Goal: Task Accomplishment & Management: Manage account settings

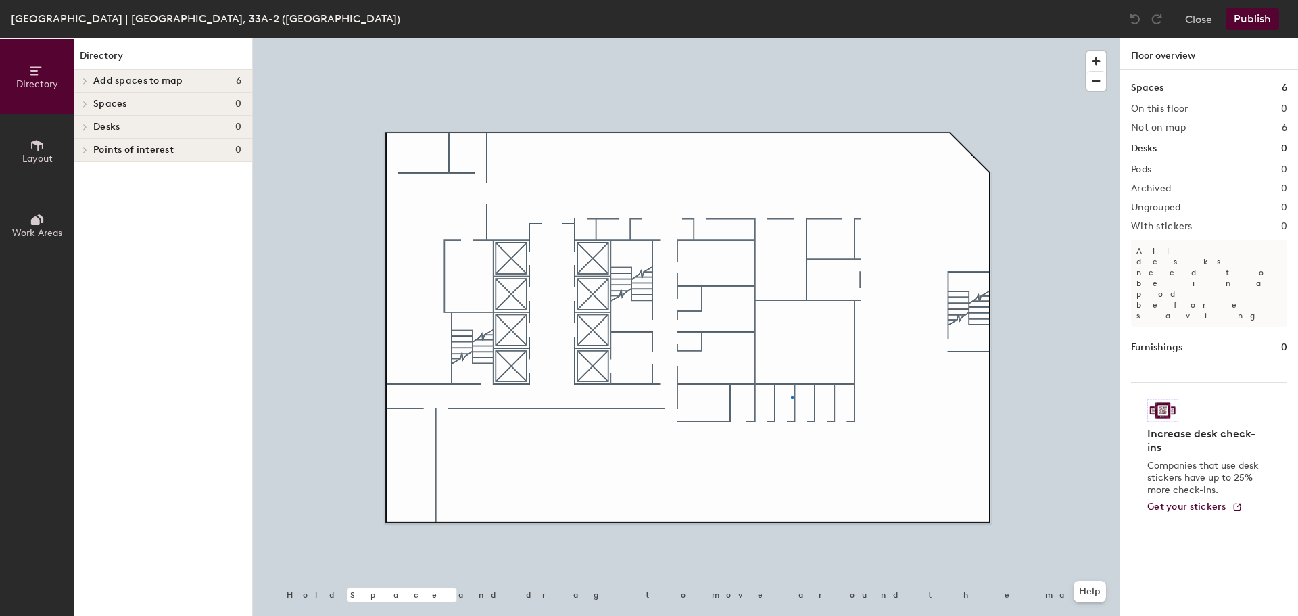
click at [792, 38] on div at bounding box center [686, 38] width 867 height 0
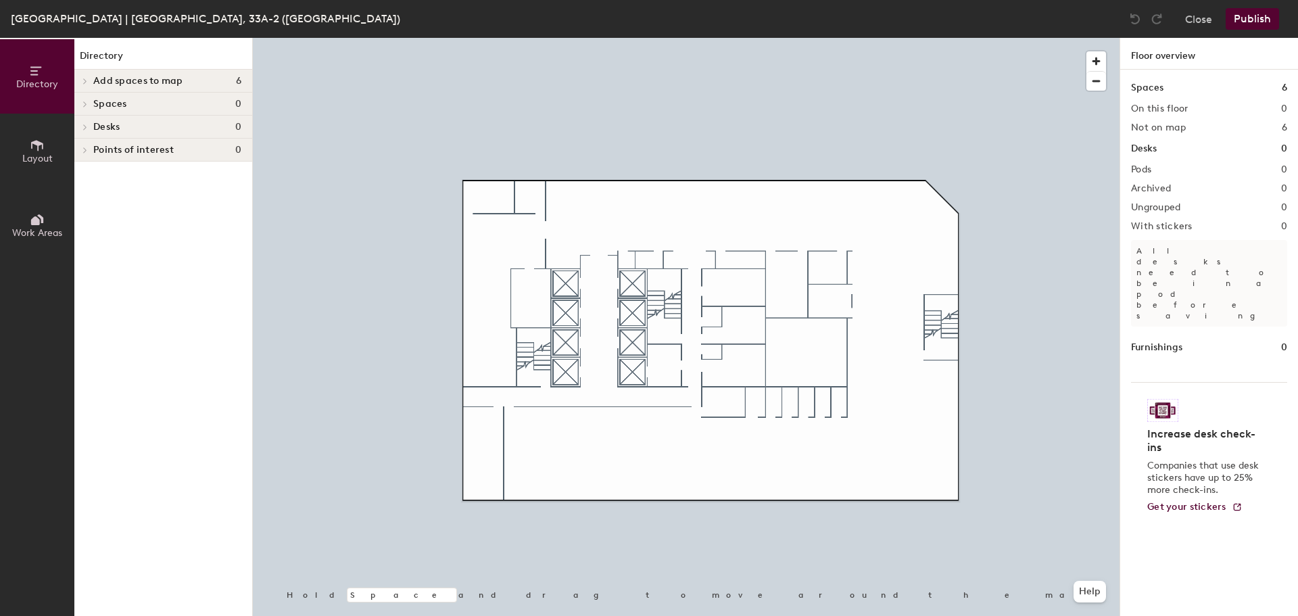
click at [104, 103] on span "Spaces" at bounding box center [110, 104] width 34 height 11
click at [132, 76] on span "Add spaces to map" at bounding box center [138, 81] width 90 height 11
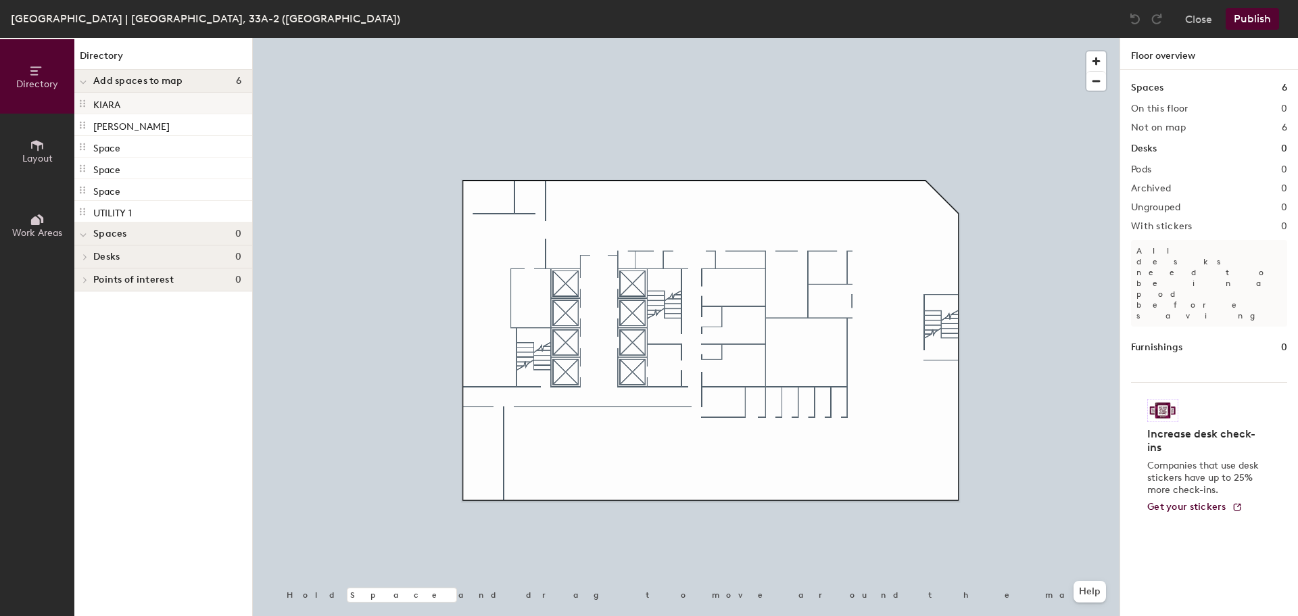
click at [141, 107] on div "KIARA" at bounding box center [163, 104] width 178 height 22
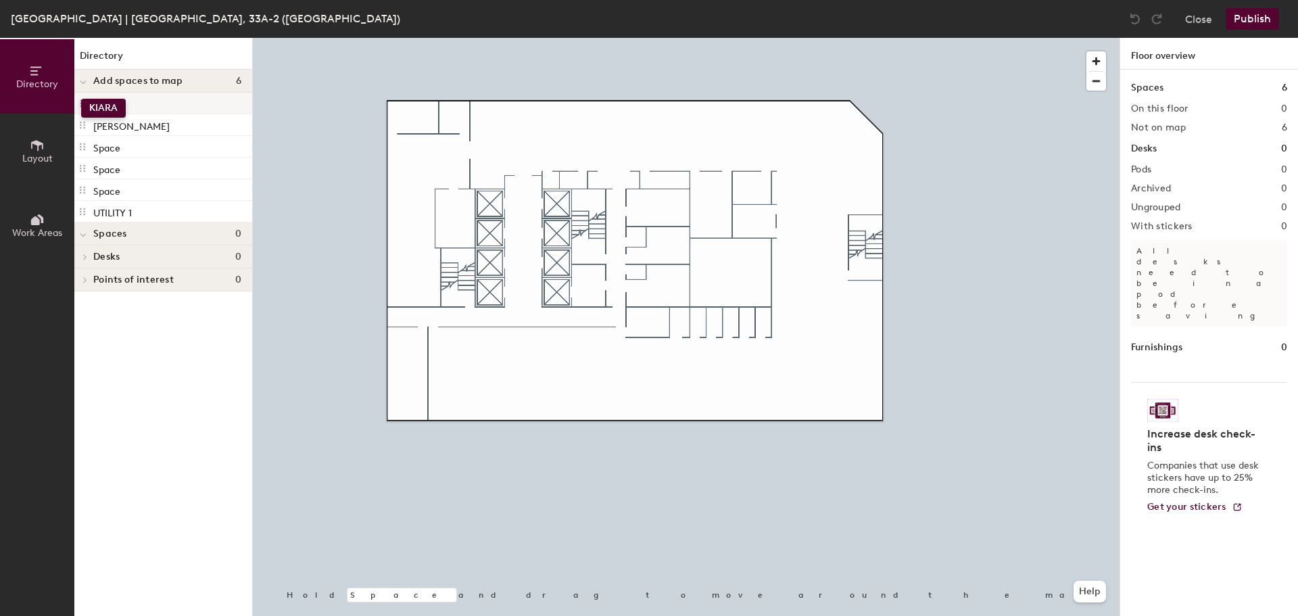
click at [81, 99] on span at bounding box center [82, 103] width 11 height 15
click at [81, 105] on icon at bounding box center [82, 103] width 11 height 11
click at [150, 105] on div "KIARA" at bounding box center [163, 104] width 178 height 22
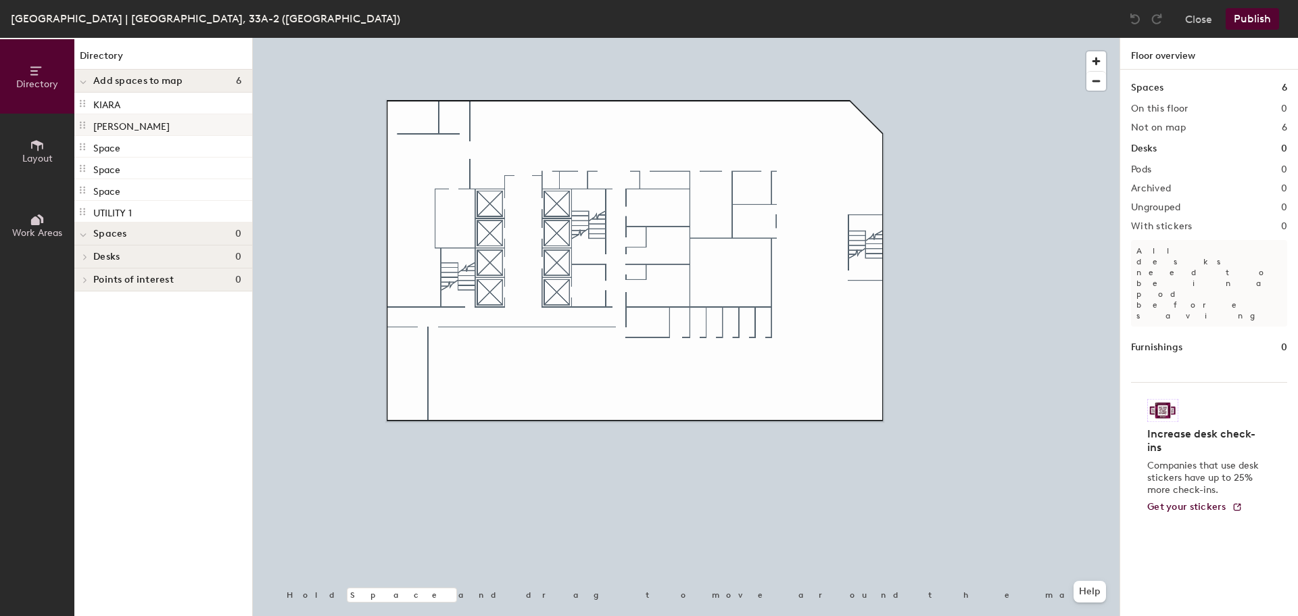
click at [928, 38] on div at bounding box center [686, 38] width 867 height 0
click at [713, 38] on div at bounding box center [686, 38] width 867 height 0
click at [99, 107] on p "KIARA" at bounding box center [106, 103] width 27 height 16
click at [80, 105] on icon at bounding box center [82, 103] width 11 height 11
click at [48, 78] on span "Directory" at bounding box center [37, 83] width 42 height 11
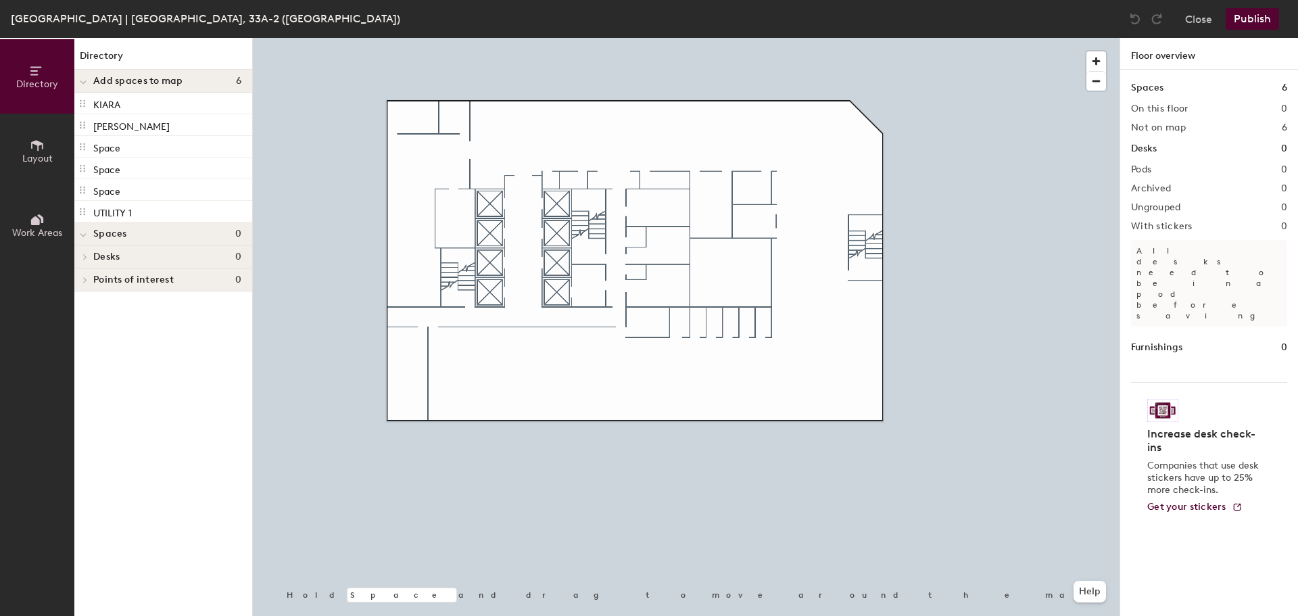
click at [203, 236] on h4 "Spaces 0" at bounding box center [167, 234] width 148 height 11
click at [33, 168] on button "Layout" at bounding box center [37, 151] width 74 height 74
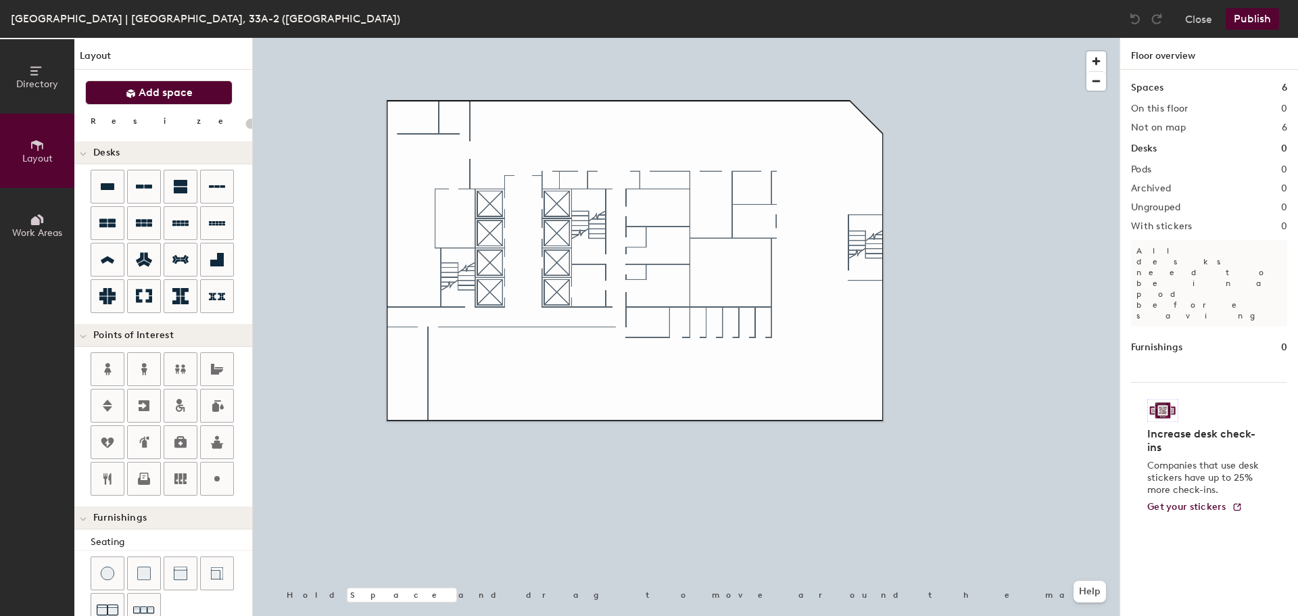
click at [184, 85] on button "Add space" at bounding box center [158, 92] width 147 height 24
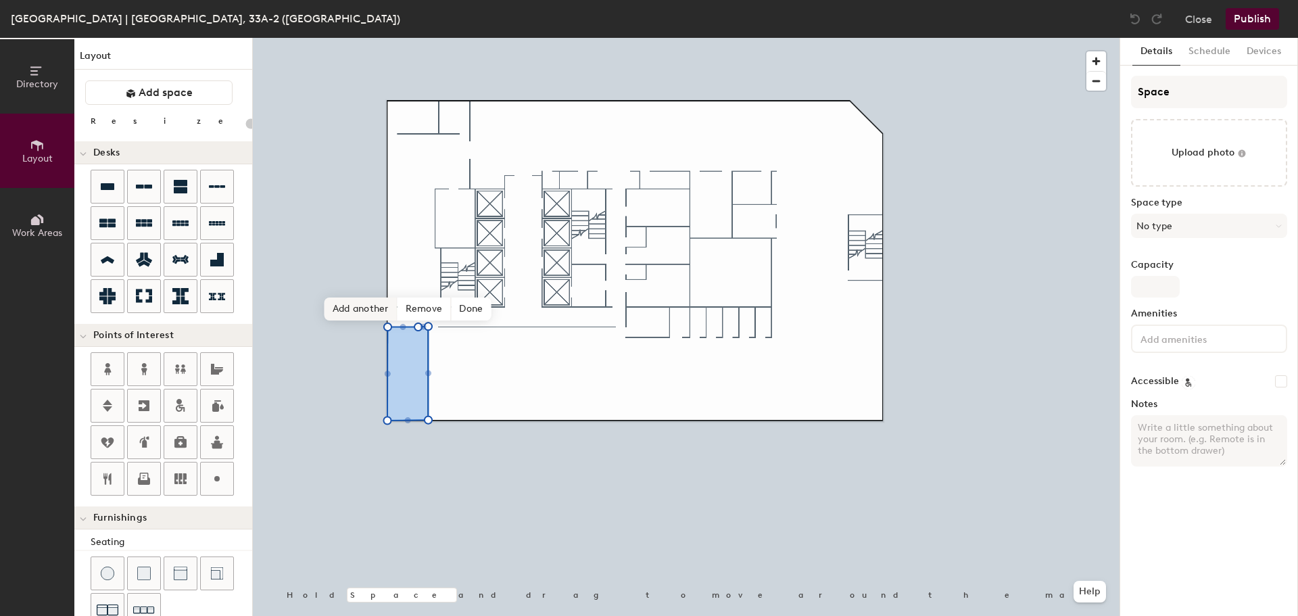
type input "20"
click at [1200, 87] on input "Space" at bounding box center [1209, 92] width 156 height 32
type input "Spac"
type input "20"
type input "S"
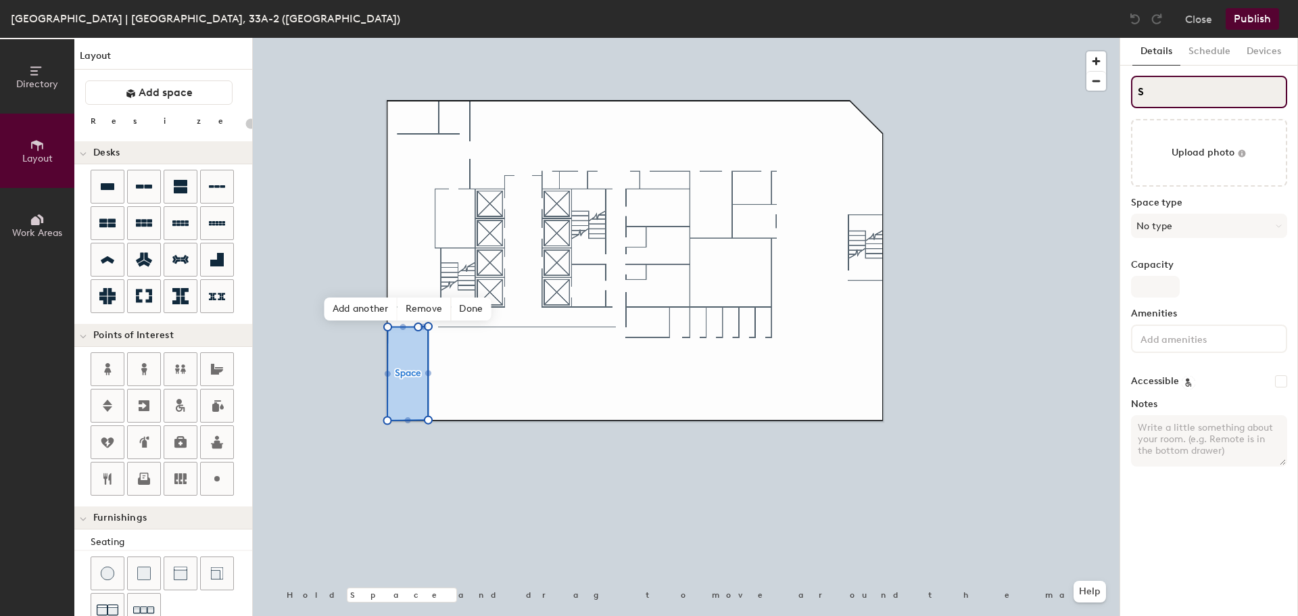
type input "20"
type input "S"
type input "20"
type input "SE"
type input "20"
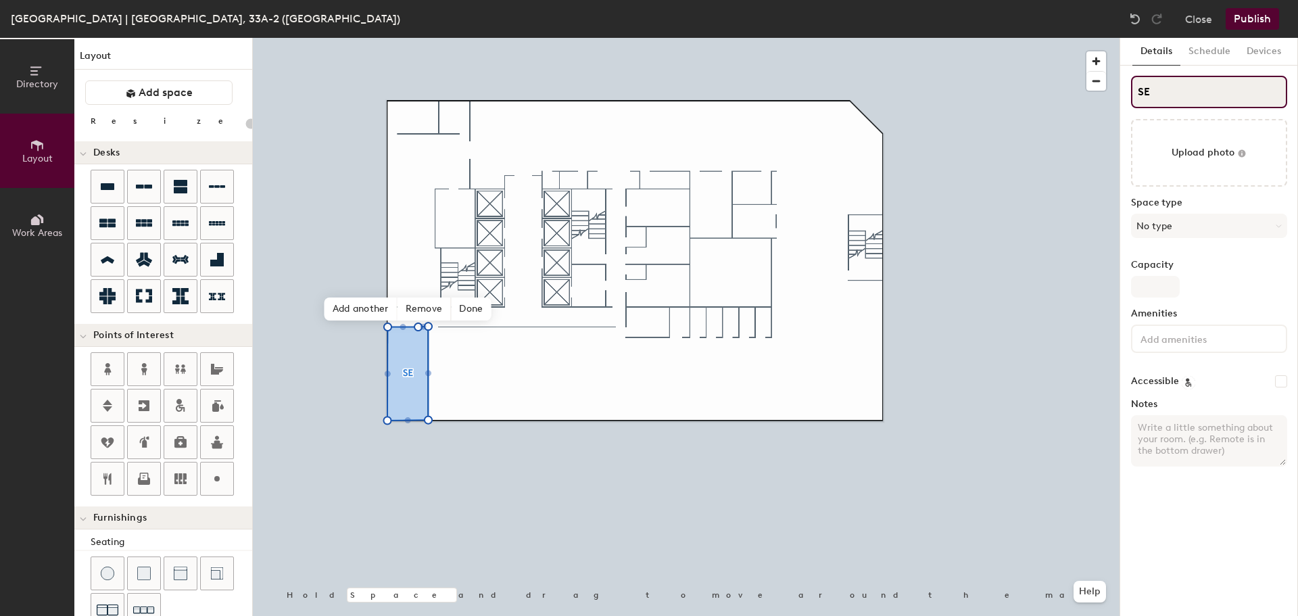
type input "SES"
type input "20"
type input "ES"
type input "20"
type input "ESC"
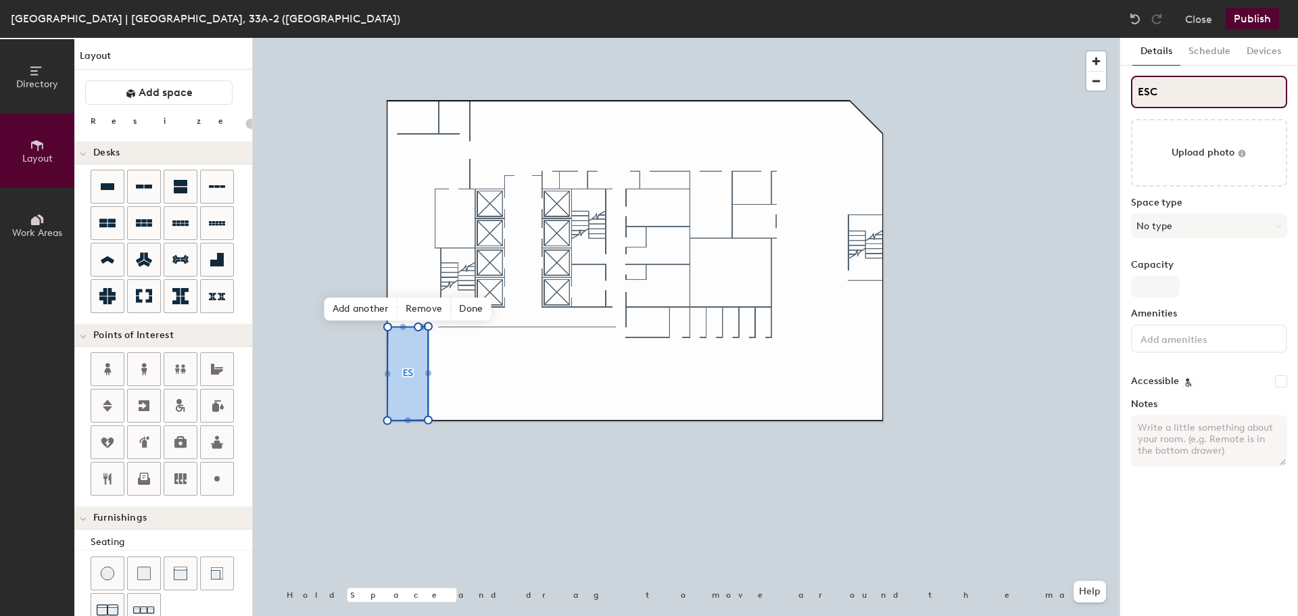
type input "20"
type input "ESCA"
type input "20"
type input "ESCAP"
type input "20"
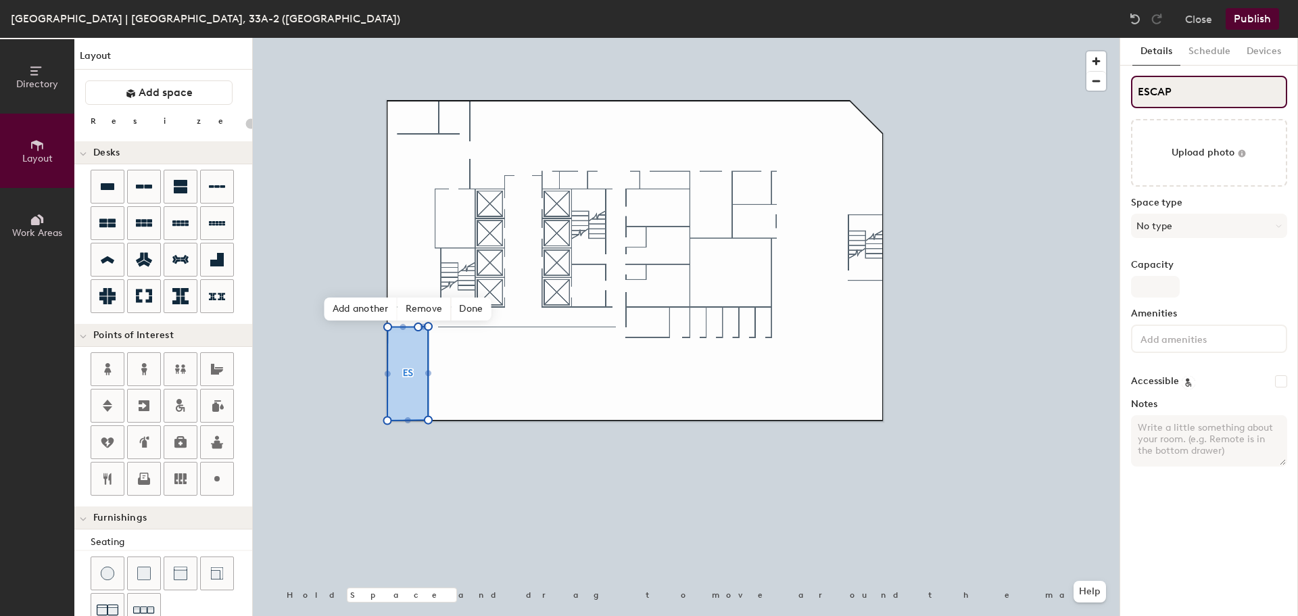
type input "ESCAPI"
type input "20"
type input "ESCAPISM"
type input "20"
type input "ESCAPISM"
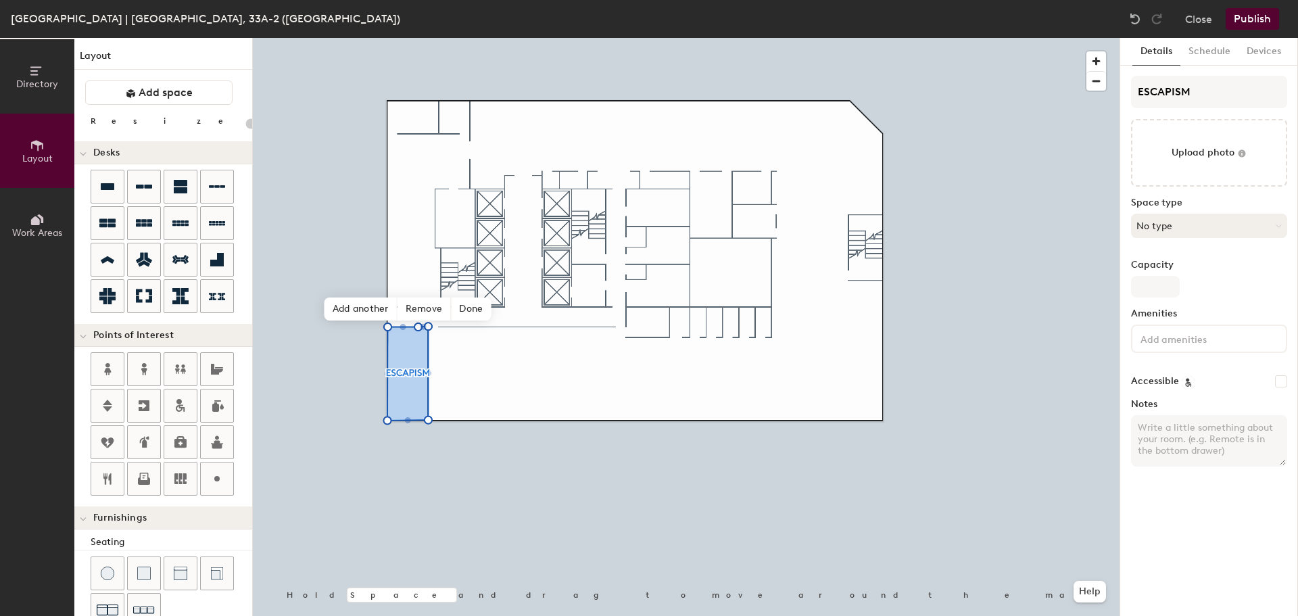
click at [1198, 222] on button "No type" at bounding box center [1209, 226] width 156 height 24
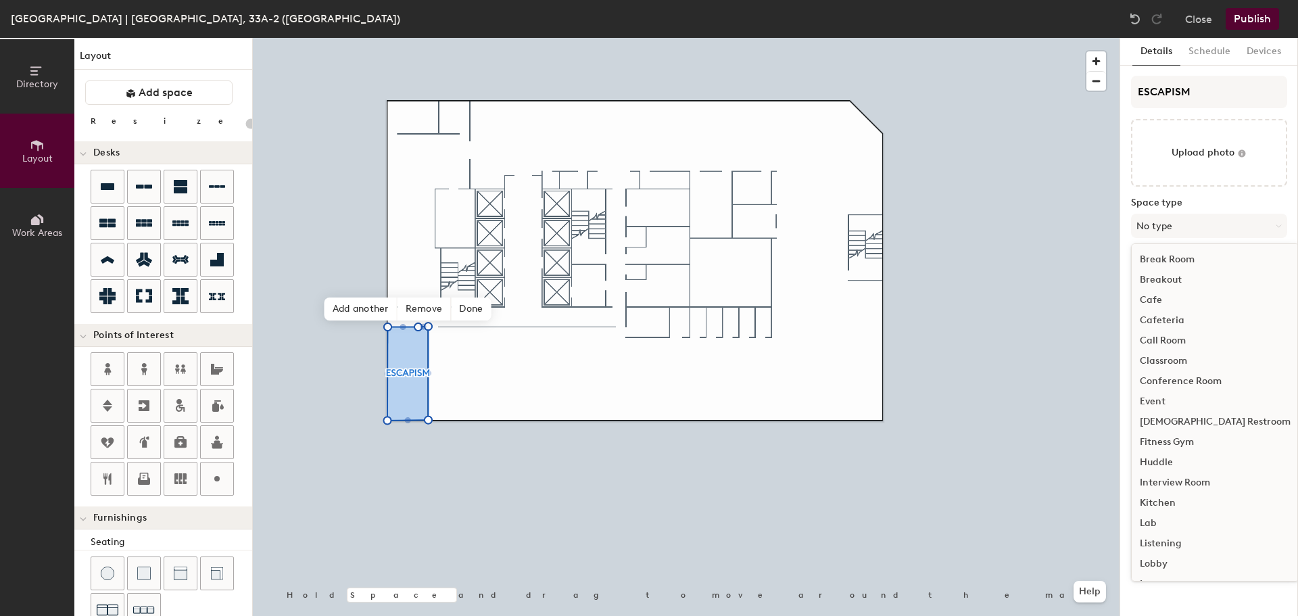
click at [1179, 277] on div "Breakout" at bounding box center [1215, 280] width 167 height 20
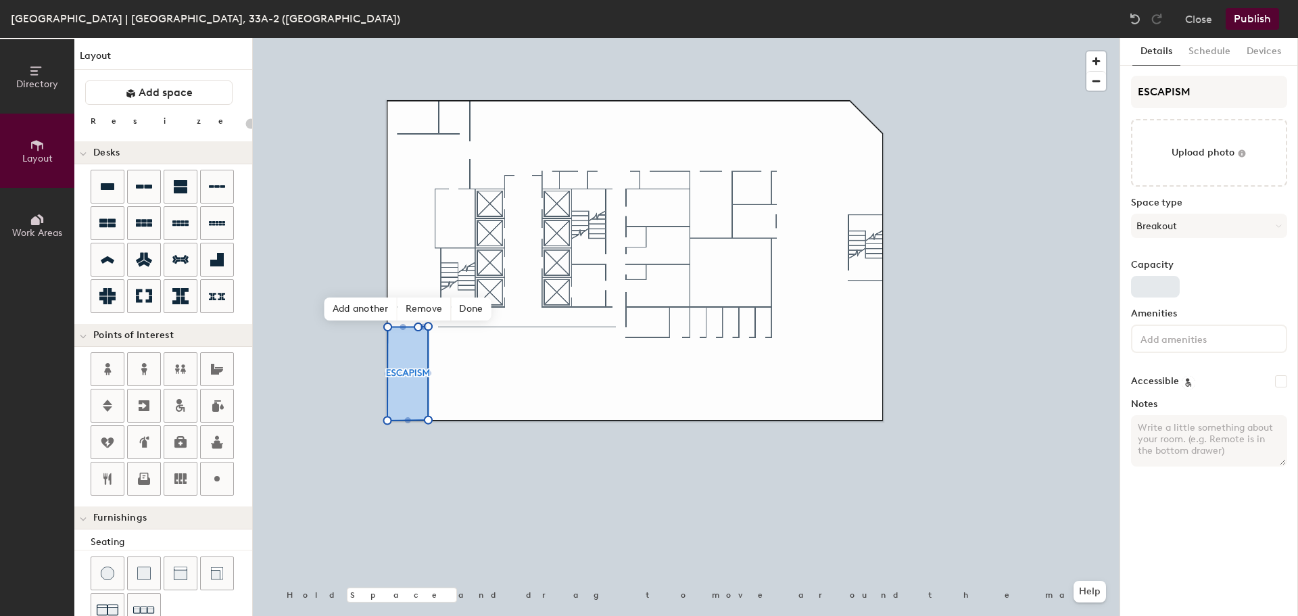
type input "20"
click at [1164, 289] on input "Capacity" at bounding box center [1155, 287] width 49 height 22
type input "1"
type input "20"
type input "15"
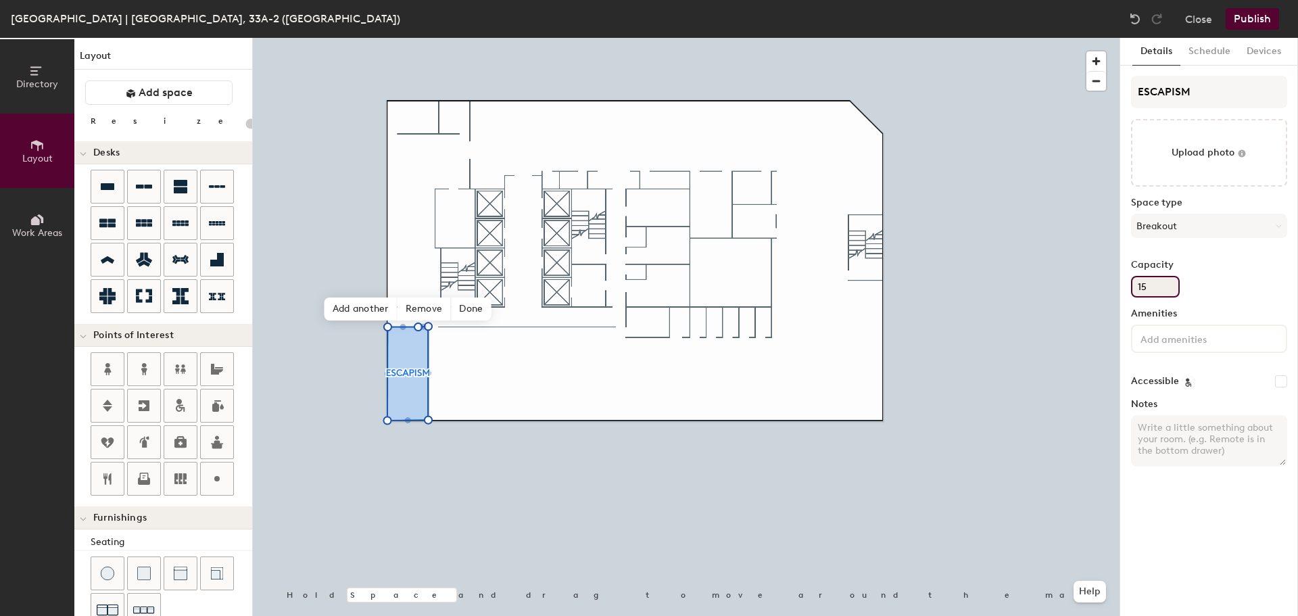
type input "20"
type input "1"
type input "20"
type input "2"
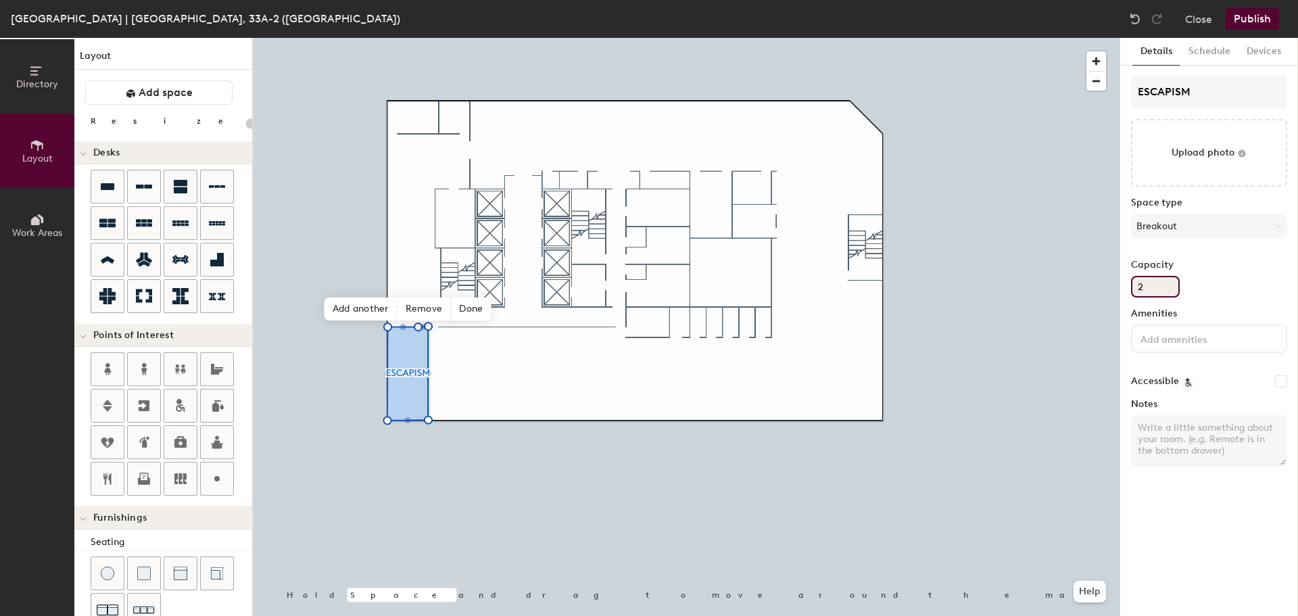
type input "20"
click at [1172, 337] on input at bounding box center [1199, 338] width 122 height 16
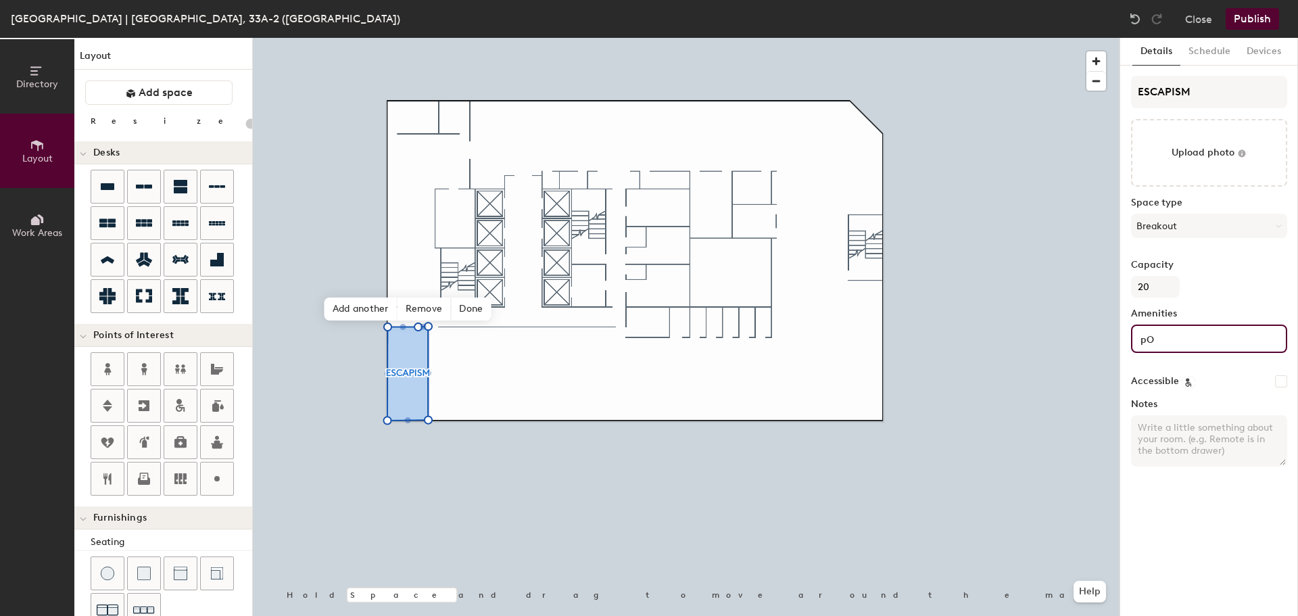
type input "p"
type input "P"
type input "S"
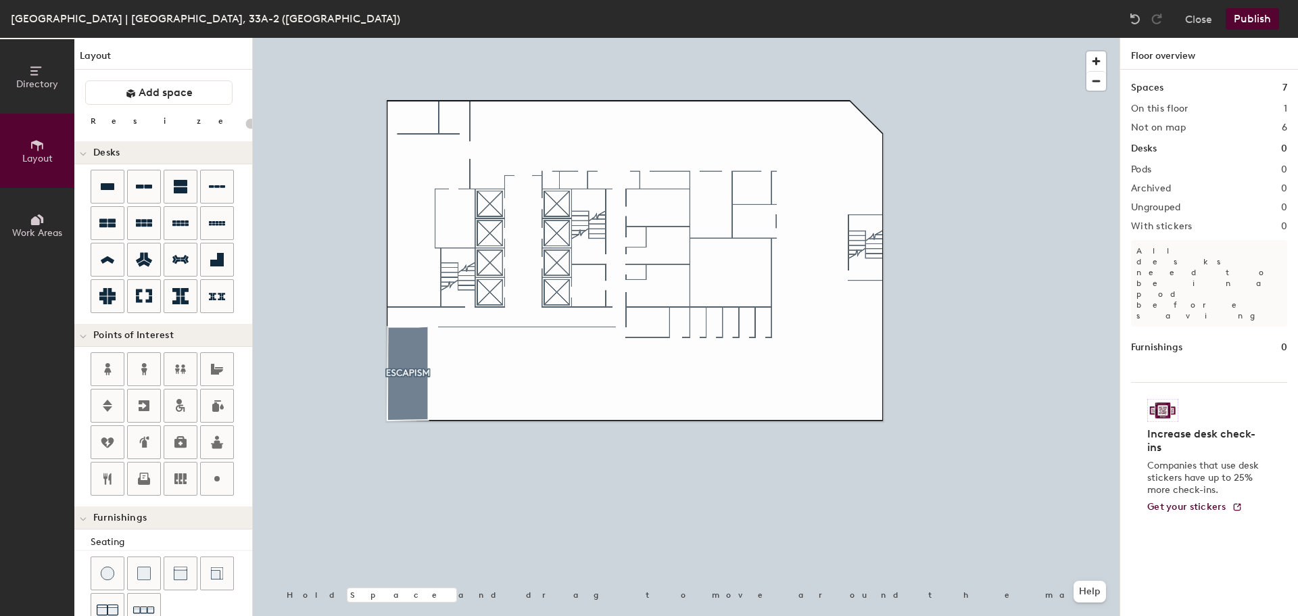
click at [704, 38] on div at bounding box center [686, 38] width 867 height 0
click at [1171, 251] on p "All desks need to be in a pod before saving" at bounding box center [1209, 283] width 156 height 87
click at [1176, 264] on p "All desks need to be in a pod before saving" at bounding box center [1209, 283] width 156 height 87
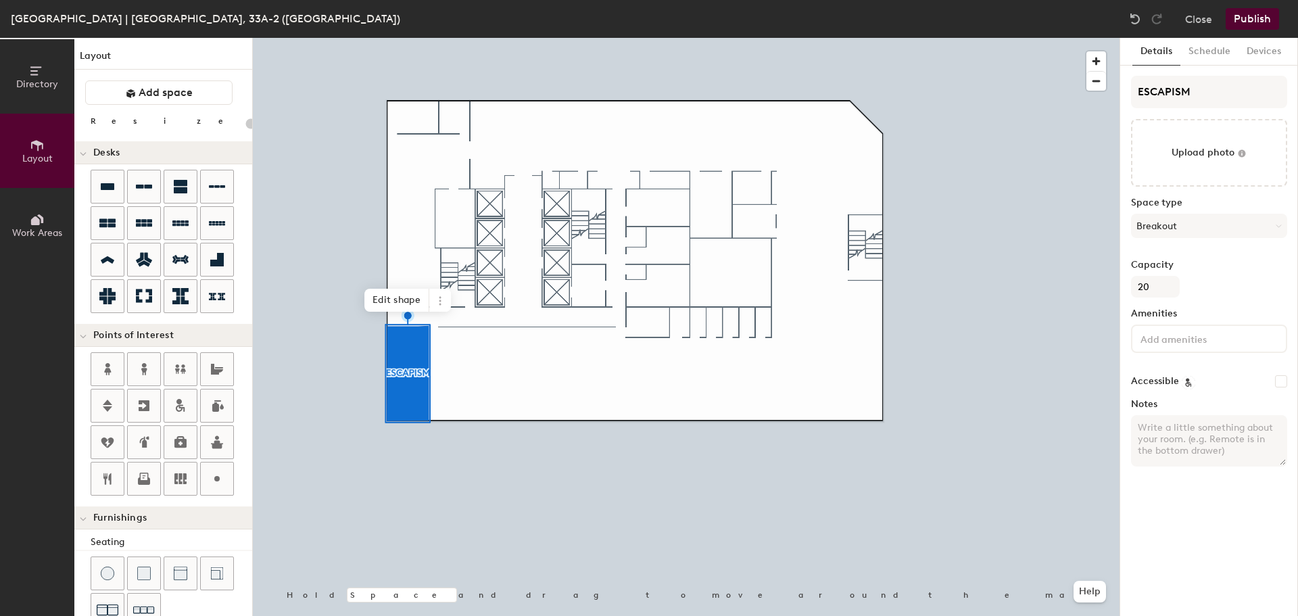
click at [1217, 343] on input at bounding box center [1199, 338] width 122 height 16
type input "20"
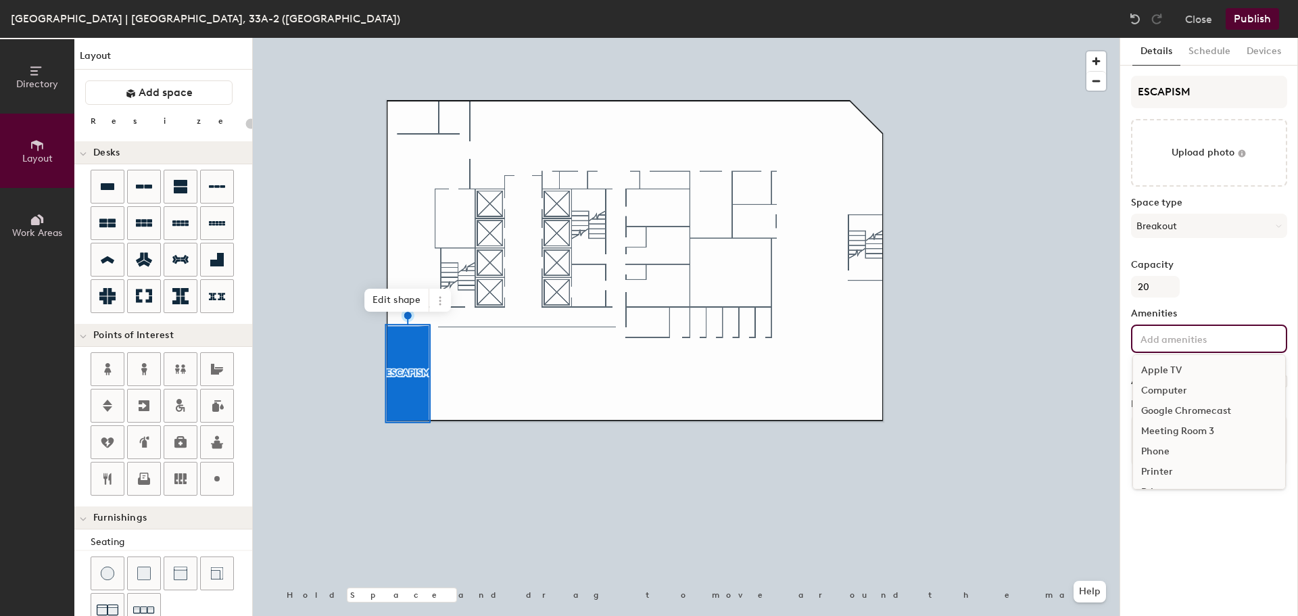
paste input "TV / Console (PS5 🎮) Snooker / Congkak 🏓 Bean bags Sofa seating Whiteboard on w…"
type input "TV / Console (PS5 🎮) Snooker / Congkak 🏓 Bean bags Sofa seating Whiteboard on w…"
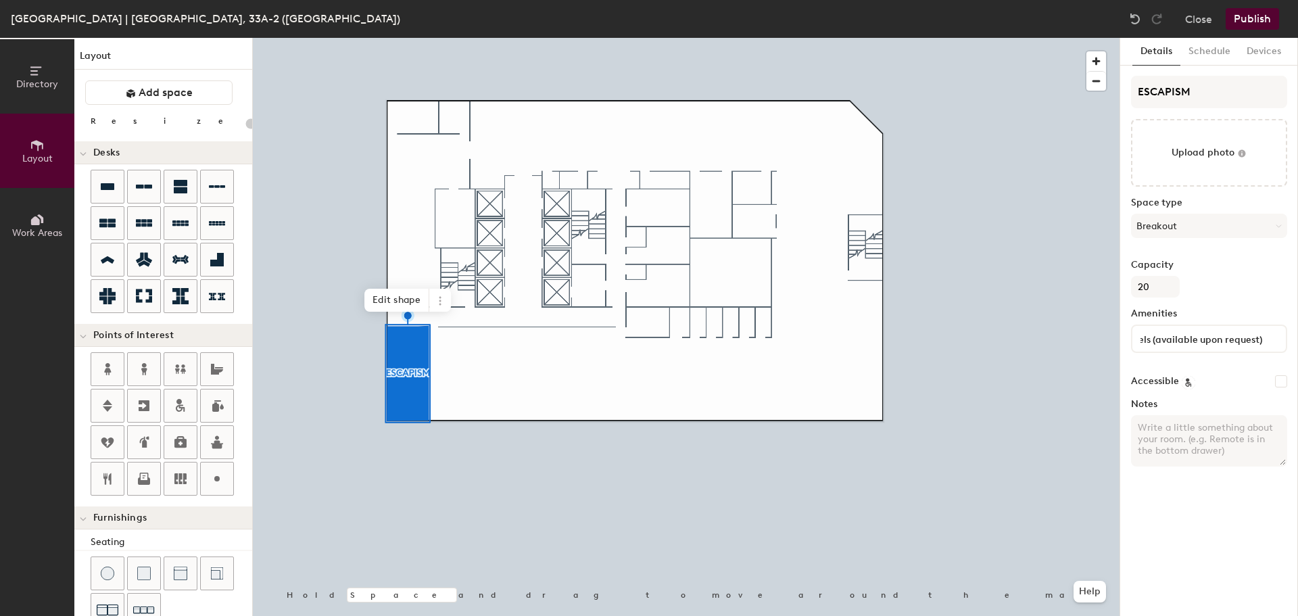
scroll to position [0, 0]
click at [1283, 380] on input "Accessible" at bounding box center [1281, 381] width 12 height 12
checkbox input "false"
type input "20"
checkbox input "true"
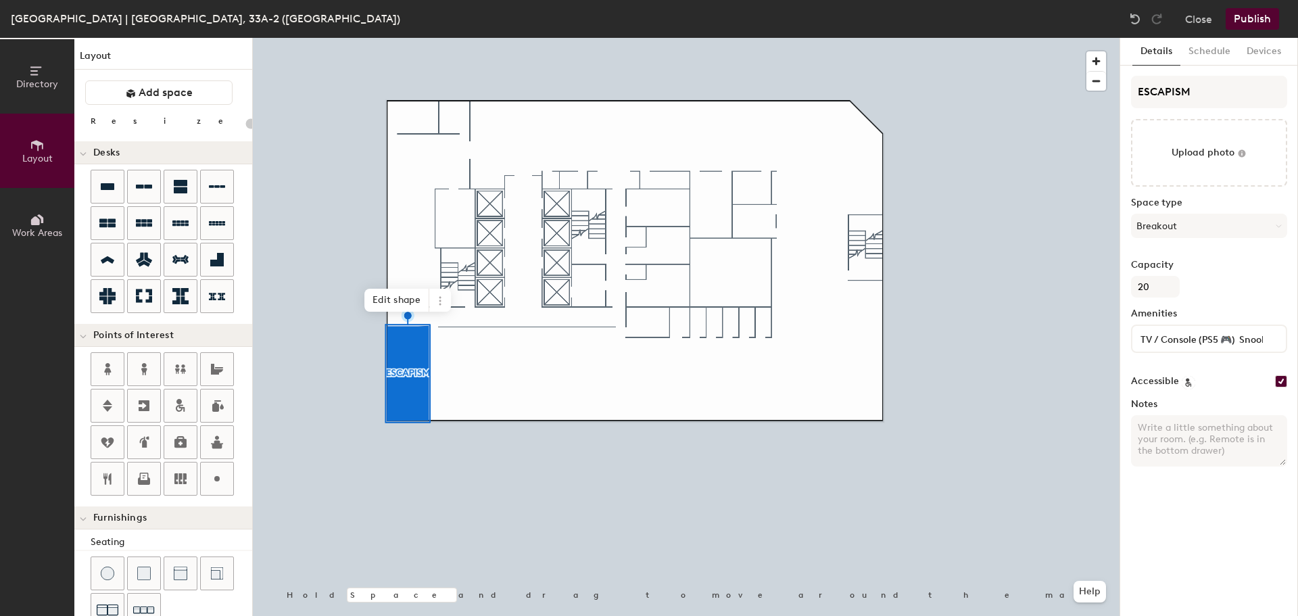
click at [1164, 446] on textarea "Notes" at bounding box center [1209, 440] width 156 height 51
type input "20"
click at [1183, 430] on textarea "Notes" at bounding box center [1209, 440] width 156 height 51
paste textarea "Collaboration & recharge zone 🌟 Min. booking 45 minutes. For team bonding, game…"
type textarea "Collaboration & recharge zone 🌟 Min. booking 45 minutes. For team bonding, game…"
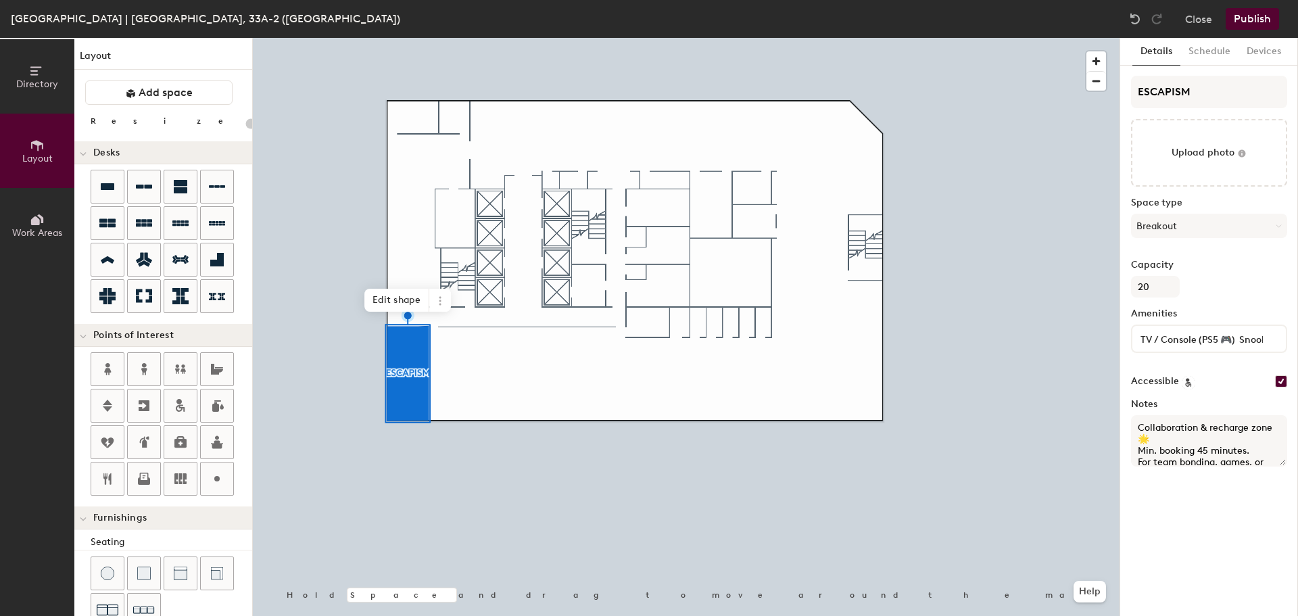
scroll to position [63, 0]
type input "20"
type textarea "Collaboration & recharge zone 🌟 Min. booking 45 minutes. For team bonding, game…"
type input "20"
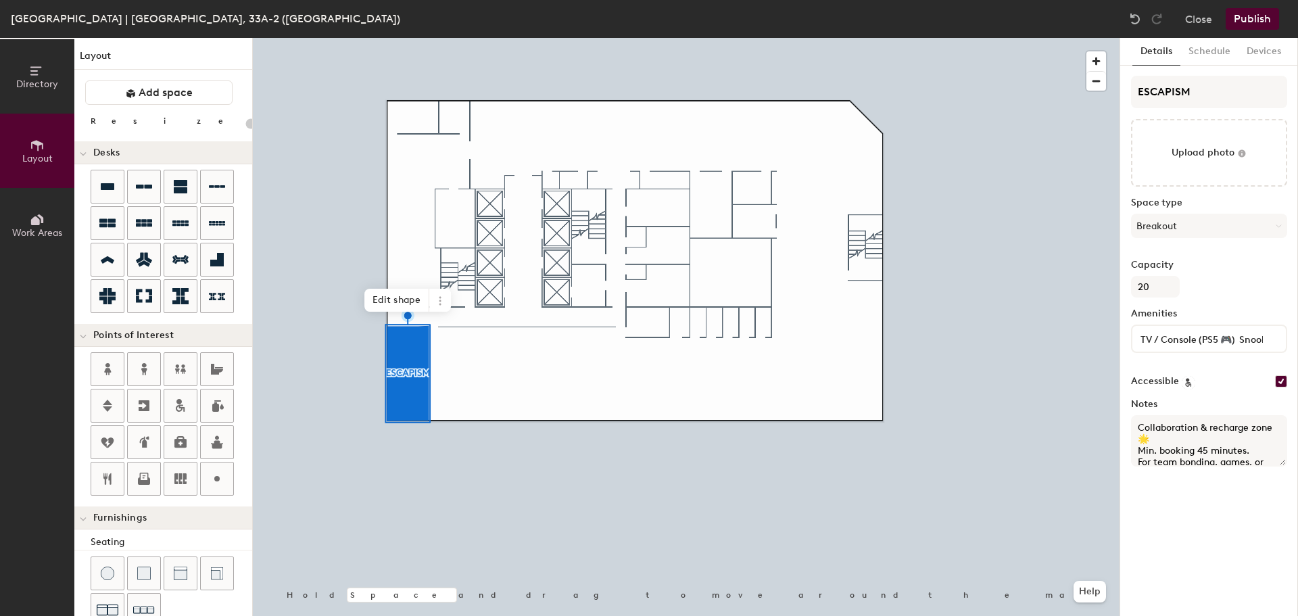
click at [1181, 440] on textarea "Collaboration & recharge zone 🌟 Min. booking 45 minutes. For team bonding, game…" at bounding box center [1209, 440] width 156 height 51
type textarea "Collaboration & recharge zone Min. booking 45 minutes. For team bonding, games,…"
type input "20"
type textarea "Collaboration & recharge zone Min. booking 45 minutes. For team bonding, games,…"
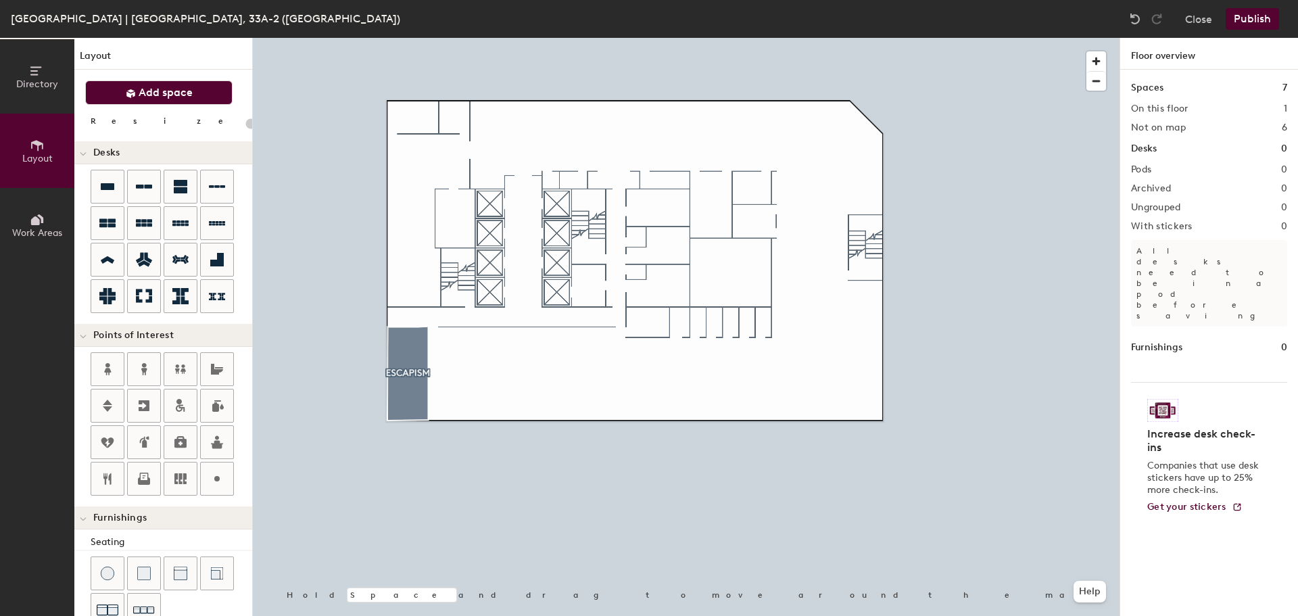
click at [164, 97] on span "Add space" at bounding box center [166, 93] width 54 height 14
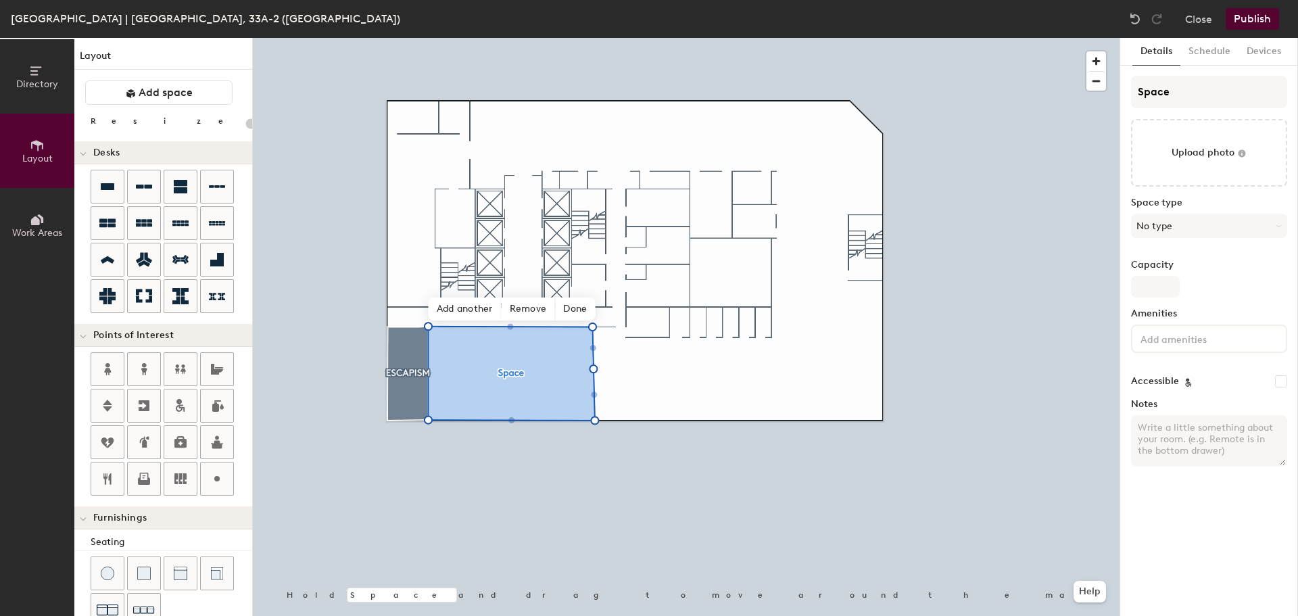
click at [147, 131] on div "Layout Add space Resize Desks Points of Interest Furnishings Seating Tables Boo…" at bounding box center [163, 327] width 178 height 578
click at [130, 89] on icon at bounding box center [131, 94] width 10 height 10
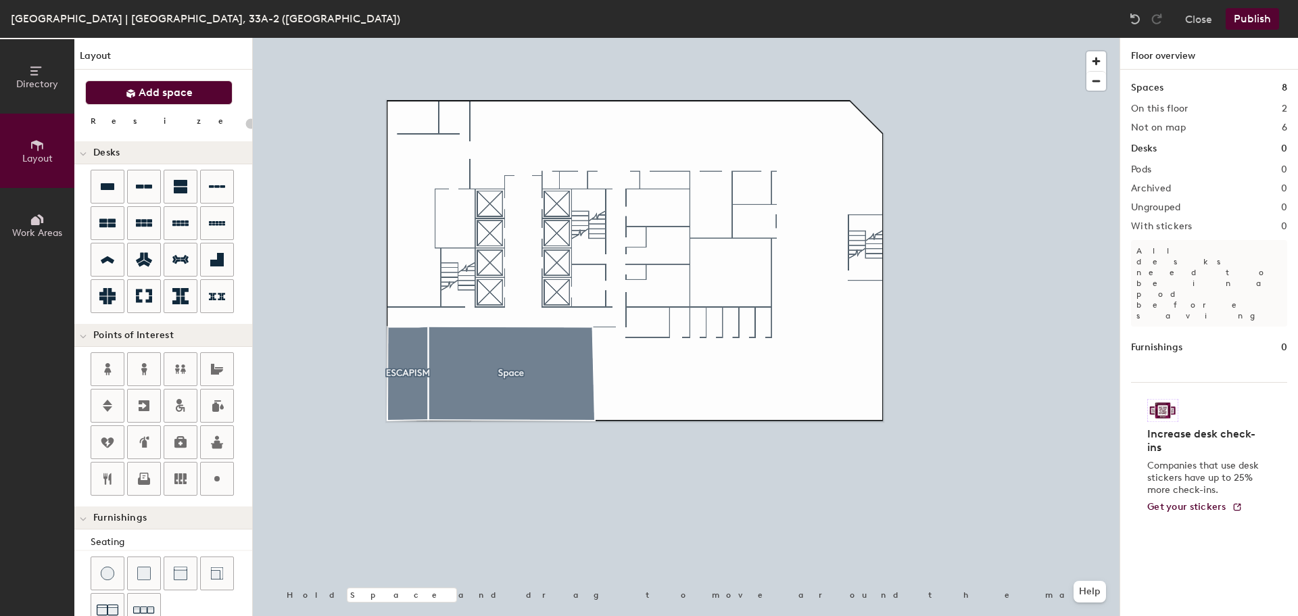
type input "20"
click at [40, 89] on span "Directory" at bounding box center [37, 83] width 42 height 11
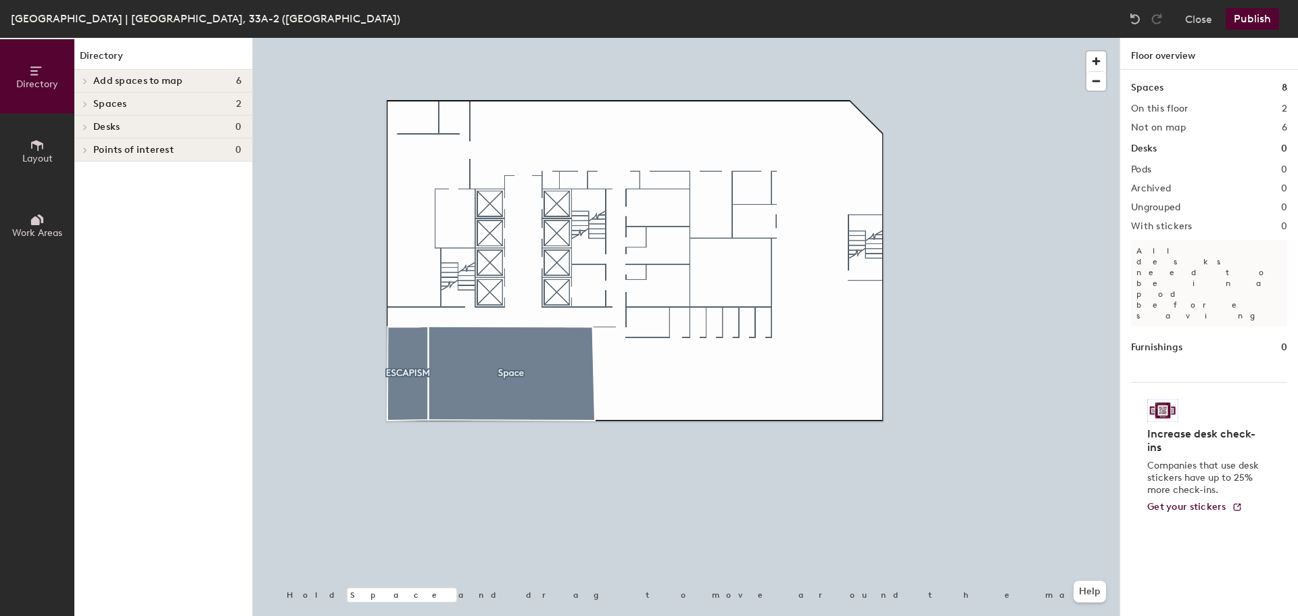
click at [124, 86] on span "Add spaces to map" at bounding box center [138, 81] width 90 height 11
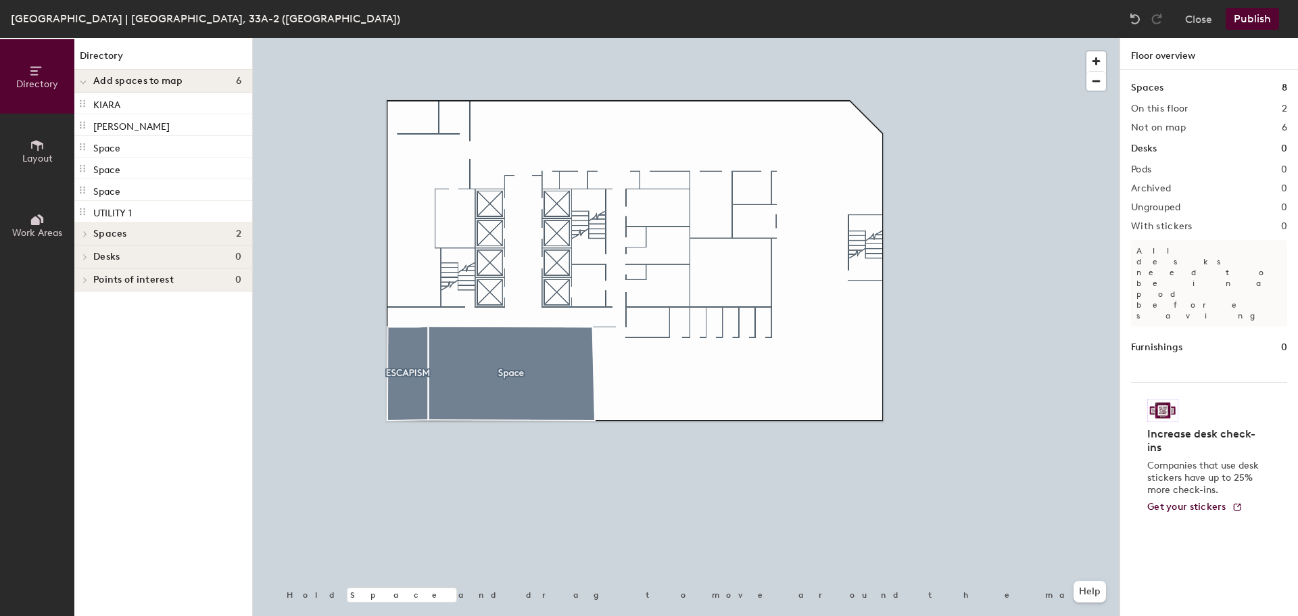
click at [120, 233] on span "Spaces" at bounding box center [110, 234] width 34 height 11
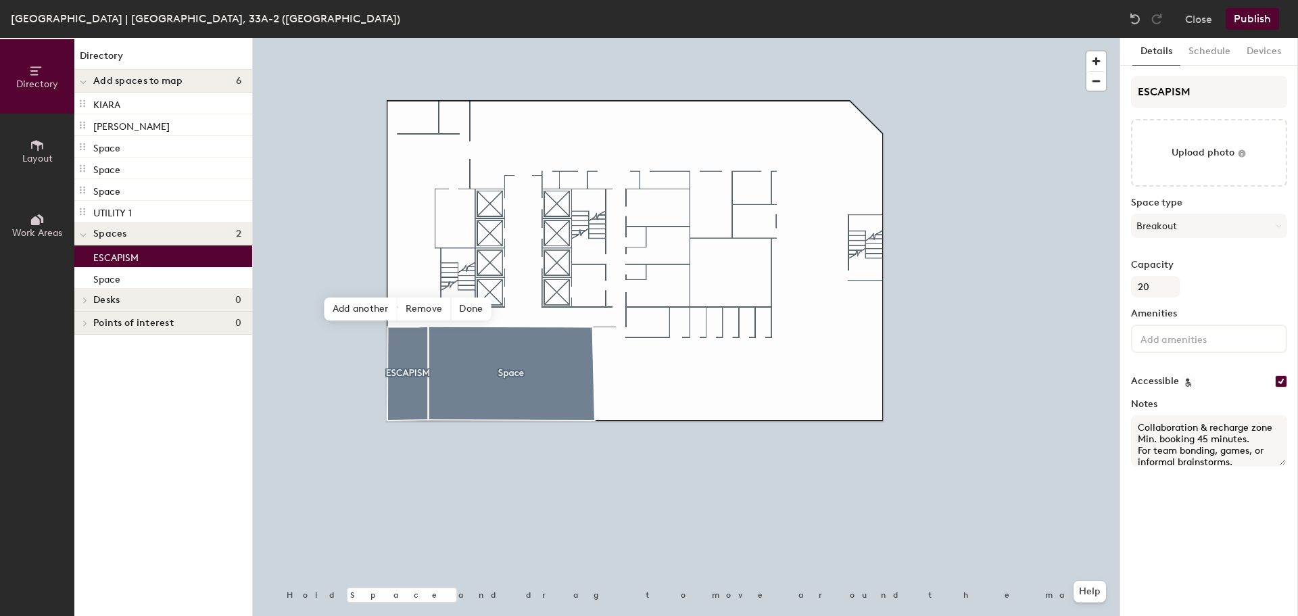
click at [109, 259] on p "ESCAPISM" at bounding box center [115, 256] width 45 height 16
click at [465, 311] on span "Done" at bounding box center [471, 308] width 40 height 23
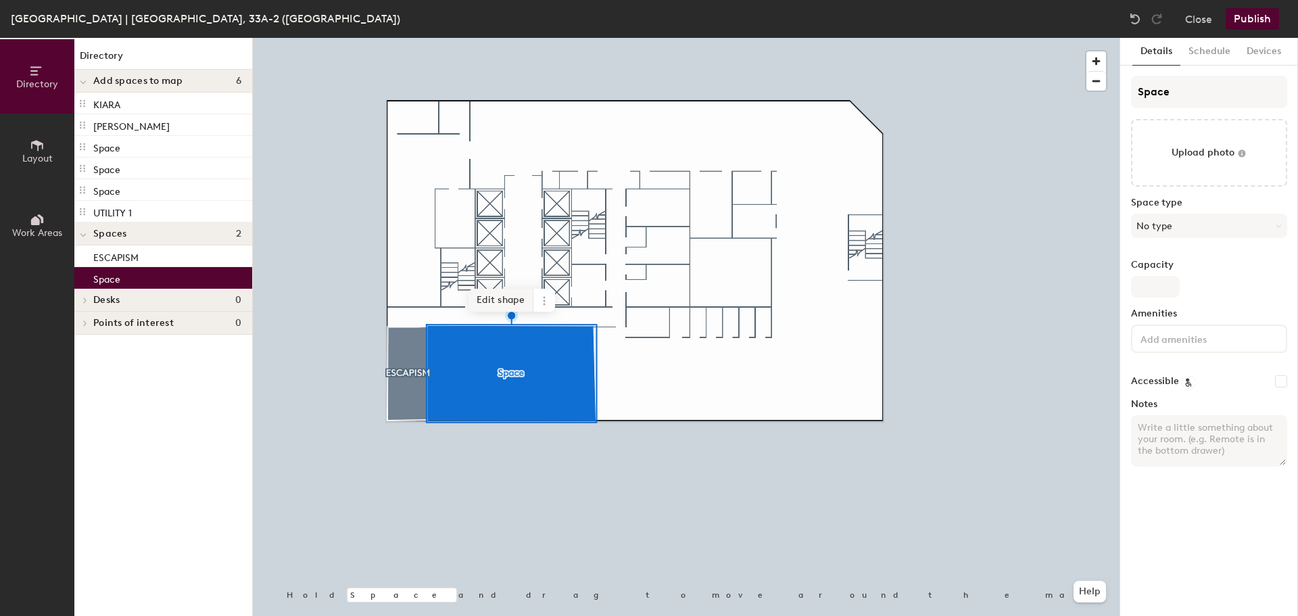
click at [510, 297] on span "Edit shape" at bounding box center [501, 300] width 65 height 23
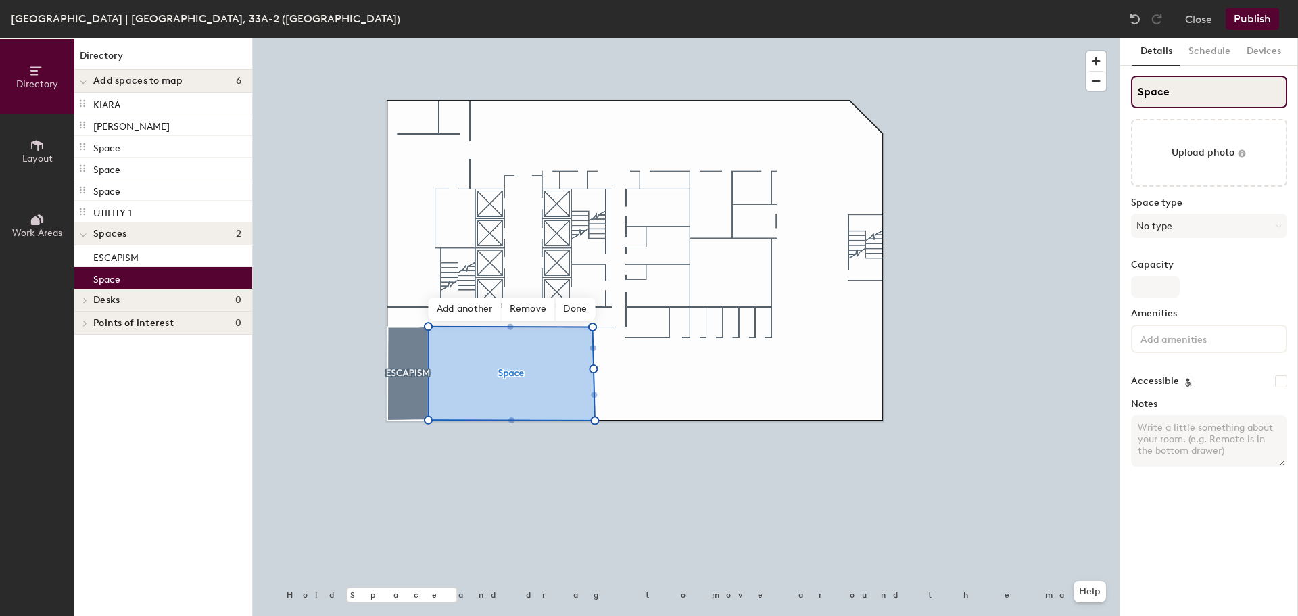
click at [1191, 89] on input "Space" at bounding box center [1209, 92] width 156 height 32
click at [1152, 91] on input "Space" at bounding box center [1209, 92] width 156 height 32
click at [1147, 93] on input "Space" at bounding box center [1209, 92] width 156 height 32
click at [1139, 94] on input "Space" at bounding box center [1209, 92] width 156 height 32
click at [1145, 91] on input "Space" at bounding box center [1209, 92] width 156 height 32
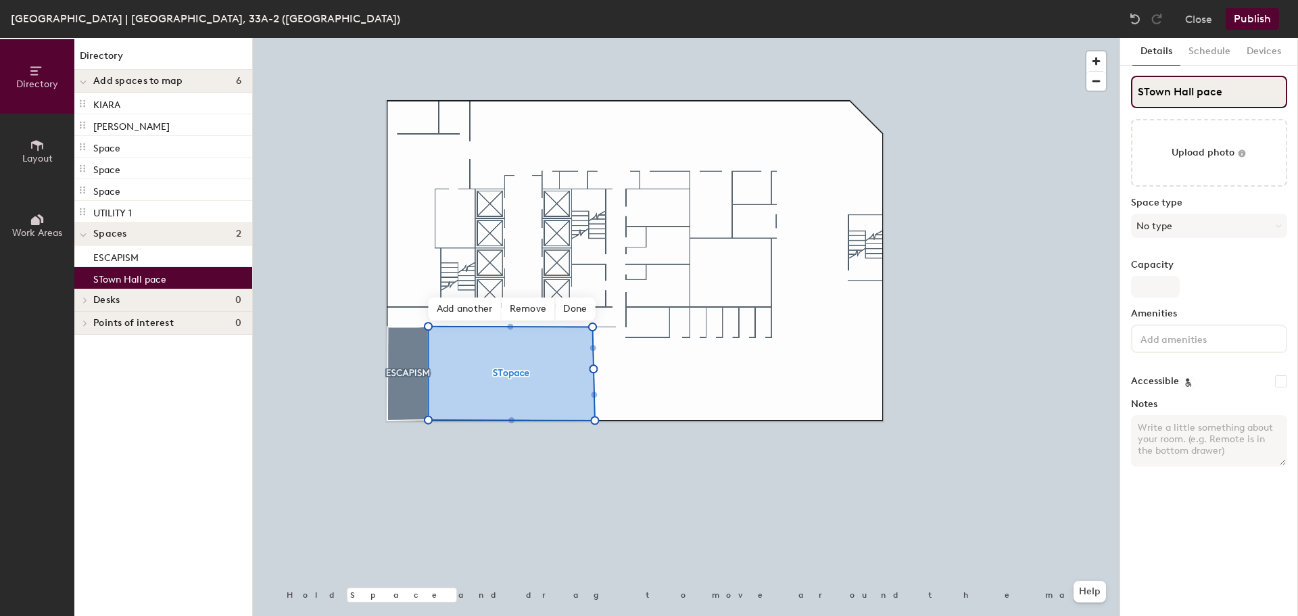
click at [1246, 90] on input "STown Hall pace" at bounding box center [1209, 92] width 156 height 32
click at [1147, 93] on input "STown Hall" at bounding box center [1209, 92] width 156 height 32
type input "Town Hall"
click at [1170, 222] on button "No type" at bounding box center [1209, 226] width 156 height 24
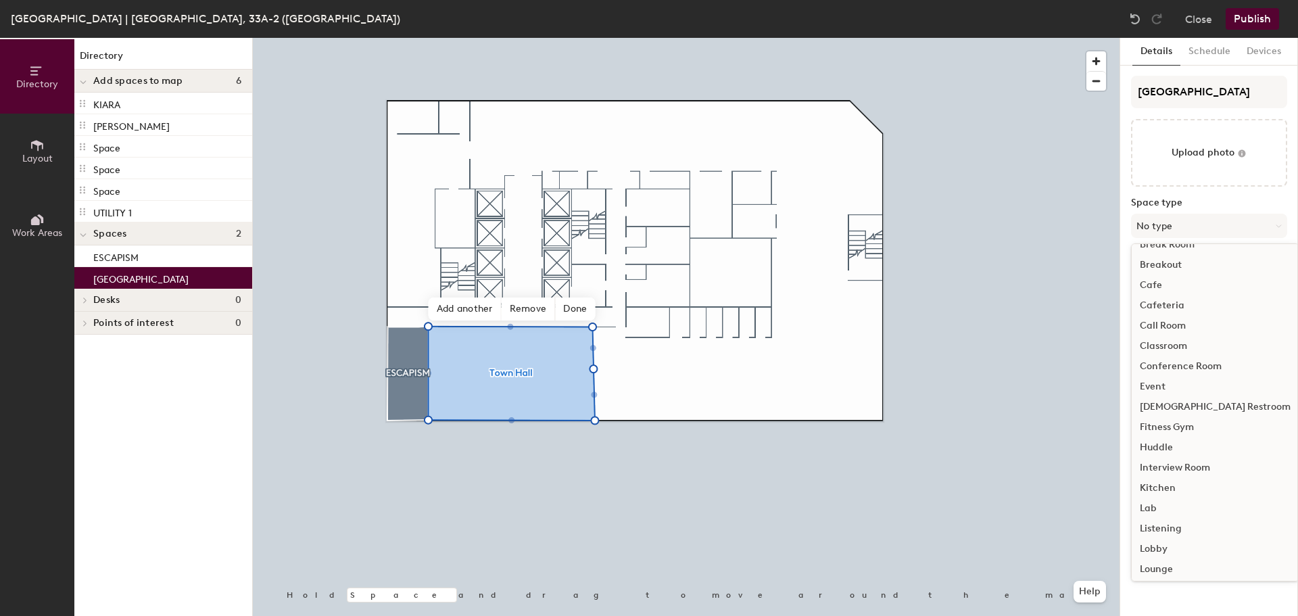
scroll to position [0, 0]
click at [1178, 399] on div "Event" at bounding box center [1215, 401] width 167 height 20
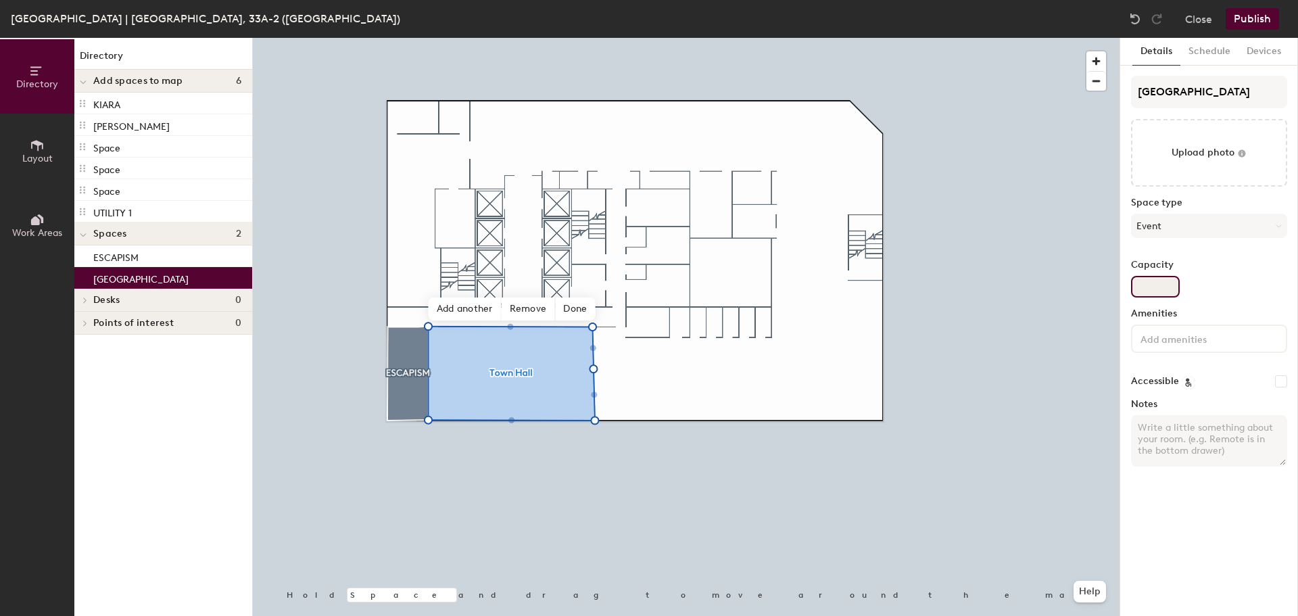
click at [1162, 287] on input "Capacity" at bounding box center [1155, 287] width 49 height 22
type input "106"
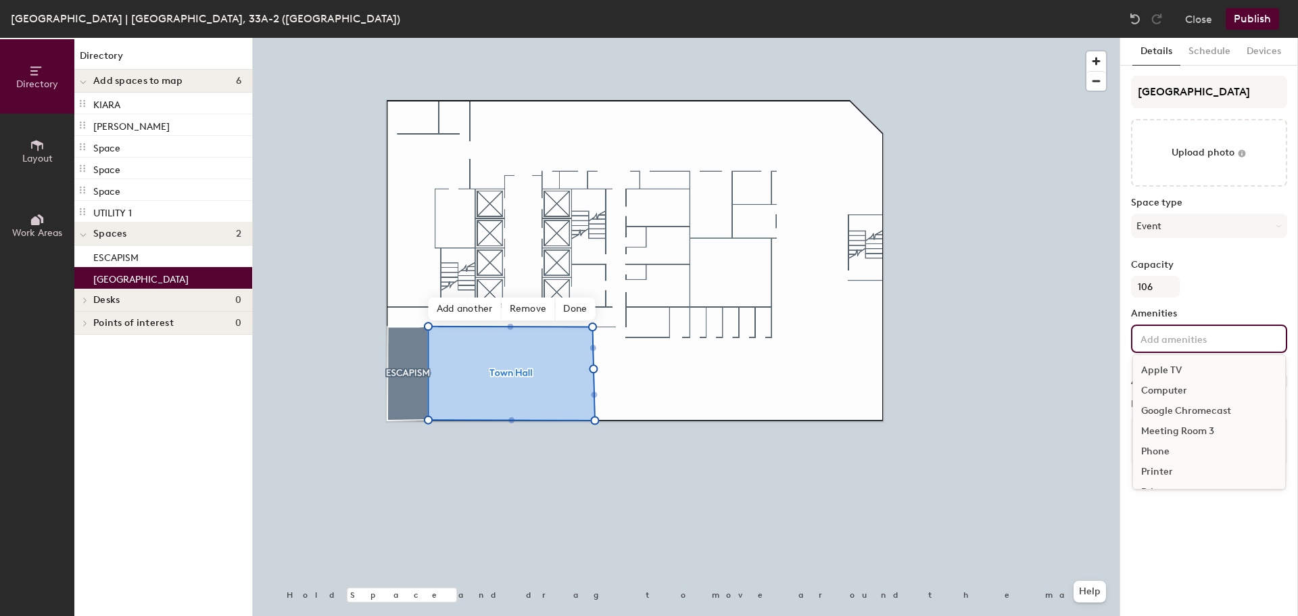
click at [1166, 341] on input at bounding box center [1199, 338] width 122 height 16
click at [1191, 409] on div "Speakers" at bounding box center [1209, 412] width 152 height 20
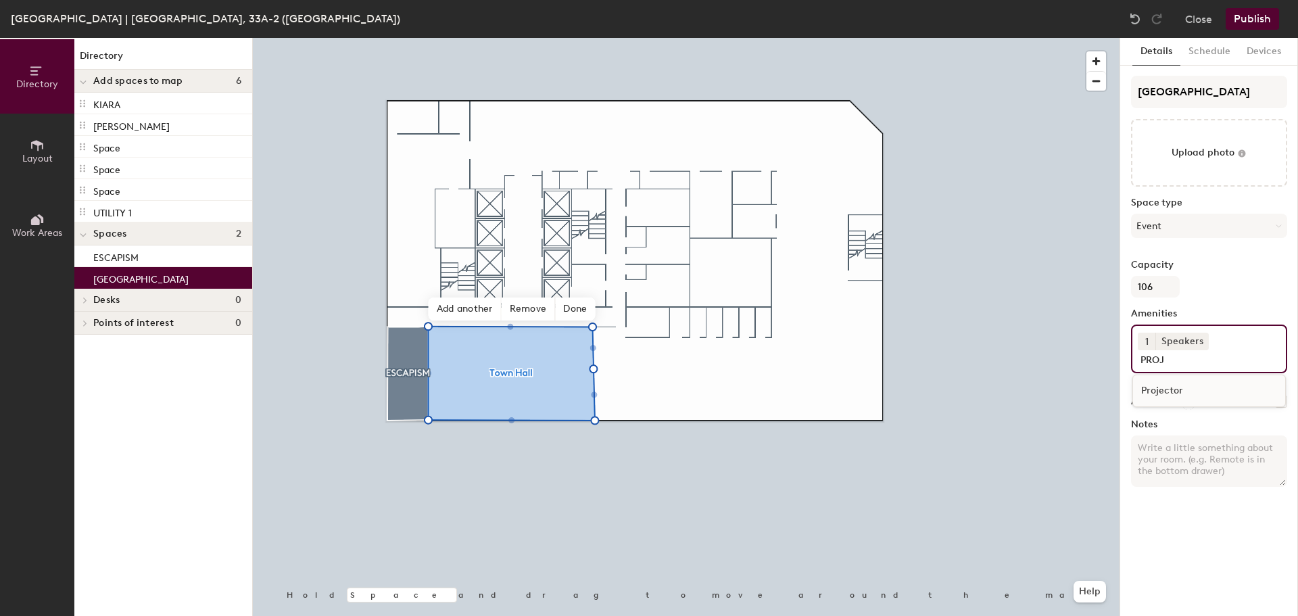
type input "PROJ"
click at [1187, 404] on div "Projector" at bounding box center [1208, 391] width 153 height 32
click at [1189, 387] on div "Projector" at bounding box center [1209, 391] width 152 height 20
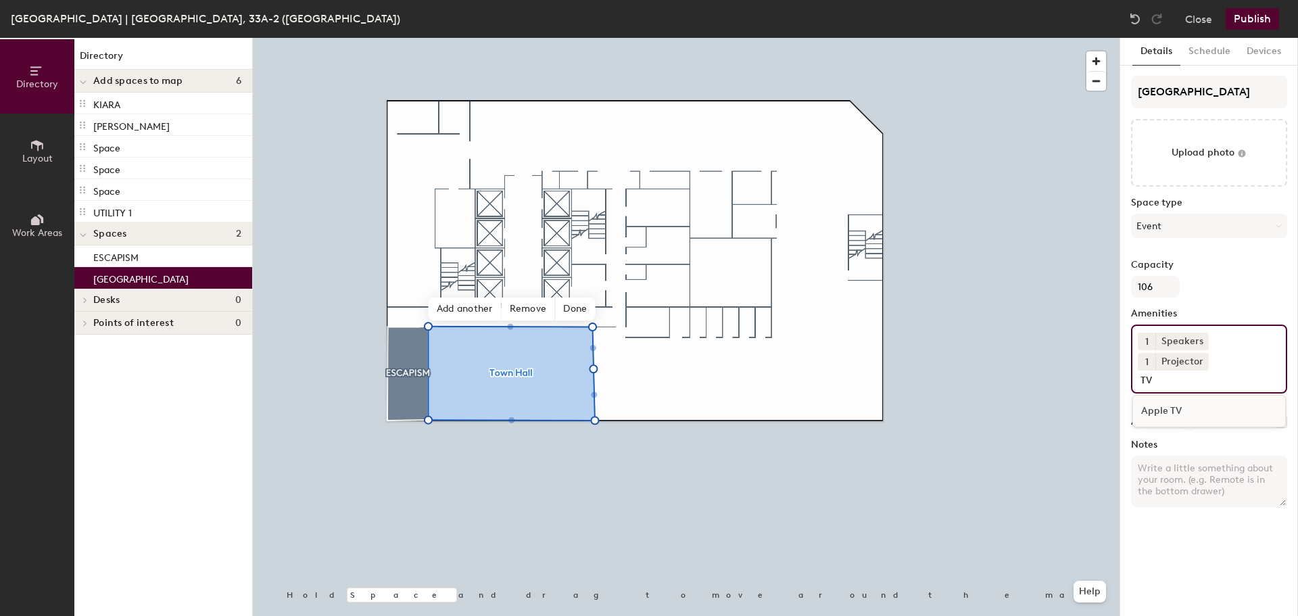
type input "TV"
click at [1275, 353] on div "1 Speakers 1 Projector TV Apple TV" at bounding box center [1209, 359] width 156 height 69
click at [1264, 447] on label "Notes" at bounding box center [1209, 444] width 156 height 11
click at [1264, 456] on textarea "Notes" at bounding box center [1209, 481] width 156 height 51
click at [1280, 420] on input "Accessible" at bounding box center [1281, 422] width 12 height 12
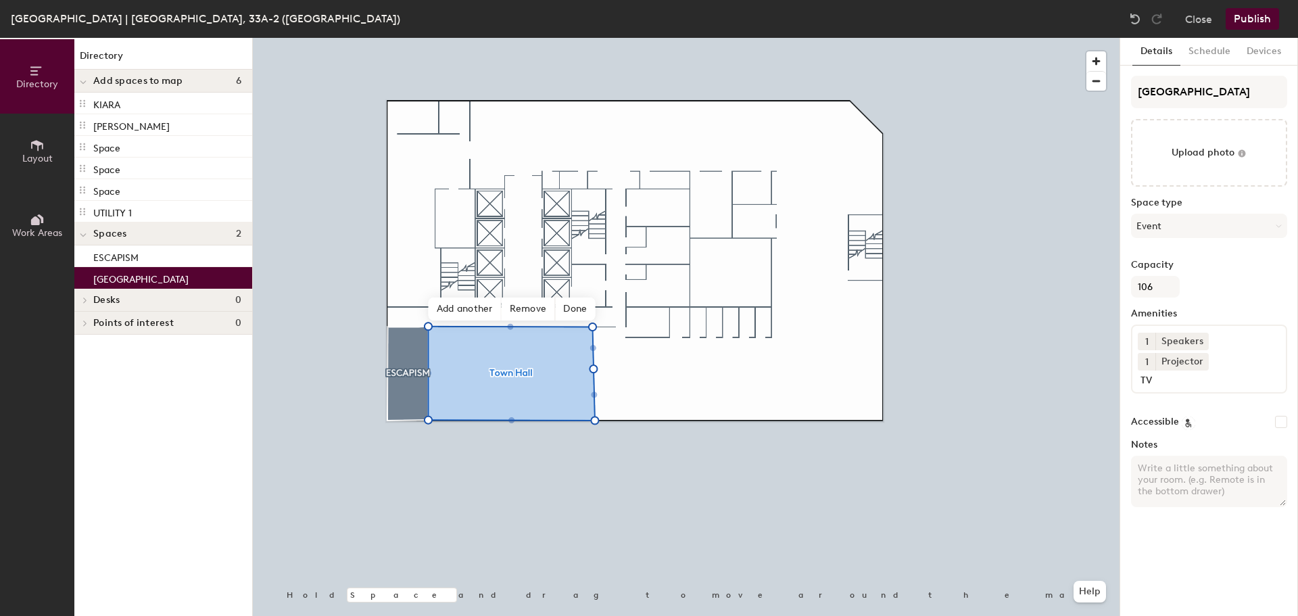
checkbox input "true"
click at [1199, 95] on input "Town Hall" at bounding box center [1209, 92] width 156 height 32
type input "TOWNHALL"
click at [1174, 370] on div "Projector" at bounding box center [1181, 362] width 53 height 18
click at [1170, 379] on input "TV" at bounding box center [1202, 378] width 128 height 16
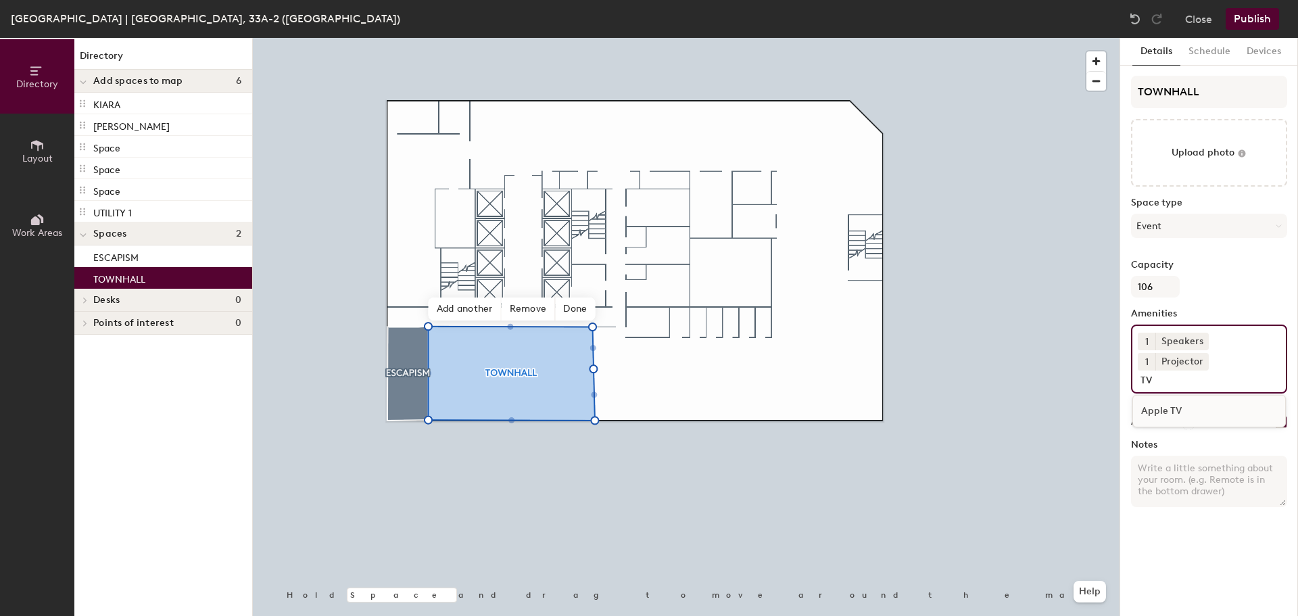
click at [1094, 300] on div "Directory Layout Work Areas Directory Add spaces to map 6 KIARA LILY HAVEN Spac…" at bounding box center [649, 327] width 1298 height 578
paste input "Projector / Screen Microphones Speakers Camera (hybrid/Zoom ready) Movable chai…"
type input "Projector / Screen Microphones Speakers Camera (hybrid/Zoom ready) Movable chai…"
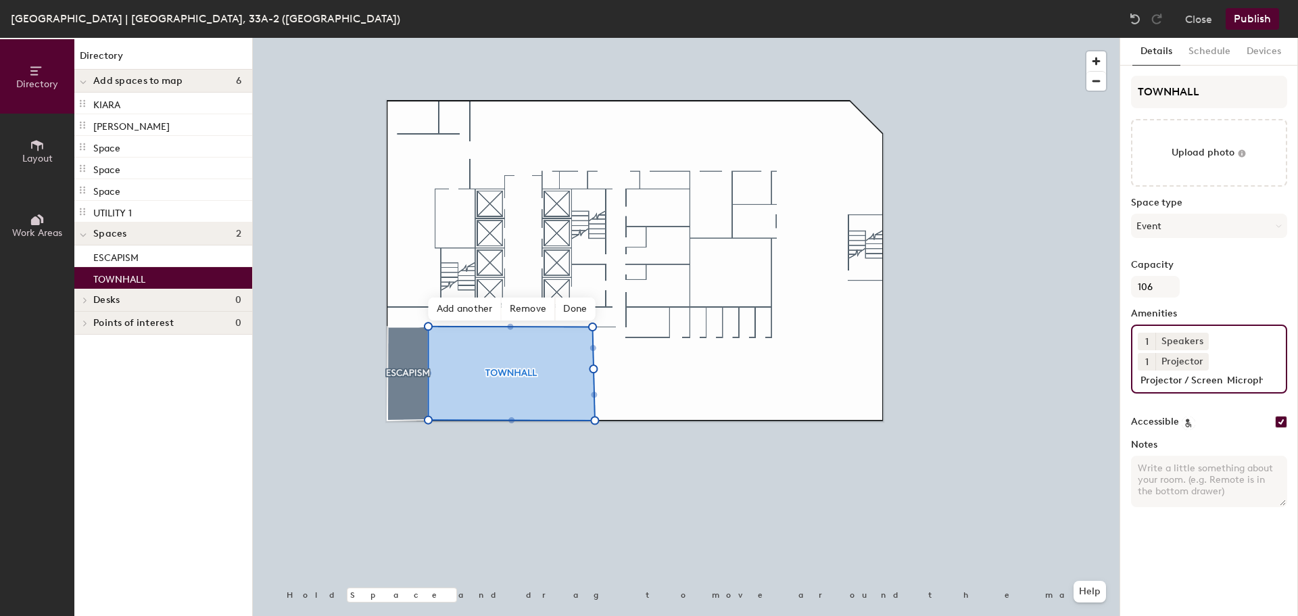
click at [1226, 360] on div "1 Speakers 1 Projector Projector / Screen Microphones Speakers Camera (hybrid/Z…" at bounding box center [1209, 359] width 156 height 69
click at [1204, 361] on icon at bounding box center [1201, 360] width 9 height 9
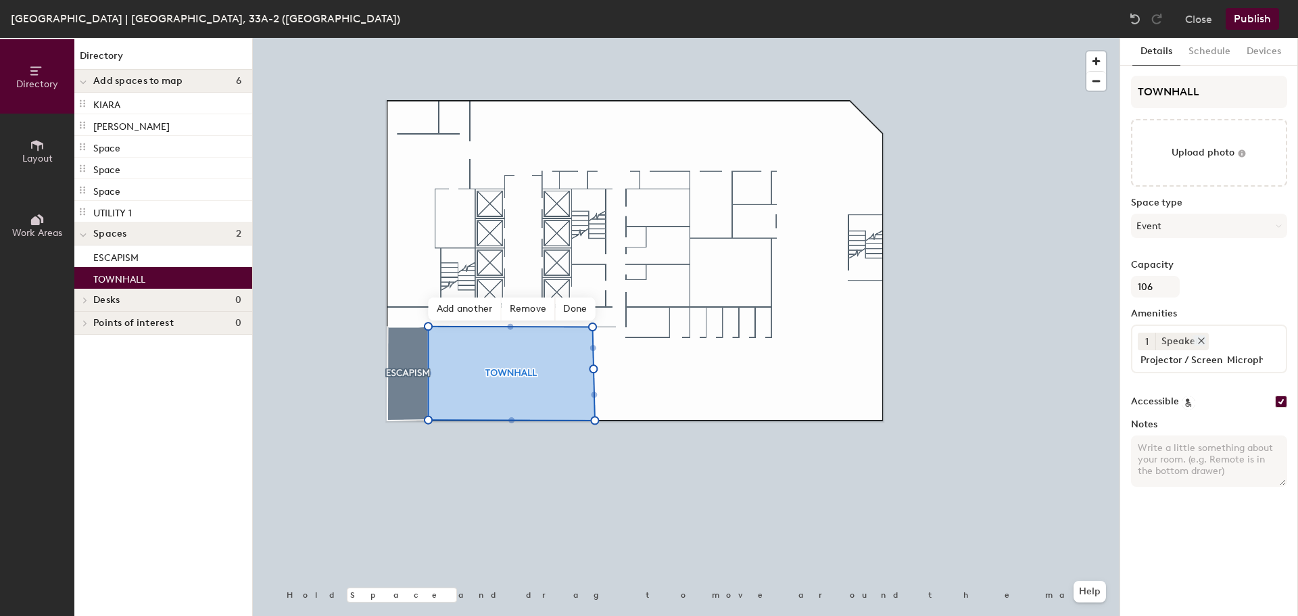
click at [1199, 342] on icon at bounding box center [1201, 340] width 9 height 9
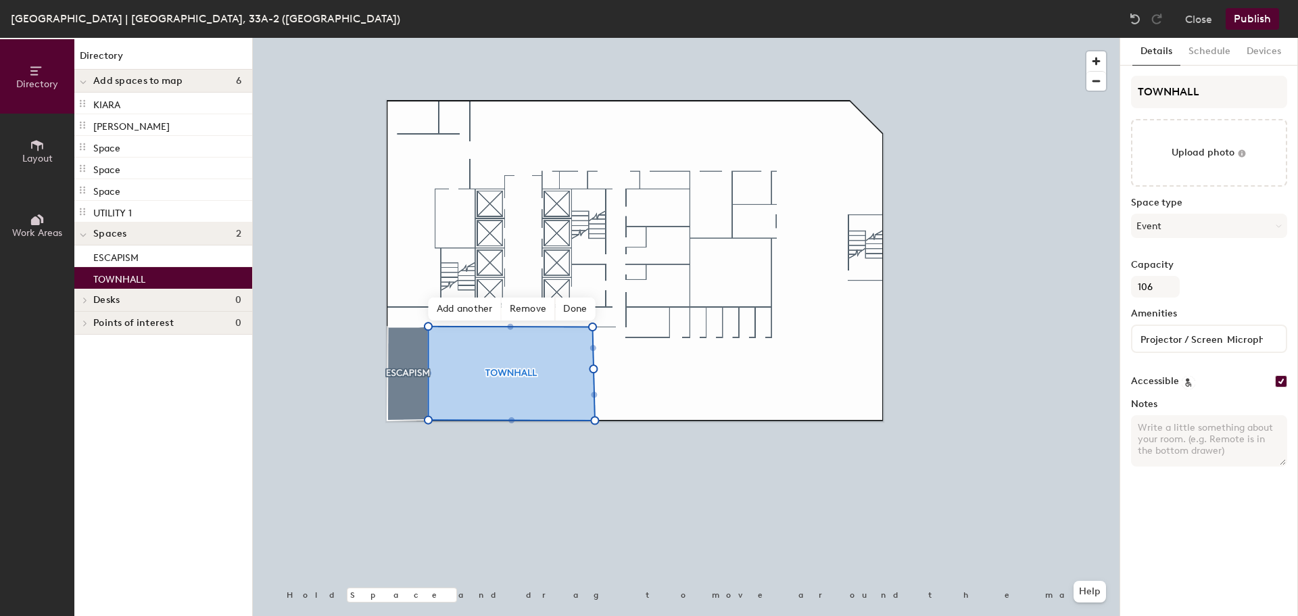
scroll to position [0, 421]
click at [1262, 339] on div "Projector / Screen Microphones Speakers Camera (hybrid/Zoom ready) Movable chai…" at bounding box center [1209, 339] width 156 height 28
click at [1157, 339] on input "Projector / Screen Microphones Speakers Camera (hybrid/Zoom ready) Movable chai…" at bounding box center [1202, 338] width 128 height 16
click at [1253, 515] on div "Details Schedule Devices TOWNHALL Upload photo Space type Event Capacity 106 Am…" at bounding box center [1209, 327] width 178 height 578
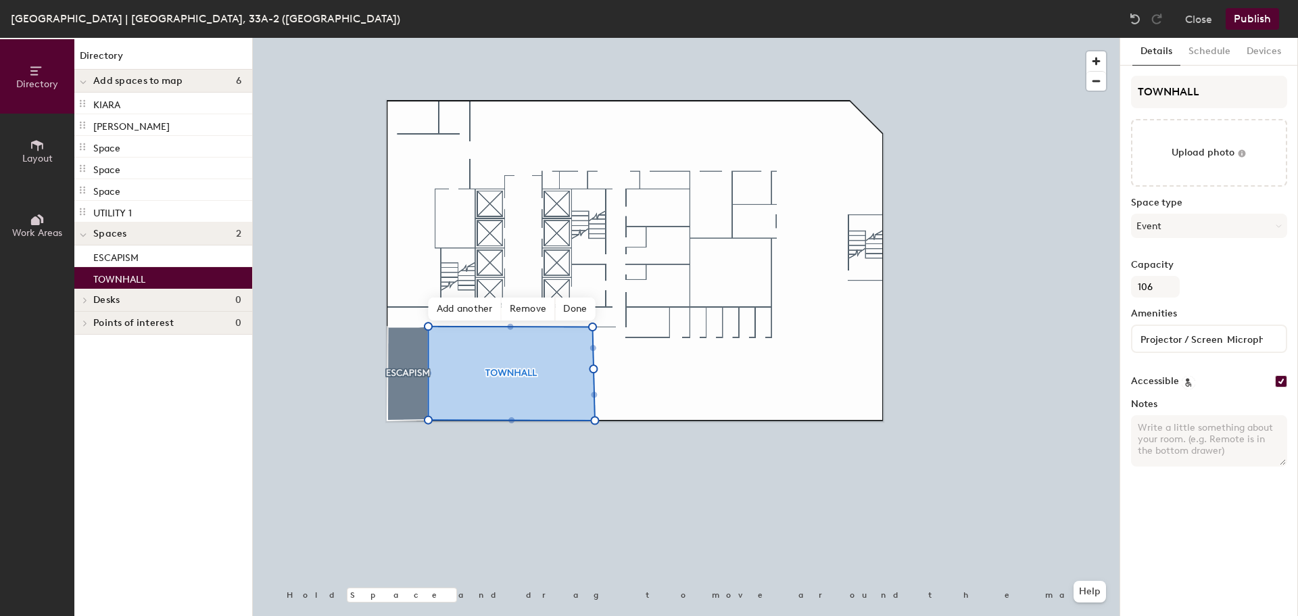
scroll to position [0, 380]
click at [1208, 338] on input "Projector / Screen Microphones Speakers Camera (hybrid/Zoom ready) Movable chai…" at bounding box center [1202, 338] width 128 height 16
click at [1253, 537] on div "Details Schedule Devices TOWNHALL Upload photo Space type Event Capacity 106 Am…" at bounding box center [1209, 327] width 178 height 578
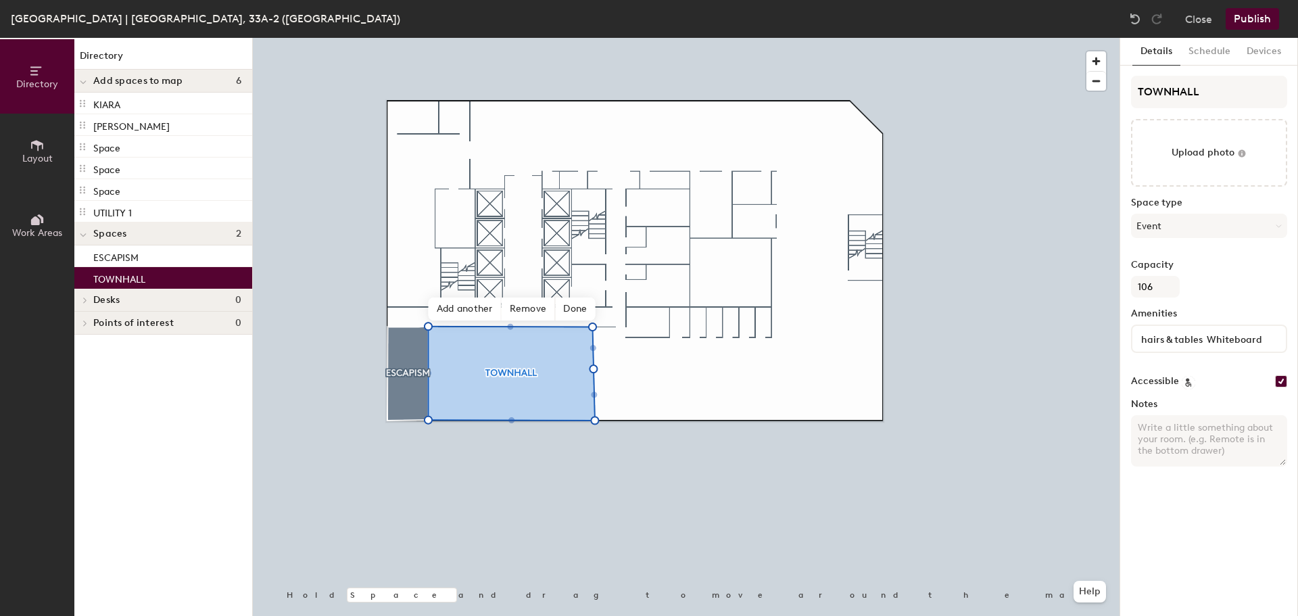
click at [1224, 342] on input "Projector / Screen Microphones Speakers Camera (hybrid/Zoom ready) Movable chai…" at bounding box center [1202, 338] width 128 height 16
click at [1222, 421] on textarea "Notes" at bounding box center [1209, 440] width 156 height 51
click at [1148, 437] on textarea "Notes" at bounding box center [1209, 440] width 156 height 51
paste textarea "Large meeting & event space 🎤 Equipped with projector, mics & hybrid AV setup. …"
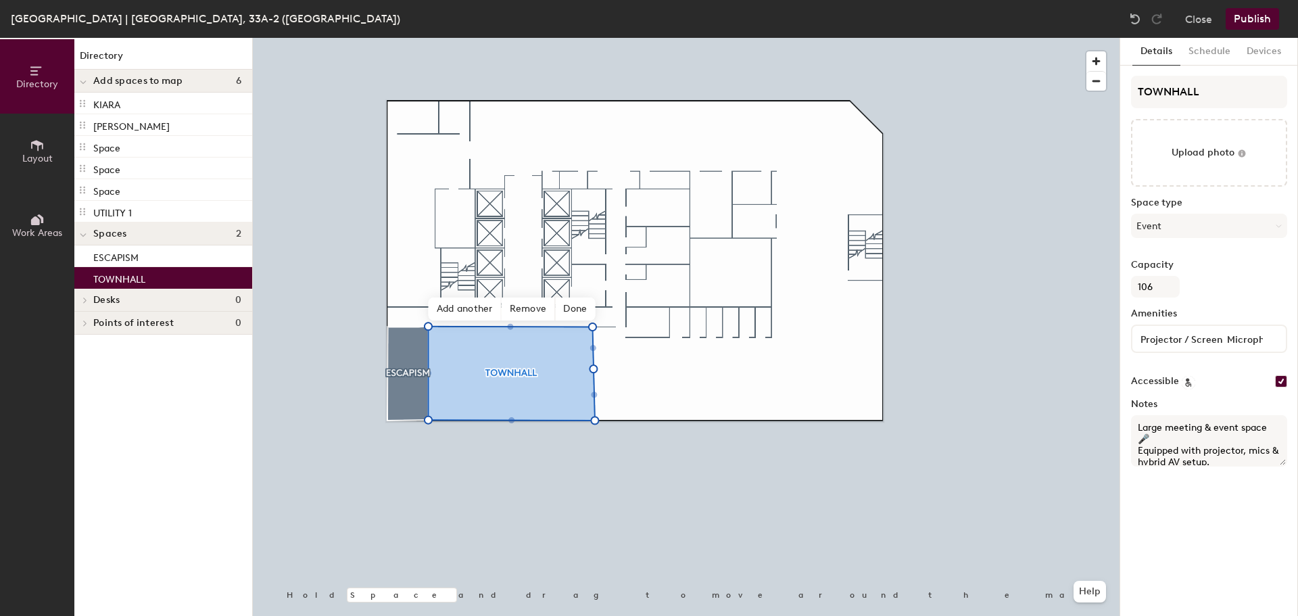
click at [1151, 437] on textarea "Large meeting & event space 🎤 Equipped with projector, mics & hybrid AV setup. …" at bounding box center [1209, 440] width 156 height 51
type textarea "Large meeting & event space Equipped with projector, mics & hybrid AV setup. Id…"
click at [585, 306] on span "Done" at bounding box center [575, 308] width 40 height 23
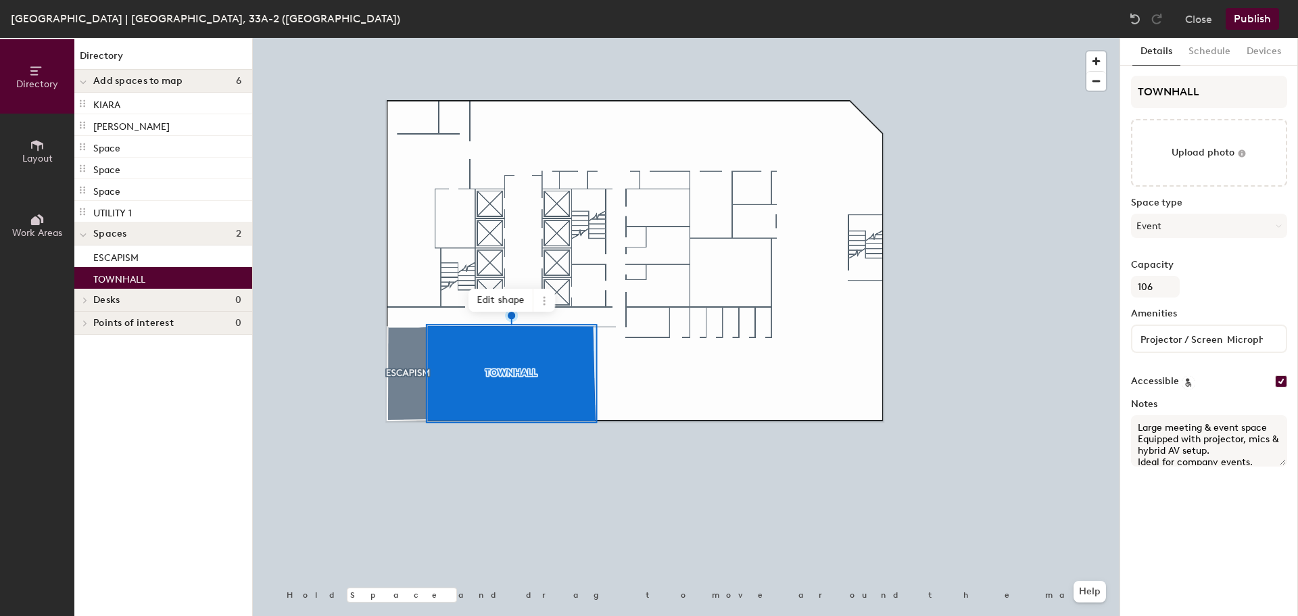
click at [1200, 525] on div "Details Schedule Devices TOWNHALL Upload photo Space type Event Capacity 106 Am…" at bounding box center [1209, 327] width 178 height 578
click at [1274, 551] on div "Details Schedule Devices TOWNHALL Upload photo Space type Event Capacity 106 Am…" at bounding box center [1209, 327] width 178 height 578
click at [121, 81] on span "Add spaces to map" at bounding box center [138, 81] width 90 height 11
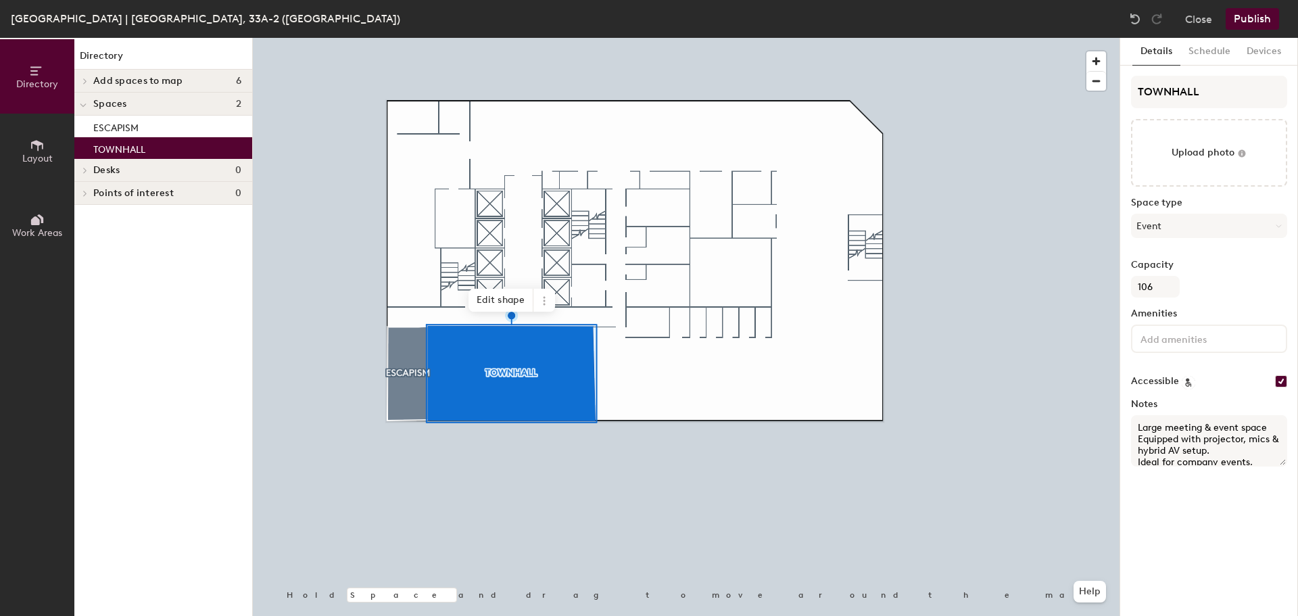
click at [121, 81] on span "Add spaces to map" at bounding box center [138, 81] width 90 height 11
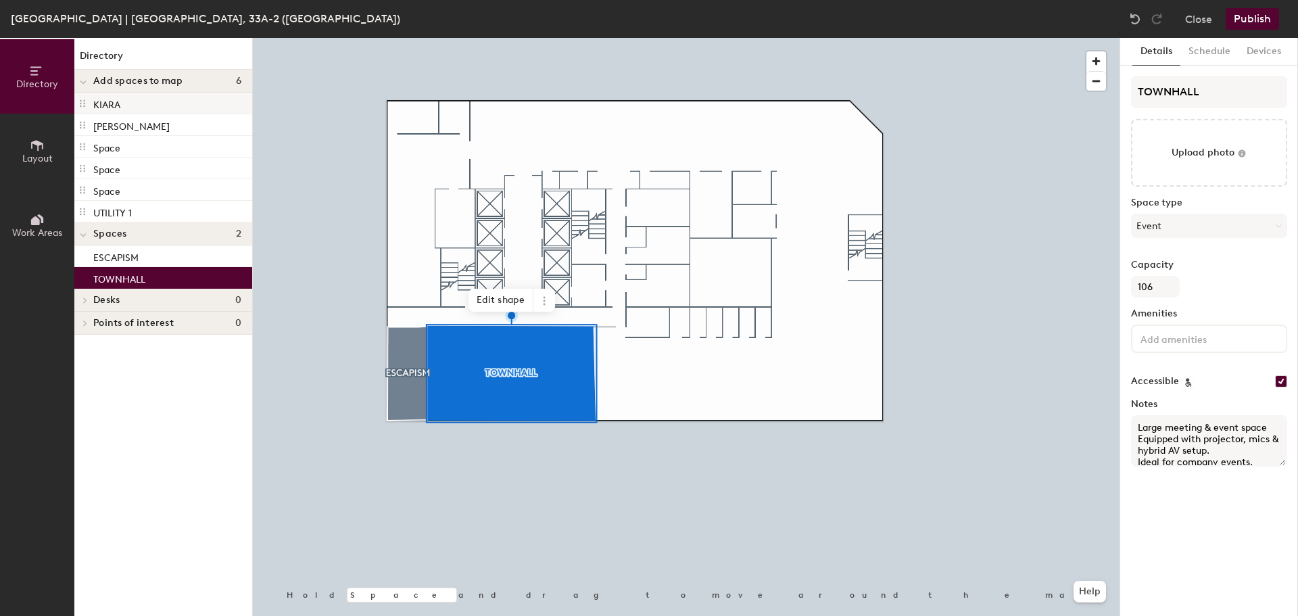
click at [93, 106] on p "KIARA" at bounding box center [106, 103] width 27 height 16
click at [115, 105] on p "KIARA" at bounding box center [106, 103] width 27 height 16
click at [86, 101] on icon at bounding box center [82, 103] width 11 height 11
drag, startPoint x: 133, startPoint y: 101, endPoint x: 118, endPoint y: 103, distance: 15.1
click at [118, 103] on p "KIARA" at bounding box center [106, 103] width 27 height 16
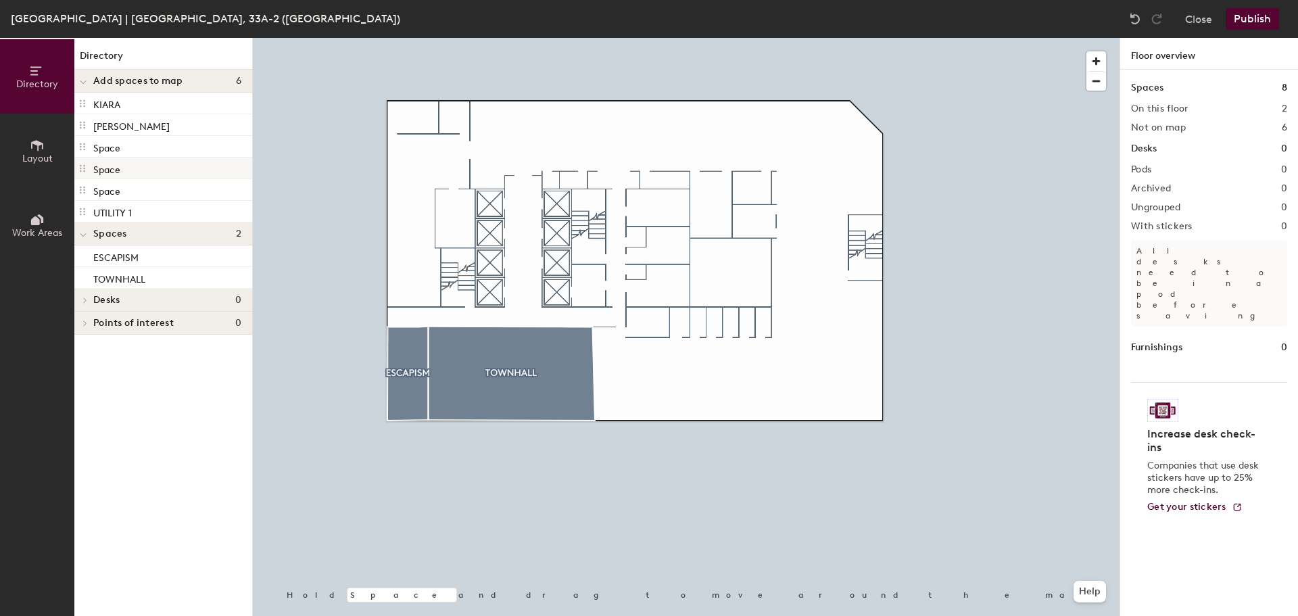
click at [108, 162] on p "Space" at bounding box center [106, 168] width 27 height 16
click at [70, 168] on button "Layout" at bounding box center [37, 151] width 74 height 74
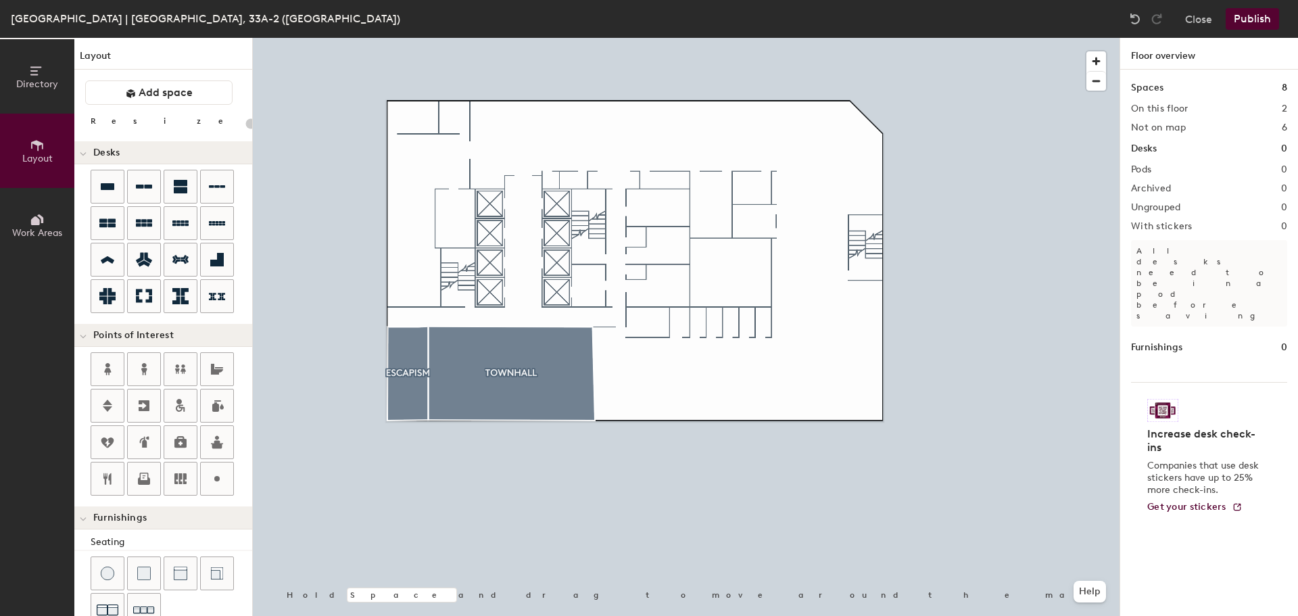
click at [34, 80] on span "Directory" at bounding box center [37, 83] width 42 height 11
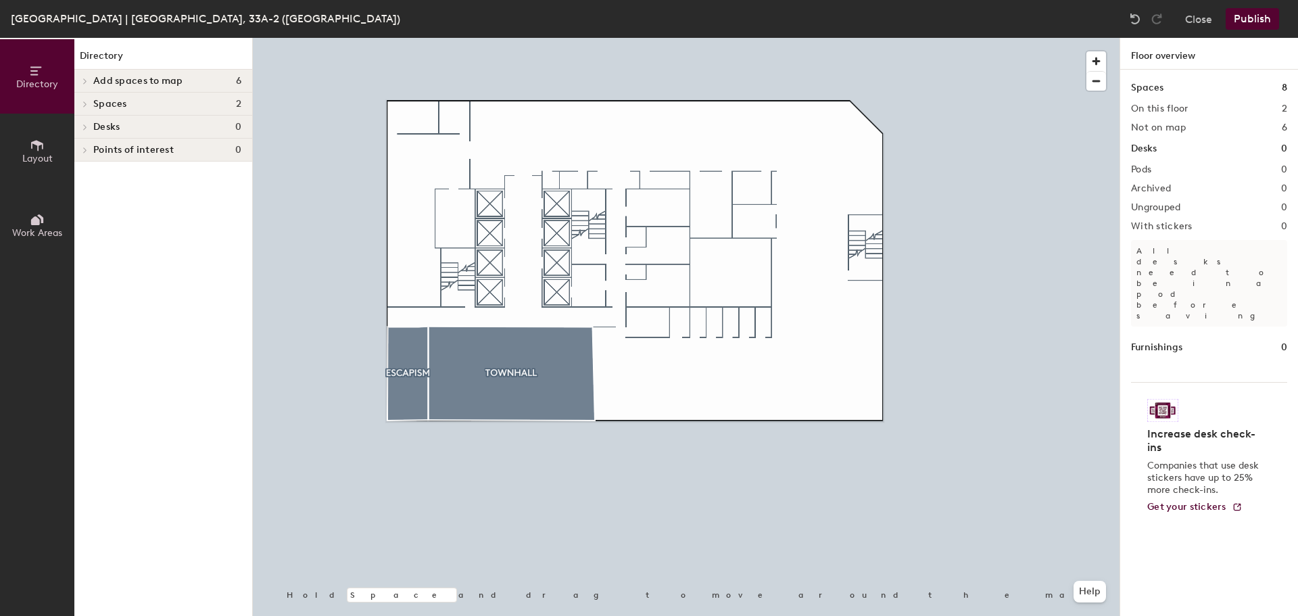
click at [172, 76] on span "Add spaces to map" at bounding box center [138, 81] width 90 height 11
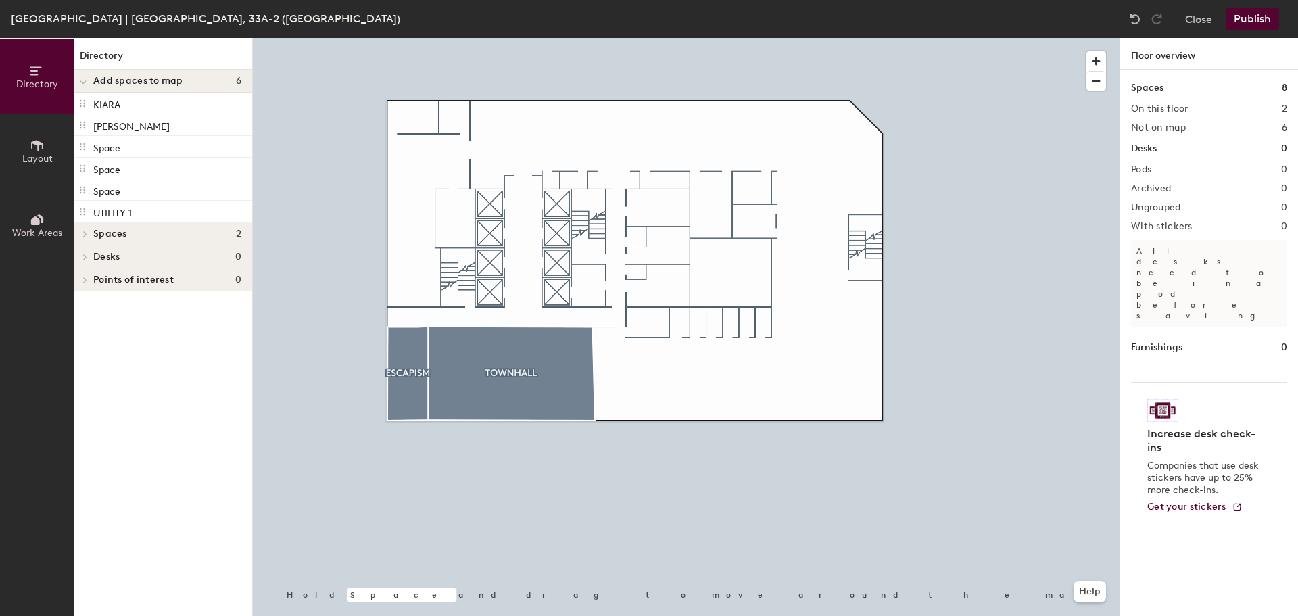
click at [172, 76] on span "Add spaces to map" at bounding box center [138, 81] width 90 height 11
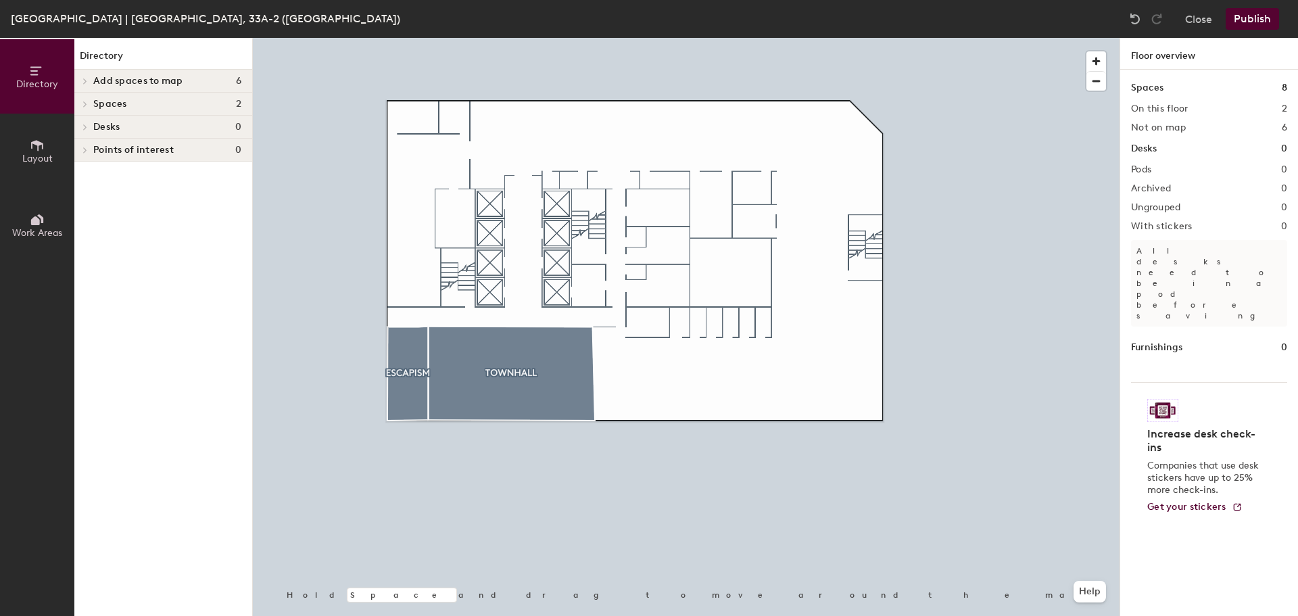
click at [172, 76] on span "Add spaces to map" at bounding box center [138, 81] width 90 height 11
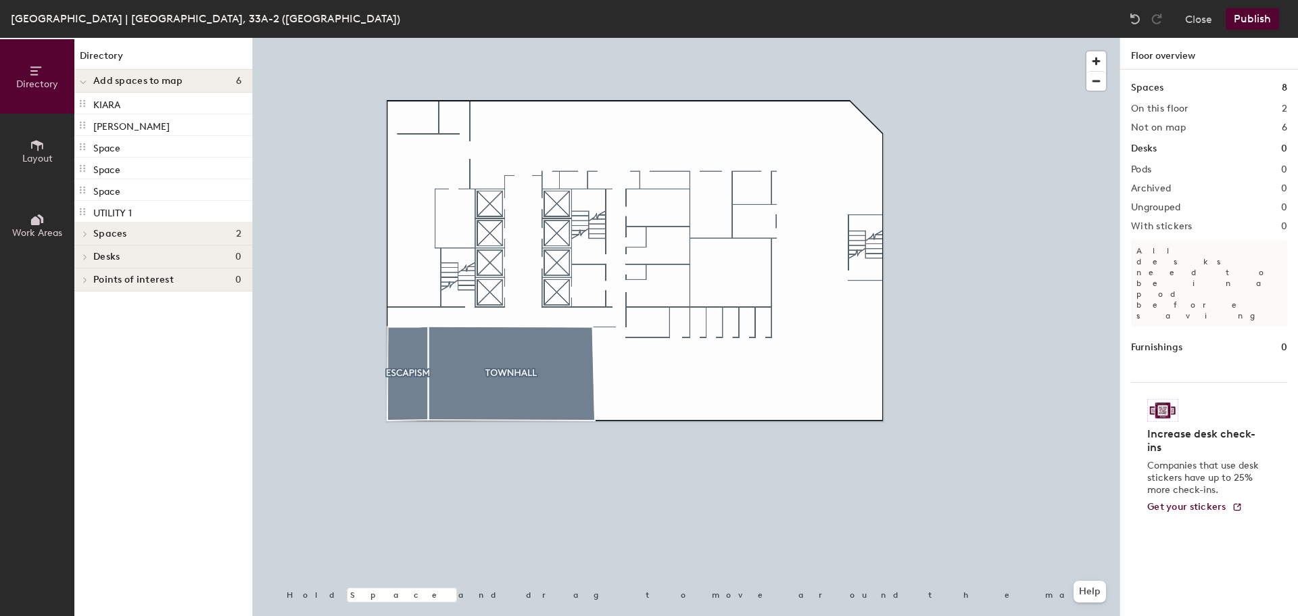
drag, startPoint x: 172, startPoint y: 76, endPoint x: 151, endPoint y: 80, distance: 21.2
click at [151, 80] on span "Add spaces to map" at bounding box center [138, 81] width 90 height 11
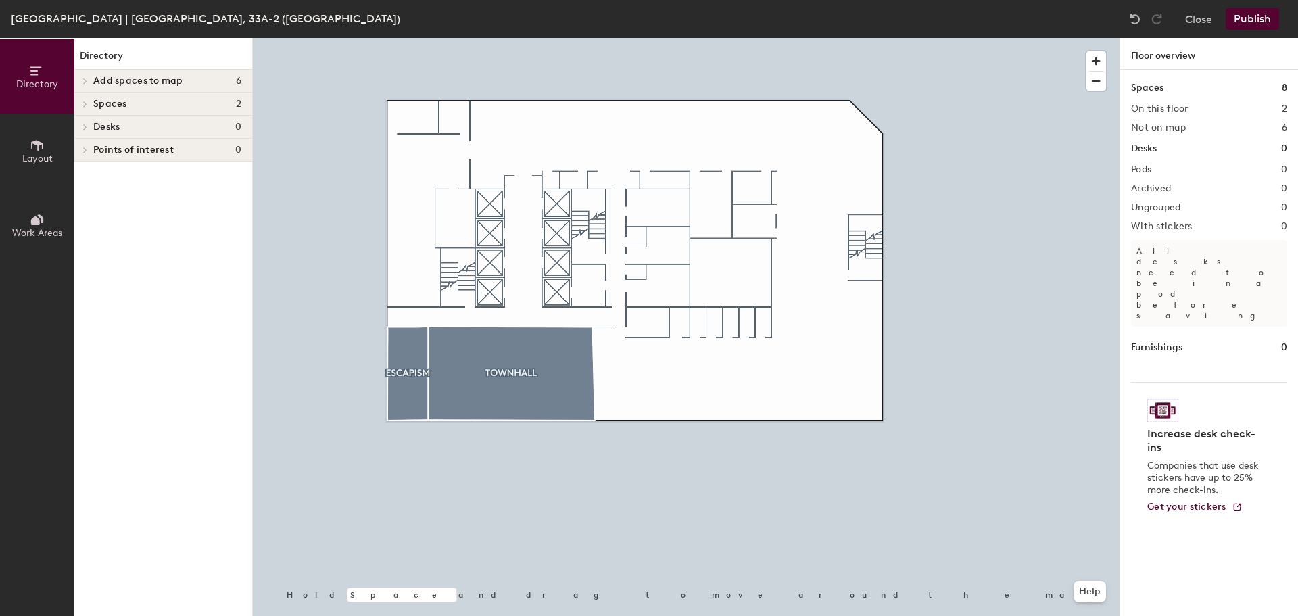
click at [151, 80] on span "Add spaces to map" at bounding box center [138, 81] width 90 height 11
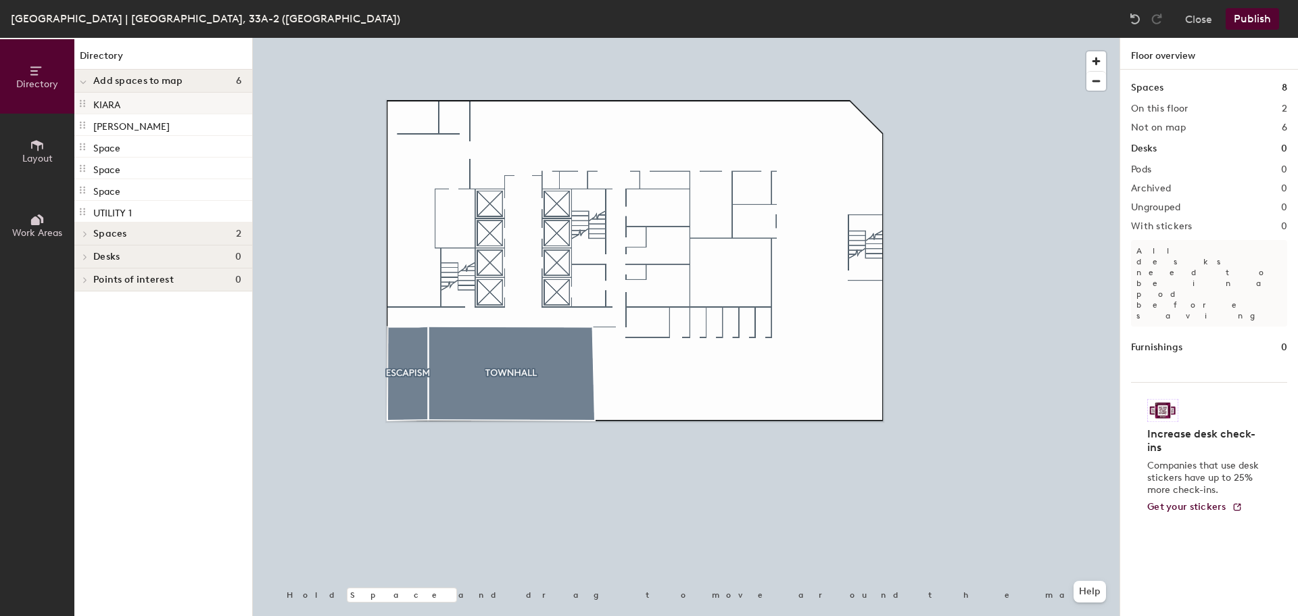
click at [118, 102] on p "KIARA" at bounding box center [106, 103] width 27 height 16
click at [1168, 88] on div "Spaces 8" at bounding box center [1209, 87] width 156 height 15
click at [1154, 88] on h1 "Spaces" at bounding box center [1147, 87] width 32 height 15
click at [1240, 18] on button "Publish" at bounding box center [1252, 19] width 53 height 22
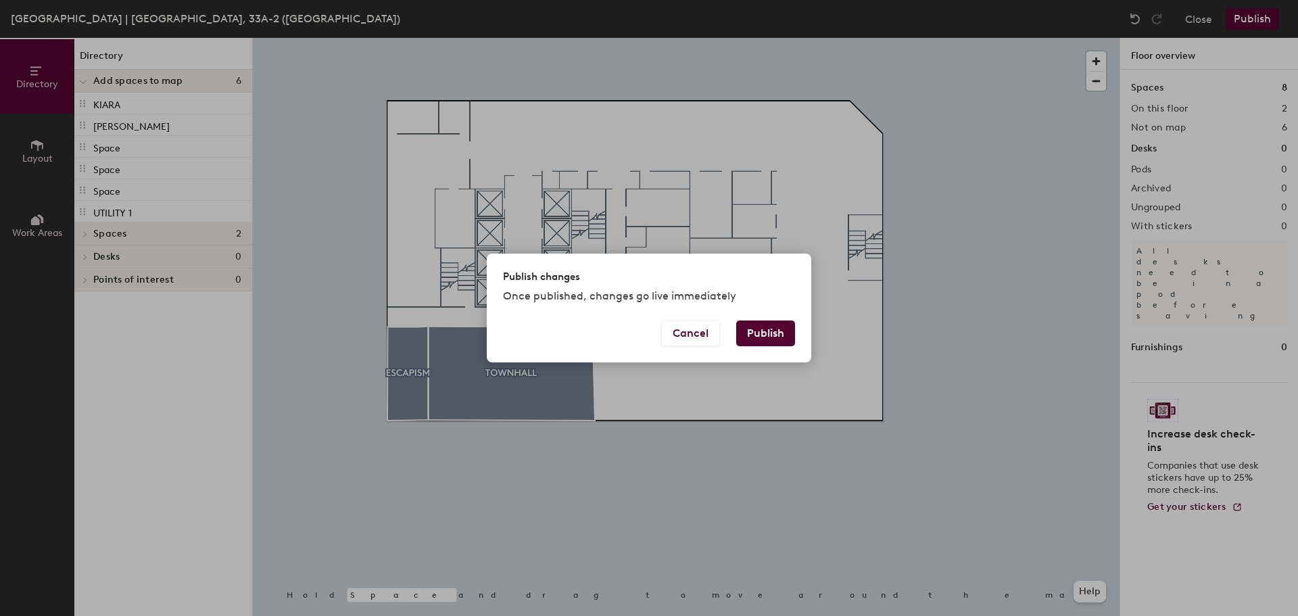
click at [745, 335] on button "Publish" at bounding box center [765, 333] width 59 height 26
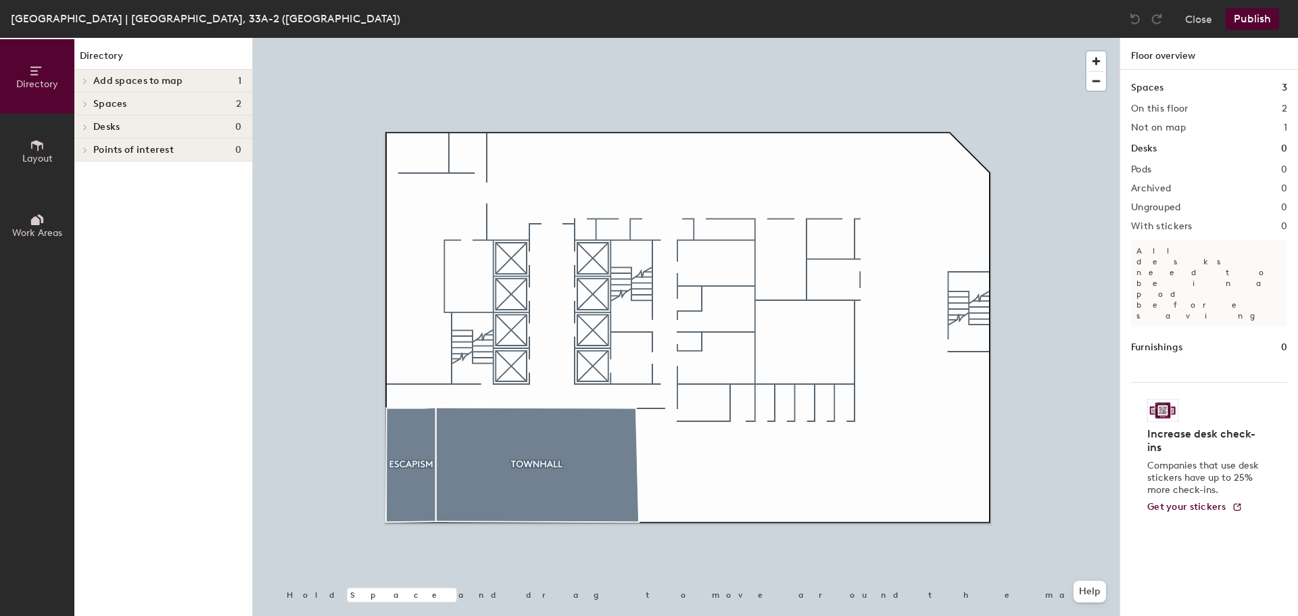
click at [189, 76] on h4 "Add spaces to map 1" at bounding box center [167, 81] width 148 height 11
click at [143, 97] on p "[PERSON_NAME]" at bounding box center [131, 103] width 76 height 16
click at [698, 38] on div at bounding box center [686, 38] width 867 height 0
click at [1169, 129] on h2 "Not on map" at bounding box center [1158, 127] width 55 height 11
click at [82, 104] on icon at bounding box center [82, 103] width 11 height 11
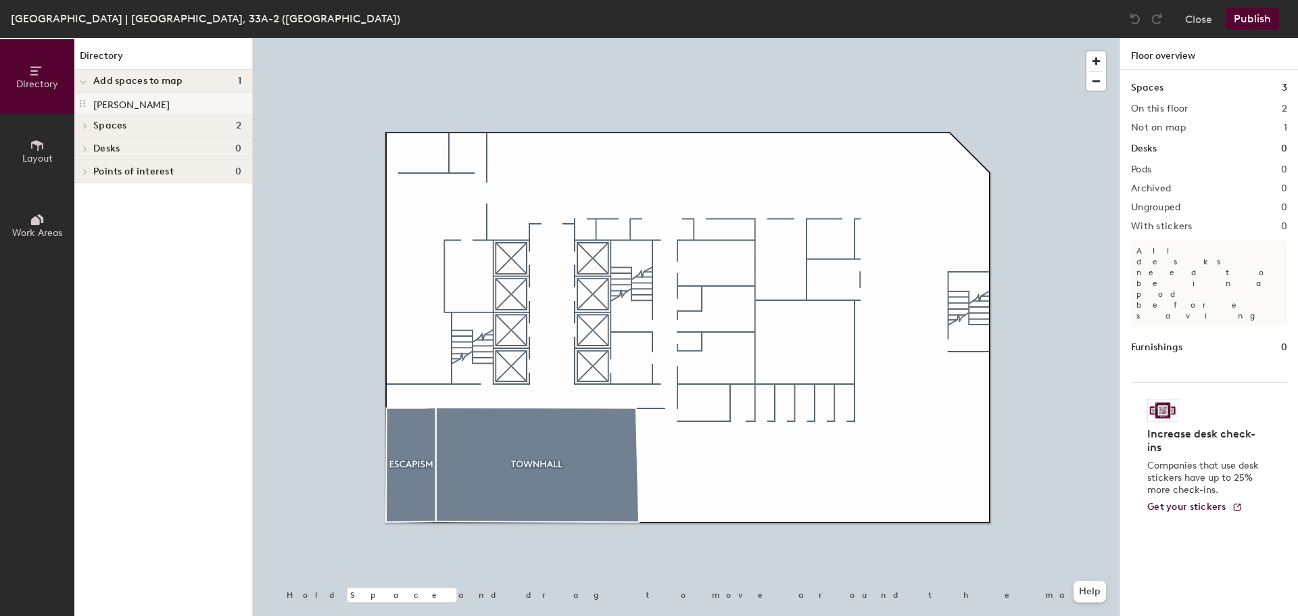
click at [82, 104] on icon at bounding box center [82, 103] width 11 height 11
click at [82, 87] on span at bounding box center [83, 81] width 7 height 11
click at [82, 87] on div at bounding box center [83, 81] width 18 height 22
click at [83, 99] on icon at bounding box center [82, 103] width 11 height 11
click at [85, 128] on icon at bounding box center [84, 125] width 5 height 7
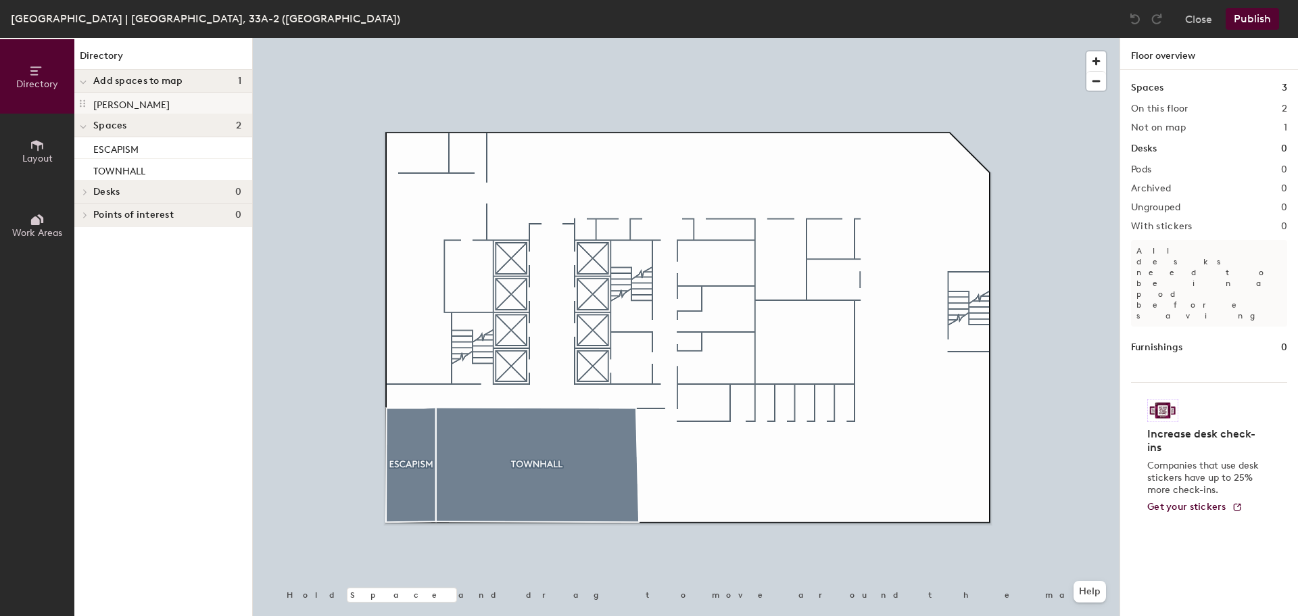
click at [126, 110] on p "LILY HAVEN" at bounding box center [131, 103] width 76 height 16
click at [127, 107] on p "LILY HAVEN" at bounding box center [131, 103] width 76 height 16
click at [35, 149] on icon at bounding box center [37, 145] width 15 height 15
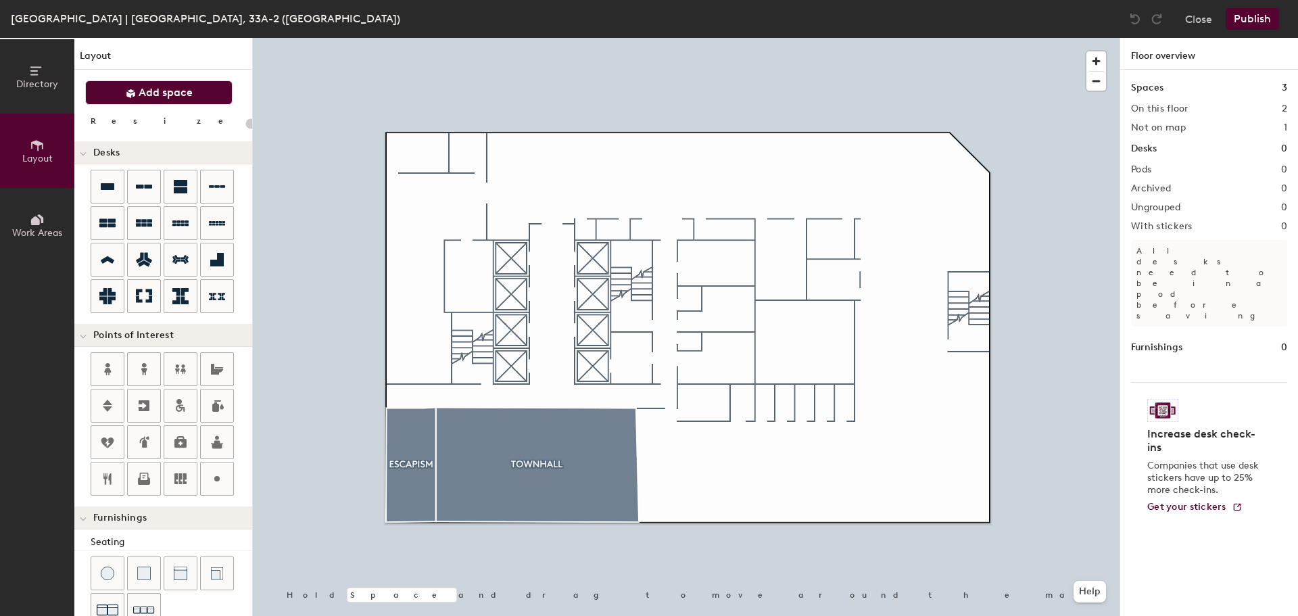
click at [148, 96] on span "Add space" at bounding box center [166, 93] width 54 height 14
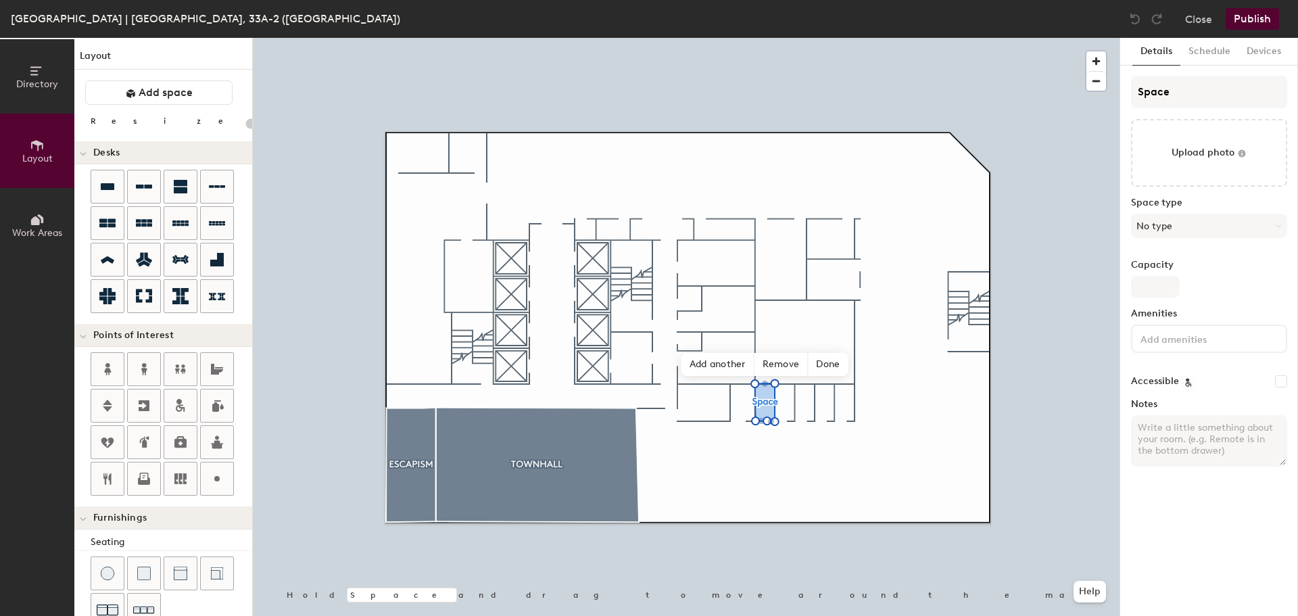
type input "20"
click at [46, 239] on button "Work Areas" at bounding box center [37, 225] width 74 height 74
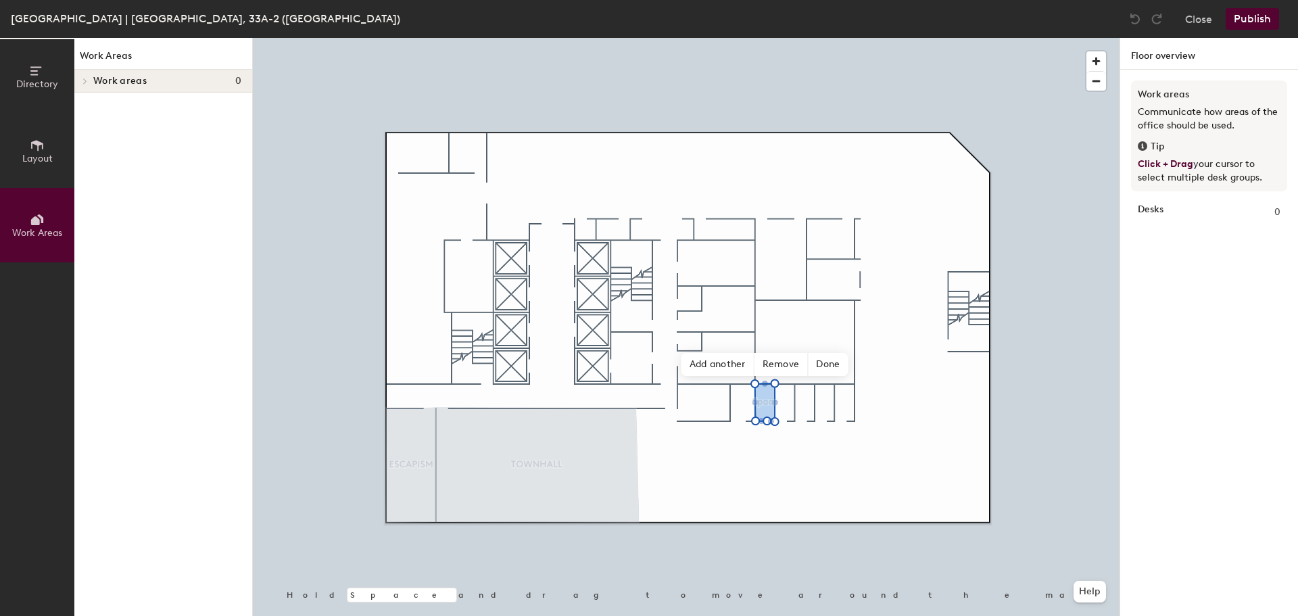
click at [35, 83] on span "Directory" at bounding box center [37, 83] width 42 height 11
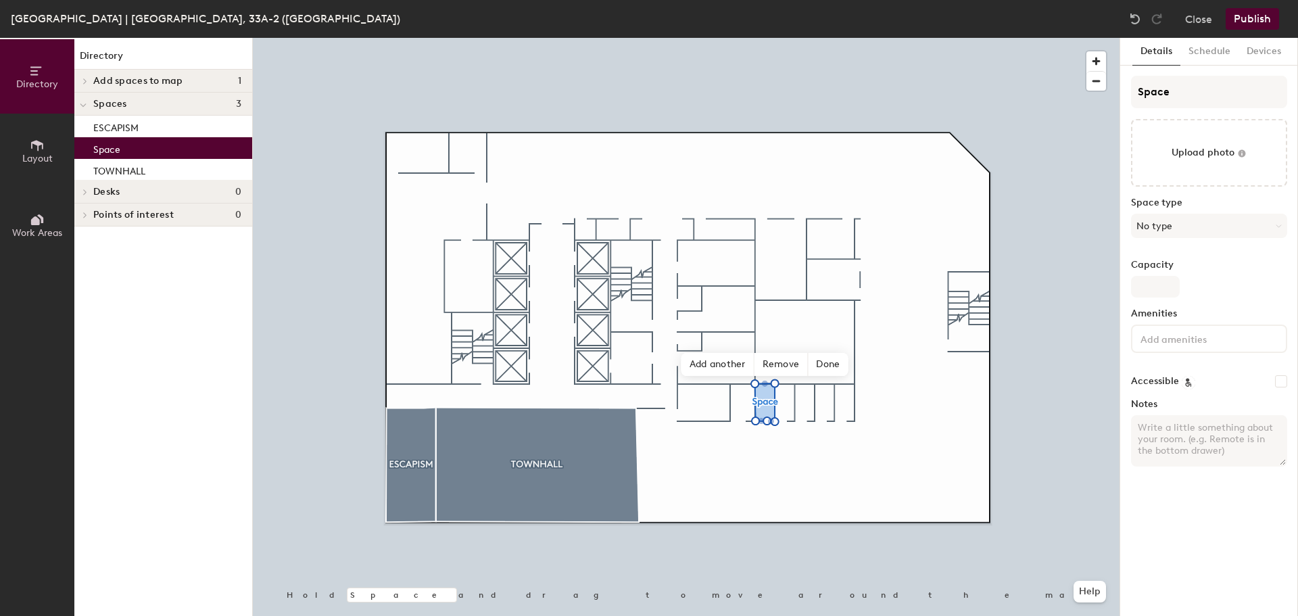
click at [130, 79] on span "Add spaces to map" at bounding box center [138, 81] width 90 height 11
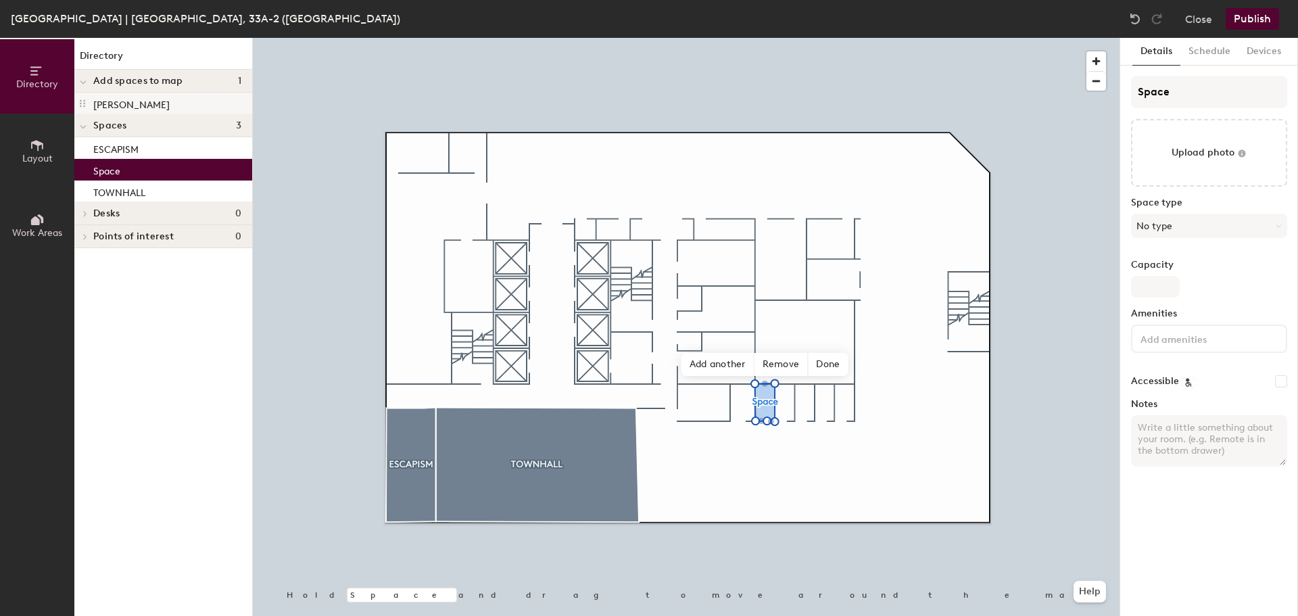
click at [127, 103] on p "LILY HAVEN" at bounding box center [131, 103] width 76 height 16
click at [128, 103] on p "LILY HAVEN" at bounding box center [131, 103] width 76 height 16
click at [75, 102] on div "LILY HAVEN" at bounding box center [163, 104] width 178 height 22
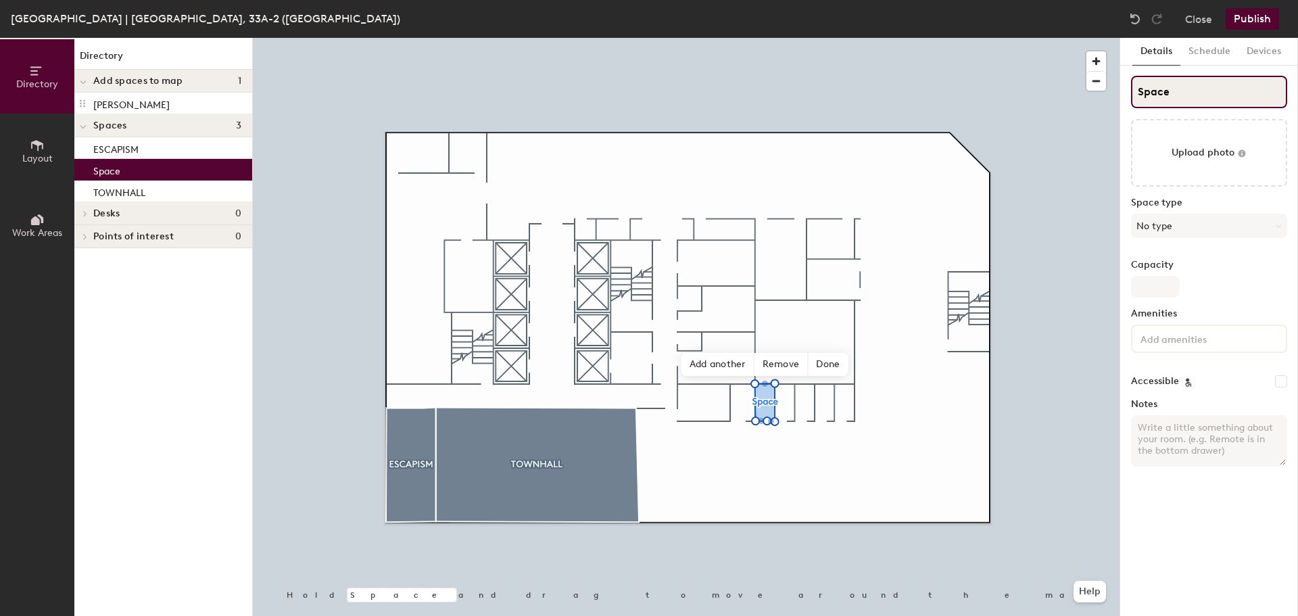
click at [1179, 89] on input "Space" at bounding box center [1209, 92] width 156 height 32
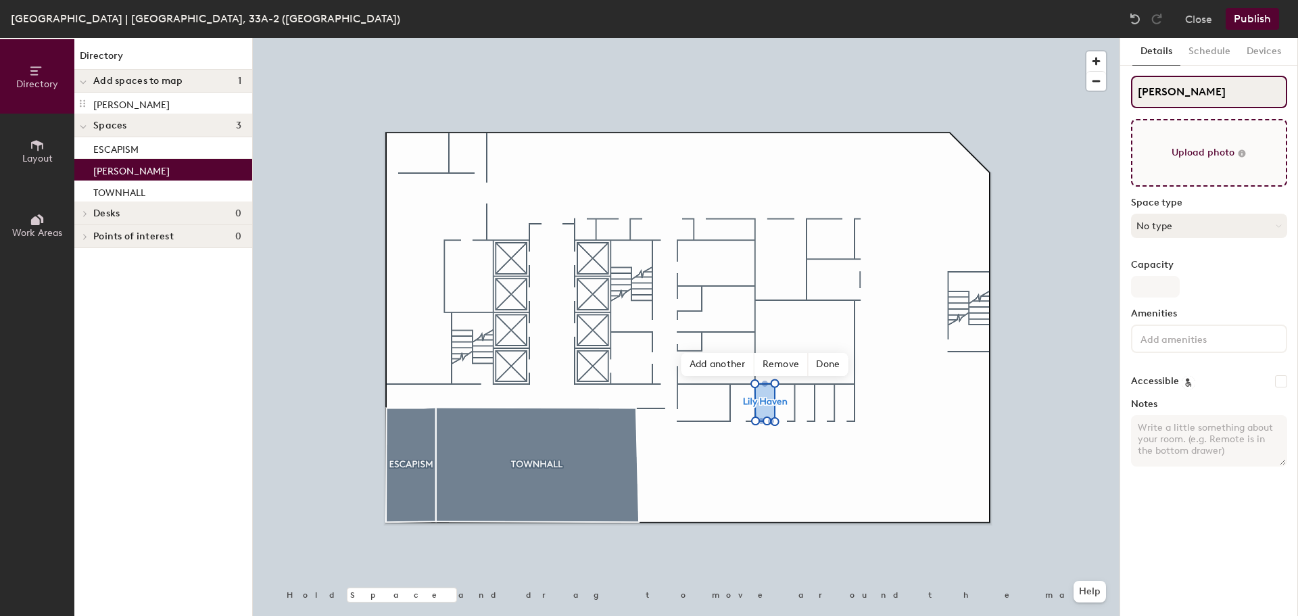
type input "Lily Haven"
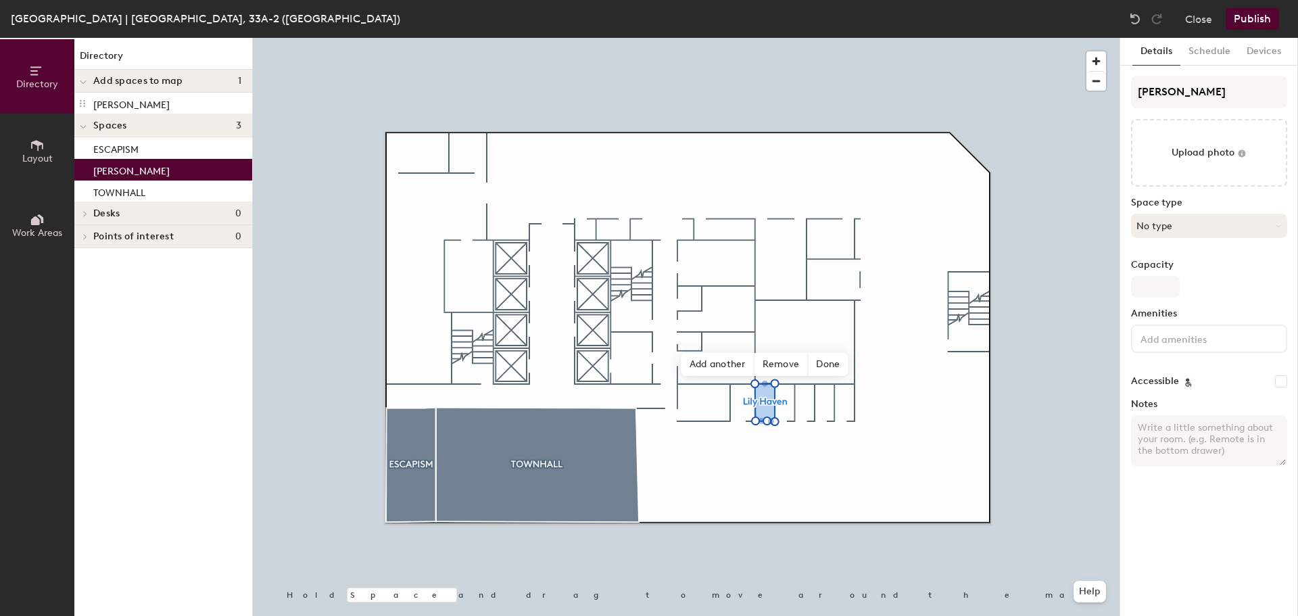
click at [1210, 224] on button "No type" at bounding box center [1209, 226] width 156 height 24
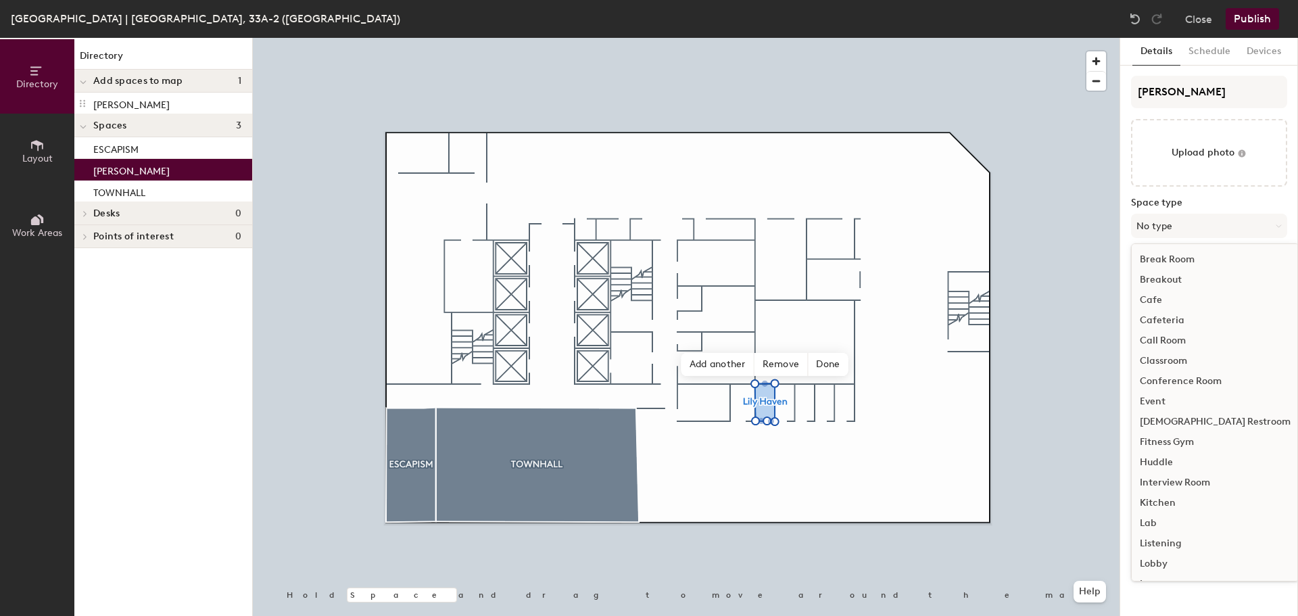
click at [1201, 265] on div "Break Room" at bounding box center [1215, 259] width 167 height 20
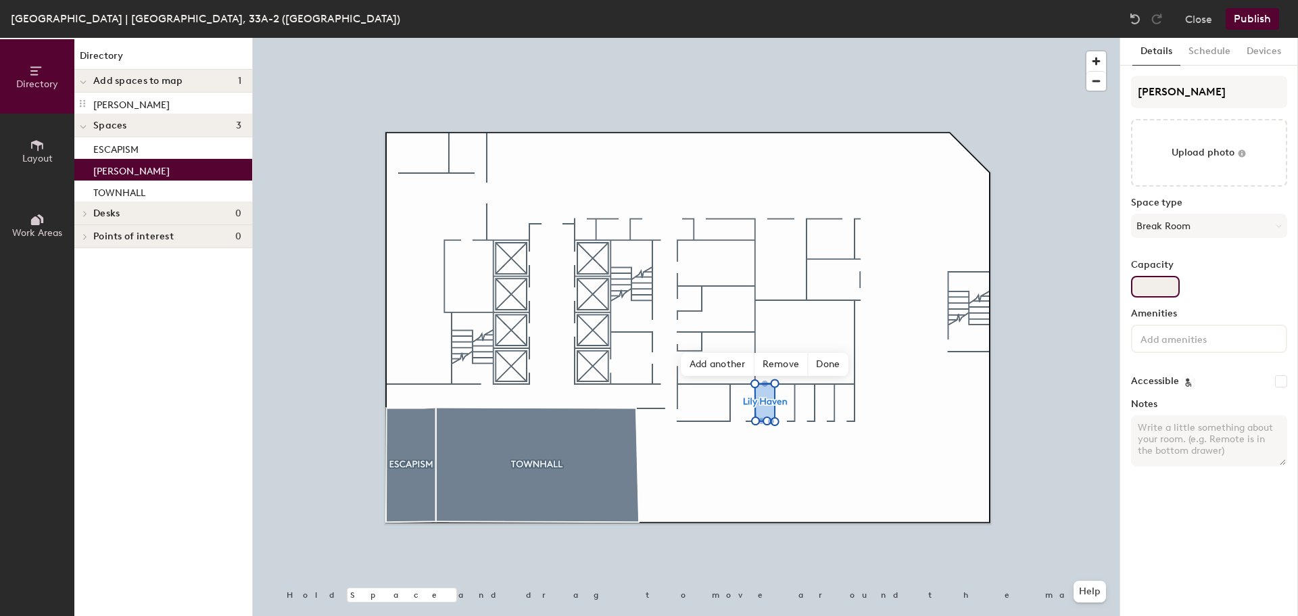
click at [1139, 285] on input "Capacity" at bounding box center [1155, 287] width 49 height 22
type input "1"
click at [1208, 338] on input at bounding box center [1199, 338] width 122 height 16
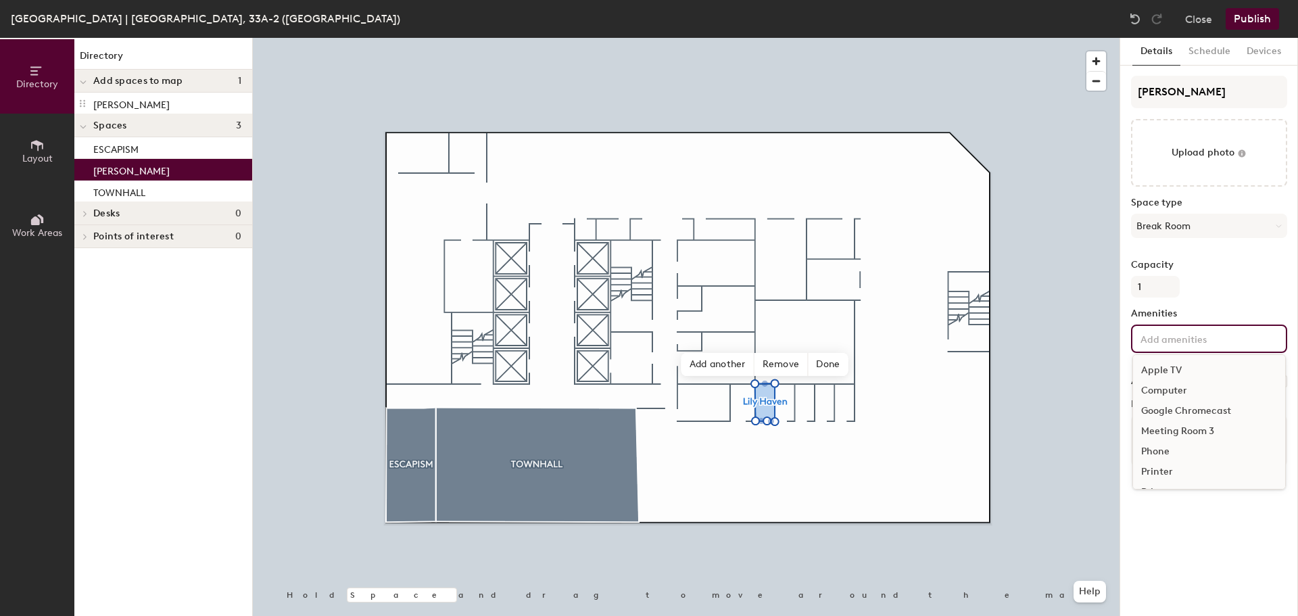
click at [1159, 333] on input at bounding box center [1199, 338] width 122 height 16
paste input "Sofa, Curtain, Power outlet"
type input "Sofa, Curtain, Power outlet"
click at [1289, 385] on div "Details Schedule Devices Lily Haven Upload photo Space type Break Room Capacity…" at bounding box center [1209, 327] width 178 height 578
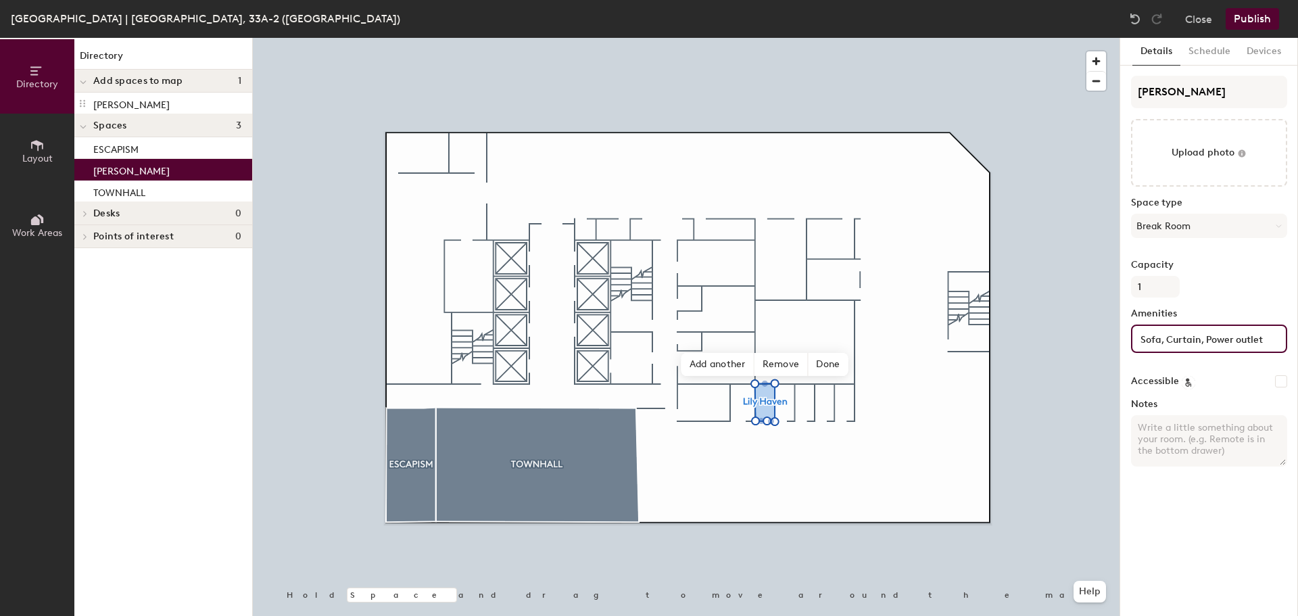
scroll to position [0, 0]
click at [1287, 383] on input "Accessible" at bounding box center [1281, 381] width 12 height 12
checkbox input "true"
click at [1210, 450] on textarea "Notes" at bounding box center [1209, 440] width 156 height 51
paste textarea "Wellness/quiet room. Max 30 mins per booking. Please keep the space clean and q…"
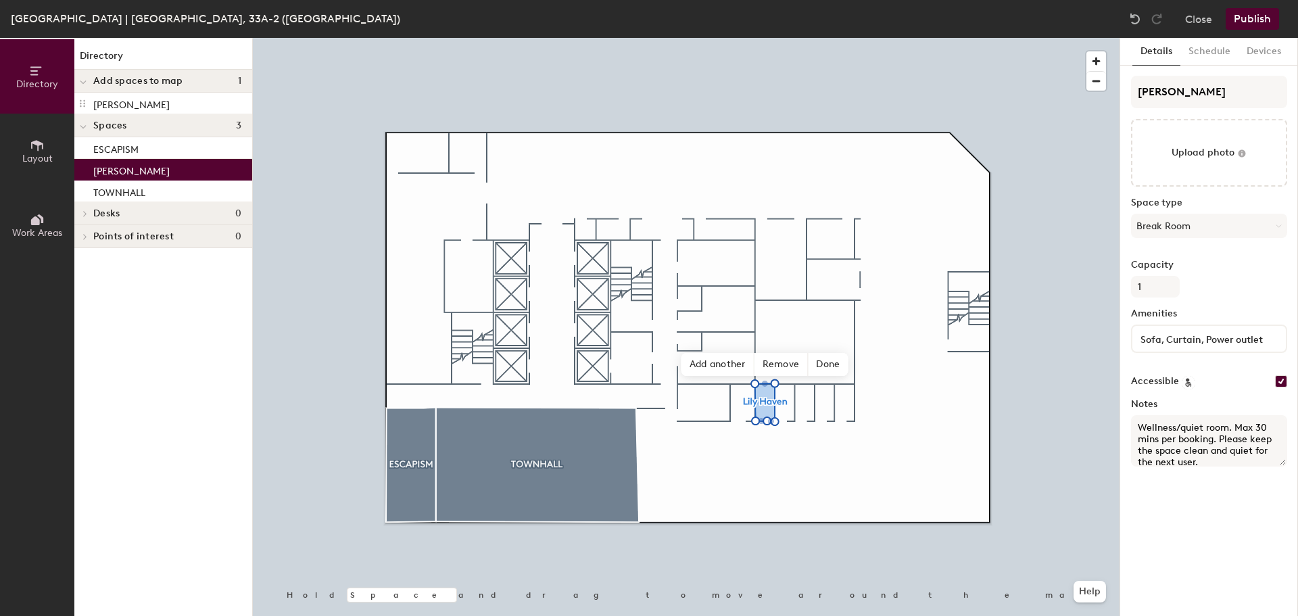
drag, startPoint x: 1233, startPoint y: 429, endPoint x: 1180, endPoint y: 427, distance: 53.4
click at [1180, 427] on textarea "Wellness/quiet room. Max 30 mins per booking. Please keep the space clean and q…" at bounding box center [1209, 440] width 156 height 51
click at [1217, 438] on textarea "Wellness Room : (Max 30 mins per booking. Please keep the space clean and quiet…" at bounding box center [1209, 440] width 156 height 51
type textarea "Wellness Room : (Max 30 mins per booking). Please keep the space clean and quie…"
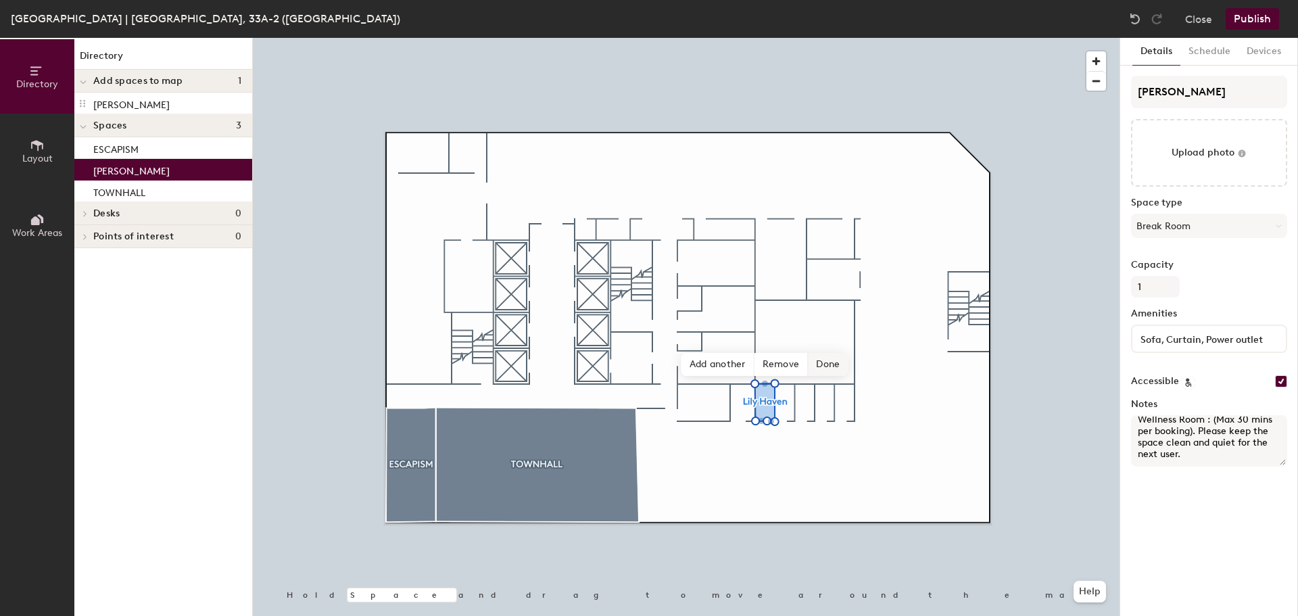
click at [829, 362] on span "Done" at bounding box center [828, 364] width 40 height 23
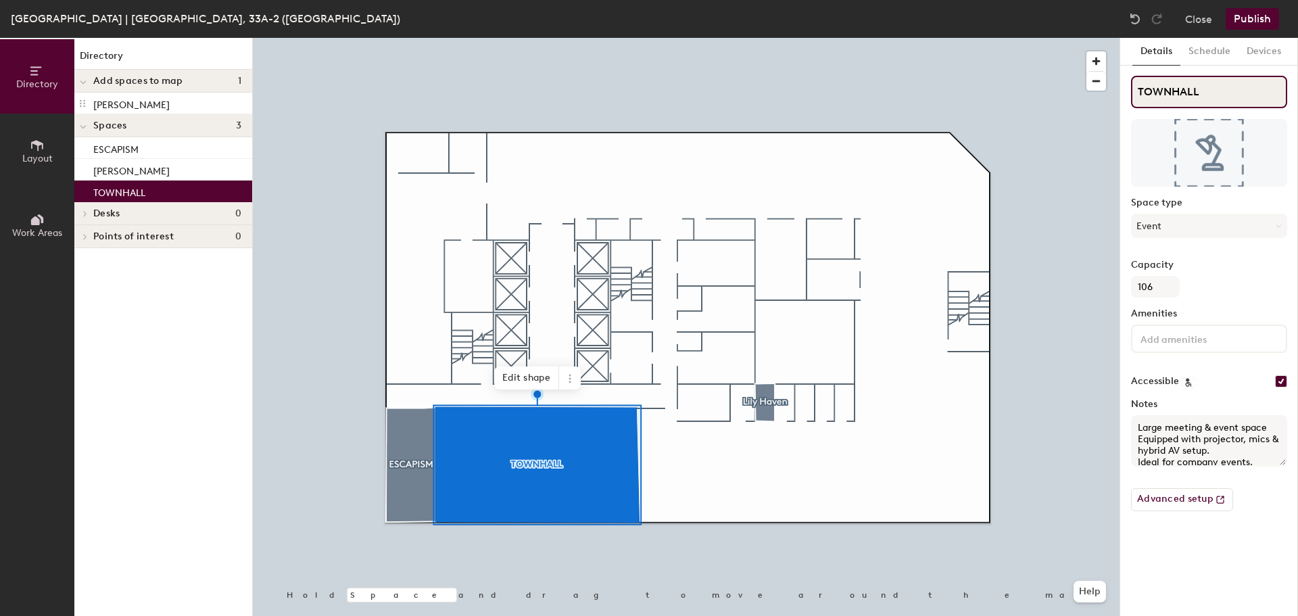
click at [1046, 87] on div "Directory Layout Work Areas Directory Add spaces to map 1 LILY HAVEN Spaces 3 E…" at bounding box center [649, 327] width 1298 height 578
type input "[GEOGRAPHIC_DATA]"
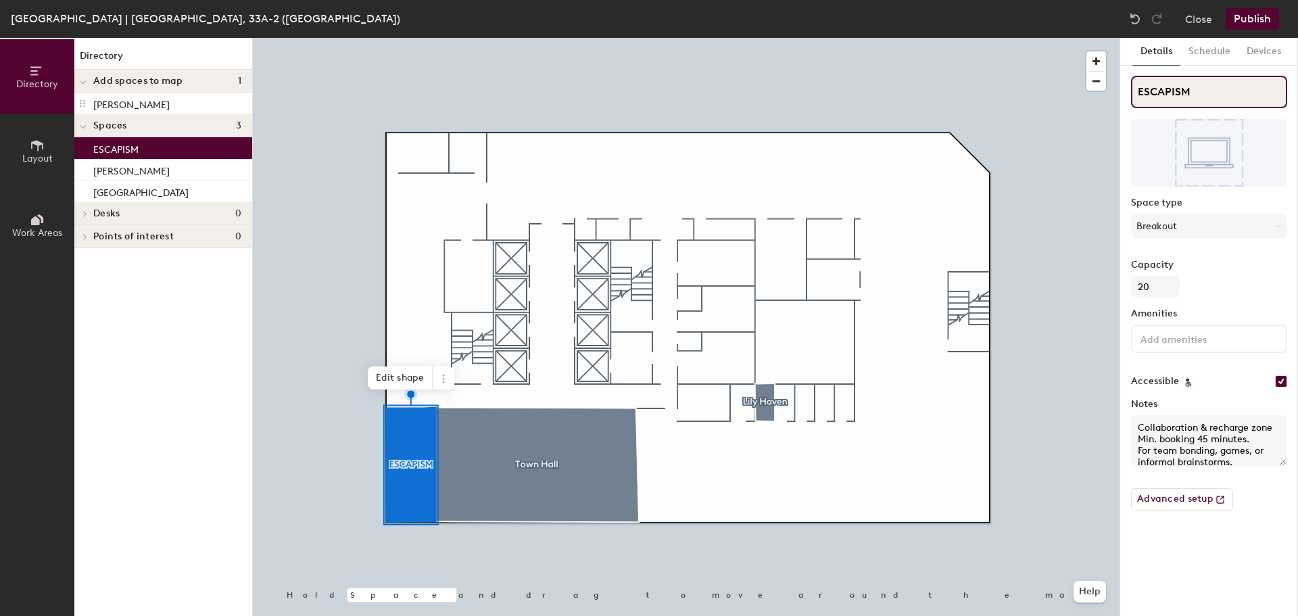
click at [1183, 91] on input "ESCAPISM" at bounding box center [1209, 92] width 156 height 32
type input "Escapism"
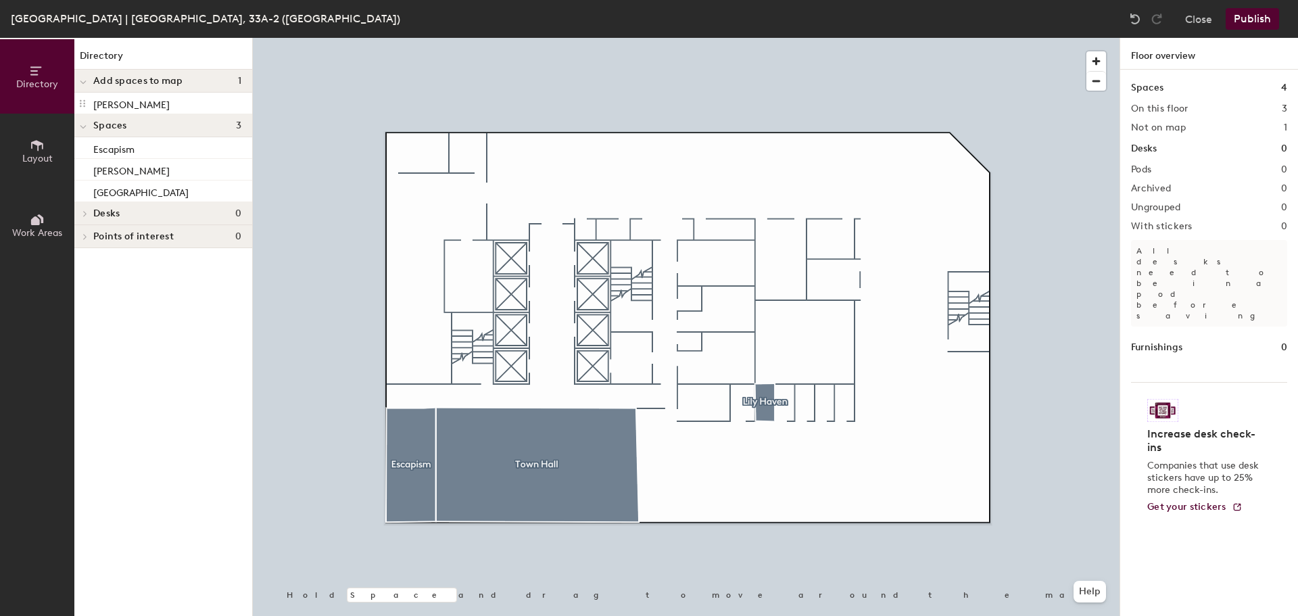
click at [48, 149] on button "Layout" at bounding box center [37, 151] width 74 height 74
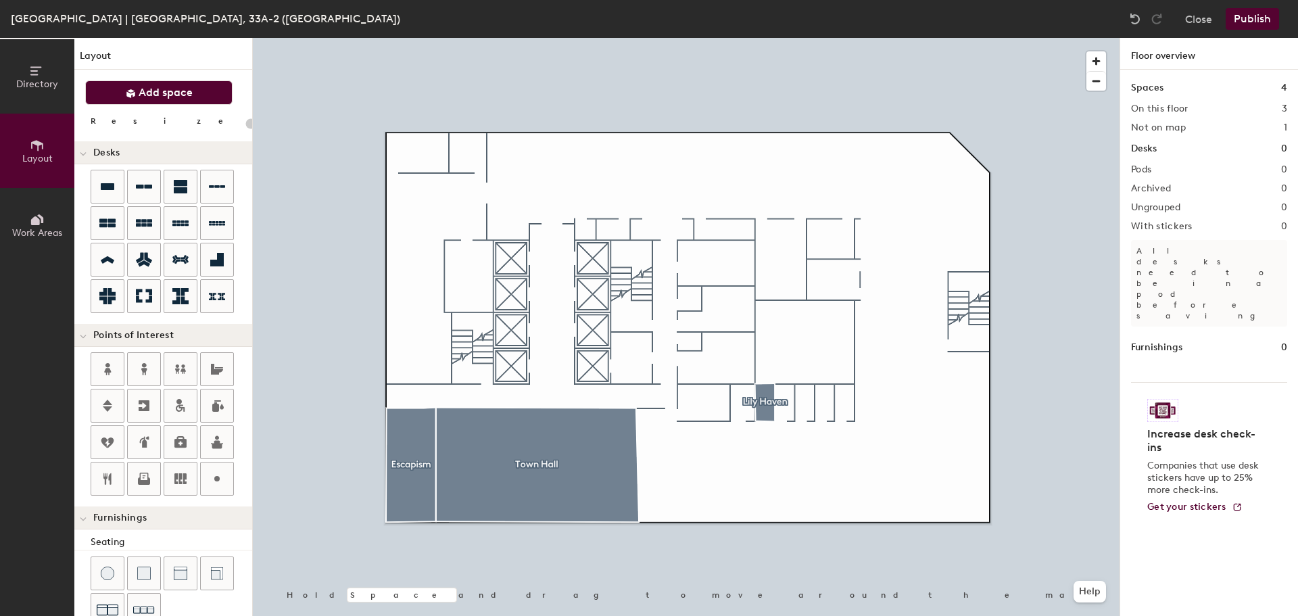
click at [155, 88] on span "Add space" at bounding box center [166, 93] width 54 height 14
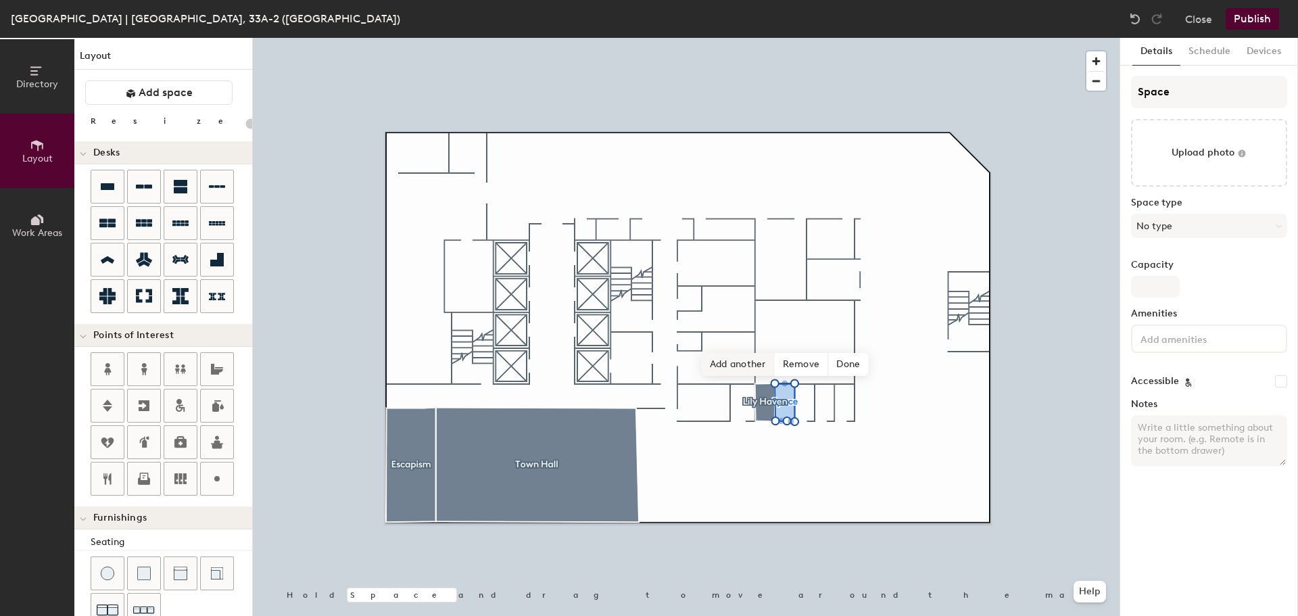
type input "20"
click at [1180, 91] on input "Space" at bounding box center [1209, 92] width 156 height 32
type input "O"
type input "20"
type input "Or"
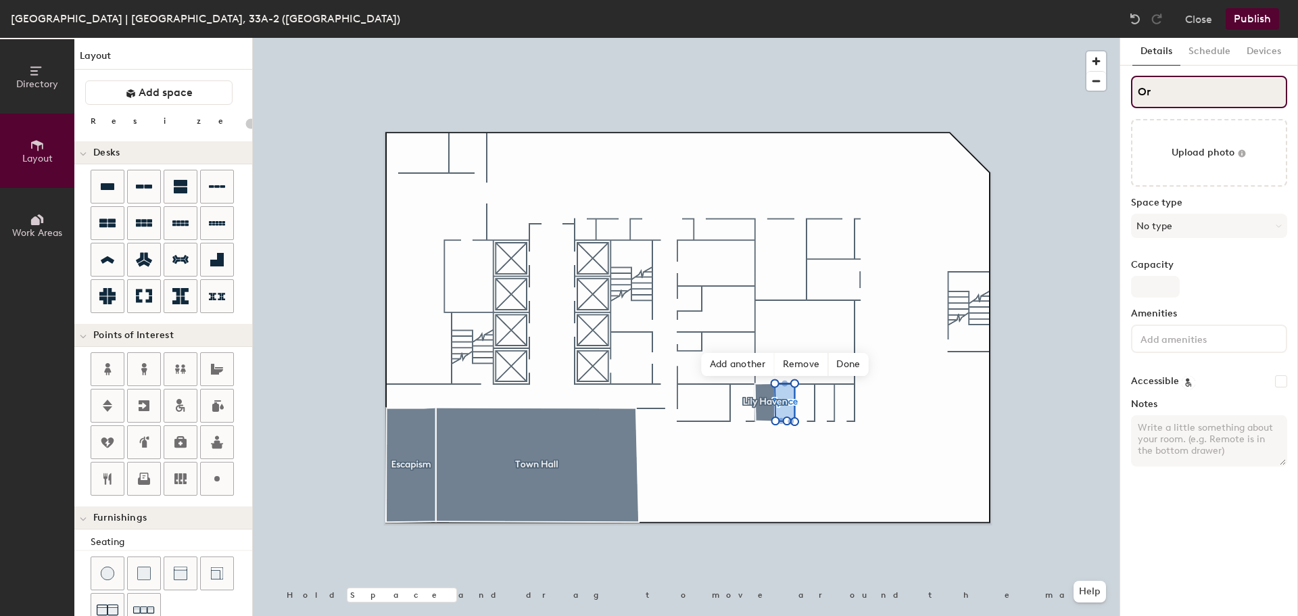
type input "20"
type input "Orh"
type input "20"
type input "Or"
type input "20"
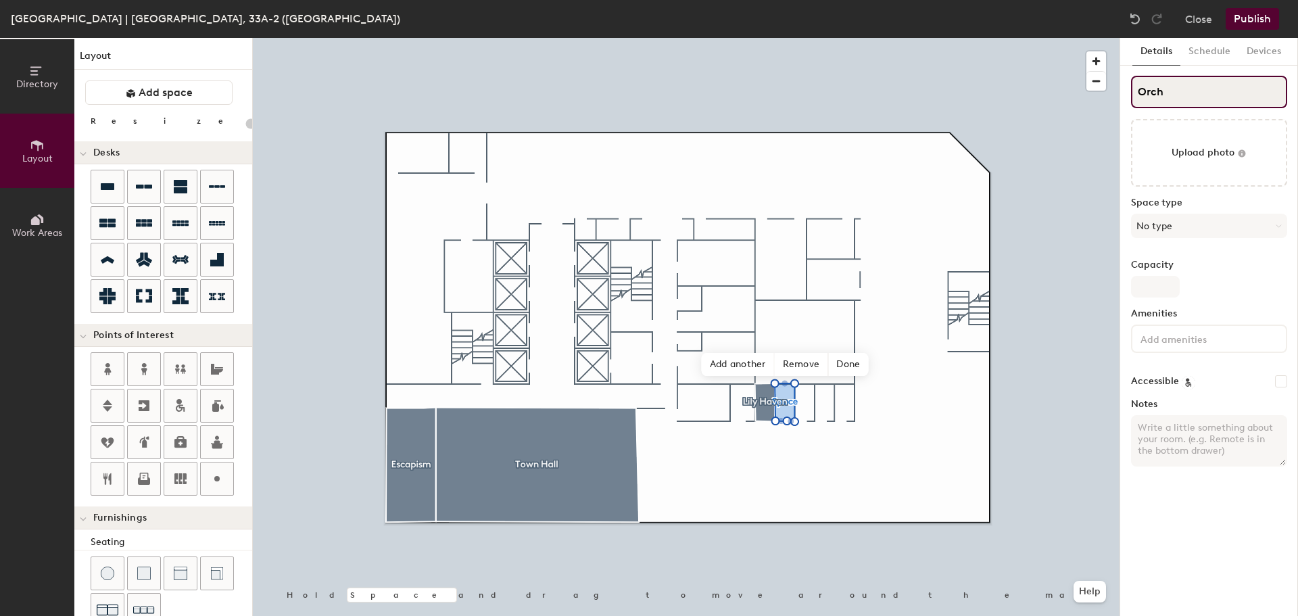
type input "Orchi"
type input "20"
type input "Orchid"
type input "20"
type input "Orchid S"
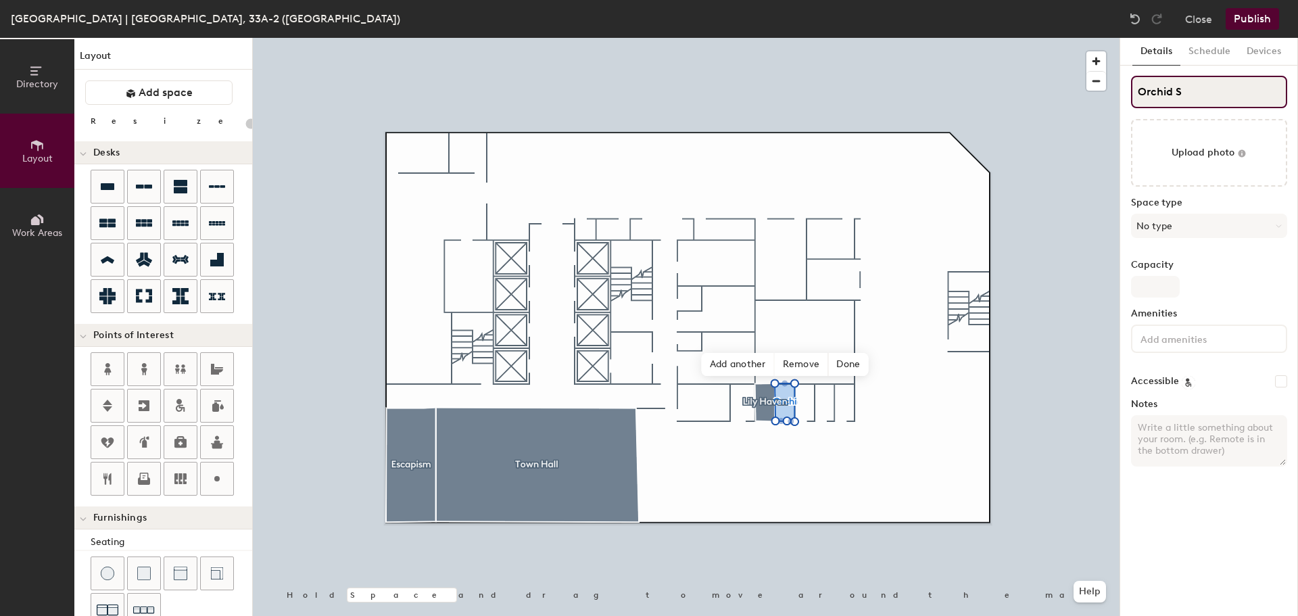
type input "20"
type input "Orchid Sa"
type input "20"
type input "Orchid San"
type input "20"
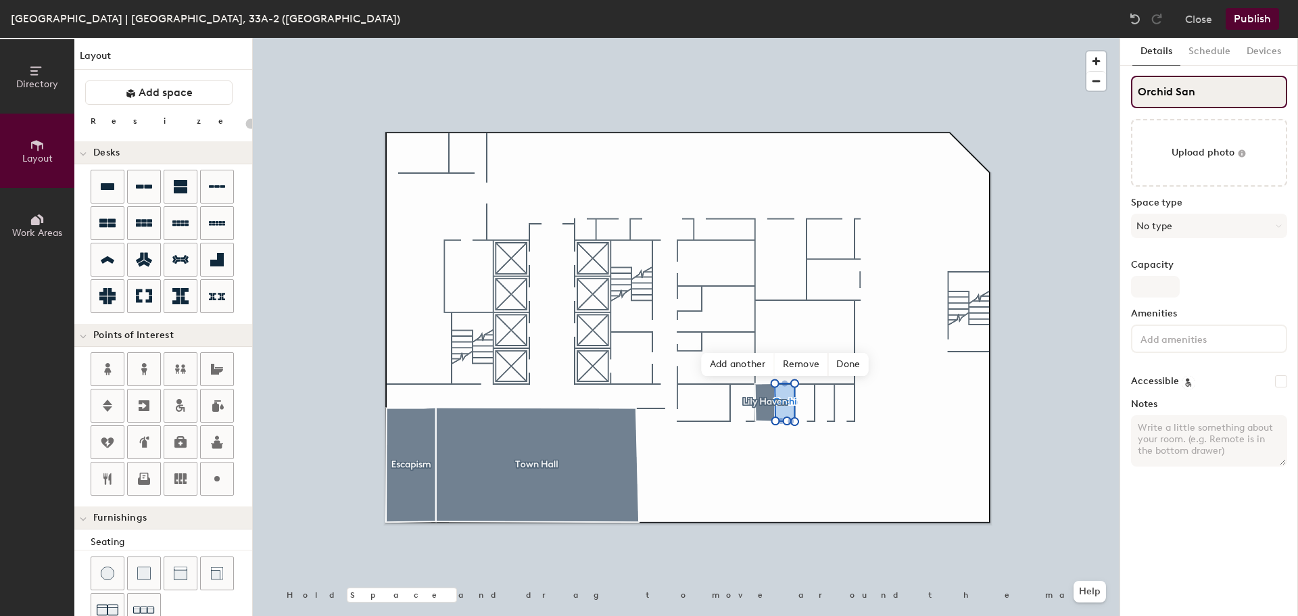
type input "Orchid Sant"
type input "20"
type input "Orchid Santua"
type input "20"
type input "Orchid Santuary"
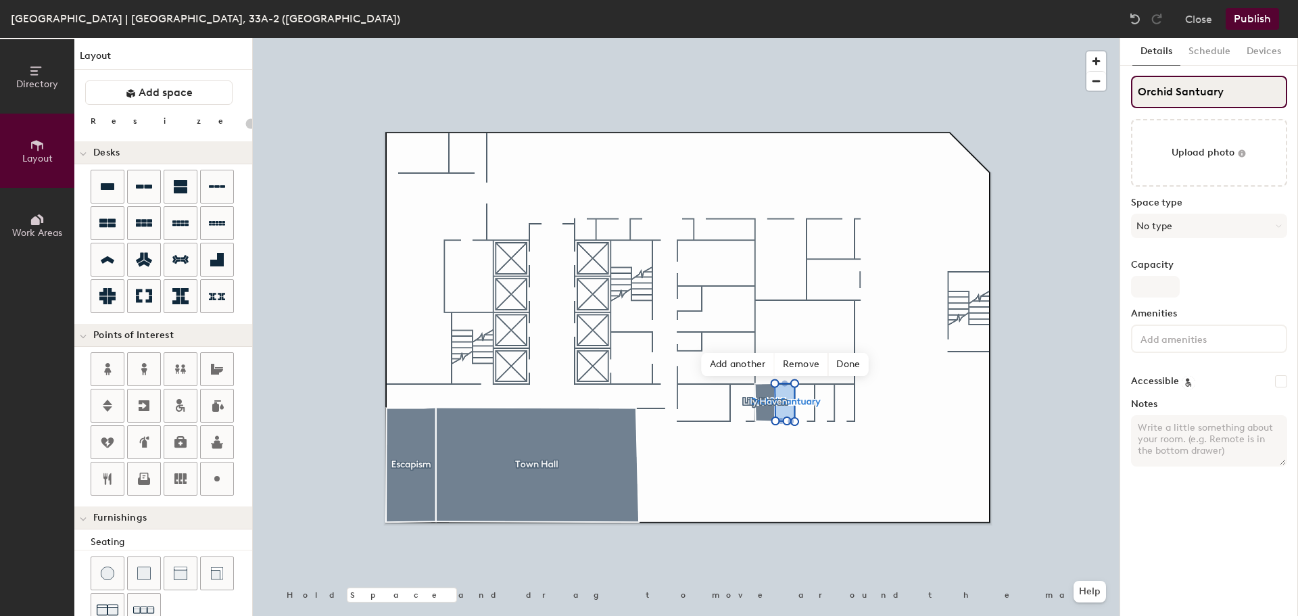
type input "20"
click at [1195, 94] on input "Orchid Santuary" at bounding box center [1209, 92] width 156 height 32
type input "Orchid Sanctuary"
type input "20"
type input "Orchid Sanctuary"
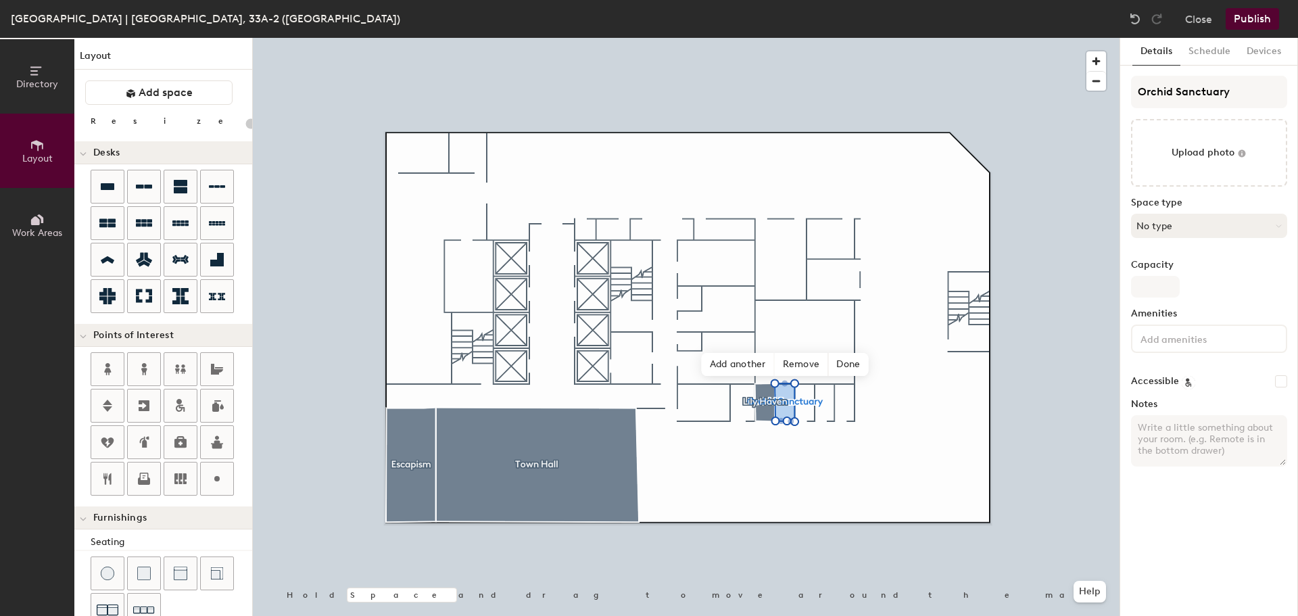
click at [1241, 229] on button "No type" at bounding box center [1209, 226] width 156 height 24
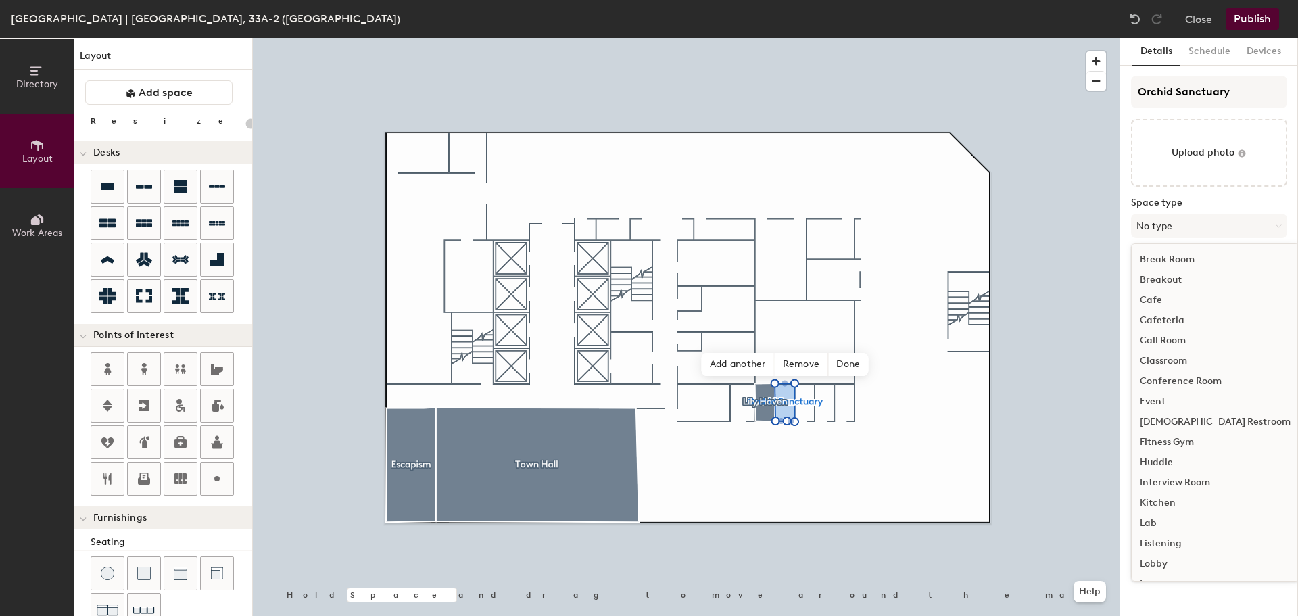
click at [1235, 256] on div "Break Room" at bounding box center [1215, 259] width 167 height 20
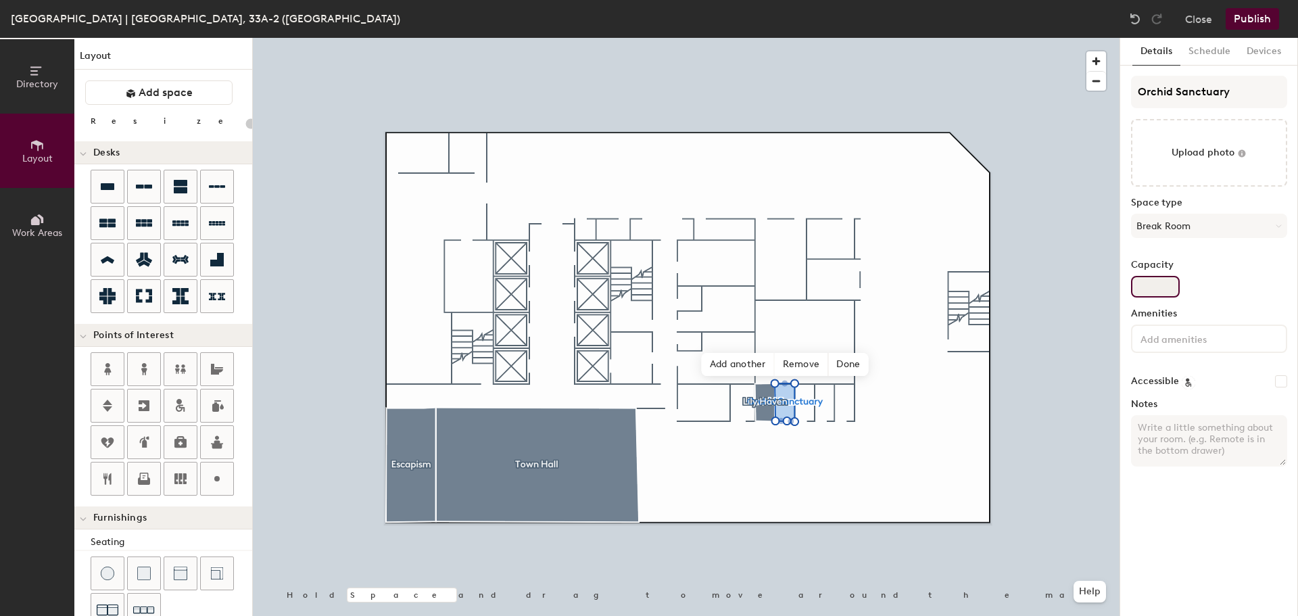
click at [1155, 282] on input "Capacity" at bounding box center [1155, 287] width 49 height 22
type input "20"
type input "1"
type input "20"
type input "1"
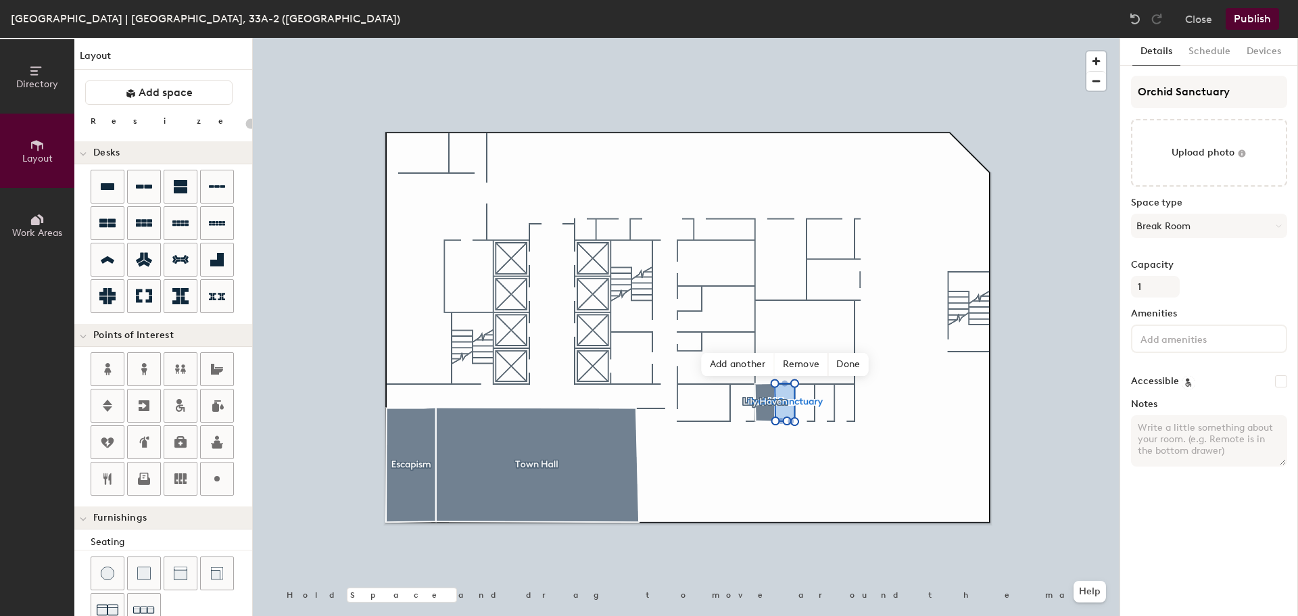
click at [1190, 339] on input at bounding box center [1199, 338] width 122 height 16
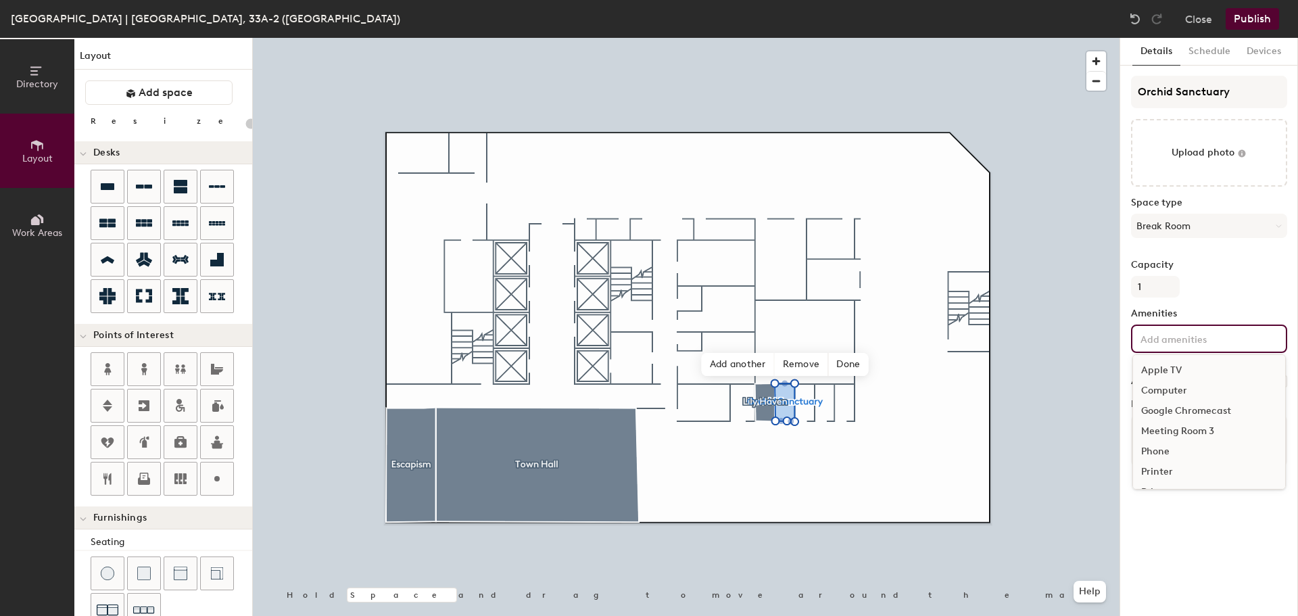
type input "20"
click at [1230, 326] on div "Apple TV Computer Google Chromecast Meeting Room 3 Phone Printer Privacy screen…" at bounding box center [1209, 339] width 156 height 28
click at [1236, 340] on input at bounding box center [1199, 338] width 122 height 16
paste input "Sofa, Curtain, Power outlet"
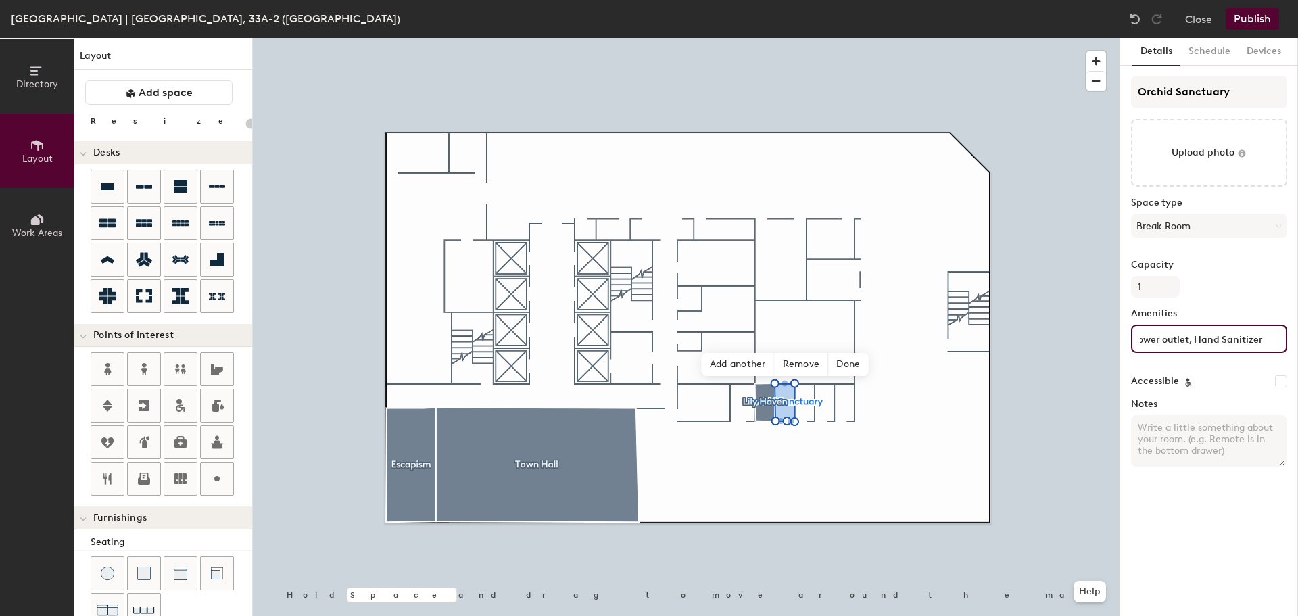
type input "Sofa, Curtain, Power outlet, Hand Sanitizer"
click at [1182, 443] on textarea "Notes" at bounding box center [1209, 440] width 156 height 51
type textarea "Q"
type input "20"
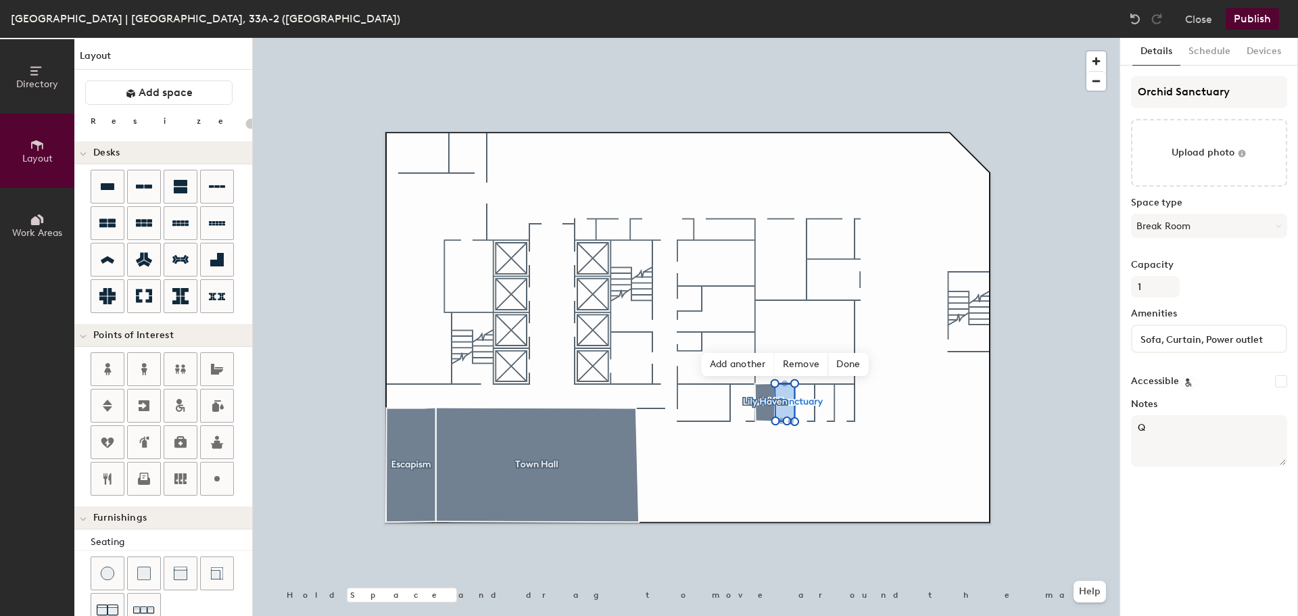
paste textarea "uiet wellness room for short breaks, rest, or private time. Please respect the …"
type textarea "Quiet wellness room for short breaks, rest, or private time. Please respect the…"
type input "20"
type textarea "Quiet wellness room for short breaks, rest, or private time. Please respect the…"
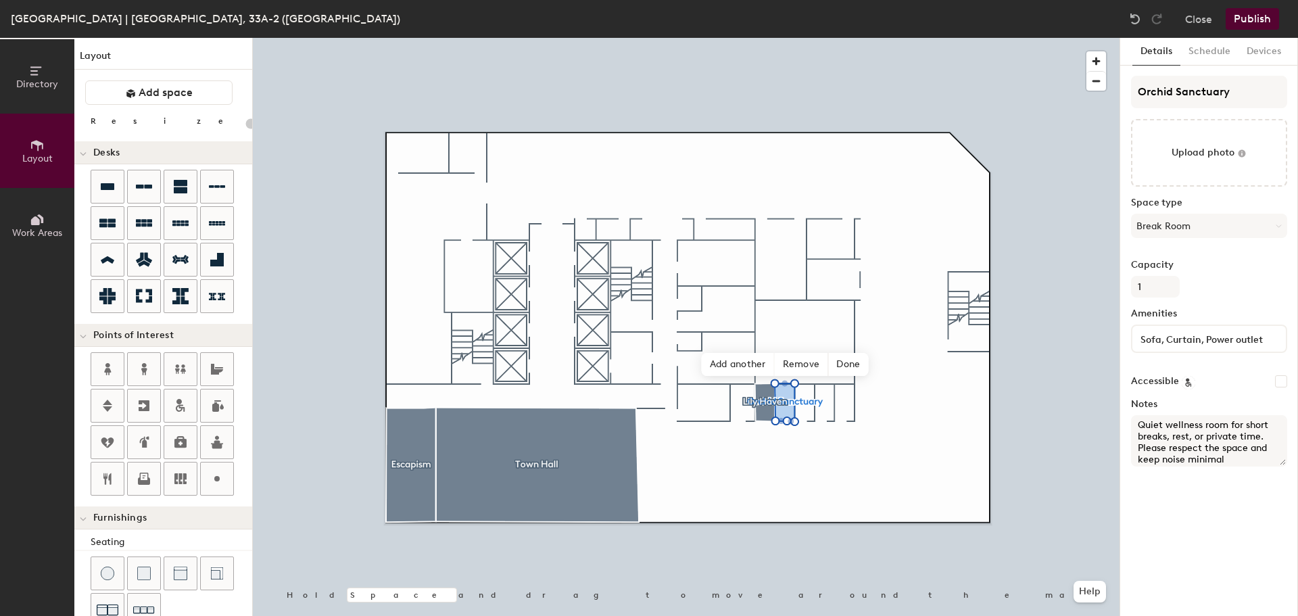
type input "20"
type textarea "Quiet wellness room for short breaks, rest, or private time. Please respect the…"
click at [851, 363] on span "Done" at bounding box center [848, 364] width 40 height 23
click at [817, 352] on icon at bounding box center [817, 354] width 11 height 11
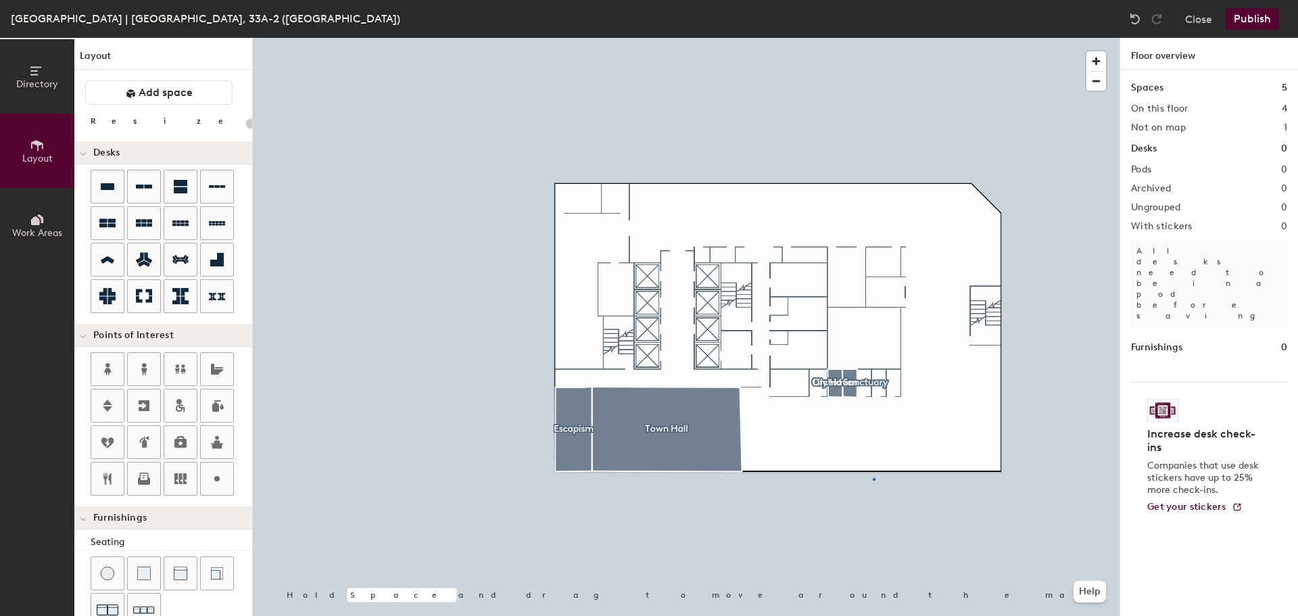
click at [873, 38] on div at bounding box center [686, 38] width 867 height 0
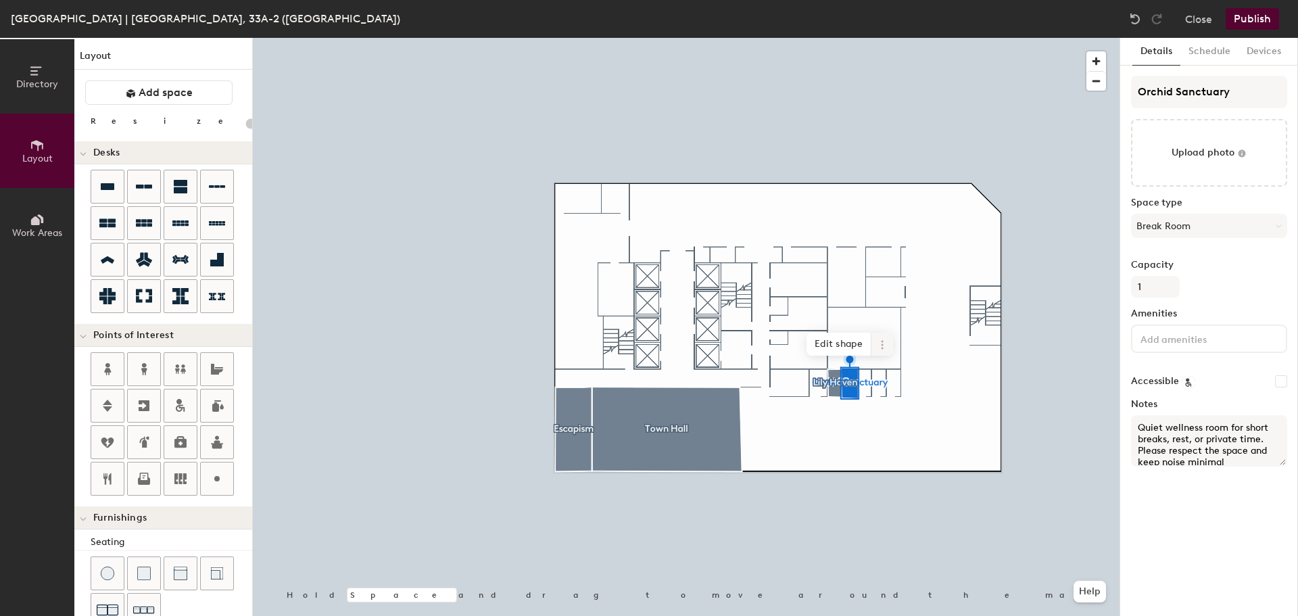
click at [876, 348] on span at bounding box center [882, 344] width 22 height 23
type input "20"
click at [1199, 49] on button "Schedule" at bounding box center [1209, 52] width 58 height 28
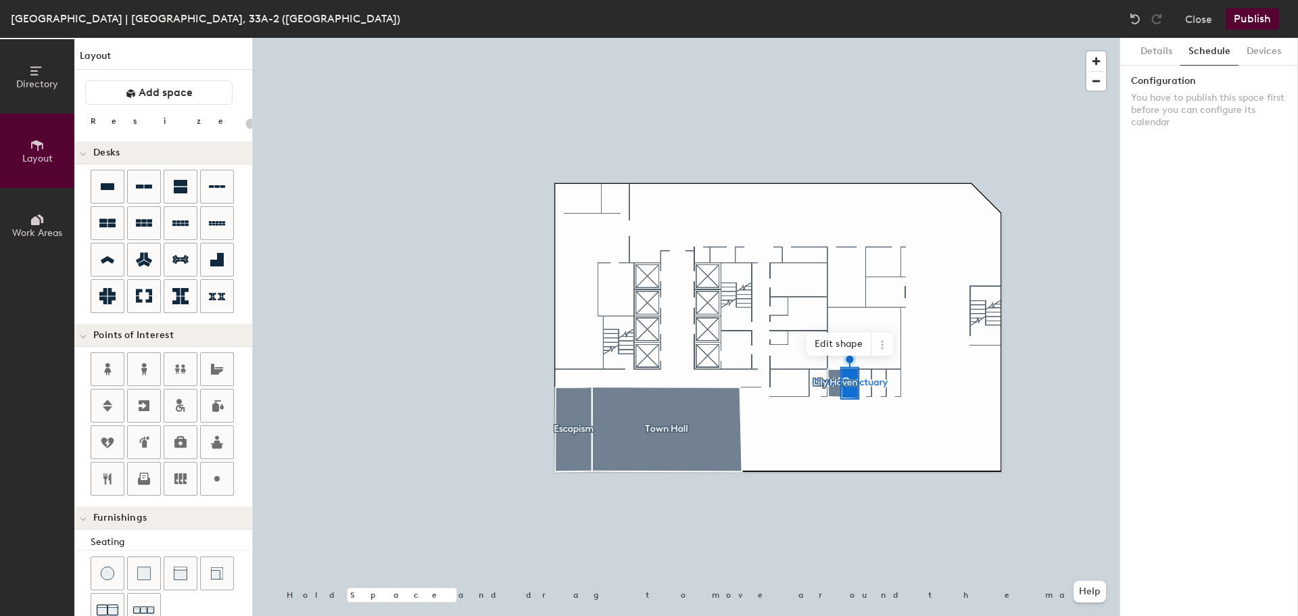
click at [1229, 52] on button "Schedule" at bounding box center [1209, 52] width 58 height 28
click at [1253, 53] on button "Devices" at bounding box center [1264, 52] width 51 height 28
click at [1155, 51] on button "Details" at bounding box center [1156, 52] width 48 height 28
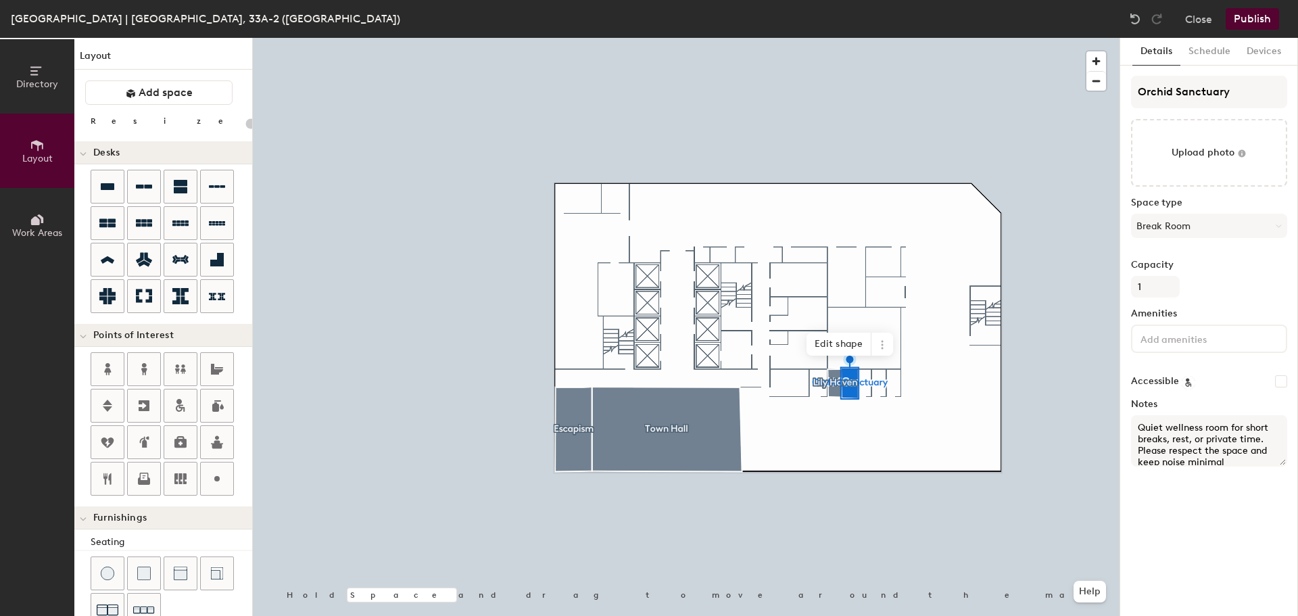
click at [1286, 385] on input "Accessible" at bounding box center [1281, 381] width 12 height 12
checkbox input "false"
type input "20"
checkbox input "true"
click at [1189, 500] on div "Details Schedule Devices Orchid Sanctuary Upload photo Space type Break Room Ca…" at bounding box center [1209, 327] width 178 height 578
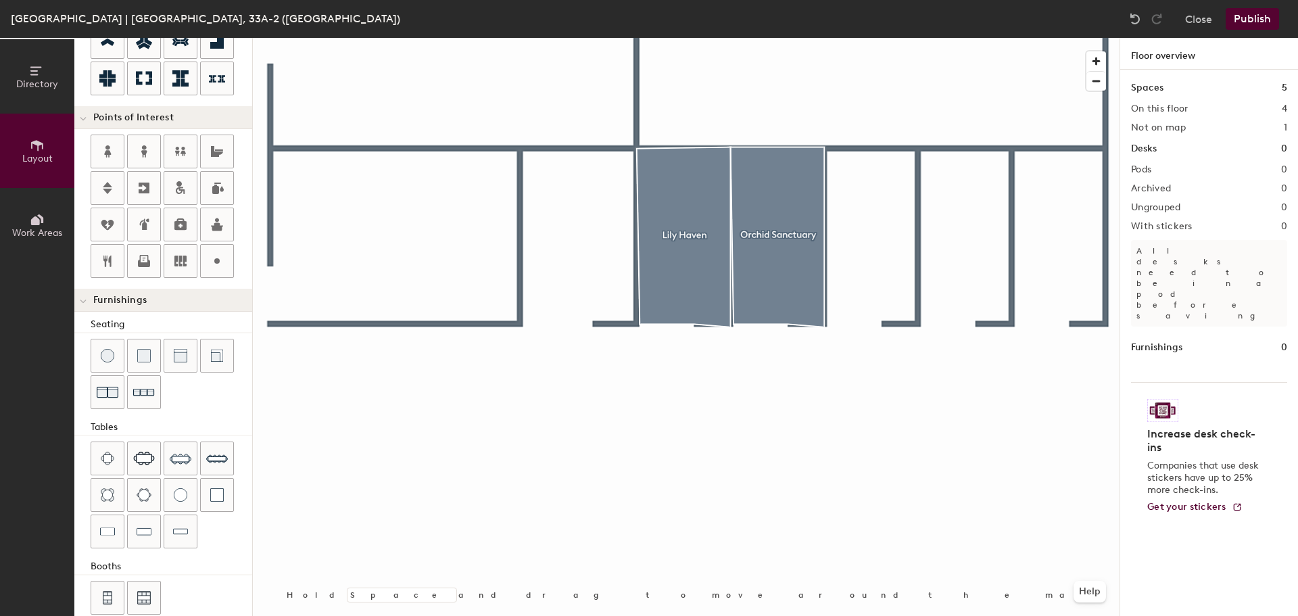
scroll to position [238, 0]
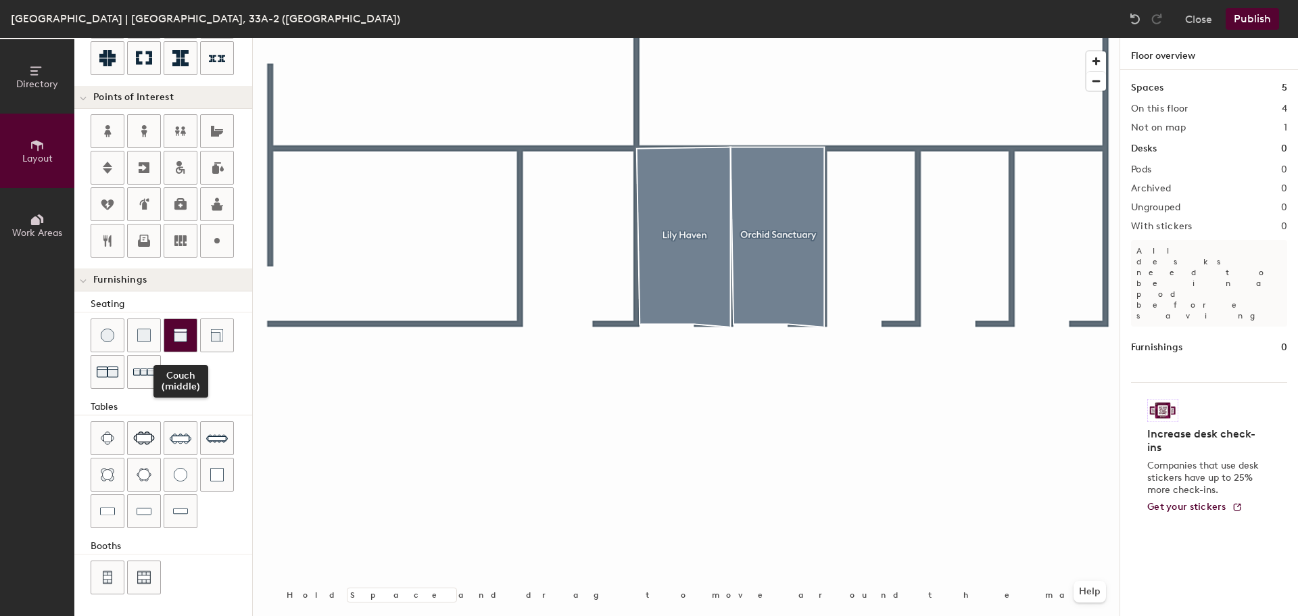
click at [172, 343] on div at bounding box center [180, 335] width 32 height 32
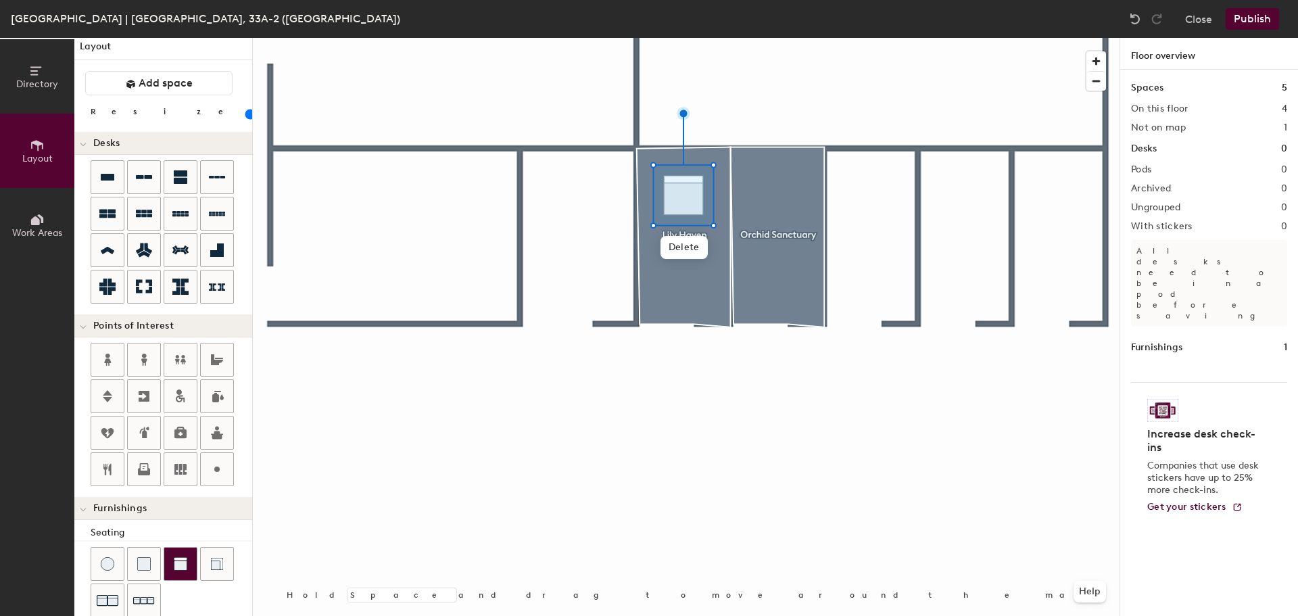
scroll to position [0, 0]
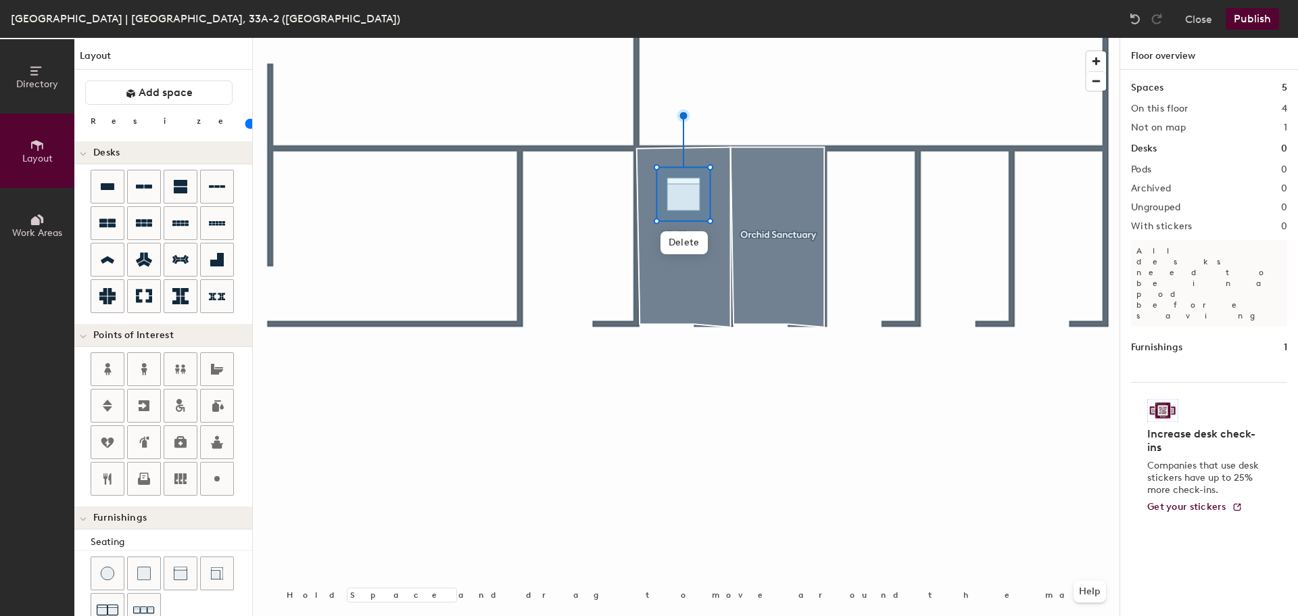
click at [245, 118] on input "range" at bounding box center [245, 123] width 0 height 11
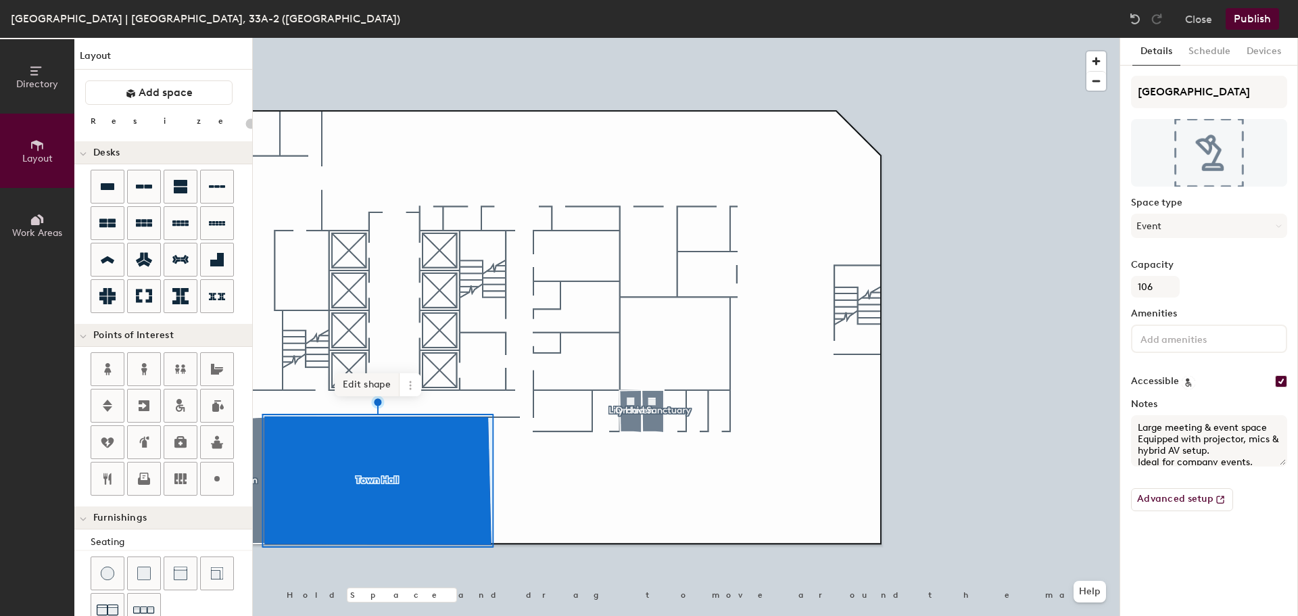
click at [366, 378] on span "Edit shape" at bounding box center [367, 384] width 65 height 23
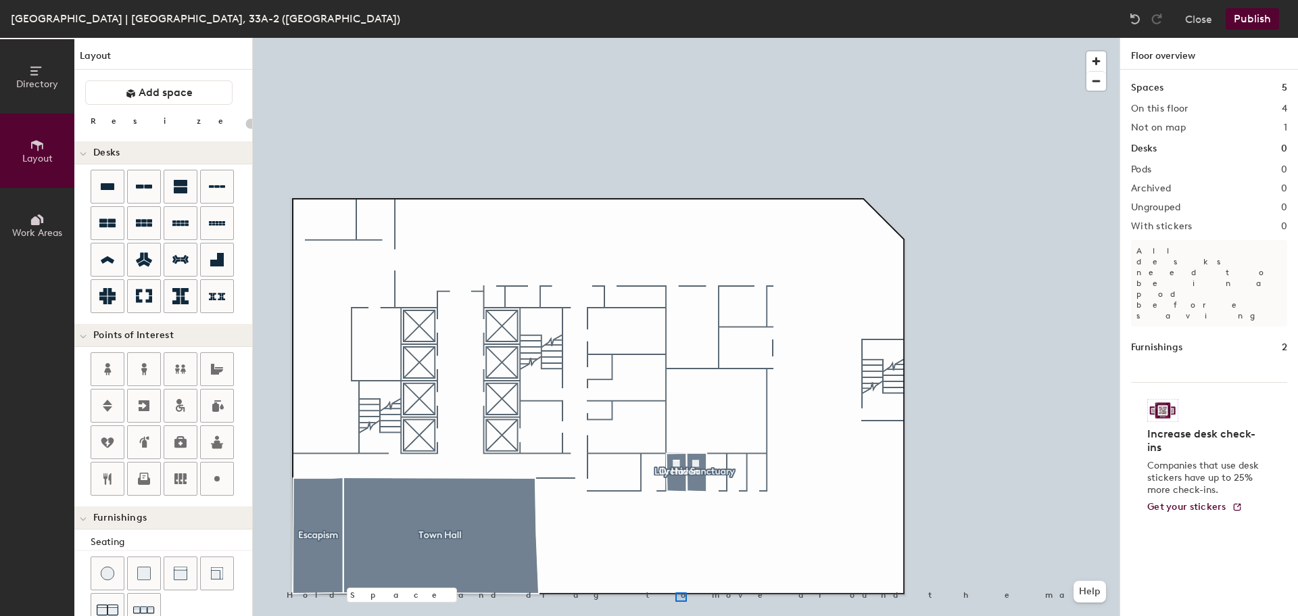
click at [675, 38] on div at bounding box center [686, 38] width 867 height 0
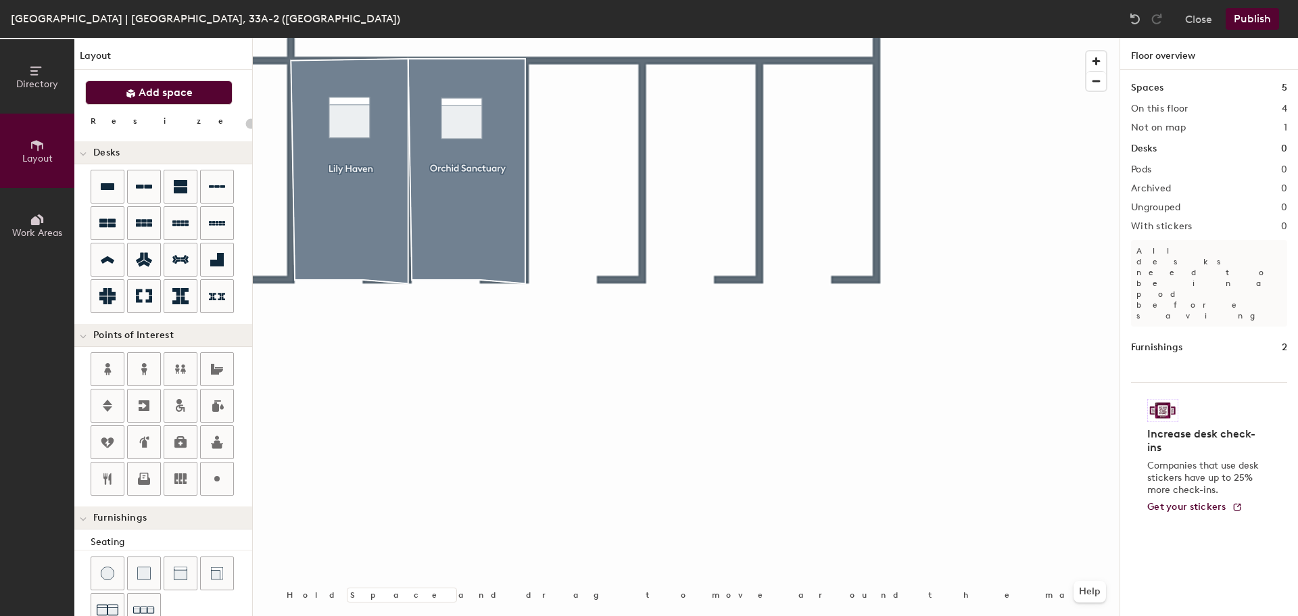
click at [147, 89] on span "Add space" at bounding box center [166, 93] width 54 height 14
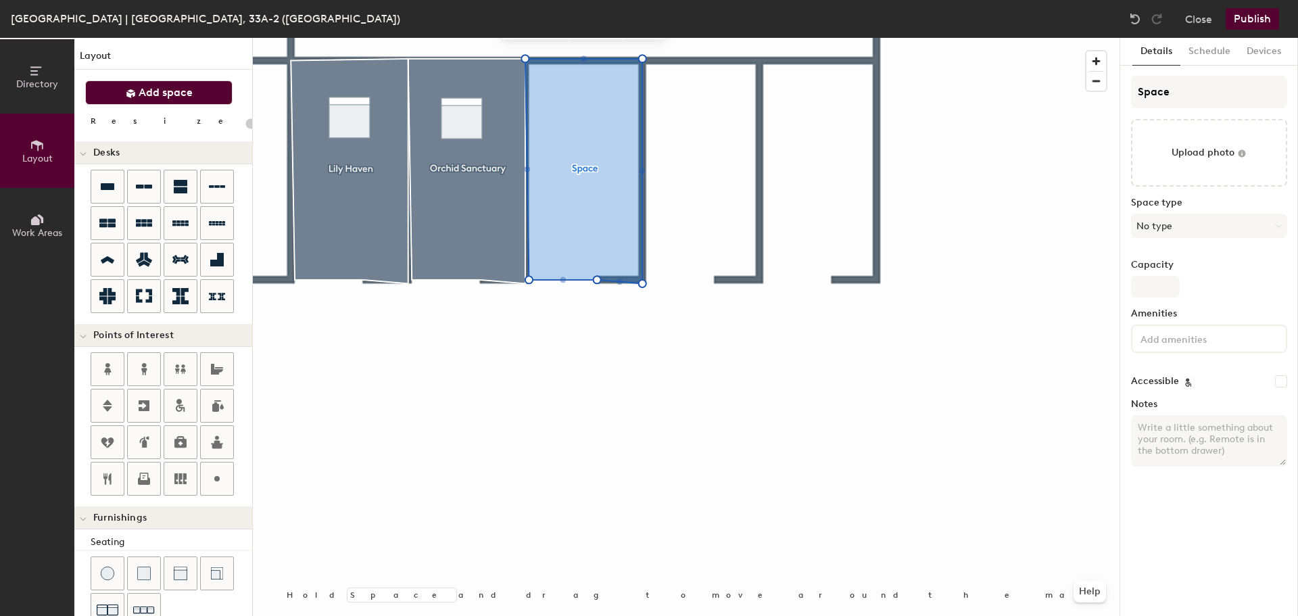
type input "20"
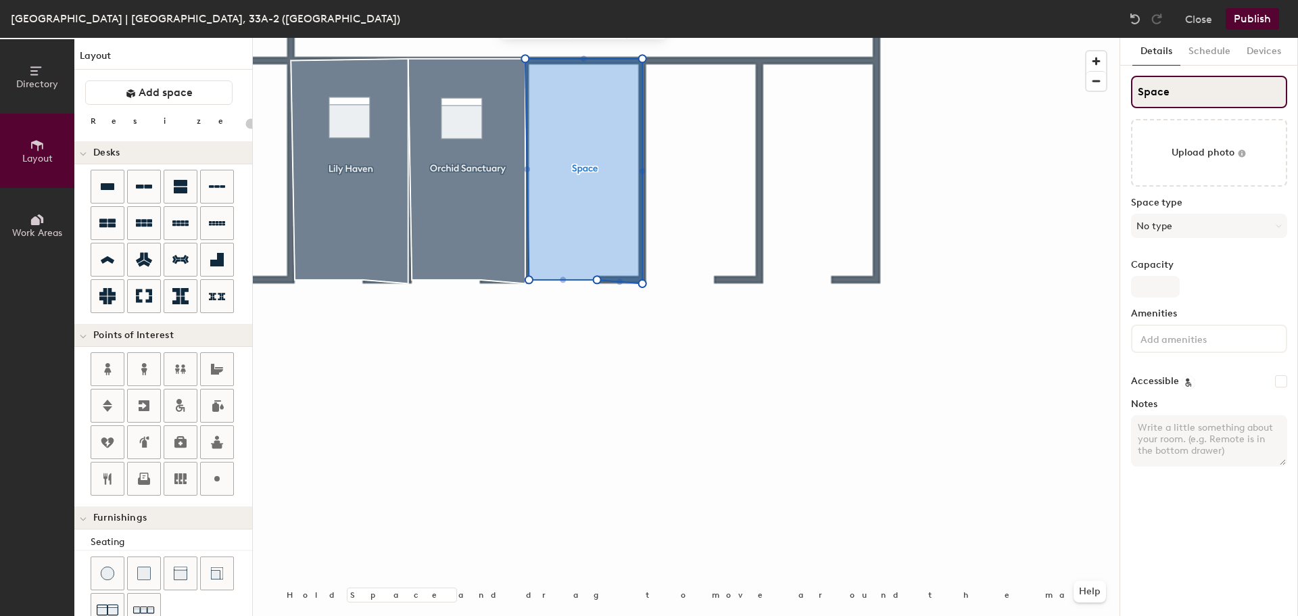
click at [1216, 90] on input "Space" at bounding box center [1209, 92] width 156 height 32
type input "B"
type input "20"
type input "BR"
type input "20"
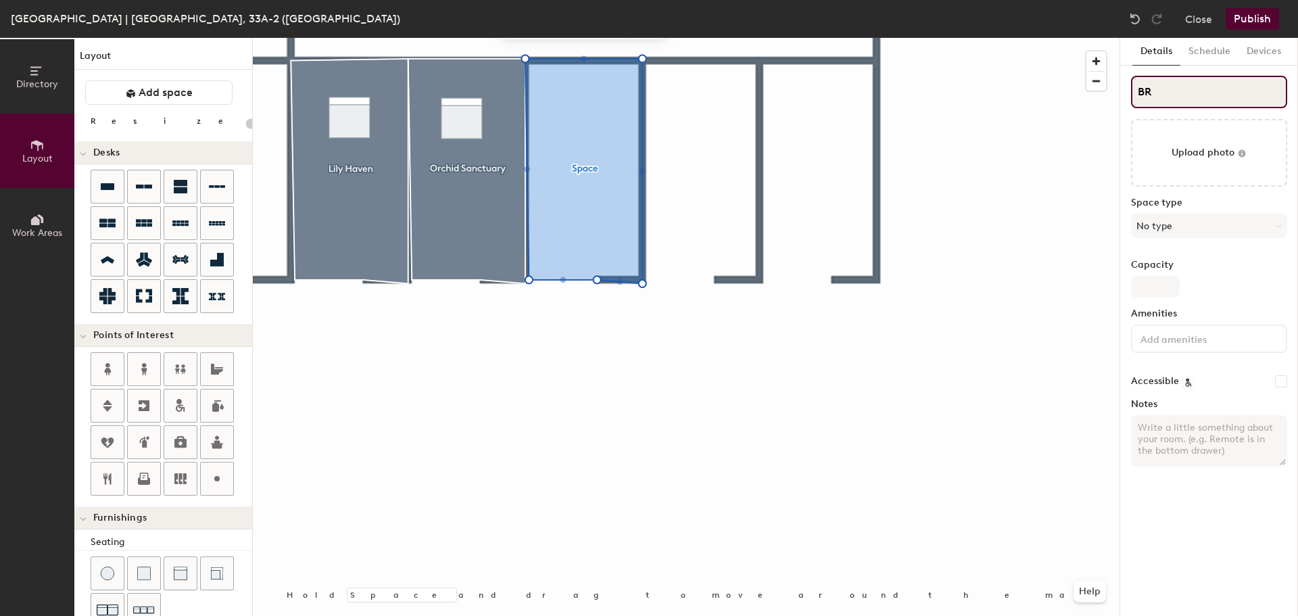
type input "B"
type input "20"
type input "Br"
type input "20"
type input "Bro"
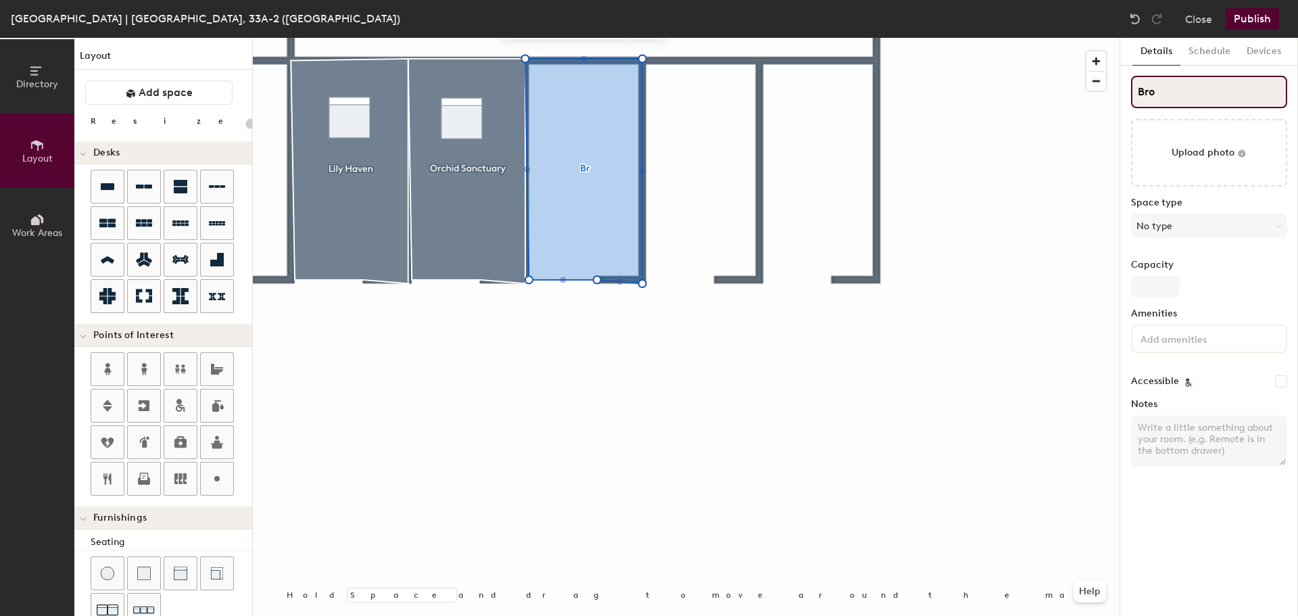
type input "20"
type input "Broga"
type input "20"
type input "Broga"
click at [1181, 215] on button "No type" at bounding box center [1209, 226] width 156 height 24
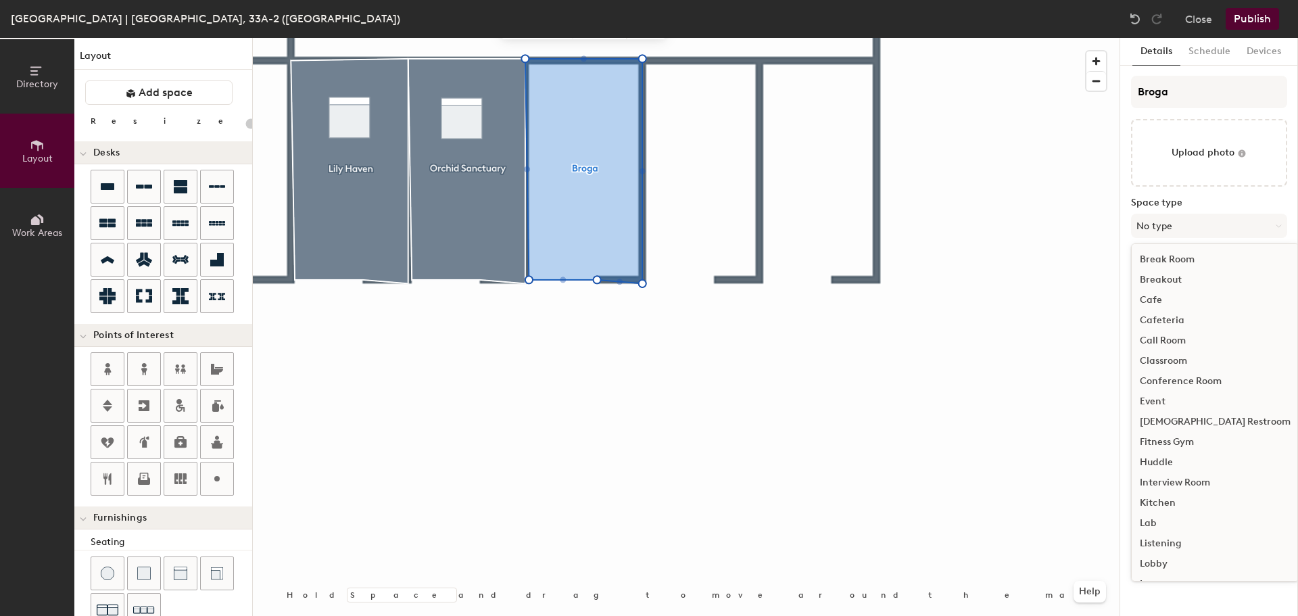
click at [1160, 459] on div "Huddle" at bounding box center [1215, 462] width 167 height 20
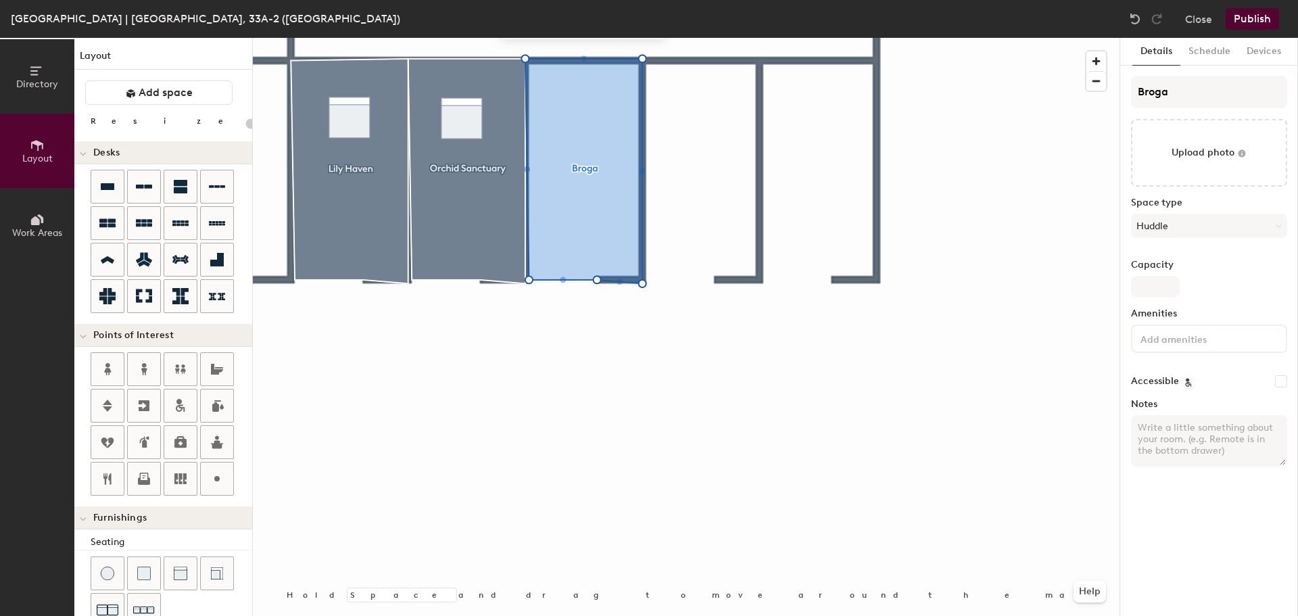
type input "20"
click at [1157, 280] on input "Capacity" at bounding box center [1155, 287] width 49 height 22
type input "2"
type input "20"
type input "2"
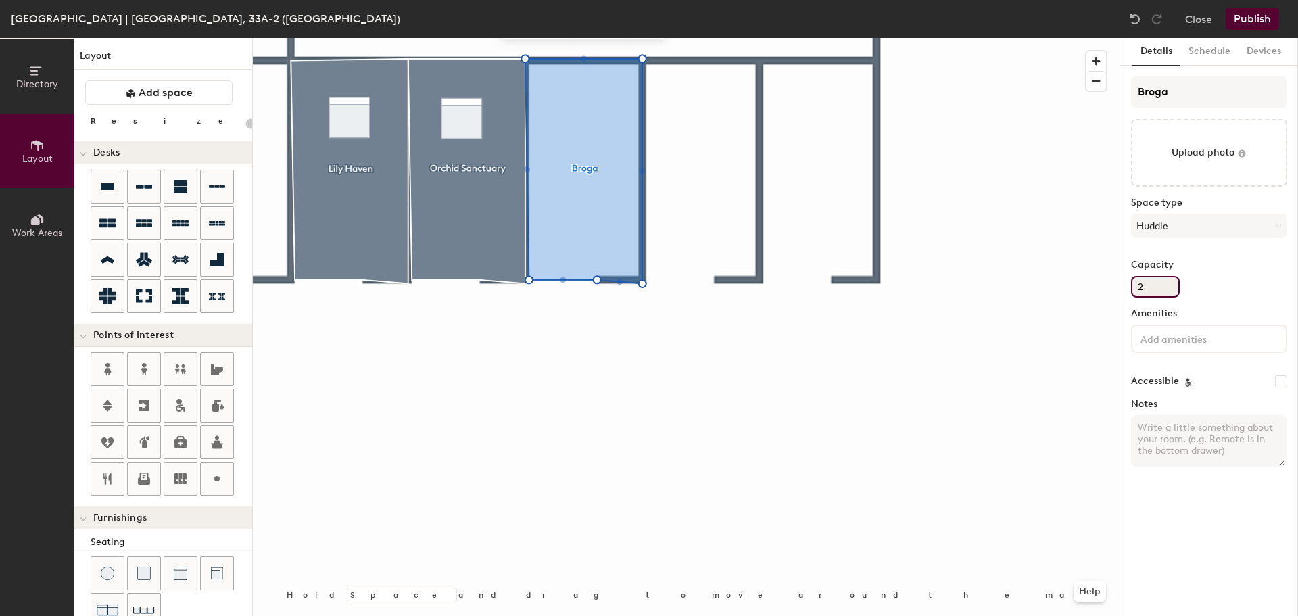
click at [1224, 273] on div "Capacity 2" at bounding box center [1209, 279] width 156 height 38
click at [1174, 335] on input at bounding box center [1199, 338] width 122 height 16
type input "Table,Chair"
click at [1282, 382] on input "Accessible" at bounding box center [1281, 381] width 12 height 12
checkbox input "false"
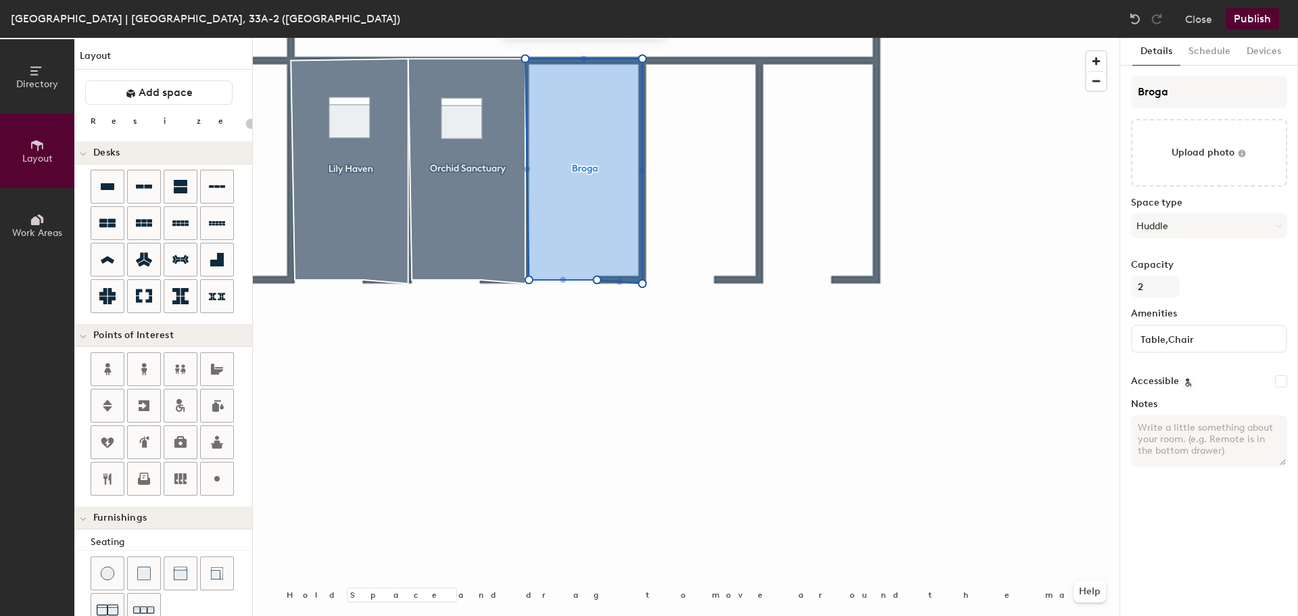
type input "20"
checkbox input "true"
type input "20"
click at [1196, 439] on textarea "Notes" at bounding box center [1209, 440] width 156 height 51
paste textarea "1:1 / call room 📞 Best for quick calls or short meetings Max 1 hour per booking"
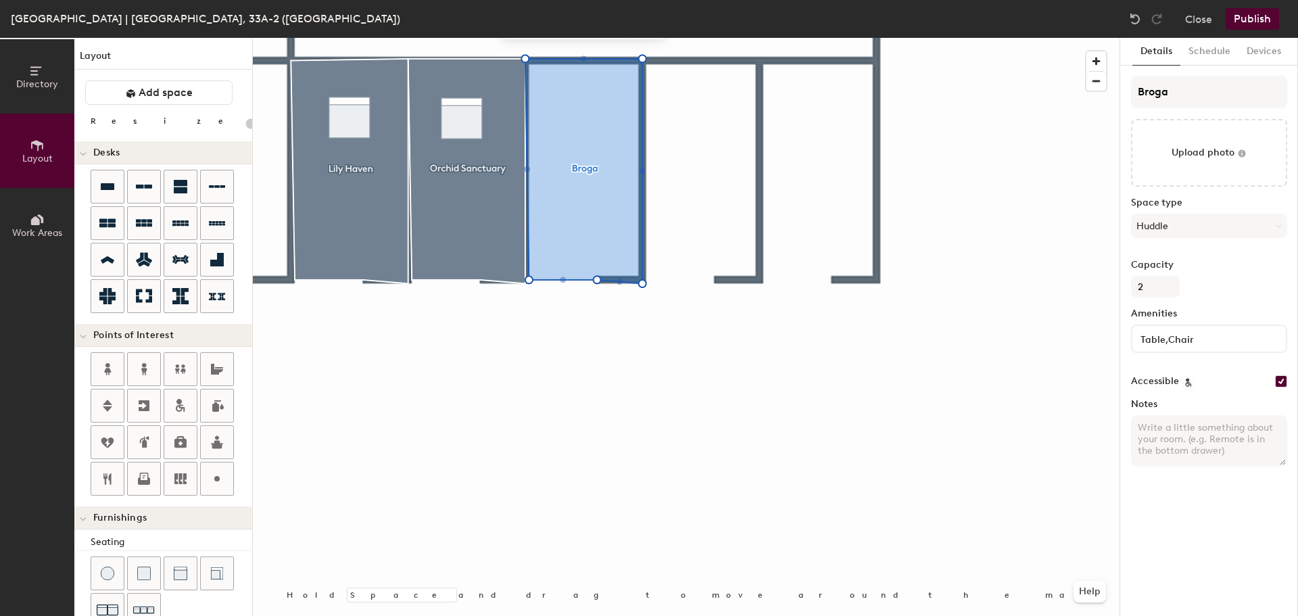
type textarea "1:1 / call room 📞 Best for quick calls or short meetings Max 1 hour per booking"
type input "20"
click at [1213, 425] on textarea "1:1 / call room 📞 Best for quick calls or short meetings Max 1 hour per booking" at bounding box center [1209, 440] width 156 height 51
type textarea "1:1 / call room Best for quick calls or short meetings Max 1 hour per booking"
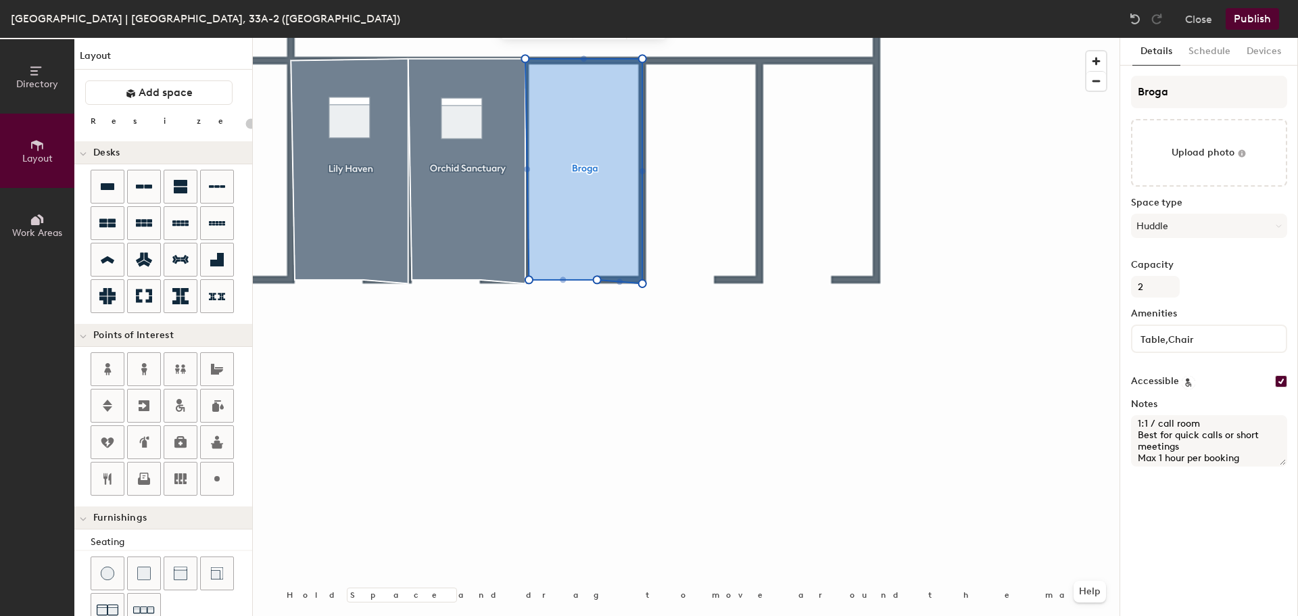
type input "20"
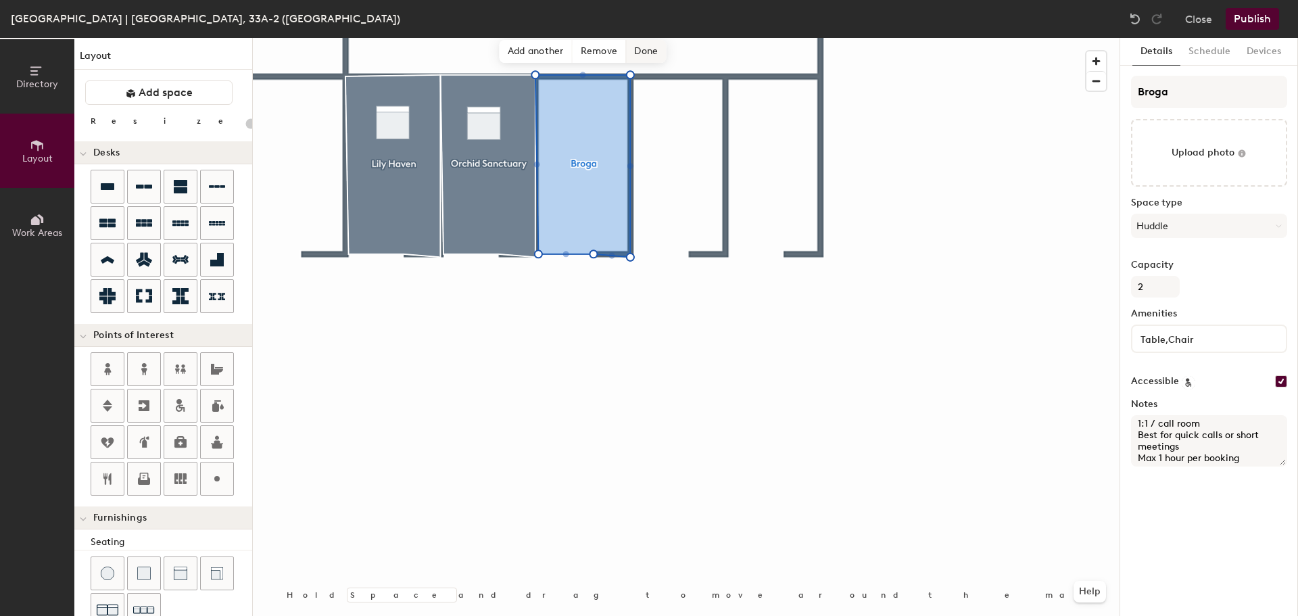
type textarea "1:1 / call room Best for quick calls or short meetings Max 1 hour per booking"
click at [642, 54] on span "Done" at bounding box center [646, 51] width 40 height 23
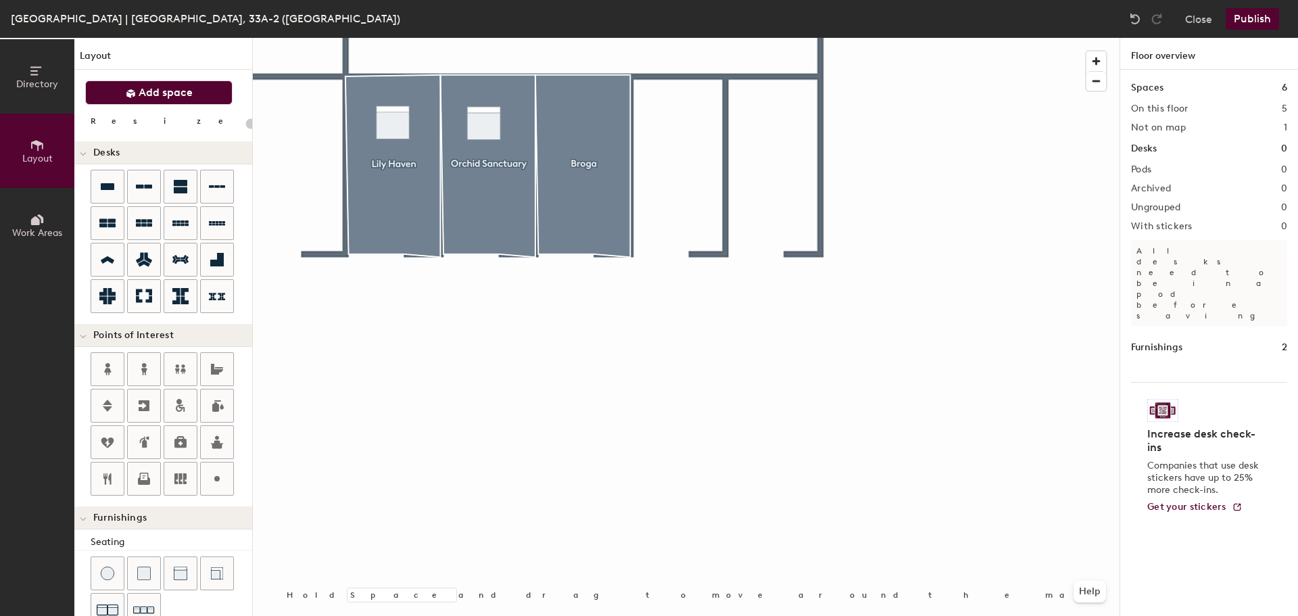
click at [148, 87] on span "Add space" at bounding box center [166, 93] width 54 height 14
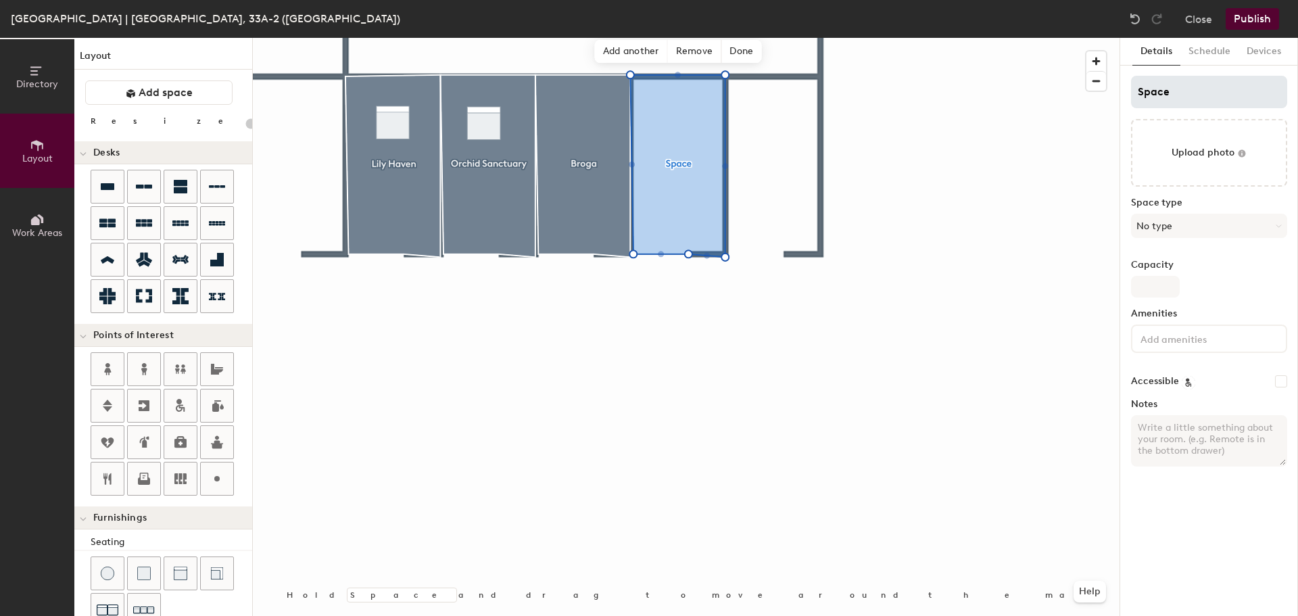
type input "20"
click at [1218, 98] on input "Space" at bounding box center [1209, 92] width 156 height 32
type input "GASI"
type input "20"
type input "GASIN"
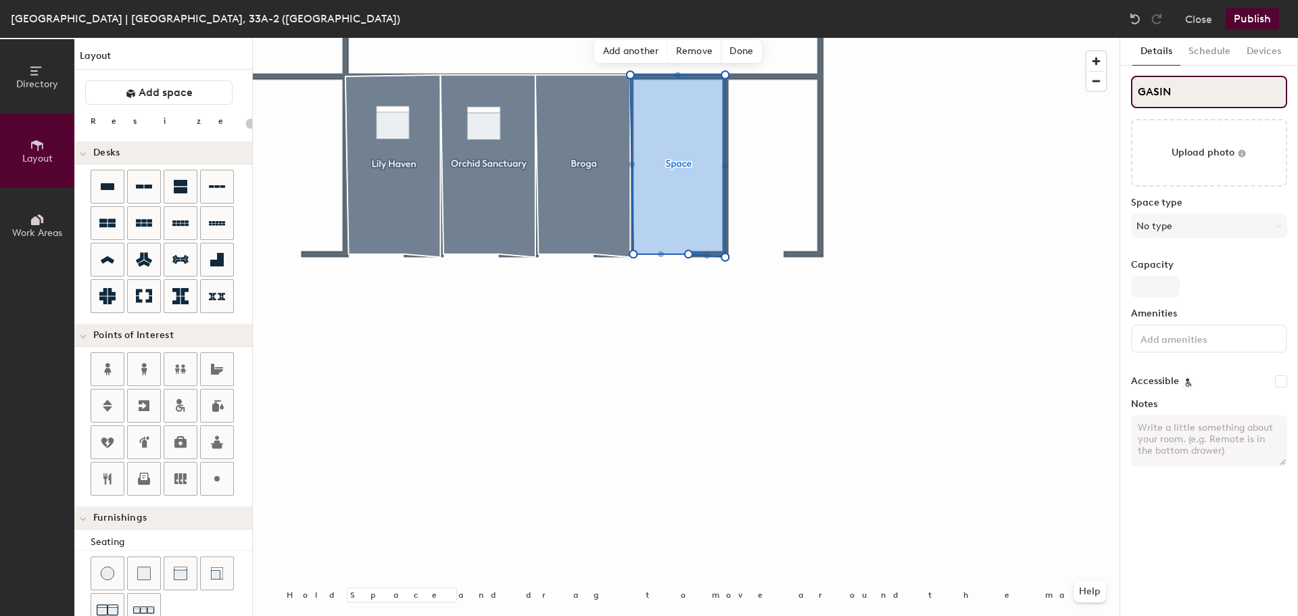
type input "20"
type input "GASING"
type input "20"
type input "GASIN"
type input "20"
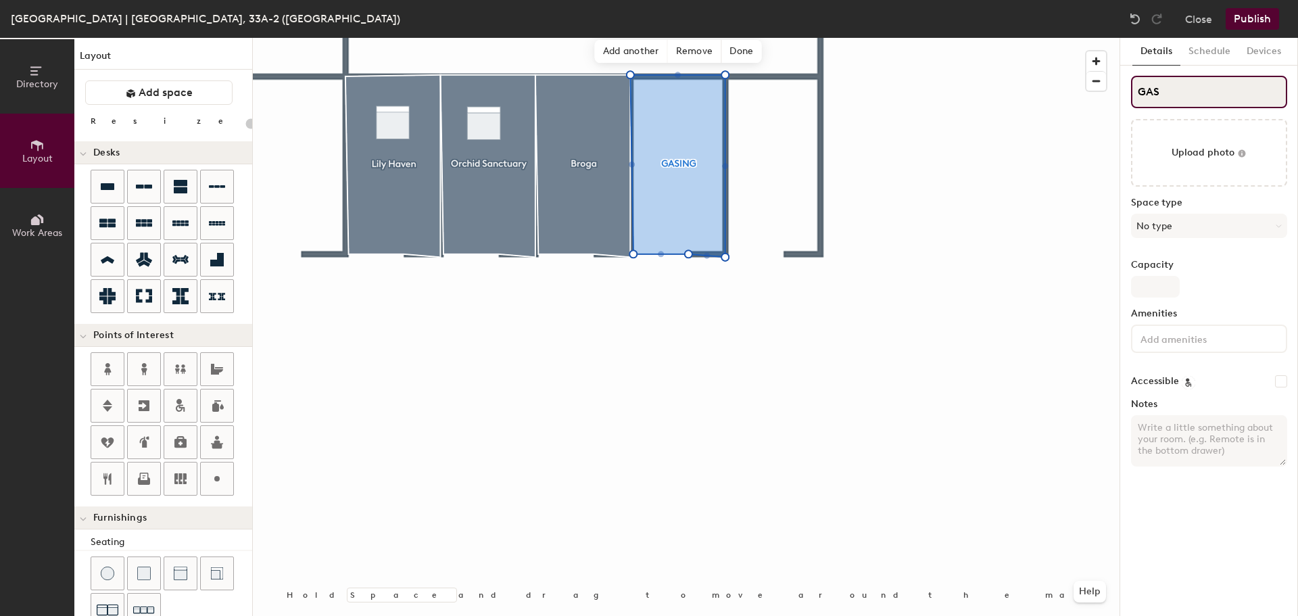
type input "GA"
type input "20"
type input "G"
type input "20"
type input "Ga"
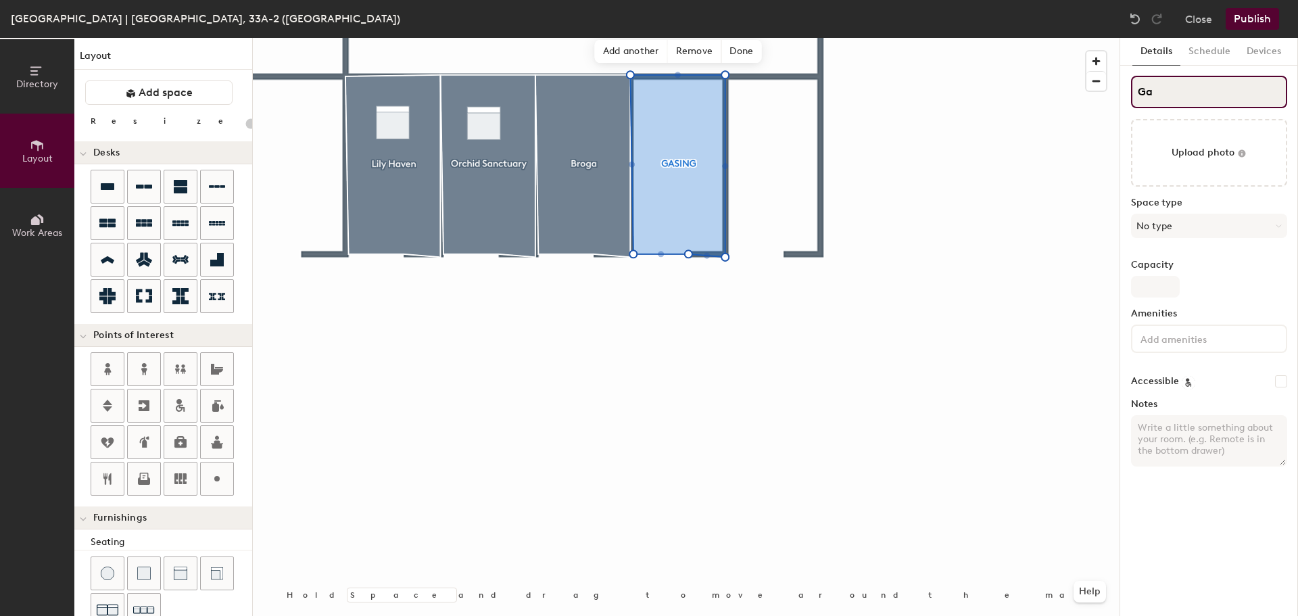
type input "20"
type input "Gasi"
type input "20"
type input "Gasin"
type input "20"
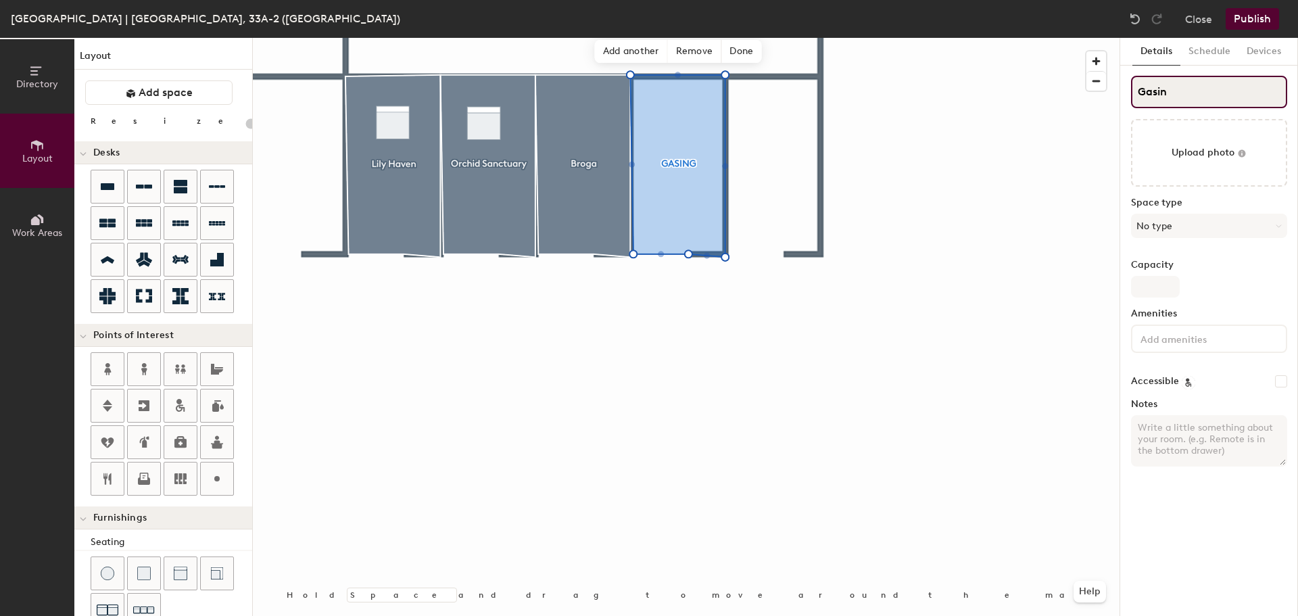
type input "Gasing"
type input "20"
type input "Gasing"
click at [1211, 225] on button "No type" at bounding box center [1209, 226] width 156 height 24
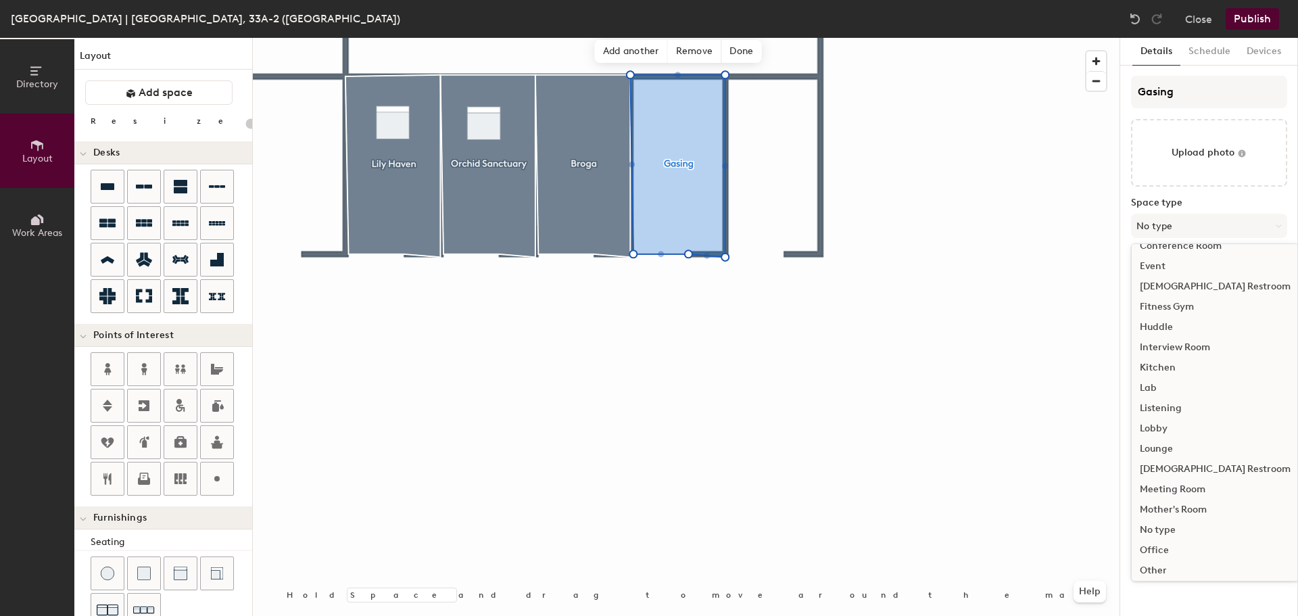
scroll to position [68, 0]
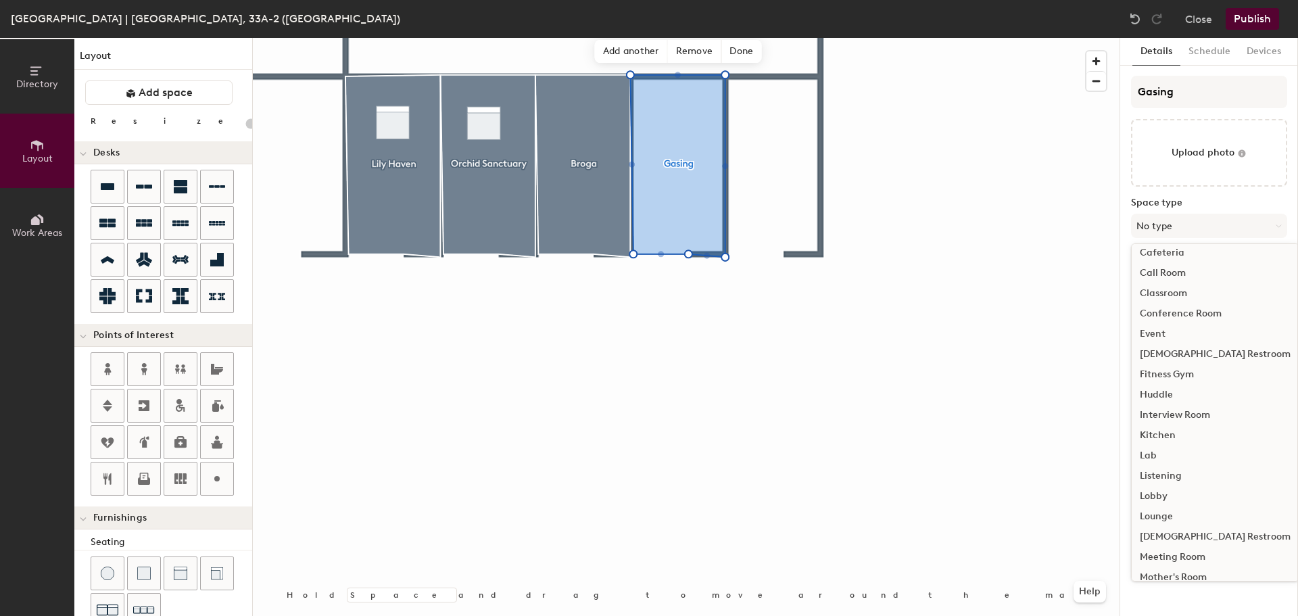
click at [1195, 393] on div "Huddle" at bounding box center [1215, 395] width 167 height 20
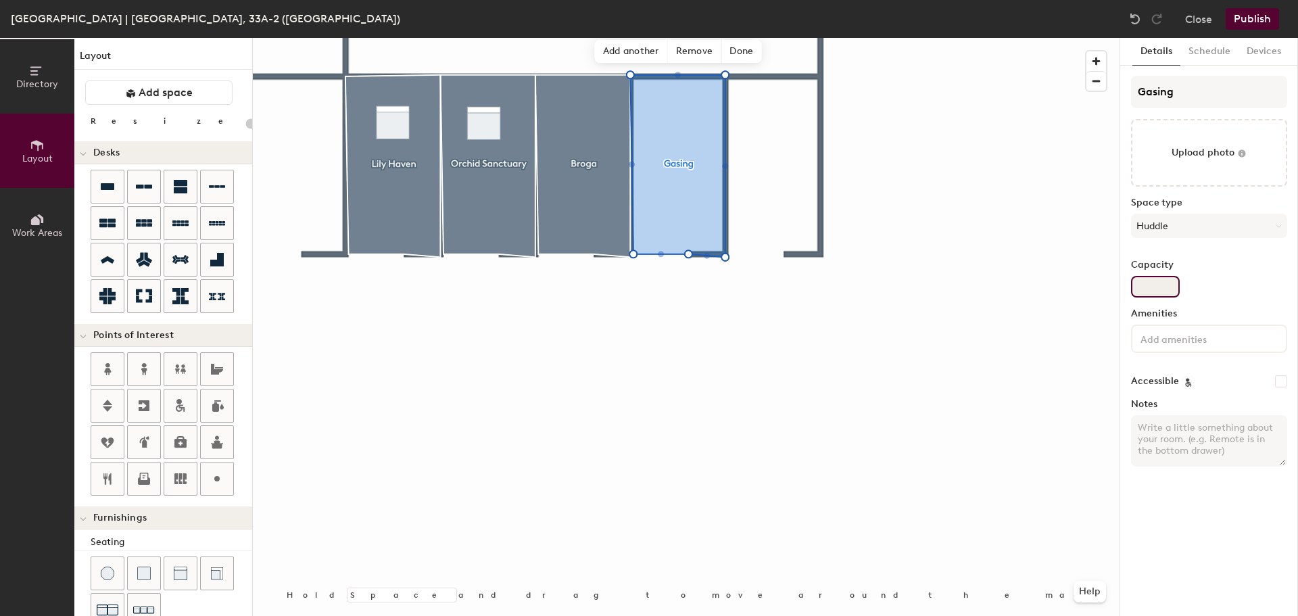
type input "20"
click at [1174, 283] on input "Capacity" at bounding box center [1155, 287] width 49 height 22
type input "2"
type input "20"
type input "2"
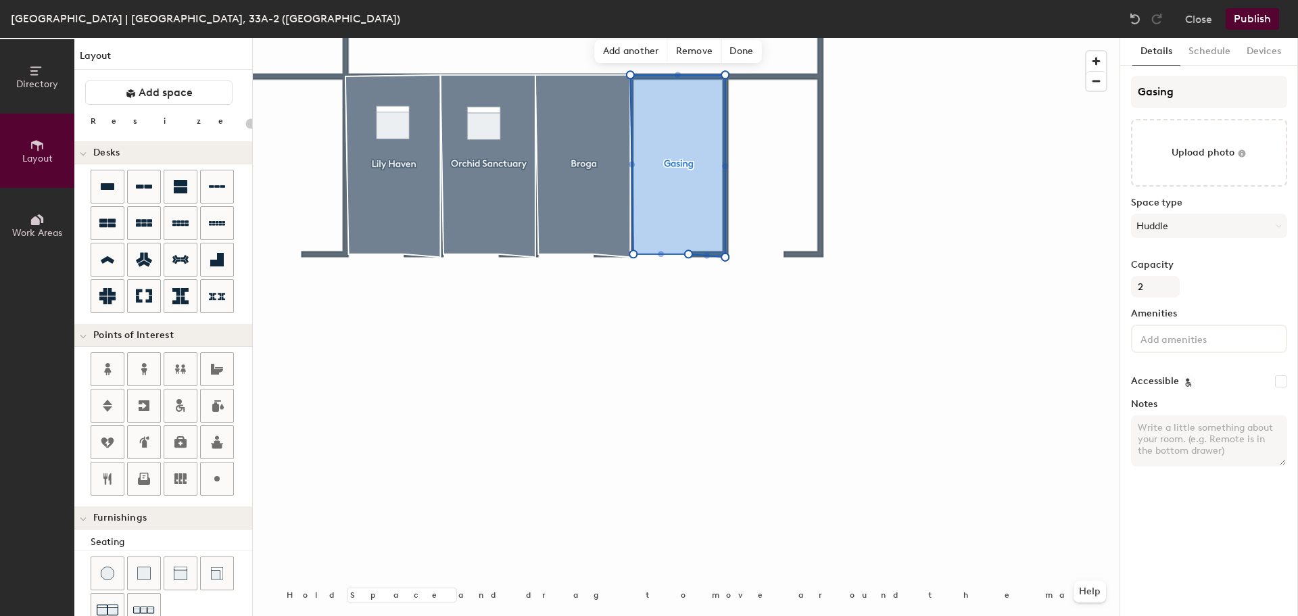
click at [1170, 341] on input at bounding box center [1199, 338] width 122 height 16
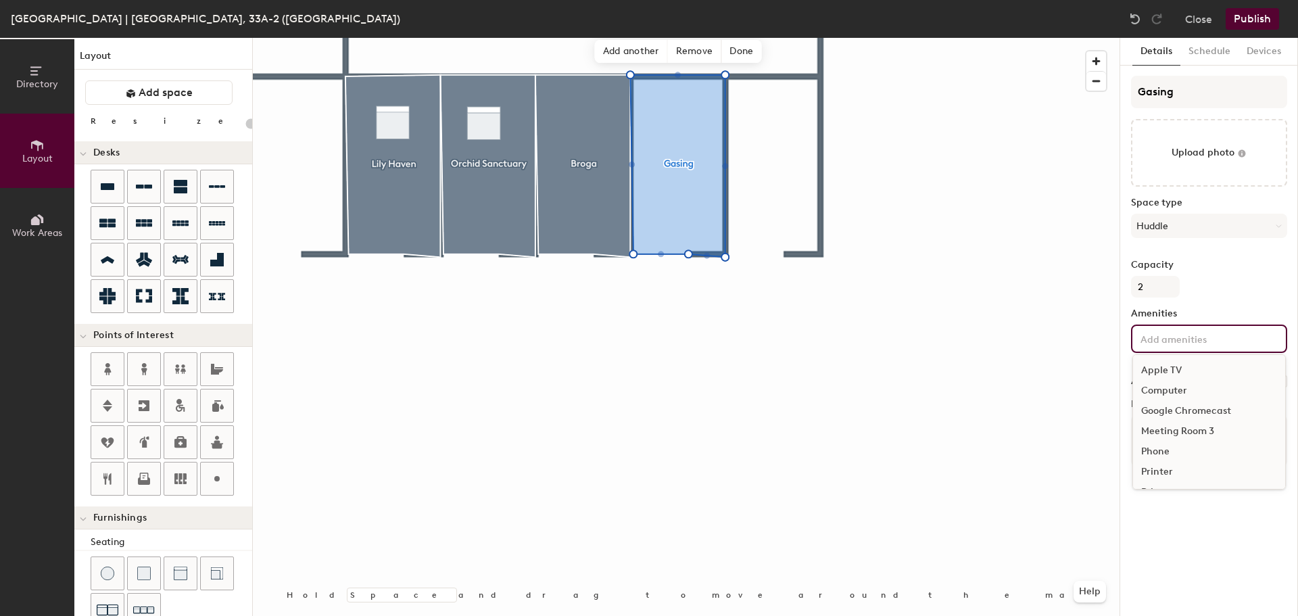
type input "20"
click at [1163, 340] on input at bounding box center [1199, 338] width 122 height 16
paste input "Wellness / quiet room 🌿 ⏰ Max 30 minutes per booking Please keep the space clea…"
click at [1153, 342] on input "Wellness / quiet room 🌿 ⏰ Max 30 minutes per booking Please keep the space clea…" at bounding box center [1202, 338] width 128 height 16
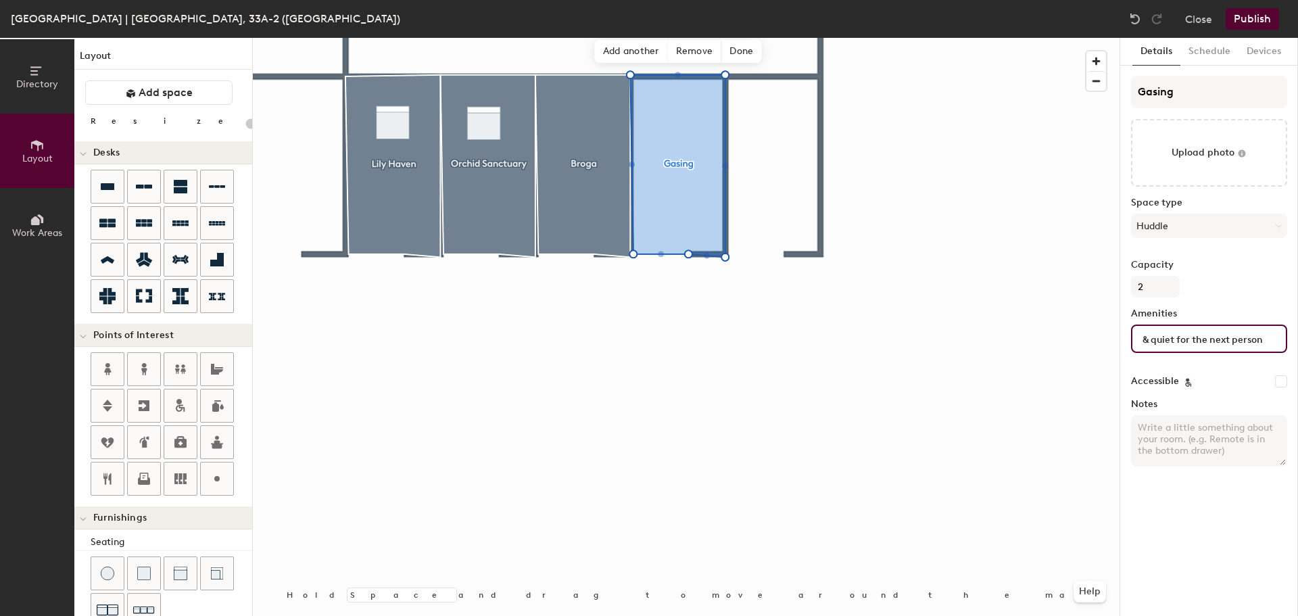
click at [1147, 339] on input "Wellness / quiet room 🌿 ⏰ Max 30 minutes per booking Please keep the space clea…" at bounding box center [1202, 338] width 128 height 16
click at [1013, 335] on div "Directory Layout Work Areas Layout Add space Resize Desks Points of Interest Fu…" at bounding box center [649, 327] width 1298 height 578
click at [1262, 339] on div "Wellness / quiet room 🌿 ⏰ Max 30 minutes per booking Please keep the space clea…" at bounding box center [1209, 339] width 156 height 28
click at [1266, 338] on div "Wellness / quiet room 🌿 ⏰ Max 30 minutes per booking Please keep the space clea…" at bounding box center [1209, 339] width 156 height 28
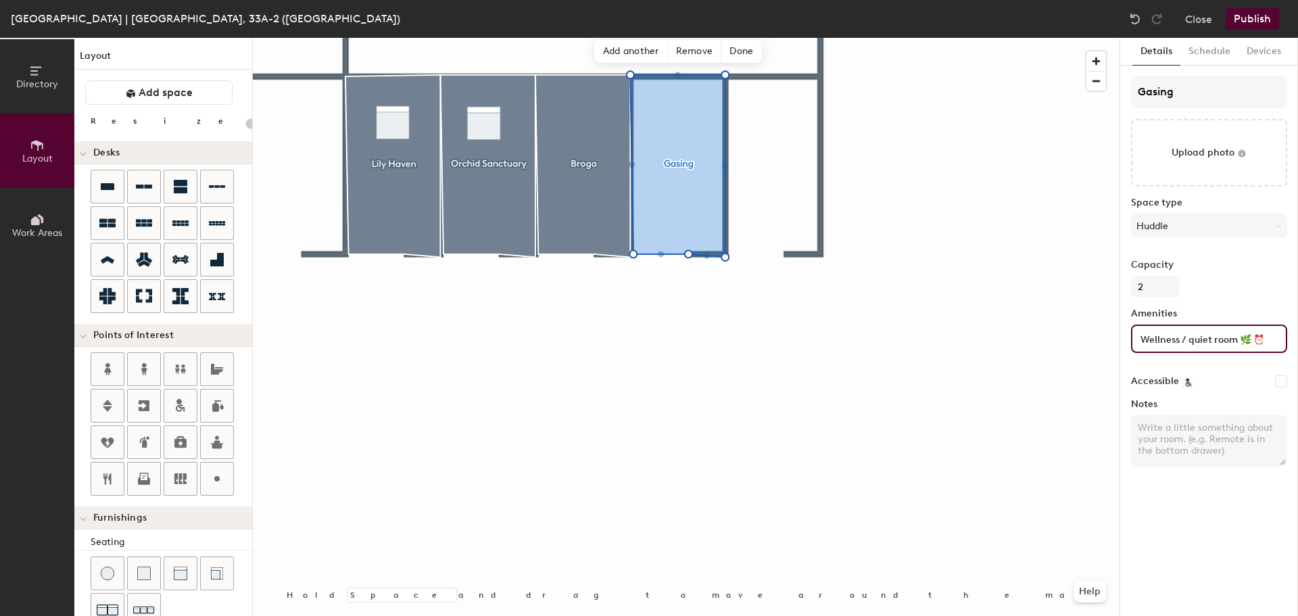
click at [1251, 338] on input "Wellness / quiet room 🌿 ⏰ Max 30 minutes per booking Please keep the space clea…" at bounding box center [1202, 338] width 128 height 16
click at [1255, 335] on input "Wellness / quiet room ⏰ Max 30 minutes per booking Please keep the space clean …" at bounding box center [1202, 338] width 128 height 16
type input "Wellness / quiet room , Max 30 minutes per booking Please keep the space clean …"
drag, startPoint x: 1272, startPoint y: 340, endPoint x: 1155, endPoint y: 340, distance: 117.0
click at [1155, 340] on div "Wellness / quiet room , Max 30 minutes per booking Please keep the space clean …" at bounding box center [1209, 339] width 156 height 28
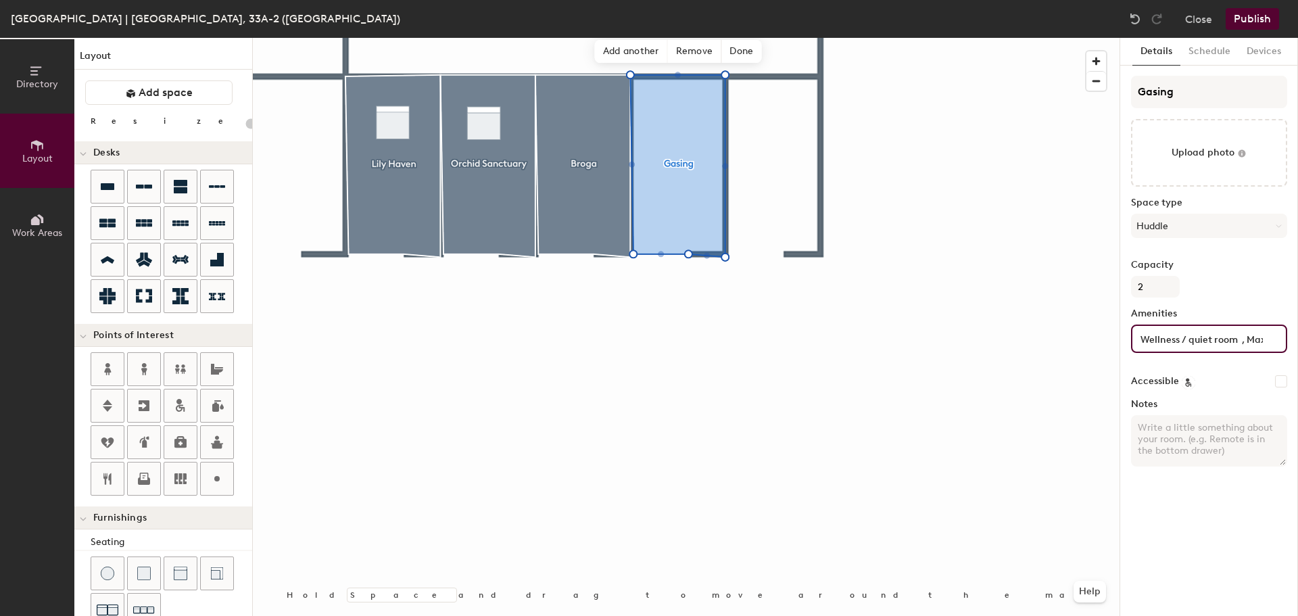
click at [1277, 339] on div "Wellness / quiet room , Max 30 minutes per booking Please keep the space clean …" at bounding box center [1209, 339] width 156 height 28
click at [1245, 340] on input "Wellness / quiet room , Max 30 minutes per booking Please keep the space clean …" at bounding box center [1202, 338] width 128 height 16
type input "20"
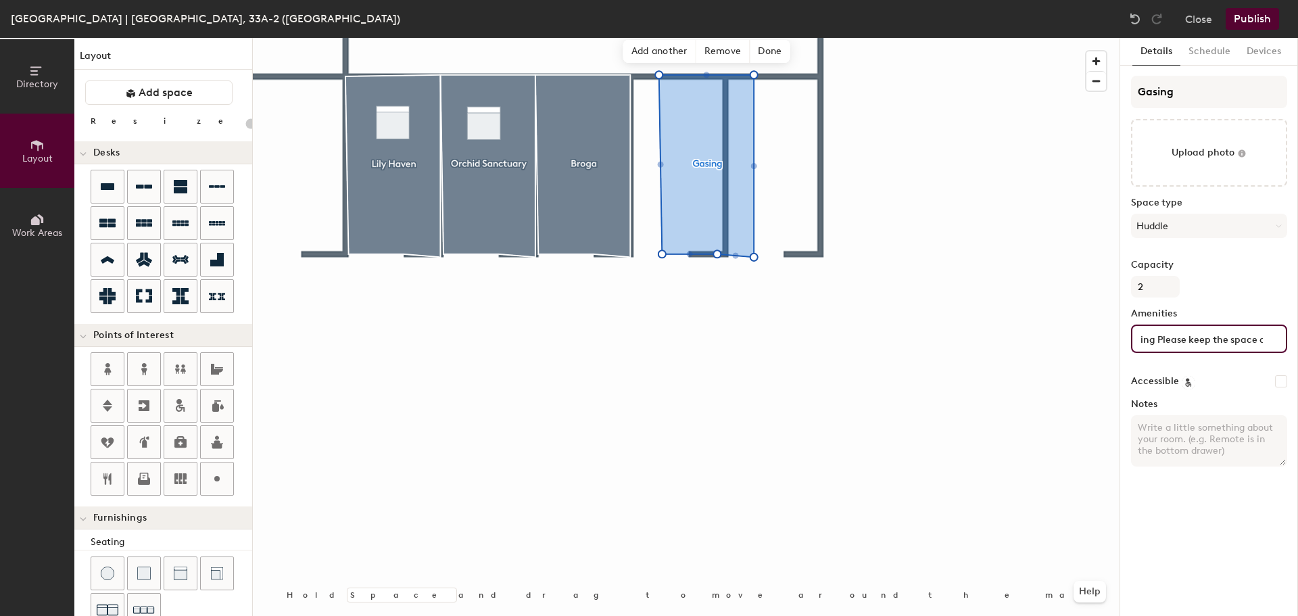
scroll to position [0, 226]
click at [1149, 338] on input "Wellness / quiet room , Max 30 minutes per booking Please keep the space clean …" at bounding box center [1202, 338] width 128 height 16
click at [1170, 335] on input "Wellness / quiet room , Max 30 minutes per booking. Please keep the space clean…" at bounding box center [1202, 338] width 128 height 16
type input "Wellness / quiet room , Max 30 minutes per booking. Please keep the space clean…"
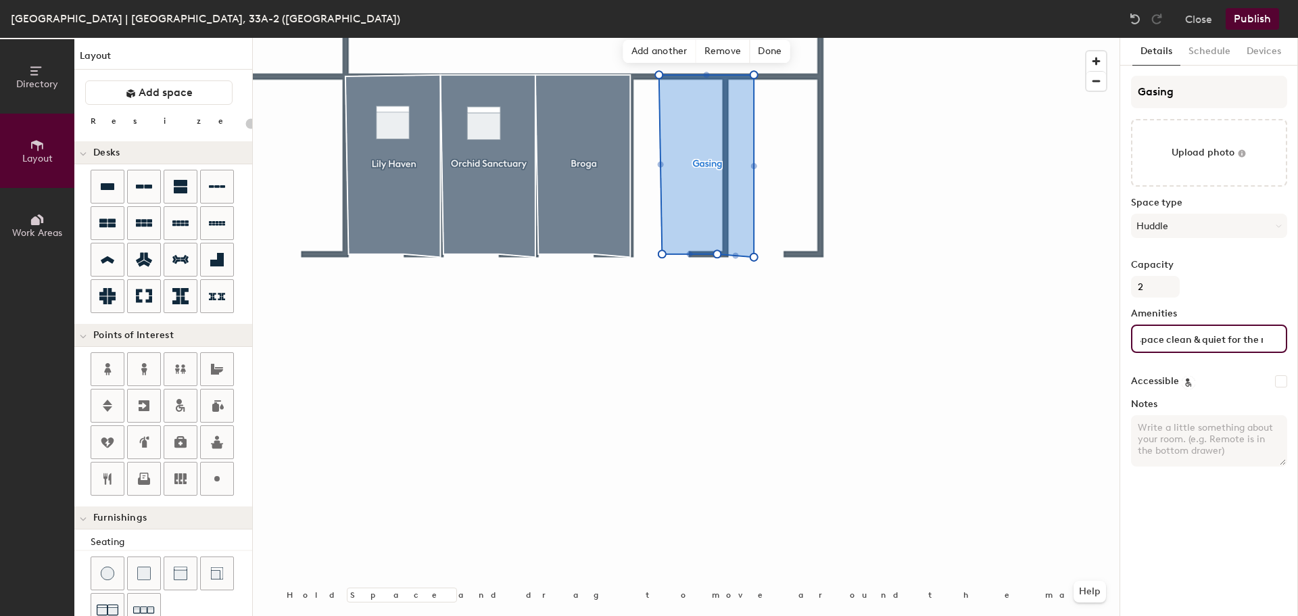
scroll to position [0, 0]
click at [1268, 339] on div "Wellness / quiet room , Max 30 minutes per booking. Please keep the space clean…" at bounding box center [1209, 339] width 156 height 28
click at [1281, 383] on input "Accessible" at bounding box center [1281, 381] width 12 height 12
checkbox input "false"
type input "20"
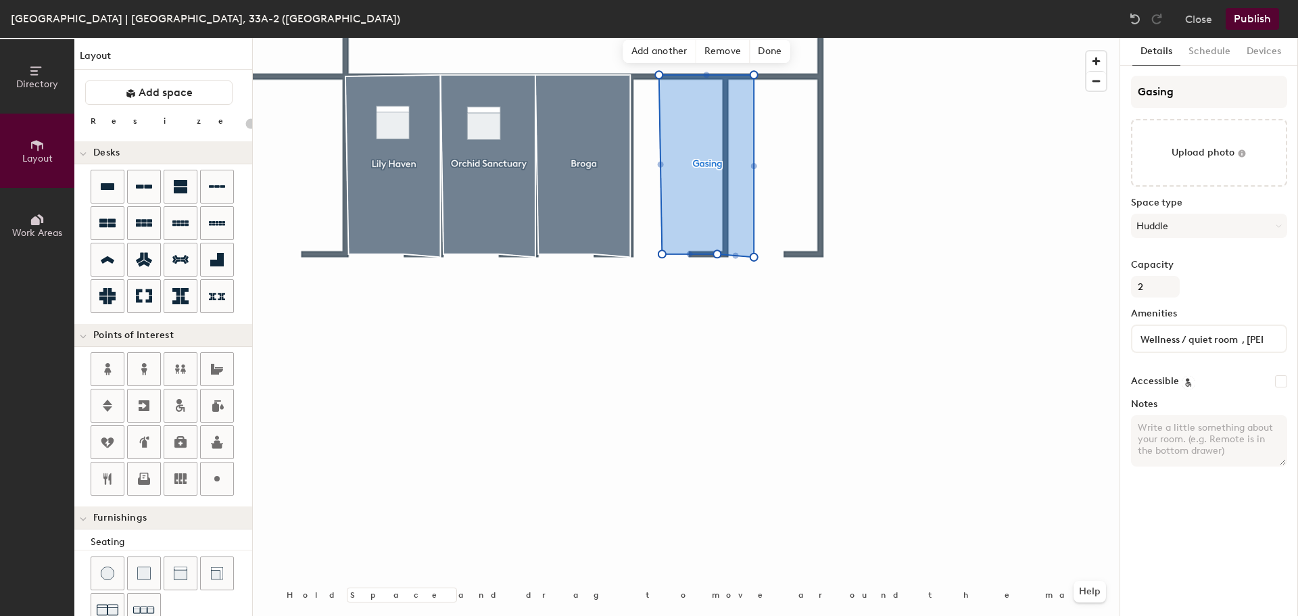
checkbox input "true"
click at [1164, 427] on textarea "Notes" at bounding box center [1209, 440] width 156 height 51
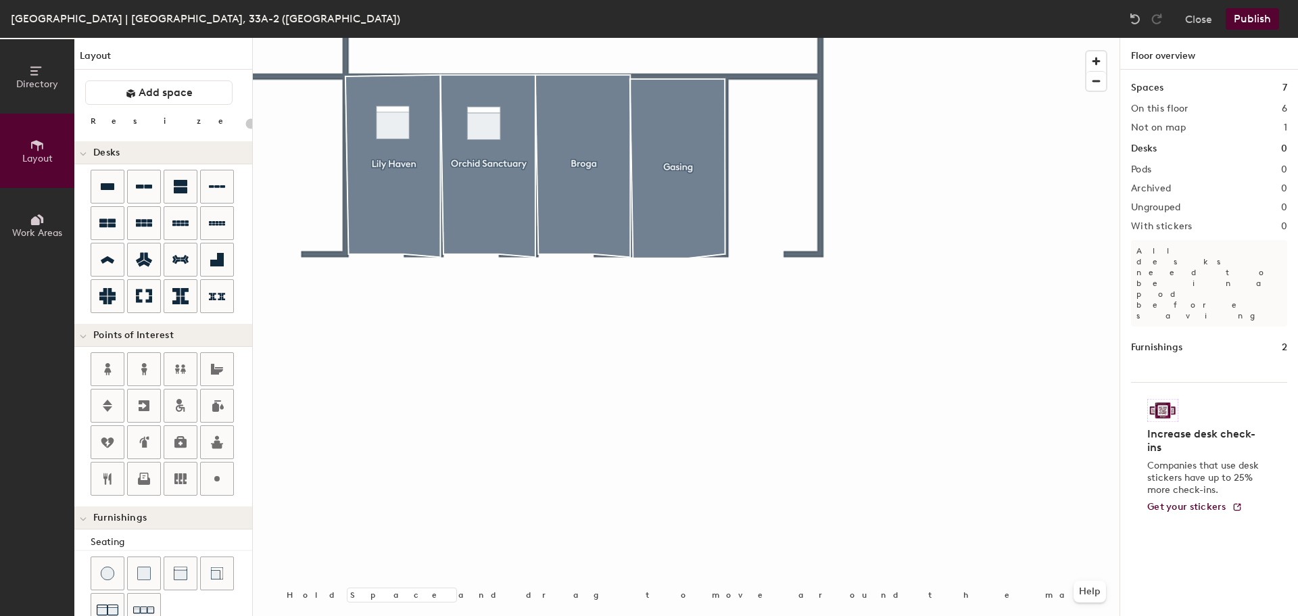
click at [711, 38] on div at bounding box center [686, 38] width 867 height 0
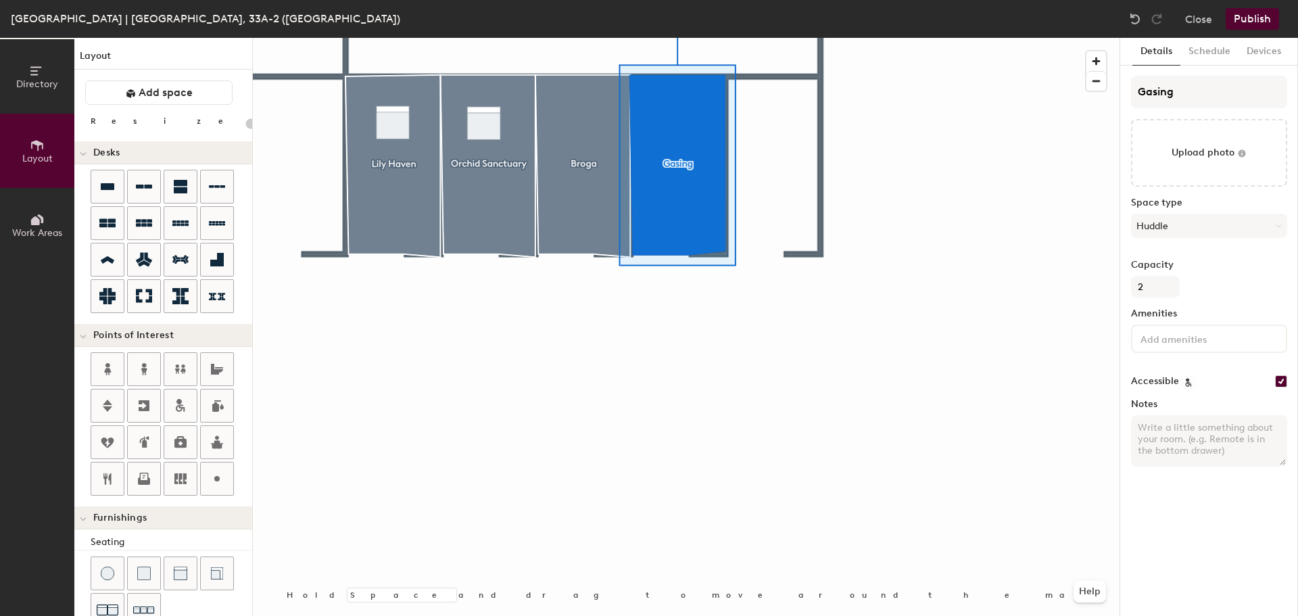
type input "20"
click at [1239, 269] on label "Capacity" at bounding box center [1209, 265] width 156 height 11
click at [1180, 276] on input "2" at bounding box center [1155, 287] width 49 height 22
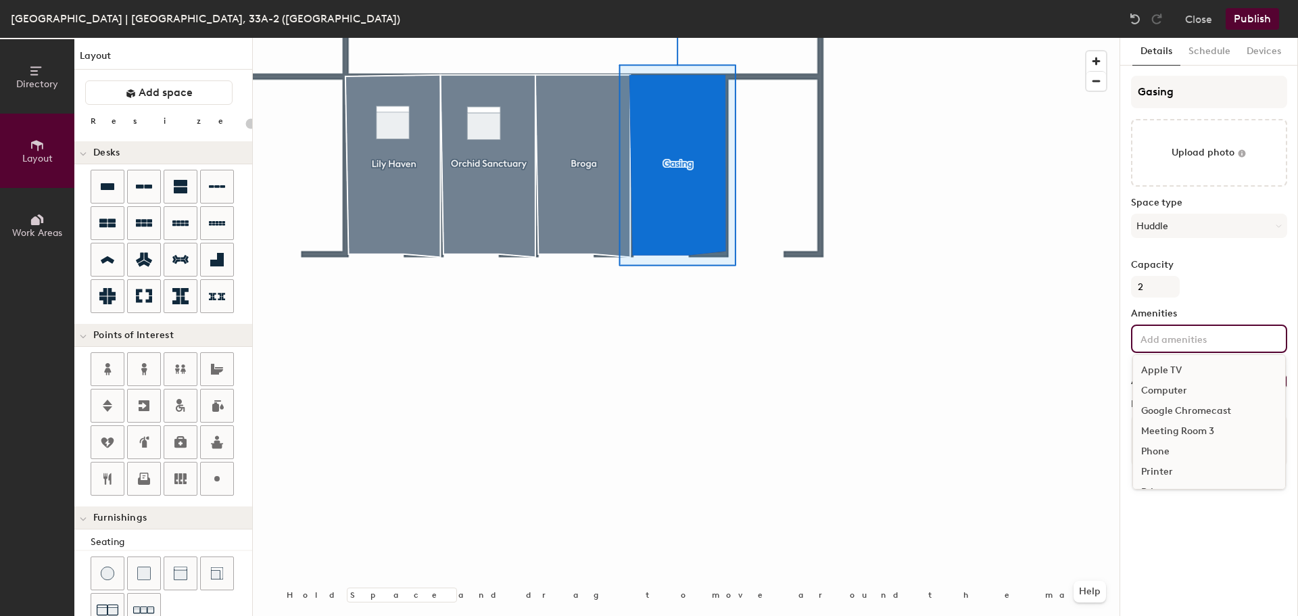
click at [1221, 333] on input at bounding box center [1199, 338] width 122 height 16
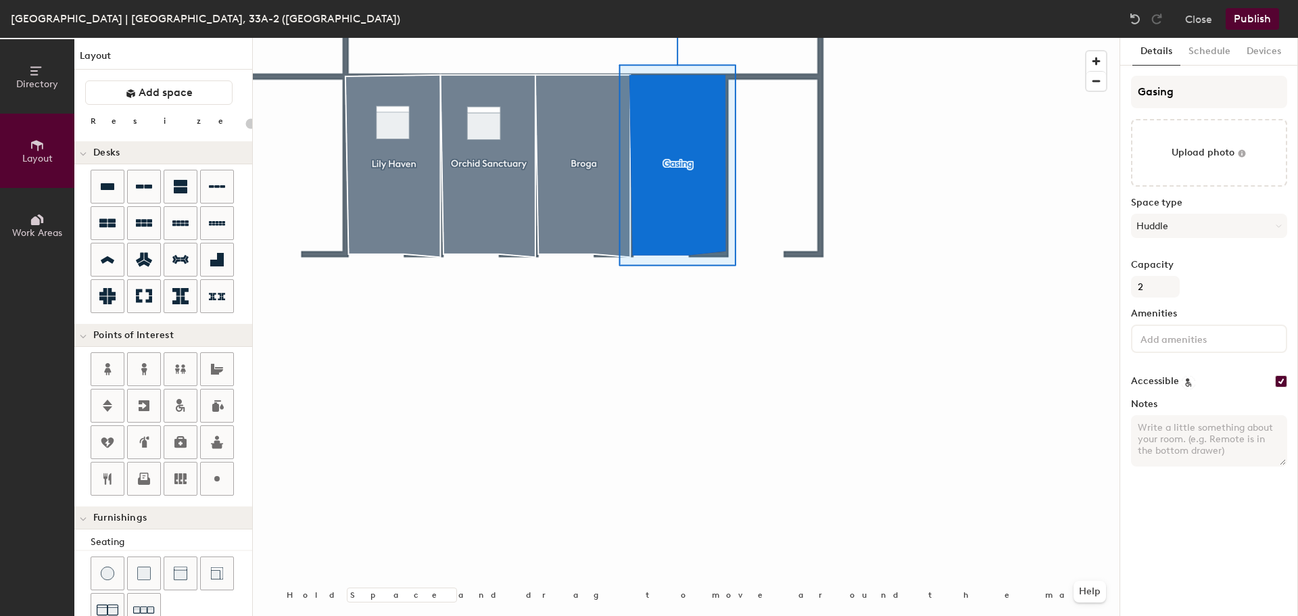
click at [1228, 529] on div "Details Schedule Devices Gasing Upload photo Space type Huddle Capacity 2 Ameni…" at bounding box center [1209, 327] width 178 height 578
click at [1127, 433] on div "Details Schedule Devices Gasing Upload photo Space type Huddle Capacity 2 Ameni…" at bounding box center [1209, 327] width 178 height 578
click at [1149, 428] on textarea "Notes" at bounding box center [1209, 440] width 156 height 51
paste textarea "1:1 / call room 📞 Best for quick calls or short meetings Max 1 hour per booking"
type textarea "1:1 / call room 📞 Best for quick calls or short meetings Max 1 hour per booking"
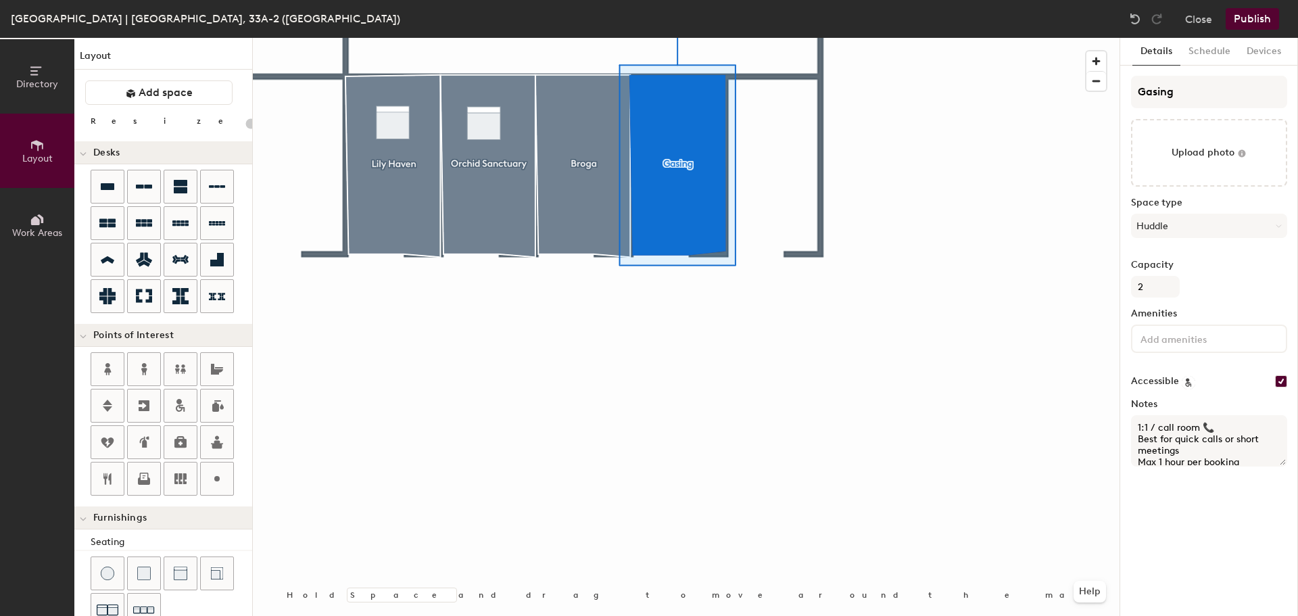
scroll to position [4, 0]
click at [1237, 423] on textarea "1:1 / call room 📞 Best for quick calls or short meetings Max 1 hour per booking" at bounding box center [1209, 440] width 156 height 51
type input "20"
type textarea "1:1 / call room Best for quick calls or short meetings Max 1 hour per booking"
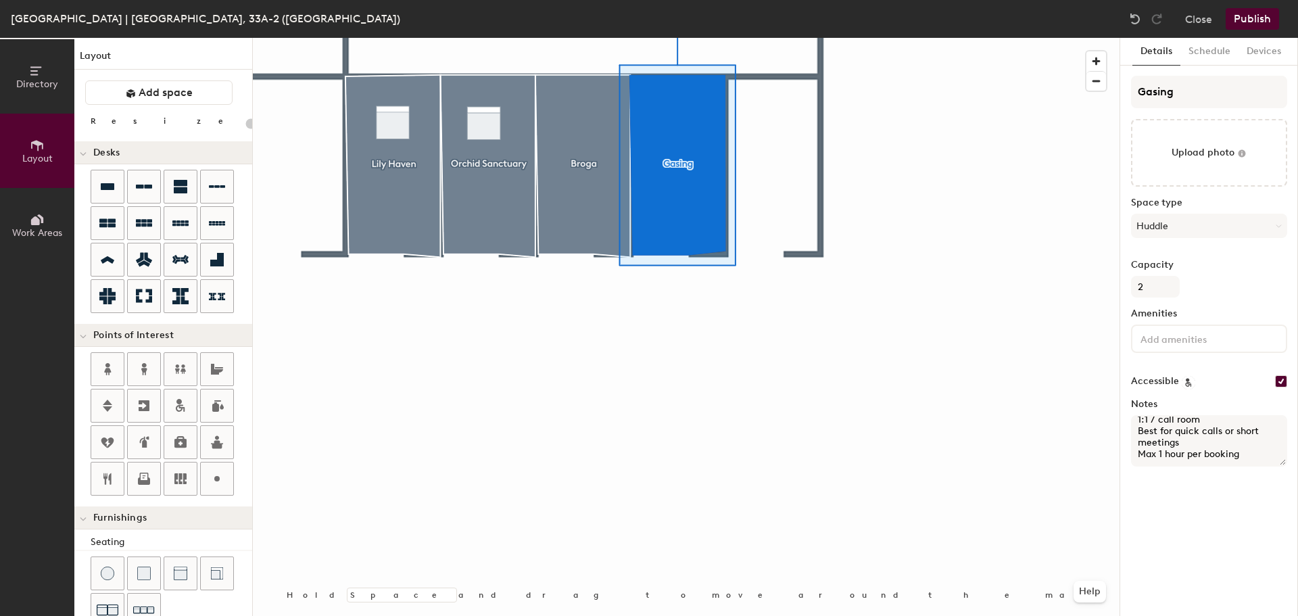
type input "20"
type textarea "1:1 / call room Best for quick calls or short meetings Max 1 hour per booking"
click at [1229, 333] on input at bounding box center [1199, 338] width 122 height 16
type input "C"
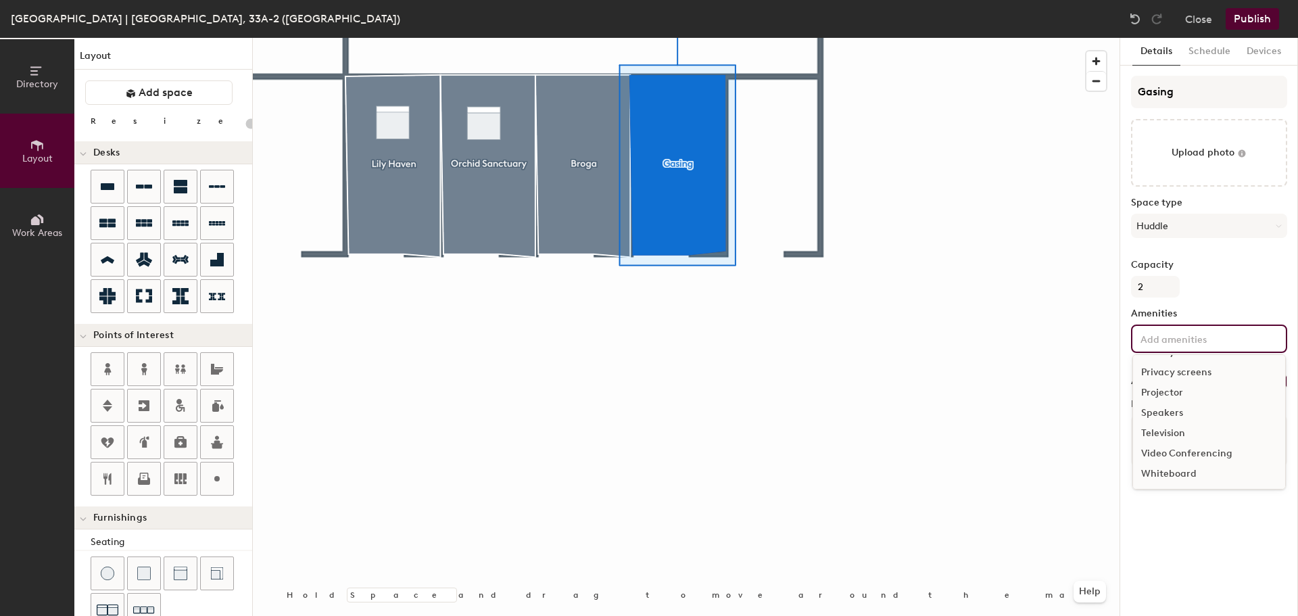
scroll to position [141, 0]
click at [1178, 560] on div "Details Schedule Devices Gasing Upload photo Space type Huddle Capacity 2 Ameni…" at bounding box center [1209, 327] width 178 height 578
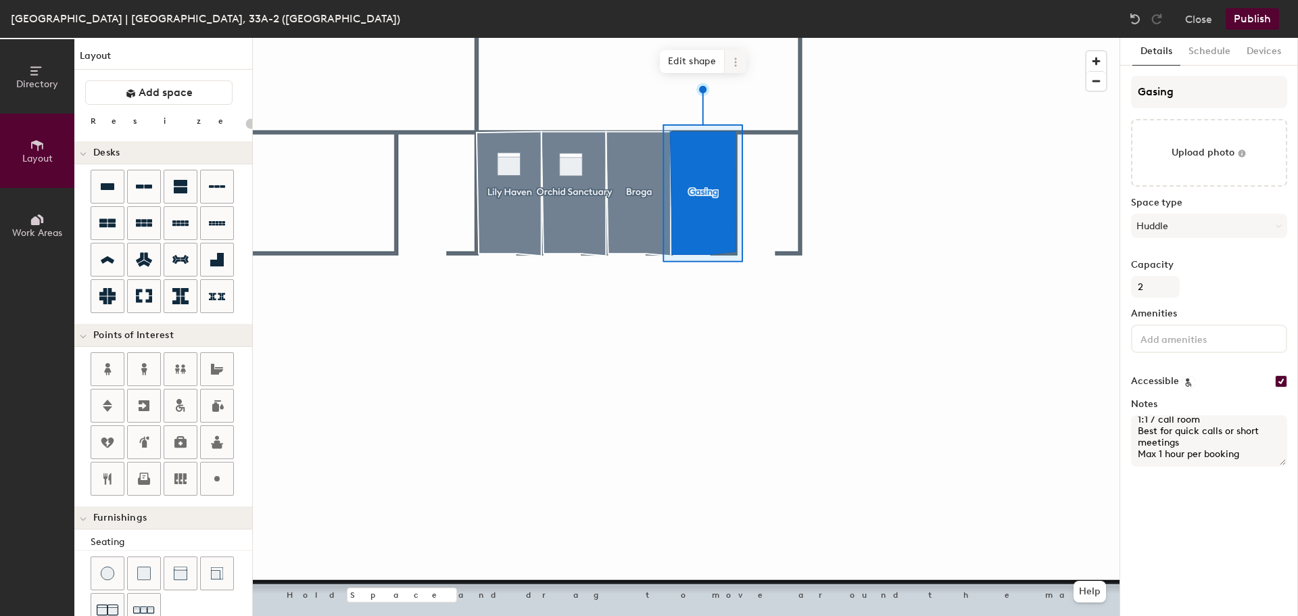
click at [736, 66] on icon at bounding box center [735, 65] width 2 height 2
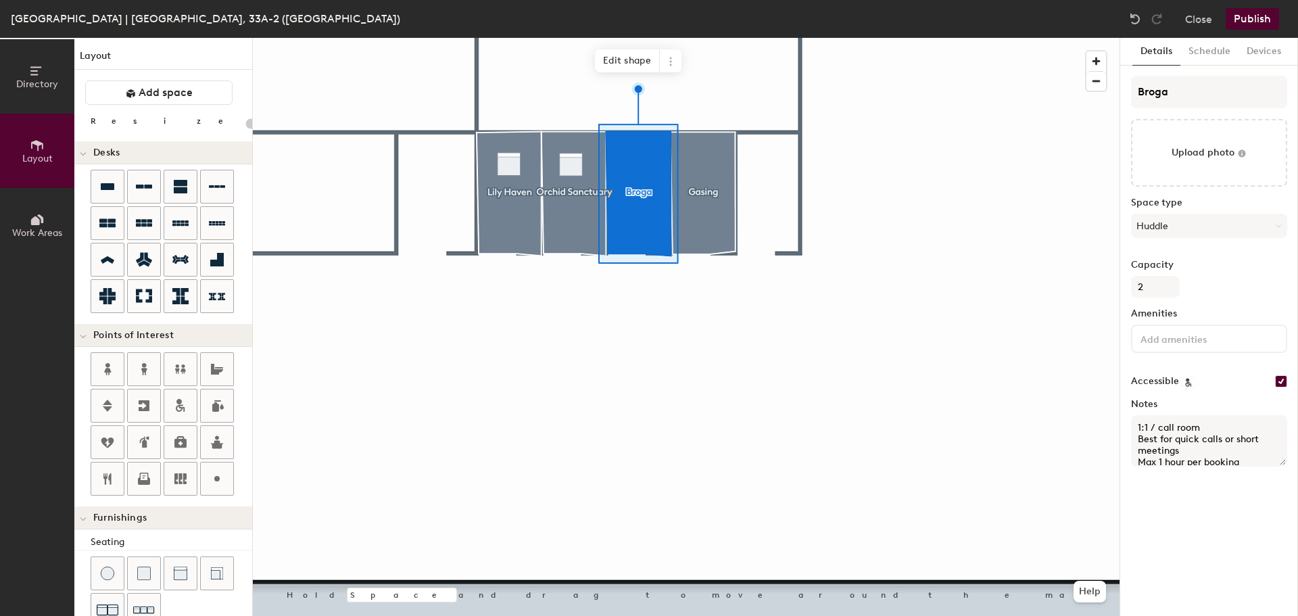
click at [1203, 450] on textarea "1:1 / call room Best for quick calls or short meetings Max 1 hour per booking" at bounding box center [1209, 440] width 156 height 51
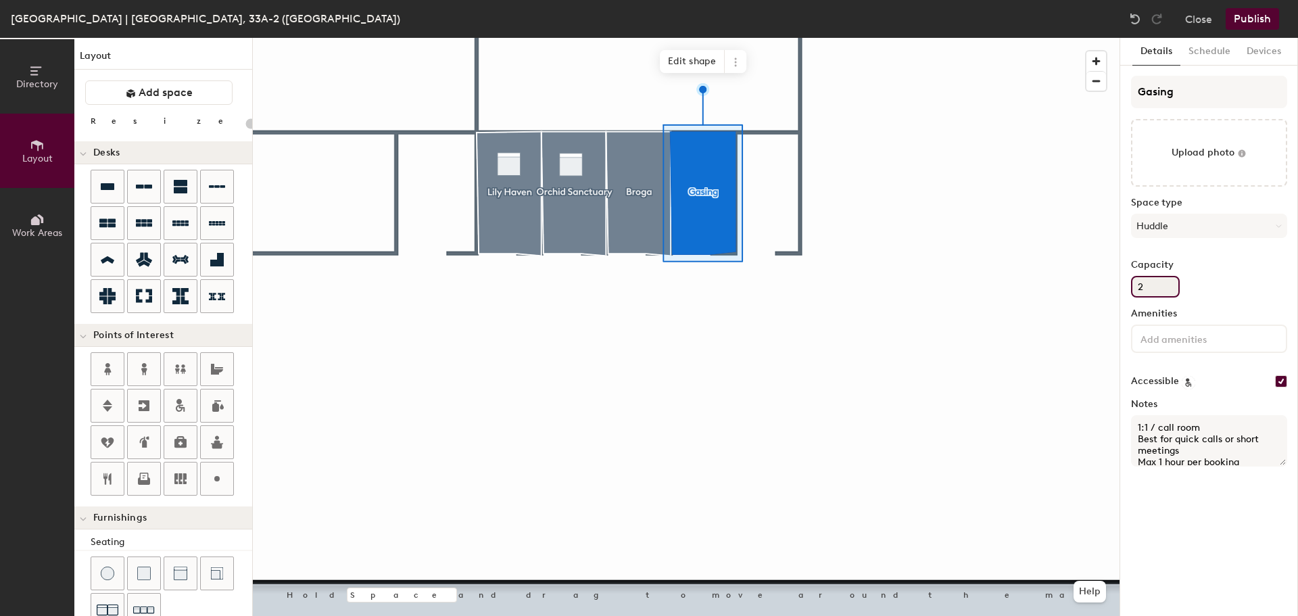
click at [1168, 287] on input "2" at bounding box center [1155, 287] width 49 height 22
click at [704, 64] on span "Edit shape" at bounding box center [692, 61] width 65 height 23
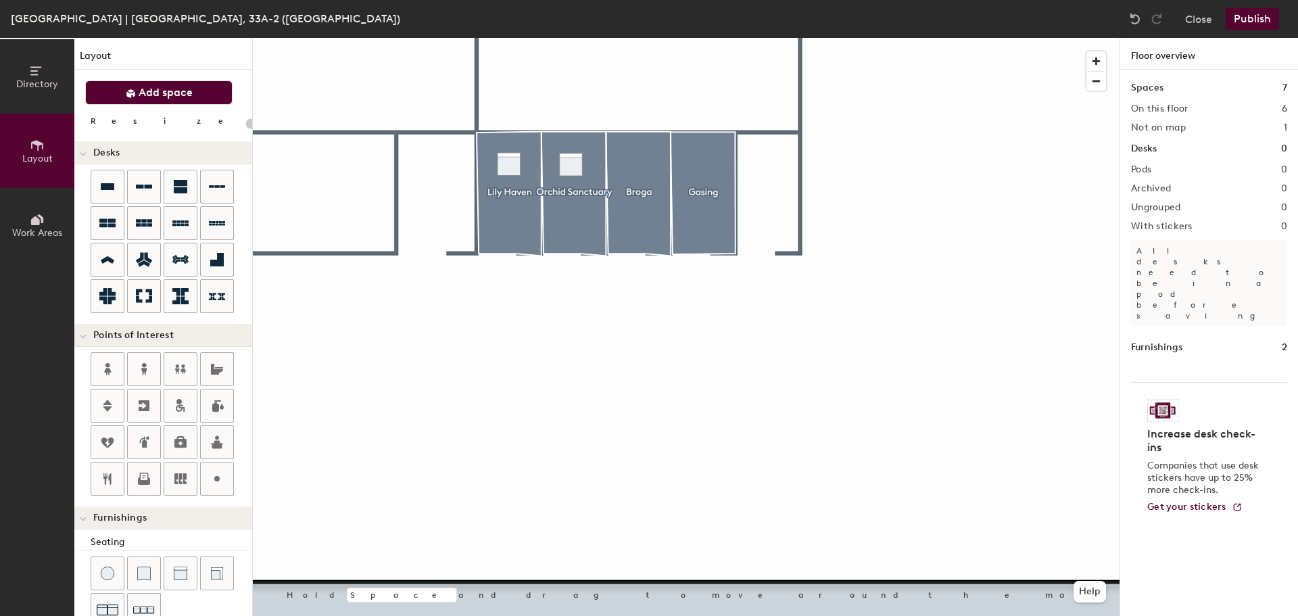
click at [189, 95] on span "Add space" at bounding box center [166, 93] width 54 height 14
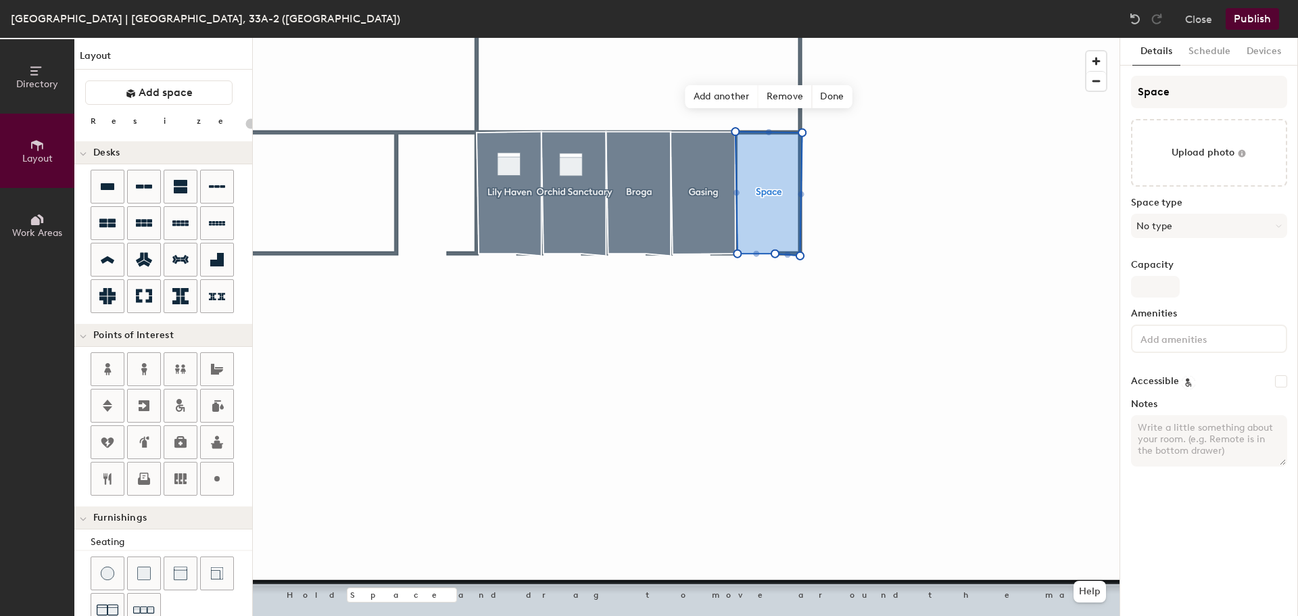
type input "20"
click at [1168, 97] on input "Space" at bounding box center [1209, 92] width 156 height 32
type input "K"
type input "20"
type input "Ka"
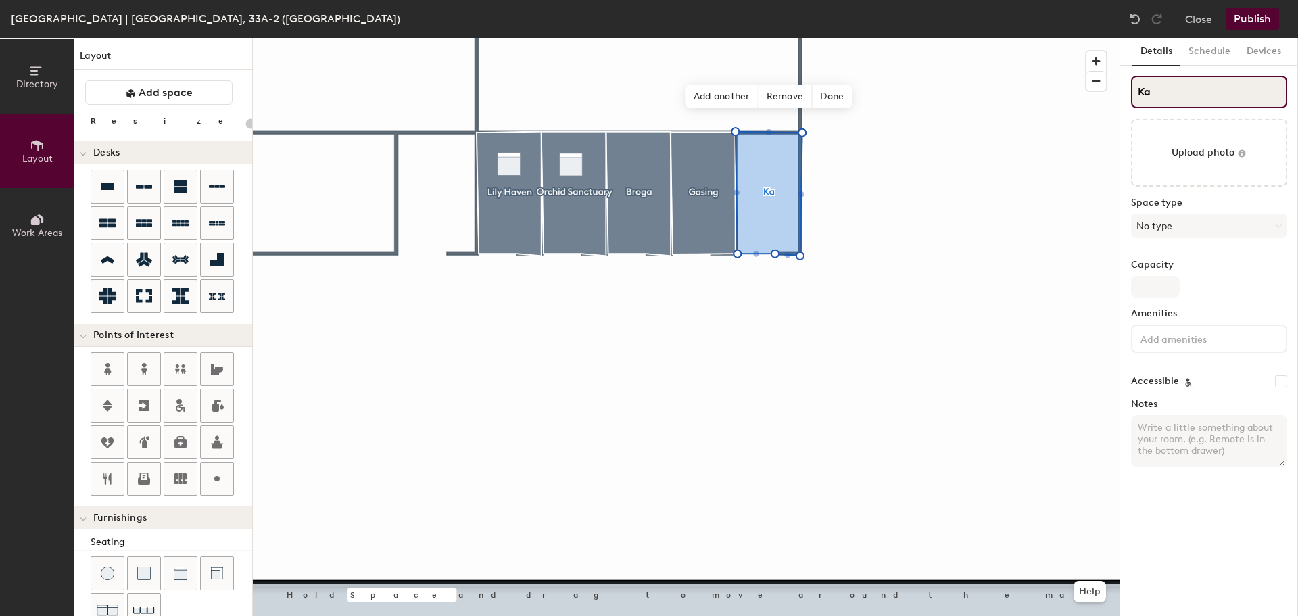
type input "20"
type input "K"
type input "20"
type input "Kia"
type input "20"
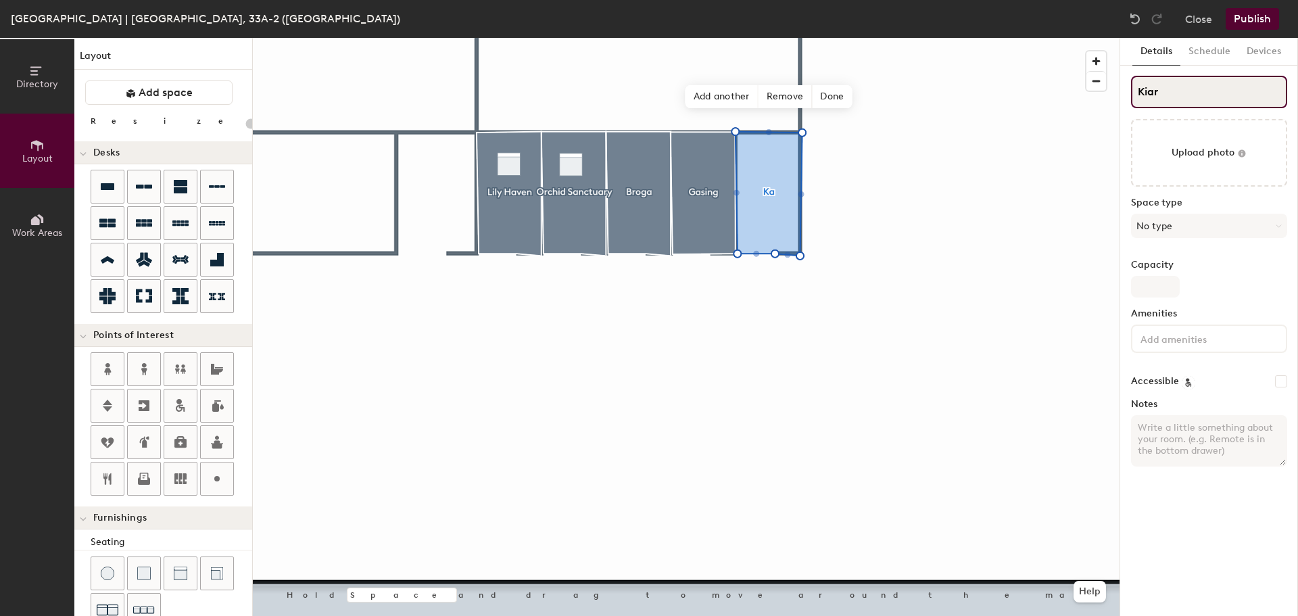
type input "Kiara"
type input "20"
type input "Kiara"
click at [1162, 429] on textarea "Notes" at bounding box center [1209, 440] width 156 height 51
click at [1172, 425] on textarea "Notes" at bounding box center [1209, 440] width 156 height 51
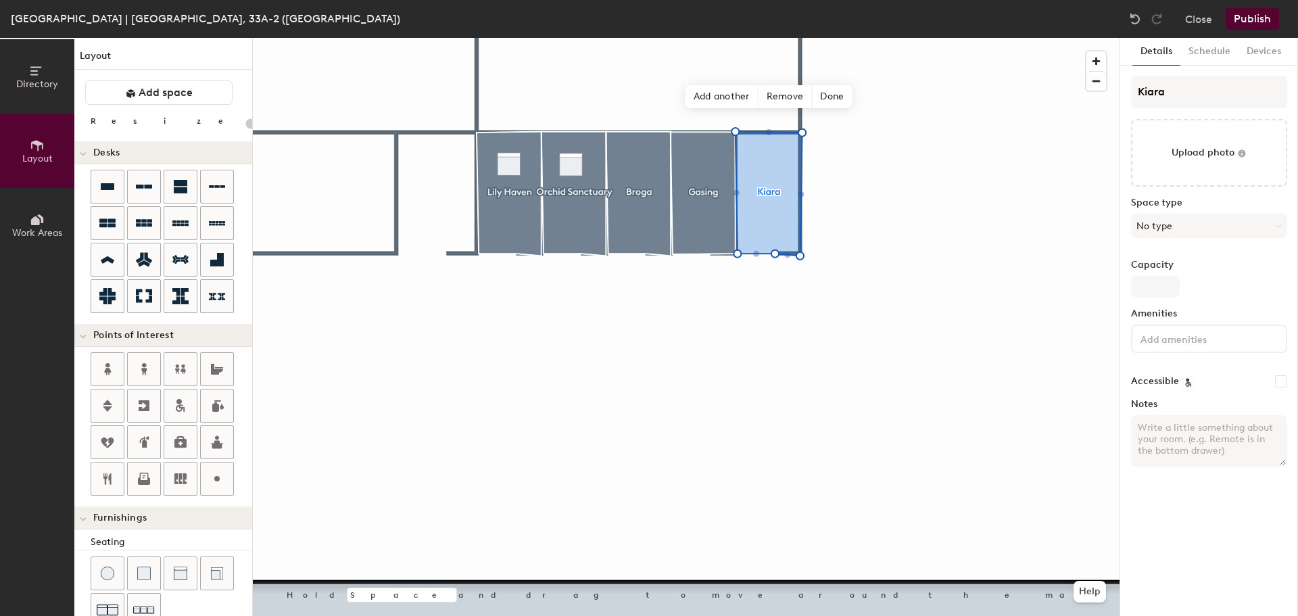
paste textarea "1:1 / call room 📞 Best for quick calls or short meetings Max 1 hour per booking"
type textarea "1:1 / call room 📞 Best for quick calls or short meetings Max 1 hour per booking"
click at [1230, 429] on textarea "1:1 / call room 📞 Best for quick calls or short meetings Max 1 hour per booking" at bounding box center [1209, 440] width 156 height 51
type input "20"
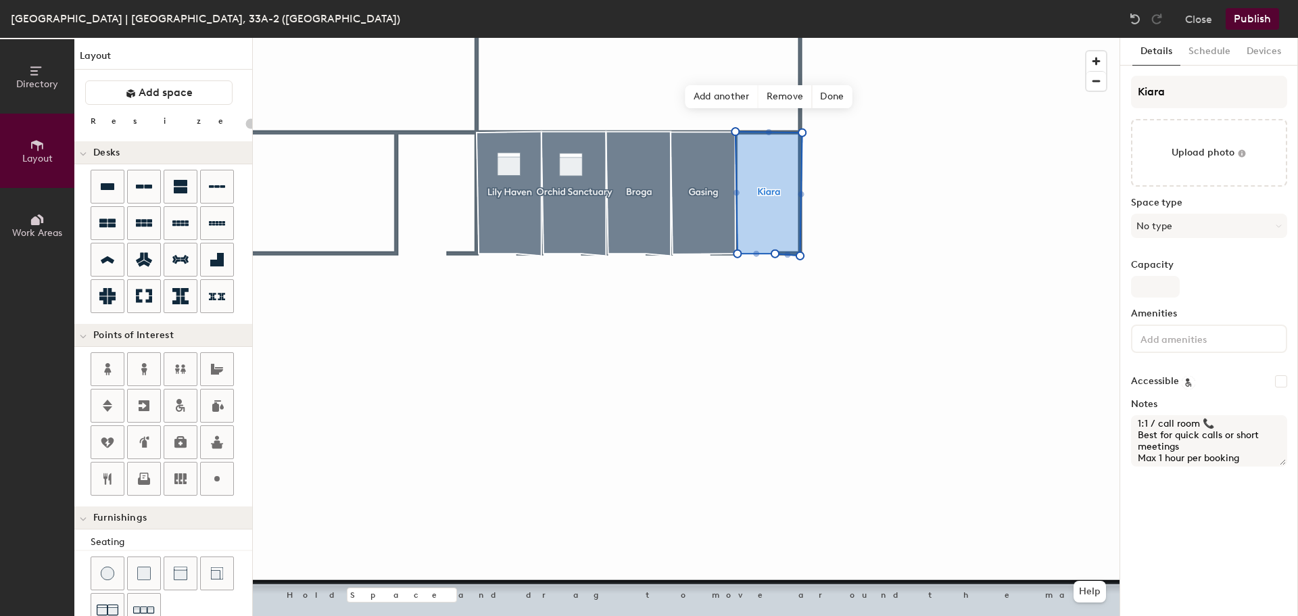
type textarea "1:1 / call room Best for quick calls or short meetings Max 1 hour per booking"
type input "20"
type textarea "1:1 / call room Best for quick calls or short meetings Max 1 hour per booking"
click at [847, 98] on span "Done" at bounding box center [832, 96] width 40 height 23
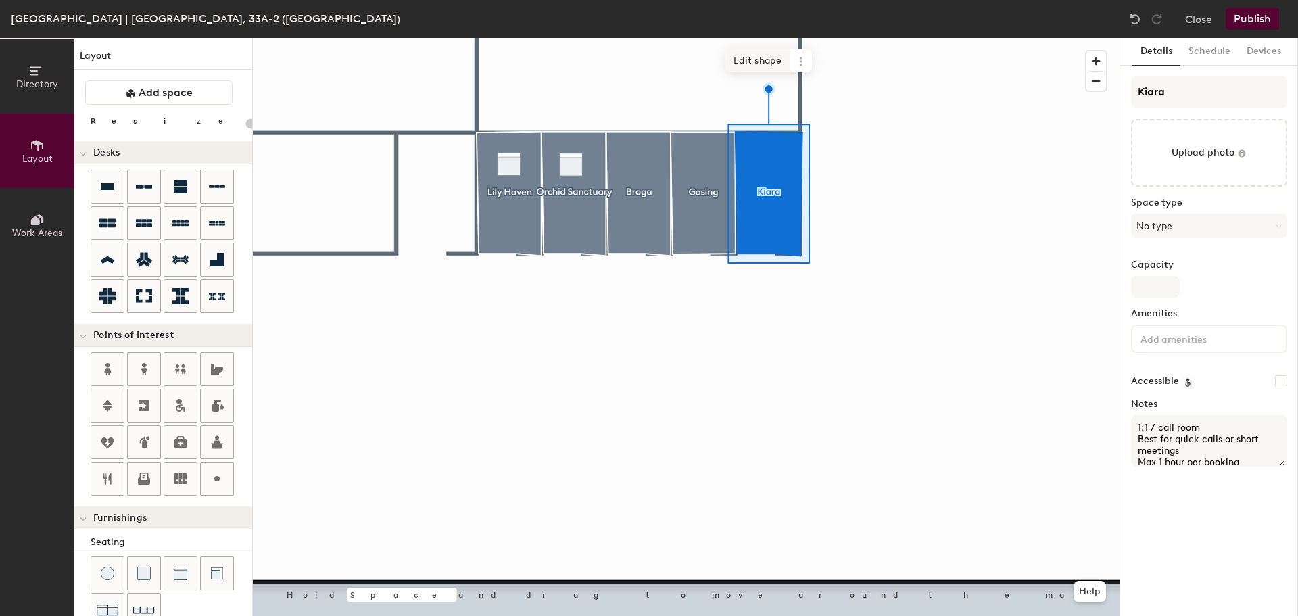
click at [773, 66] on span "Edit shape" at bounding box center [757, 60] width 65 height 23
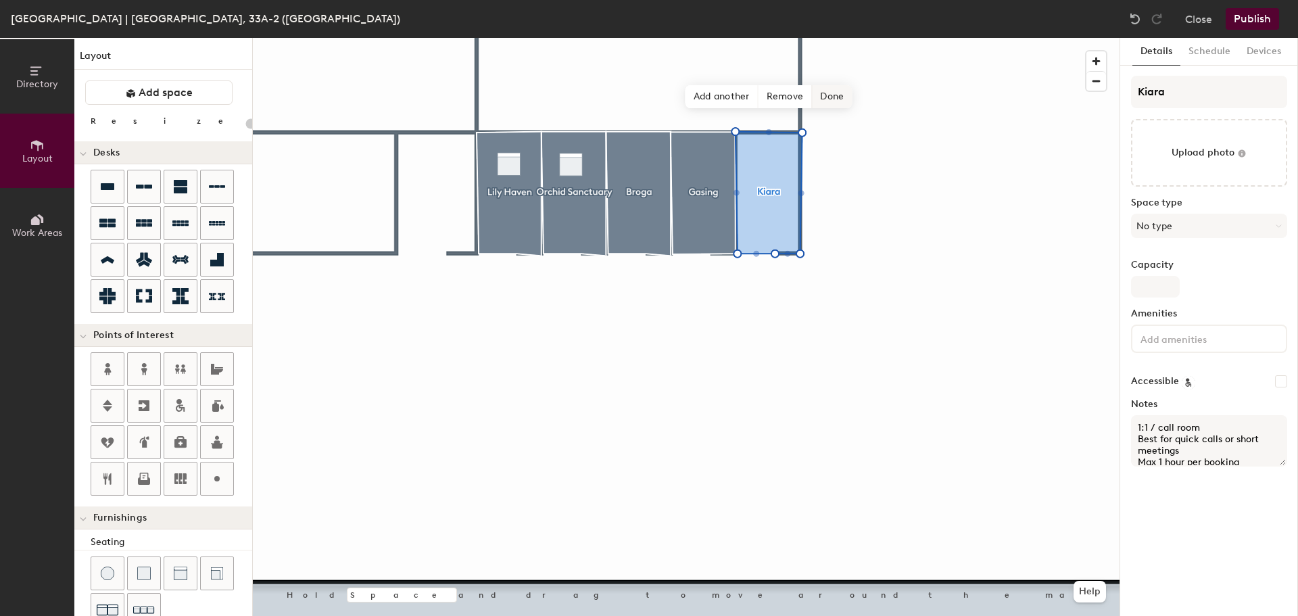
click at [824, 94] on span "Done" at bounding box center [832, 96] width 40 height 23
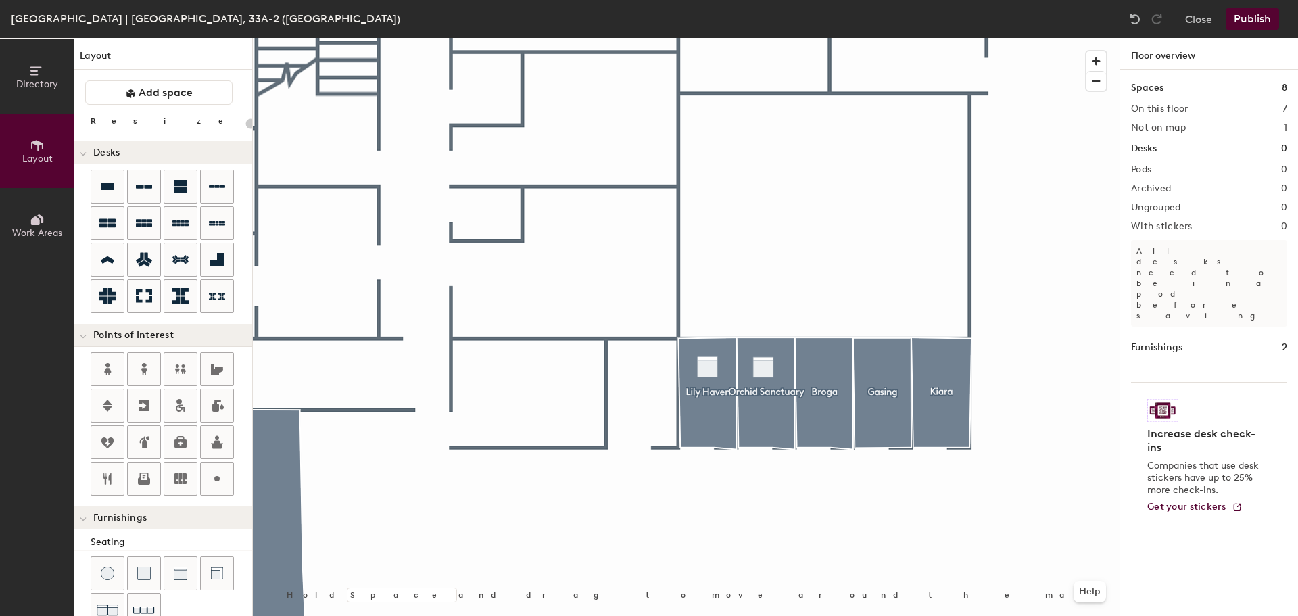
click at [1073, 38] on div at bounding box center [686, 38] width 867 height 0
click at [115, 186] on div at bounding box center [107, 186] width 32 height 32
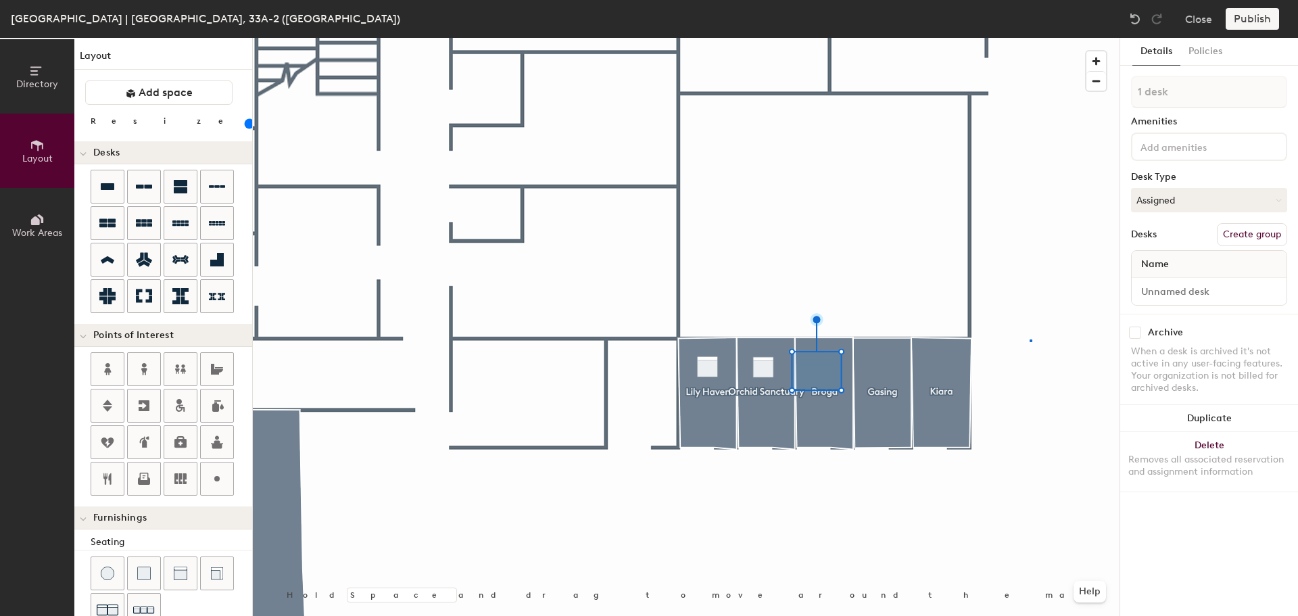
click at [1030, 38] on div at bounding box center [686, 38] width 867 height 0
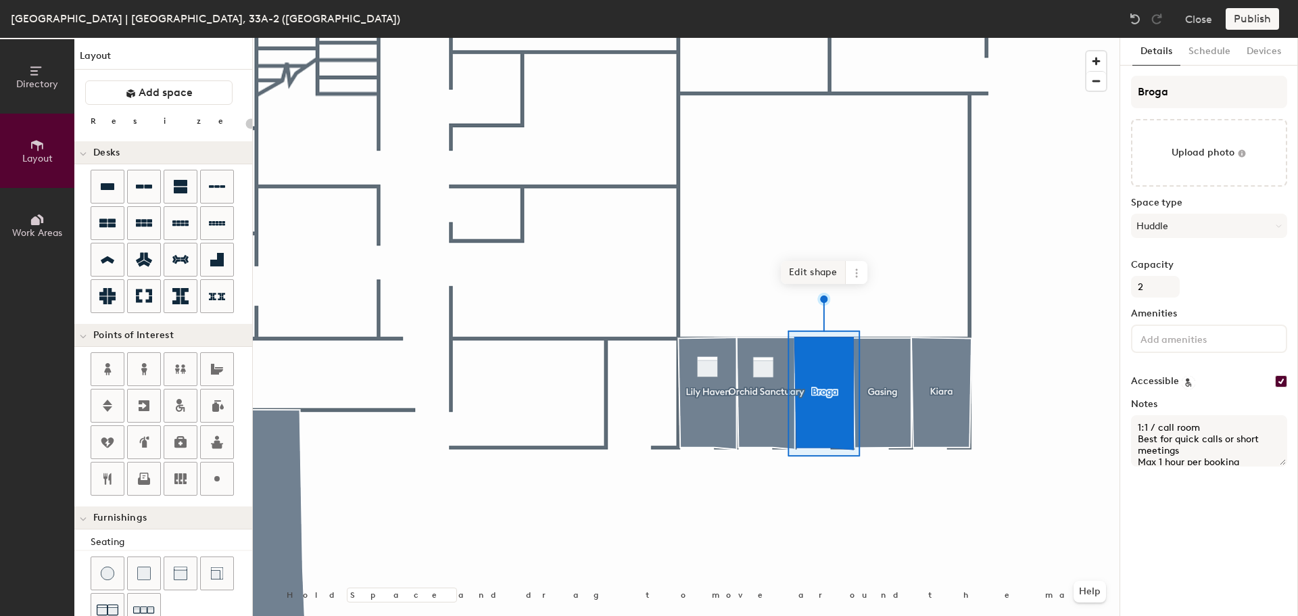
click at [814, 276] on span "Edit shape" at bounding box center [813, 272] width 65 height 23
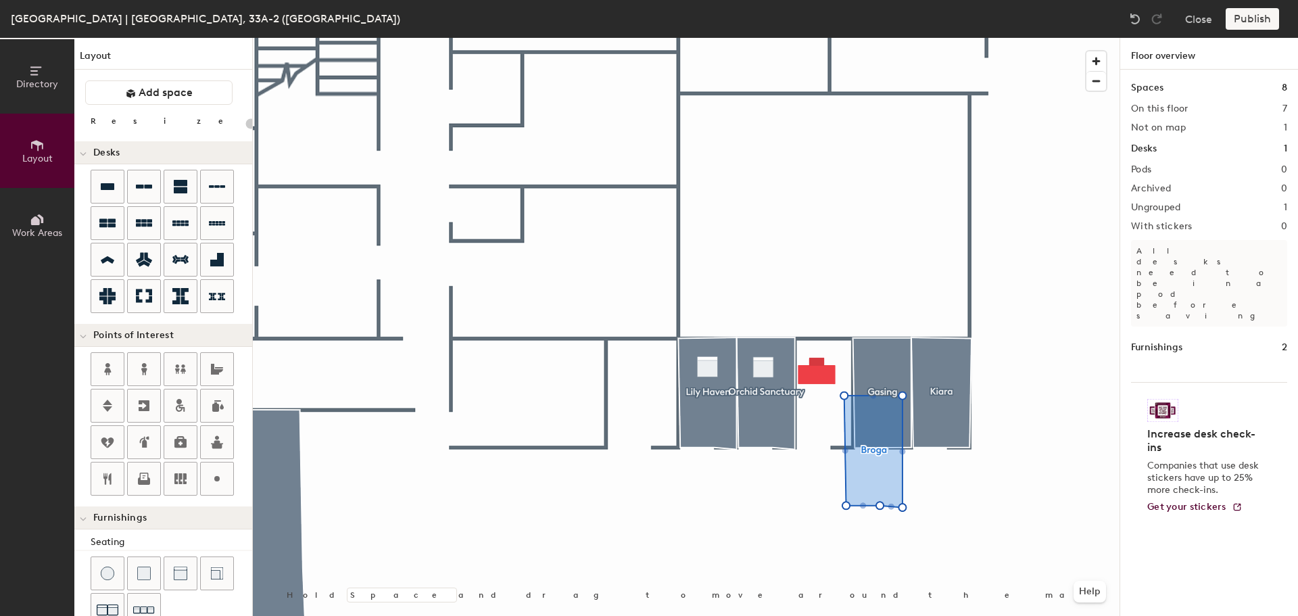
click at [815, 38] on div at bounding box center [686, 38] width 867 height 0
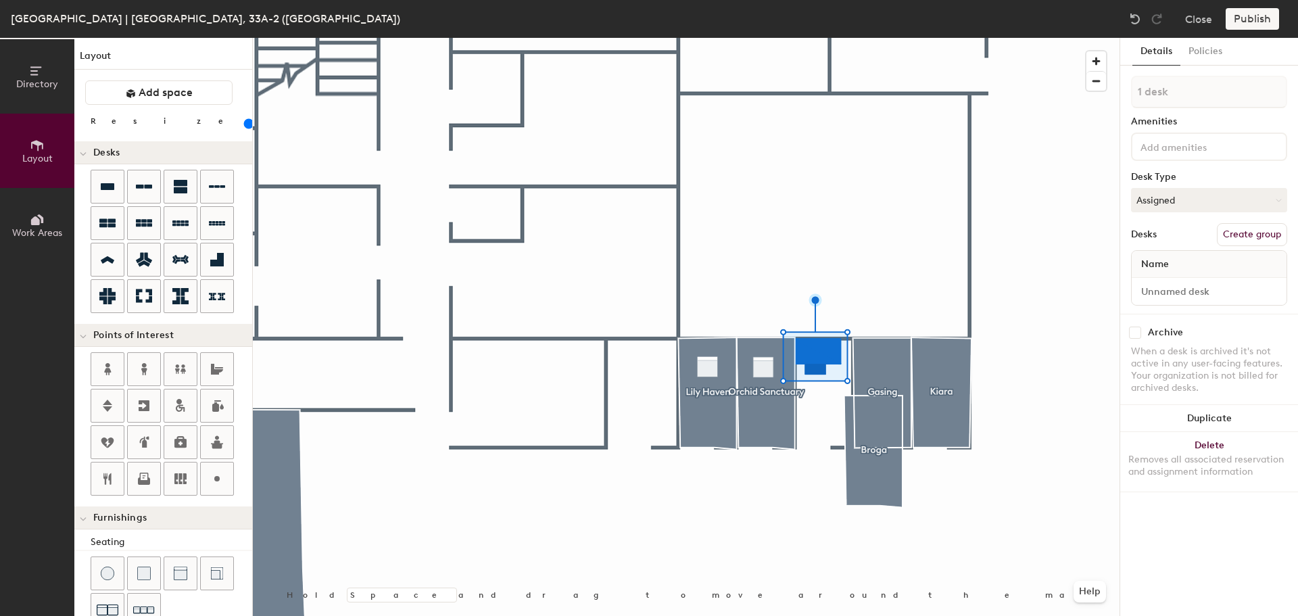
click at [245, 125] on input "range" at bounding box center [245, 123] width 0 height 11
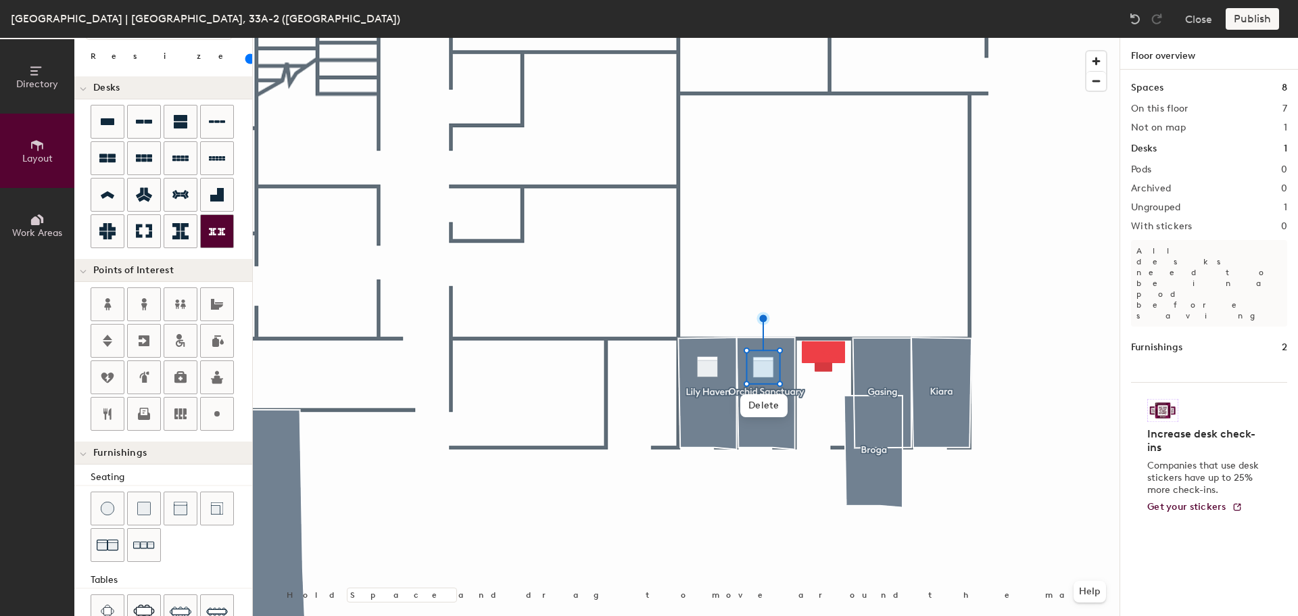
scroll to position [35, 0]
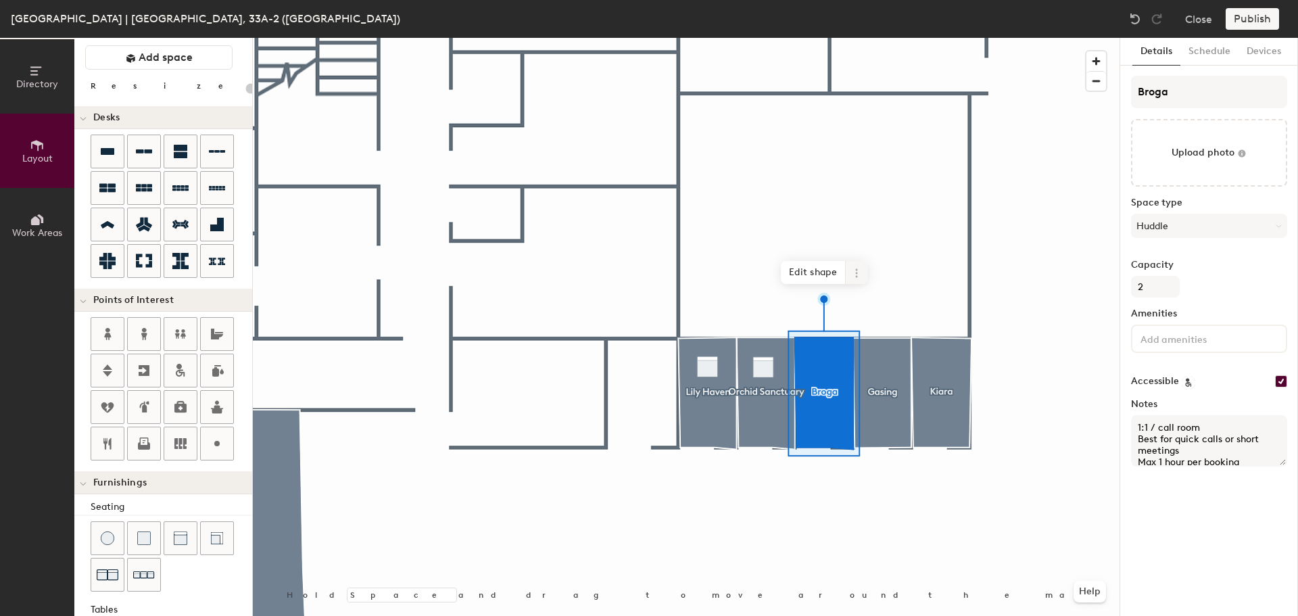
click at [858, 275] on icon at bounding box center [856, 273] width 11 height 11
type input "20"
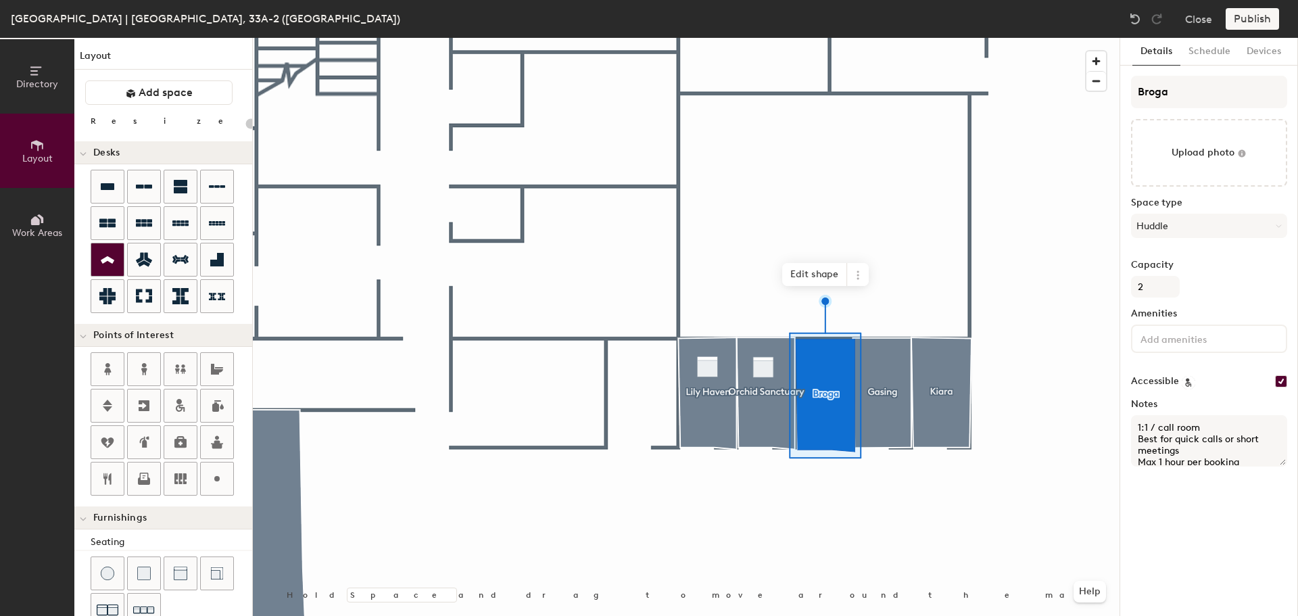
scroll to position [35, 0]
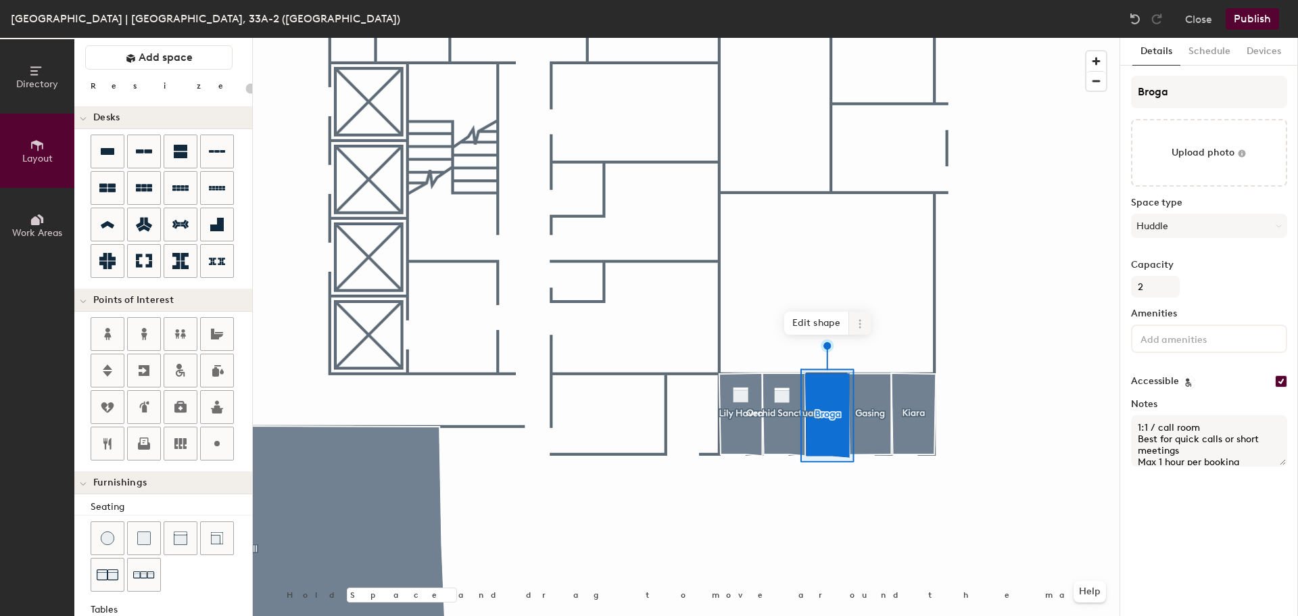
click at [857, 331] on span at bounding box center [860, 323] width 22 height 23
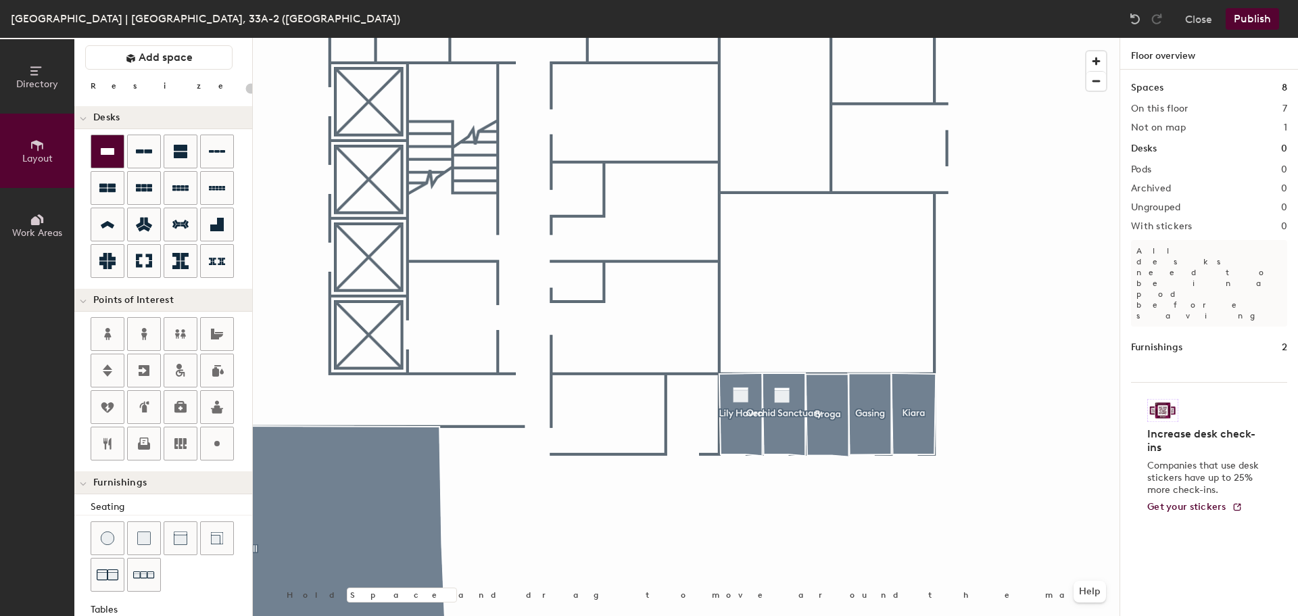
click at [103, 154] on icon at bounding box center [108, 151] width 14 height 7
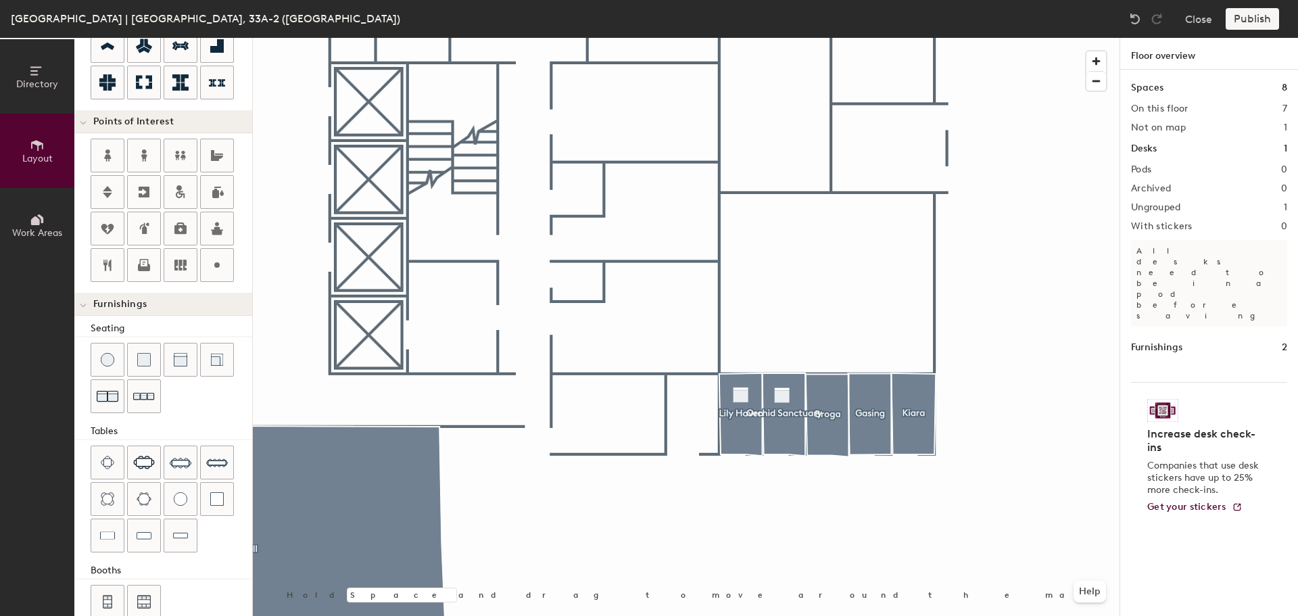
scroll to position [238, 0]
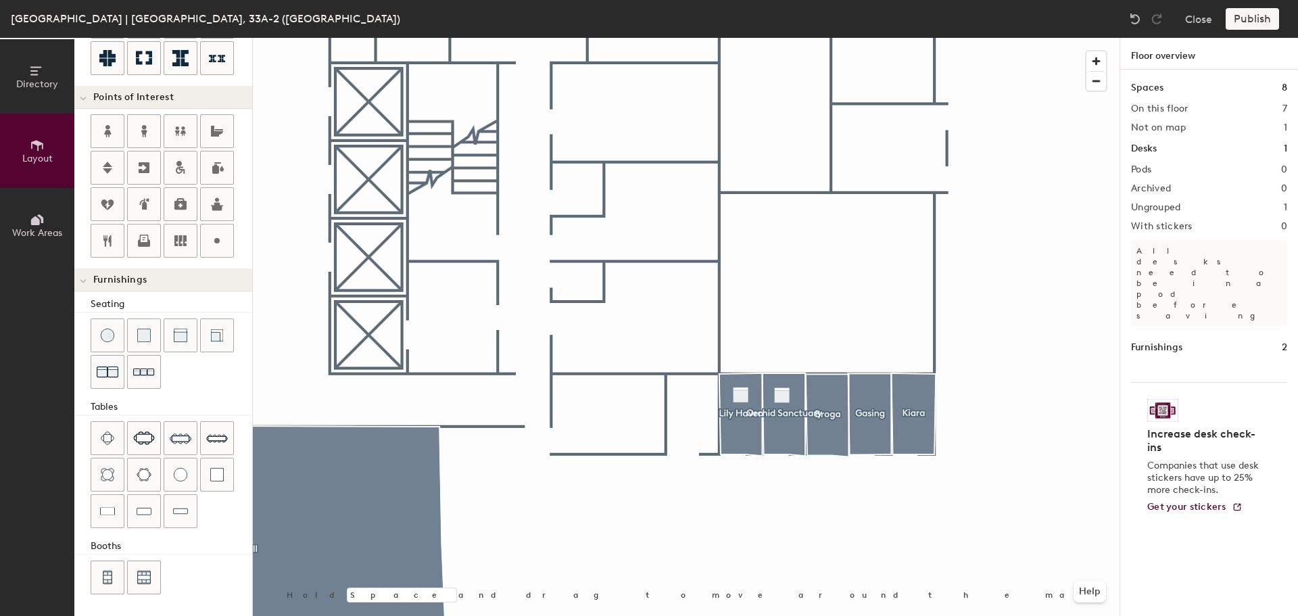
click at [101, 280] on span "Furnishings" at bounding box center [119, 279] width 53 height 11
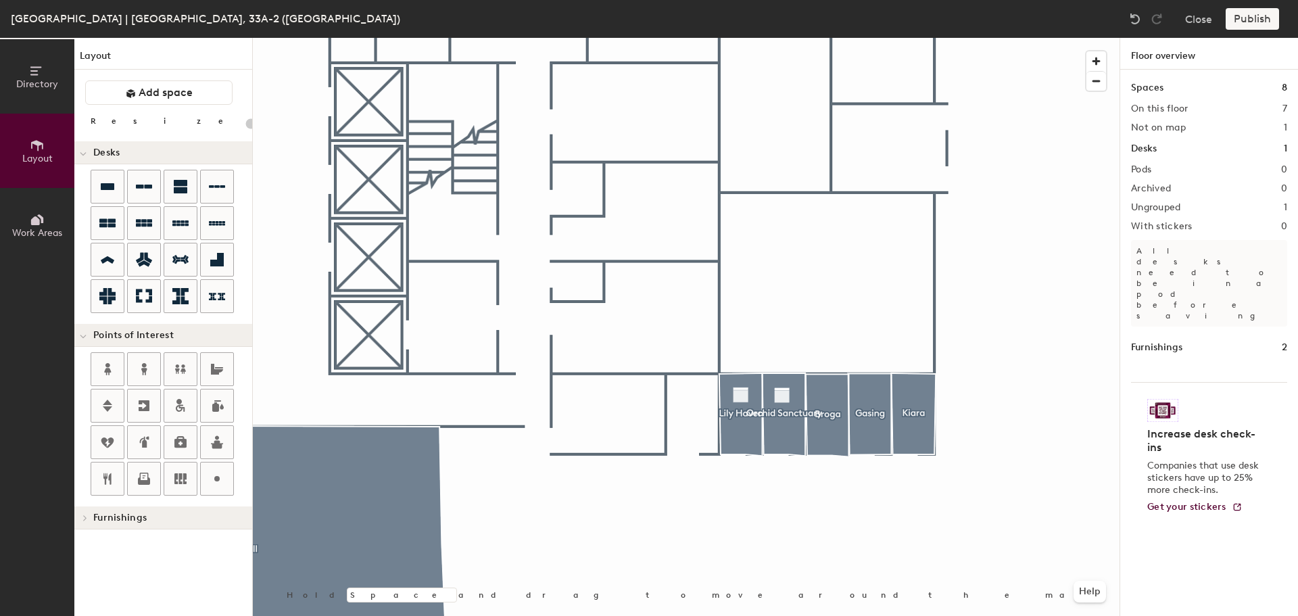
click at [90, 154] on div at bounding box center [83, 152] width 18 height 22
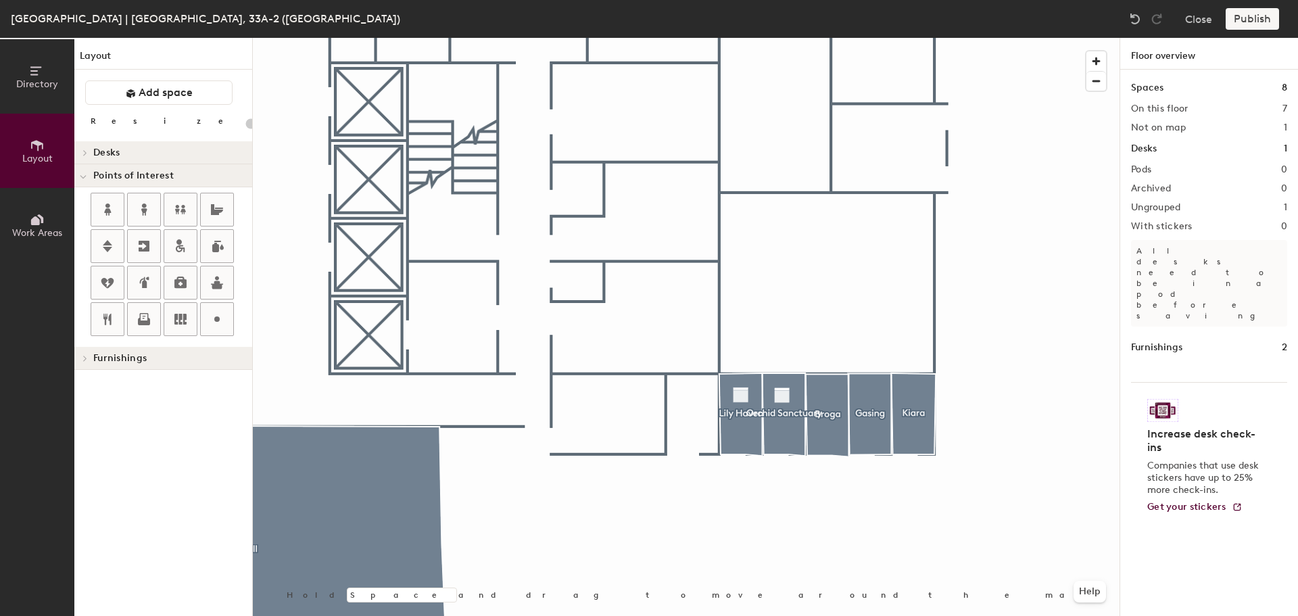
click at [87, 164] on div "Desks" at bounding box center [163, 152] width 178 height 23
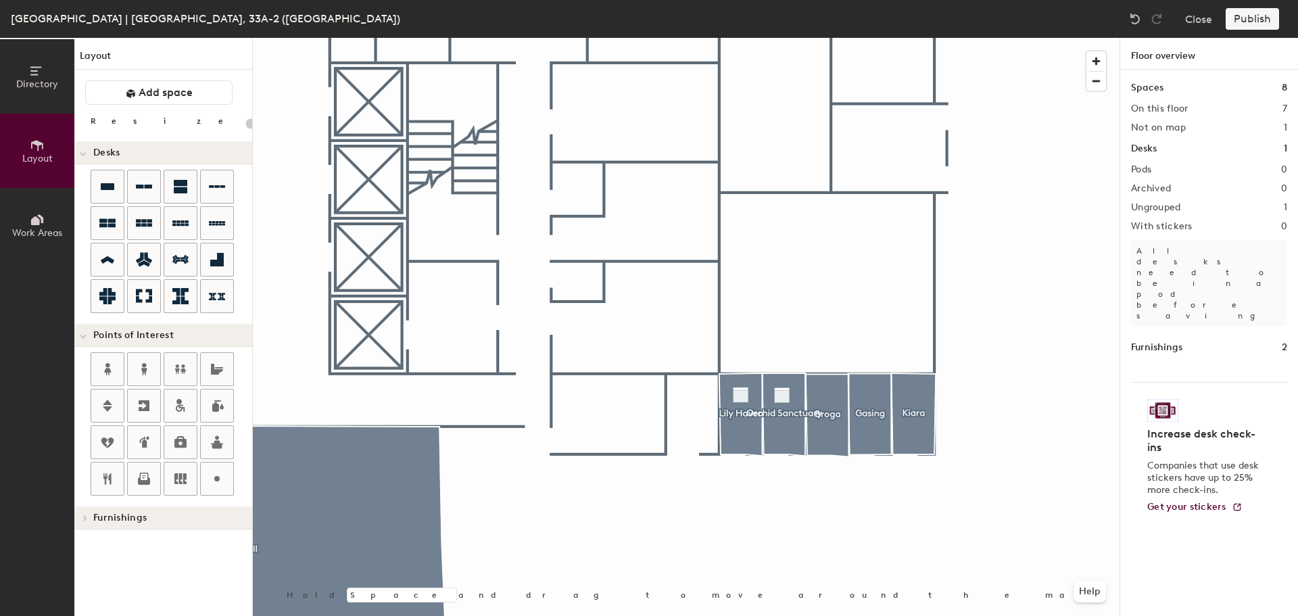
click at [84, 337] on icon at bounding box center [82, 336] width 5 height 3
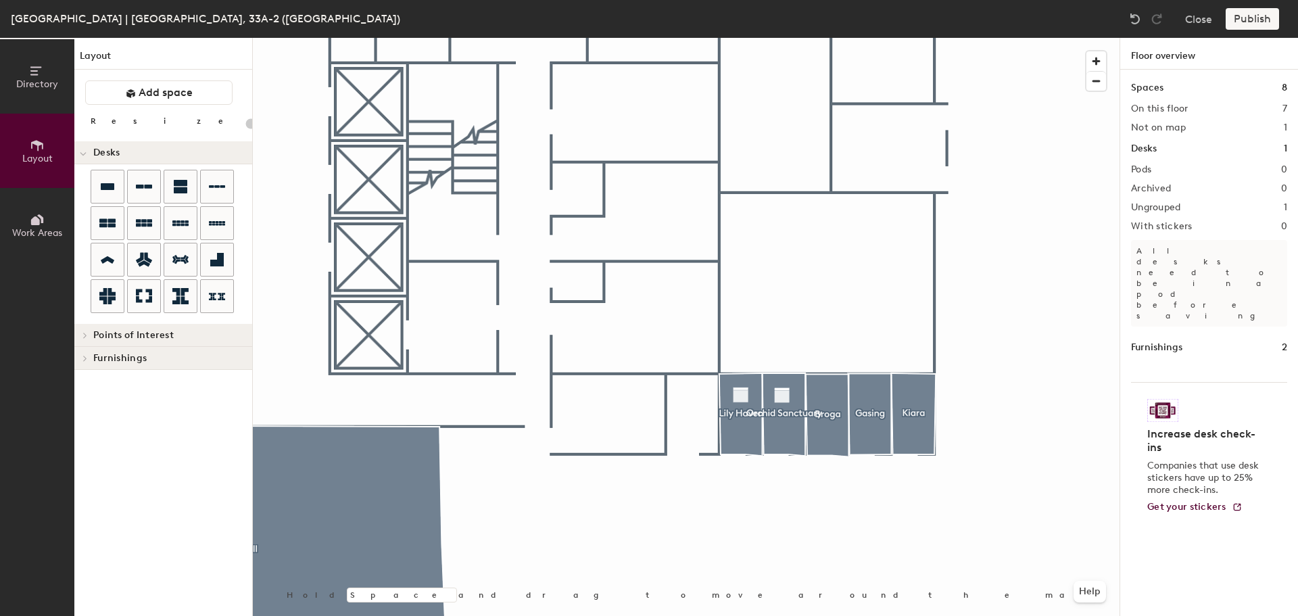
click at [84, 337] on icon at bounding box center [85, 335] width 3 height 5
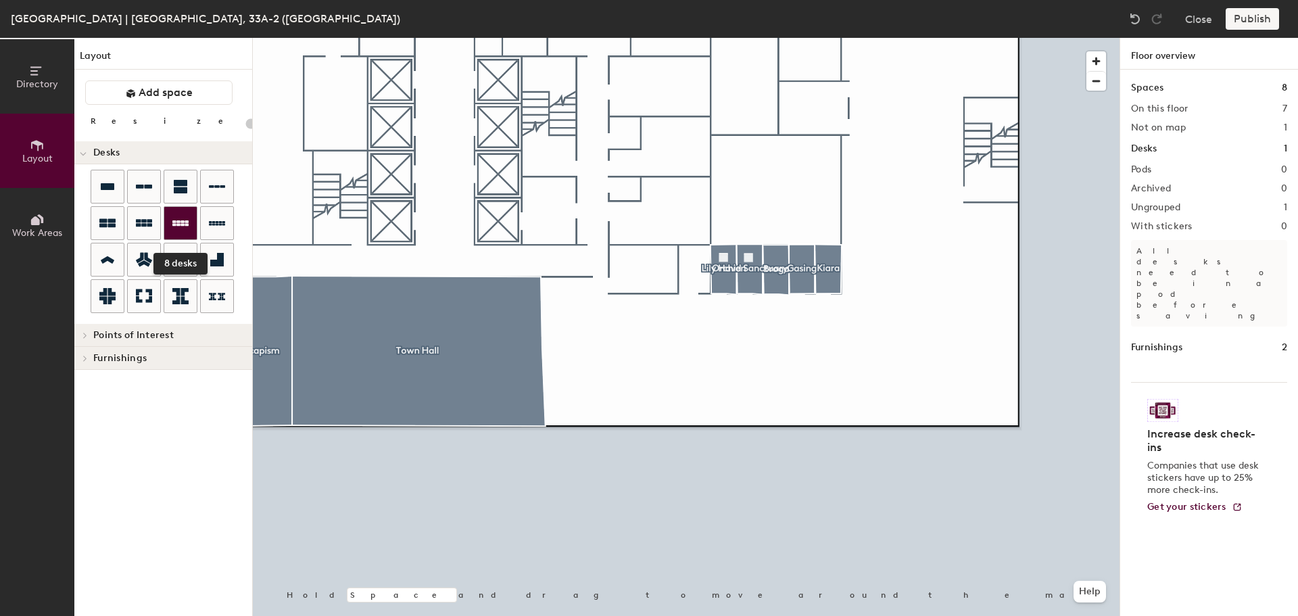
click at [191, 224] on div at bounding box center [180, 223] width 32 height 32
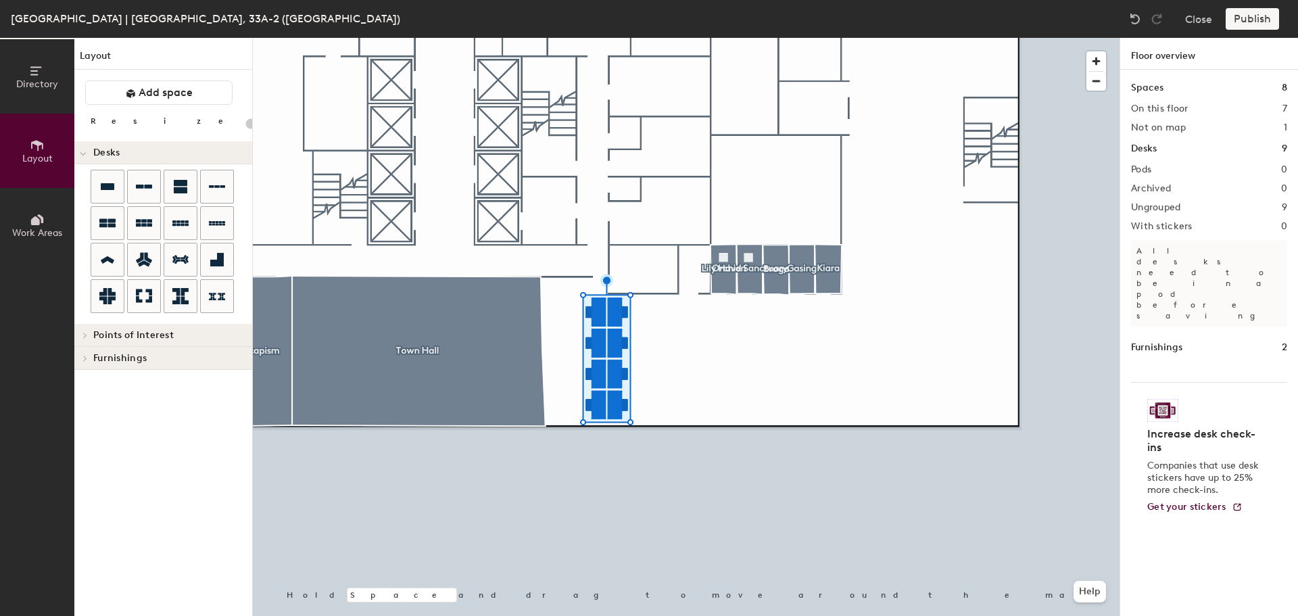
click at [580, 38] on div at bounding box center [686, 38] width 867 height 0
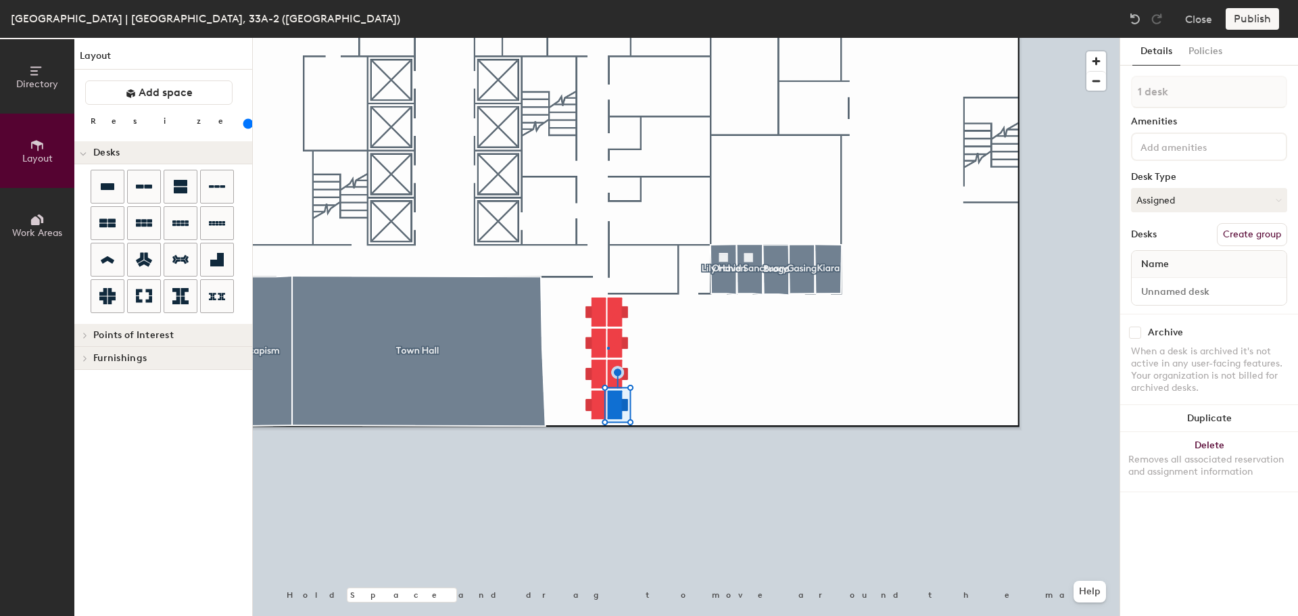
click at [605, 38] on div at bounding box center [686, 38] width 867 height 0
type input "180"
type input "2 desks"
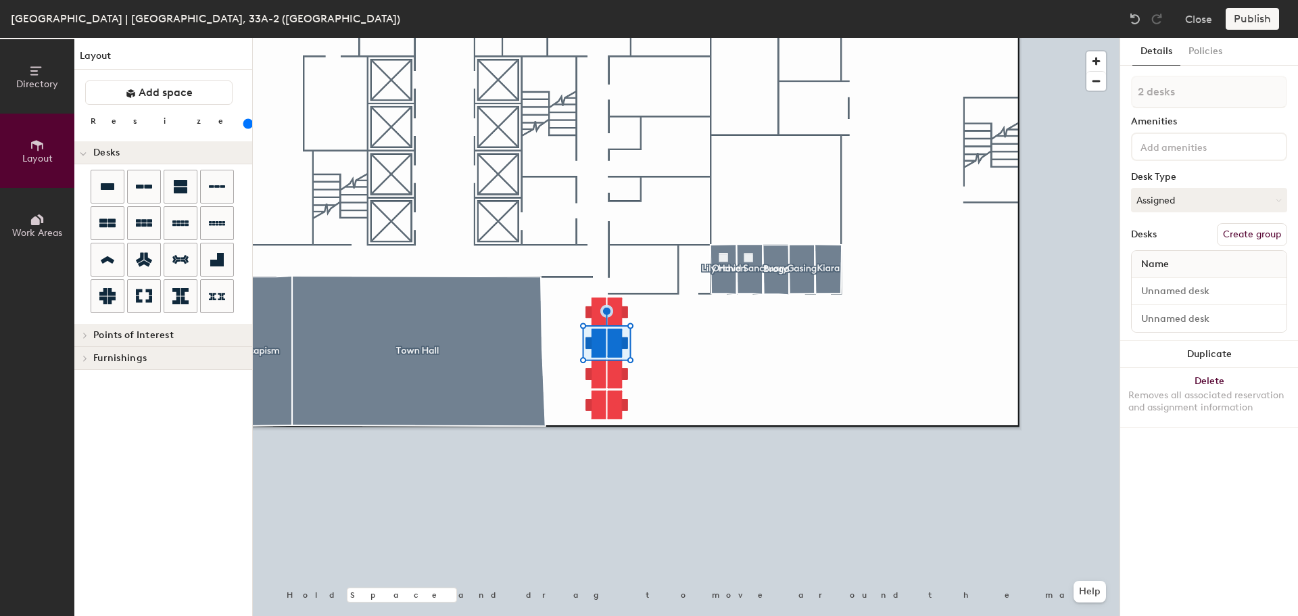
type input "180"
type input "1 desk"
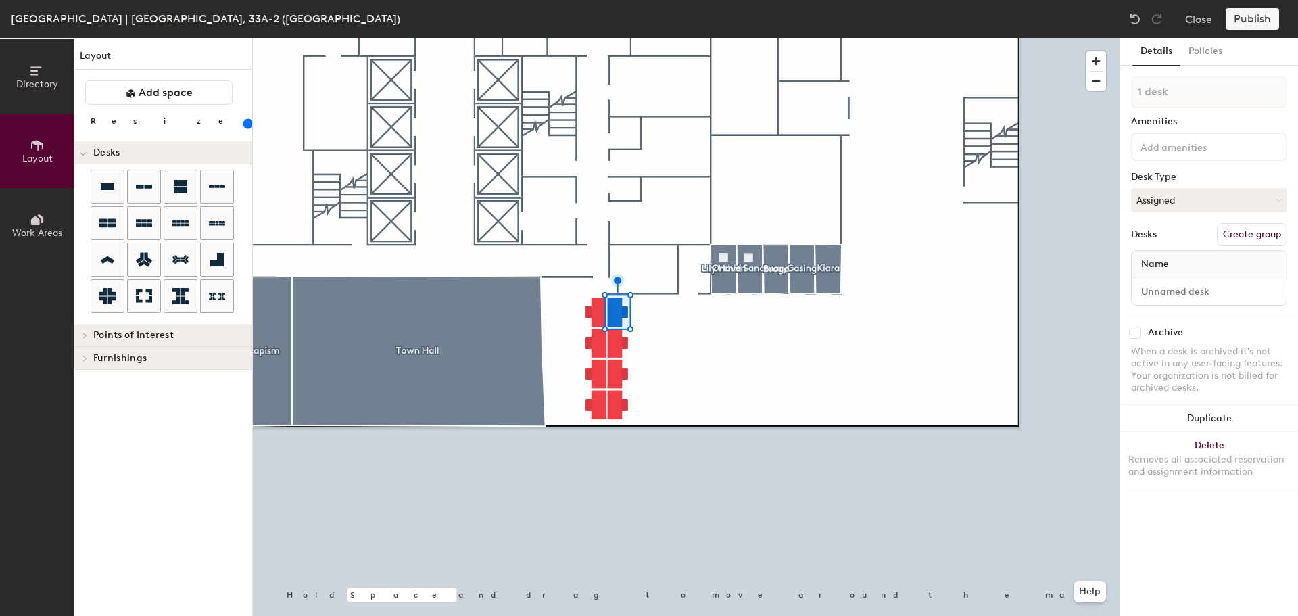
click at [661, 38] on div at bounding box center [686, 38] width 867 height 0
click at [626, 38] on div at bounding box center [686, 38] width 867 height 0
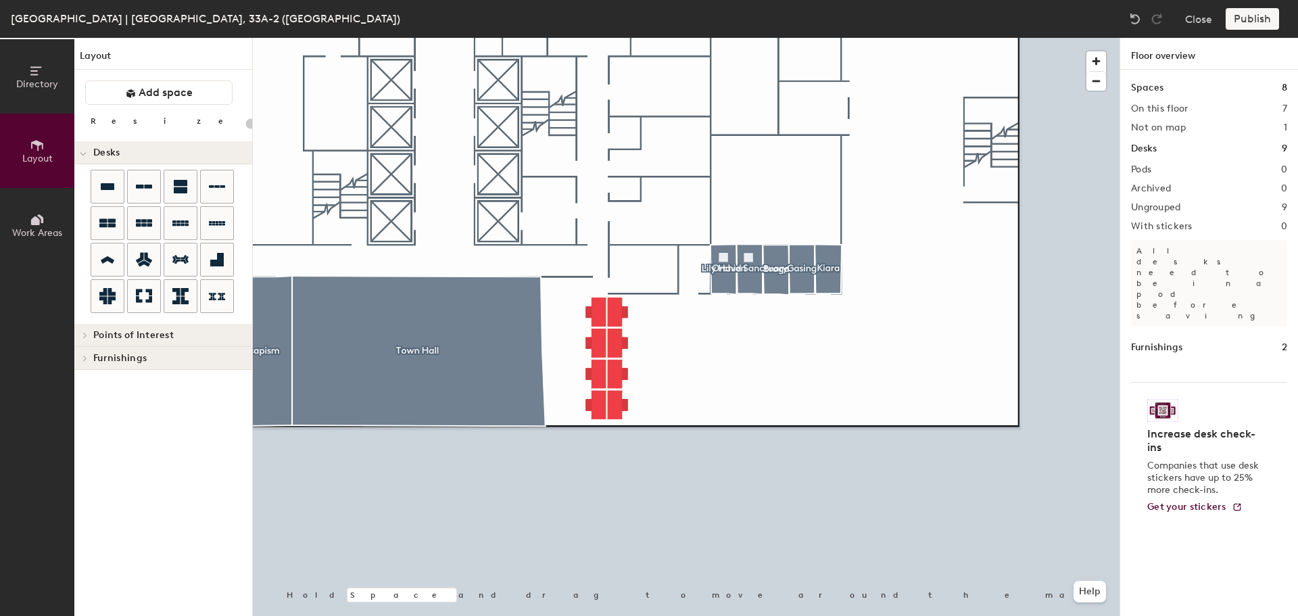
click at [686, 38] on div at bounding box center [686, 38] width 867 height 0
click at [608, 38] on div at bounding box center [686, 38] width 867 height 0
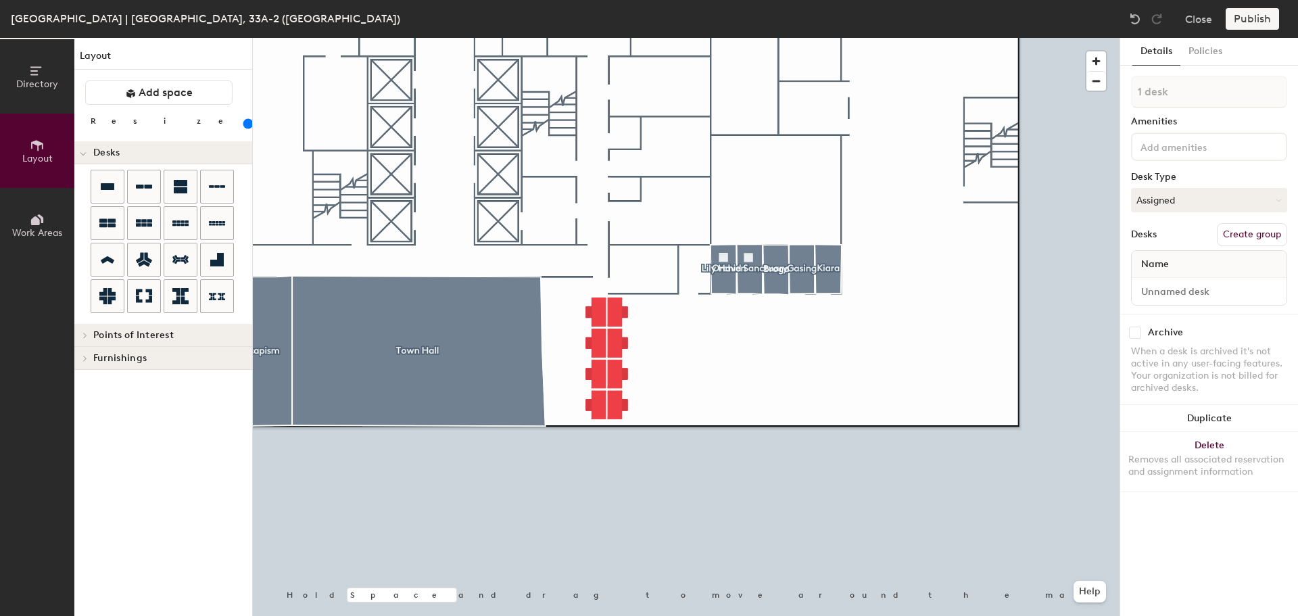
click at [660, 38] on div at bounding box center [686, 38] width 867 height 0
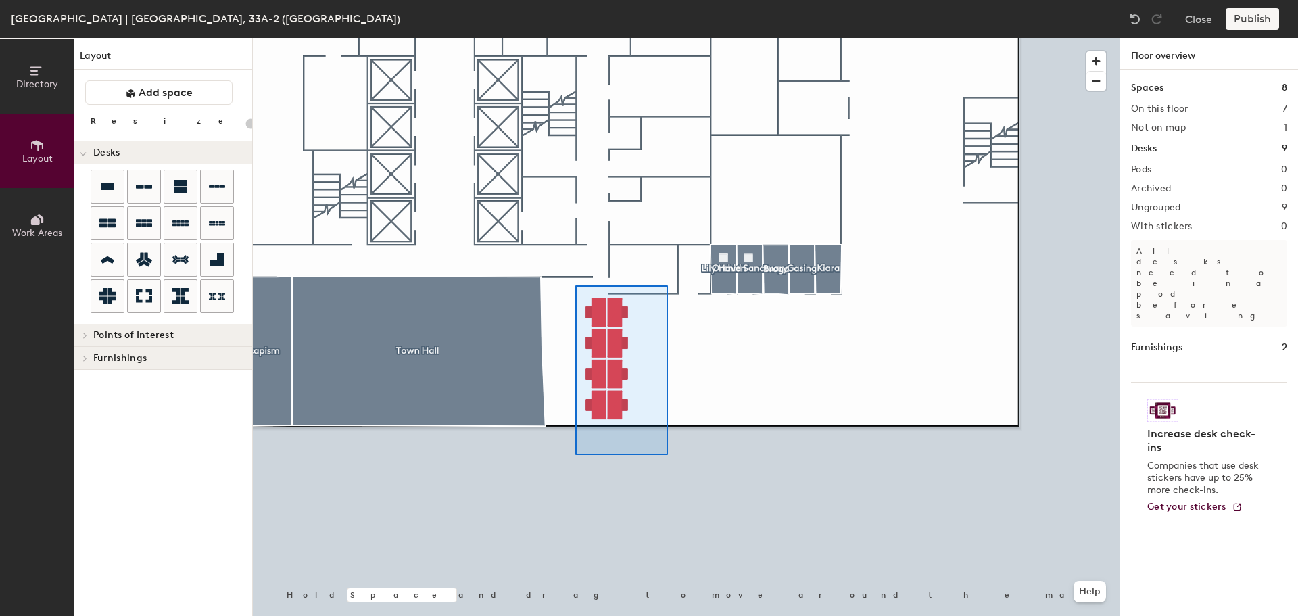
click at [575, 38] on div at bounding box center [686, 38] width 867 height 0
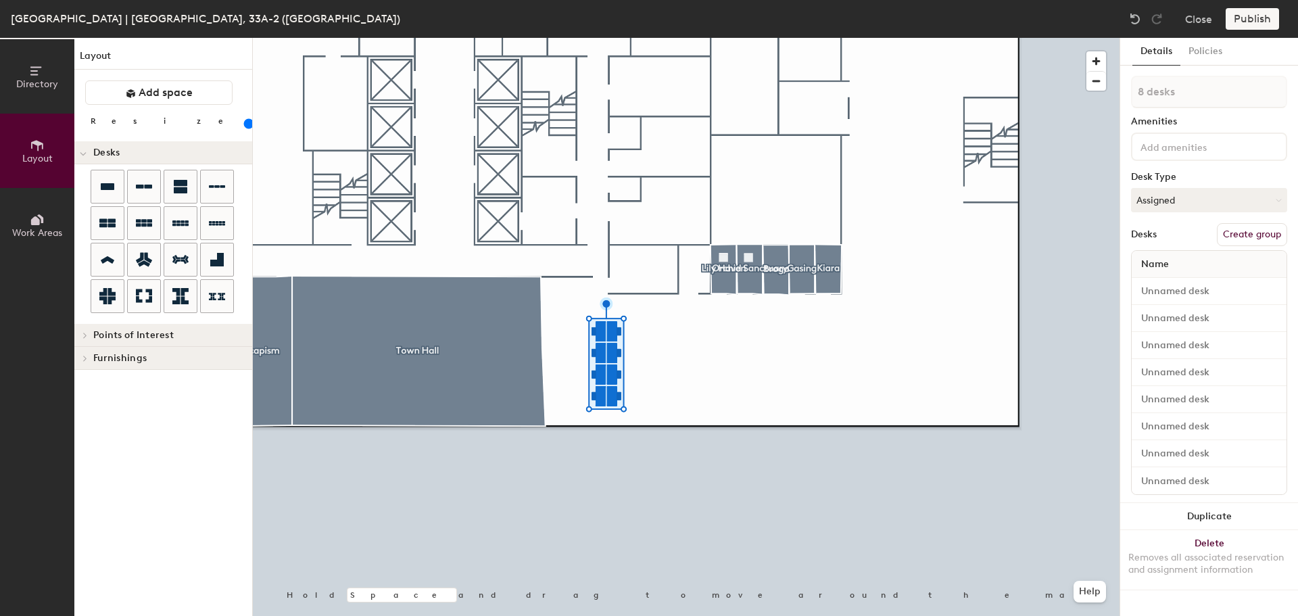
click at [650, 38] on div at bounding box center [686, 38] width 867 height 0
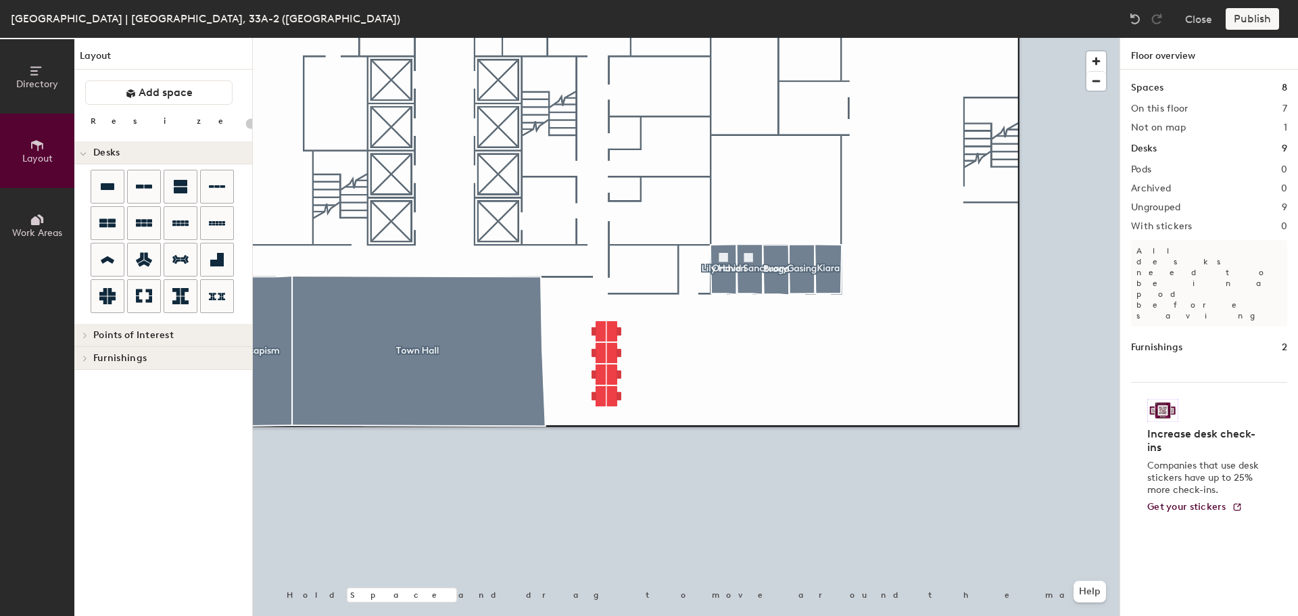
click at [604, 38] on div at bounding box center [686, 38] width 867 height 0
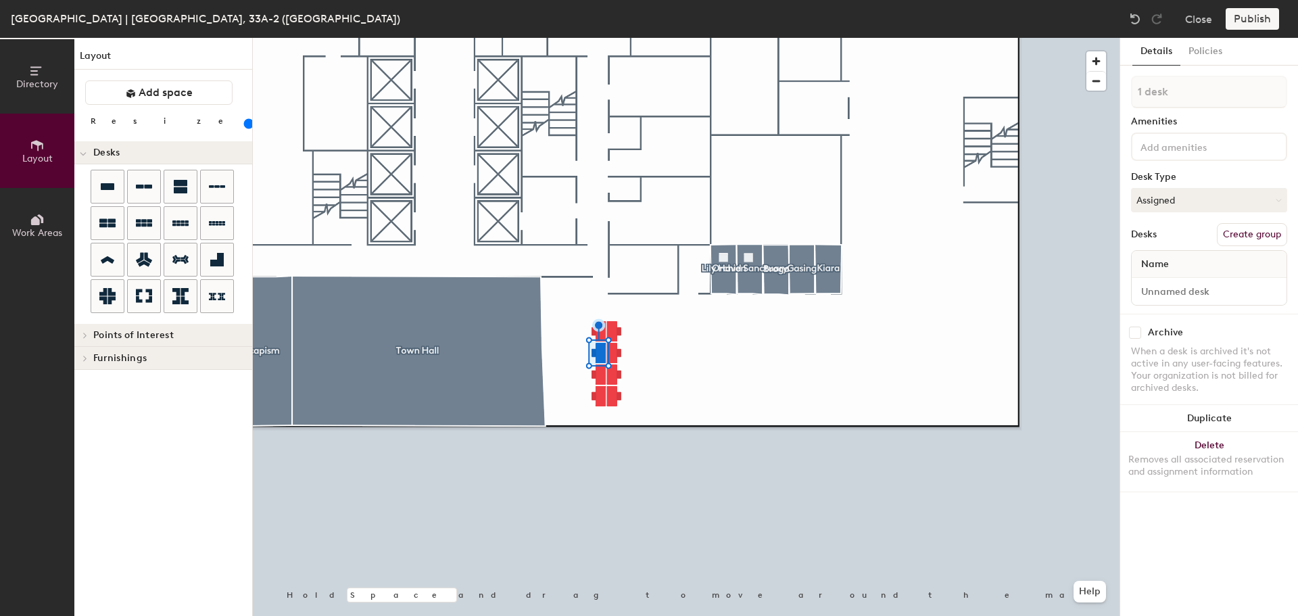
click at [648, 38] on div at bounding box center [686, 38] width 867 height 0
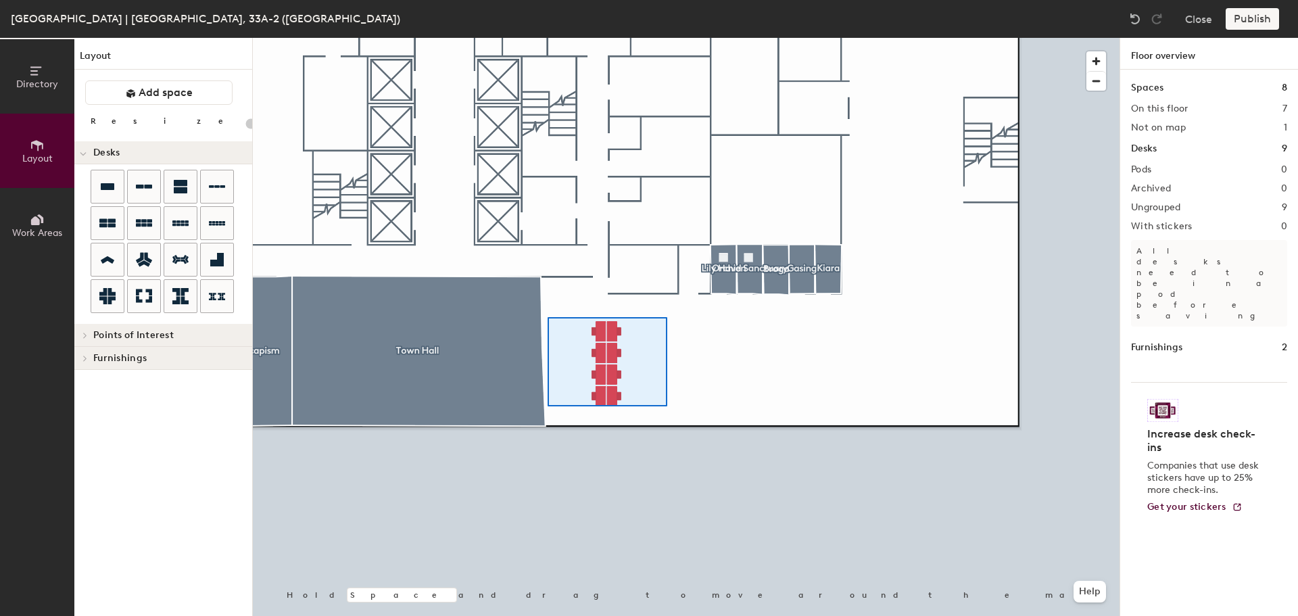
click at [548, 38] on div at bounding box center [686, 38] width 867 height 0
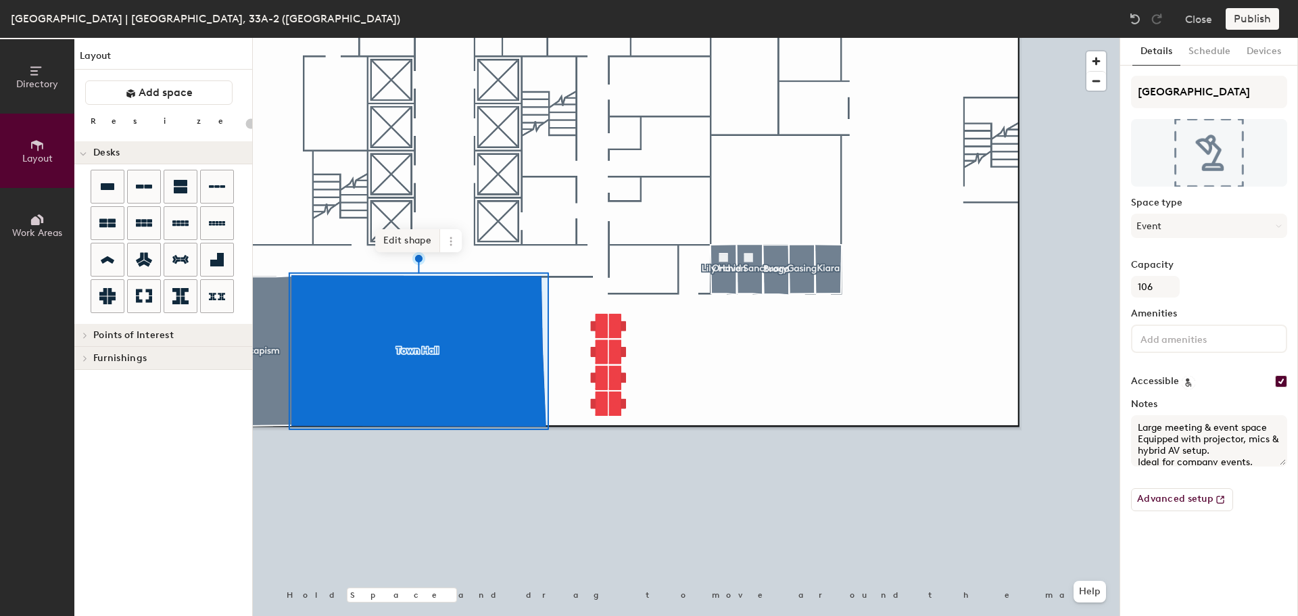
click at [393, 233] on span "Edit shape" at bounding box center [407, 240] width 65 height 23
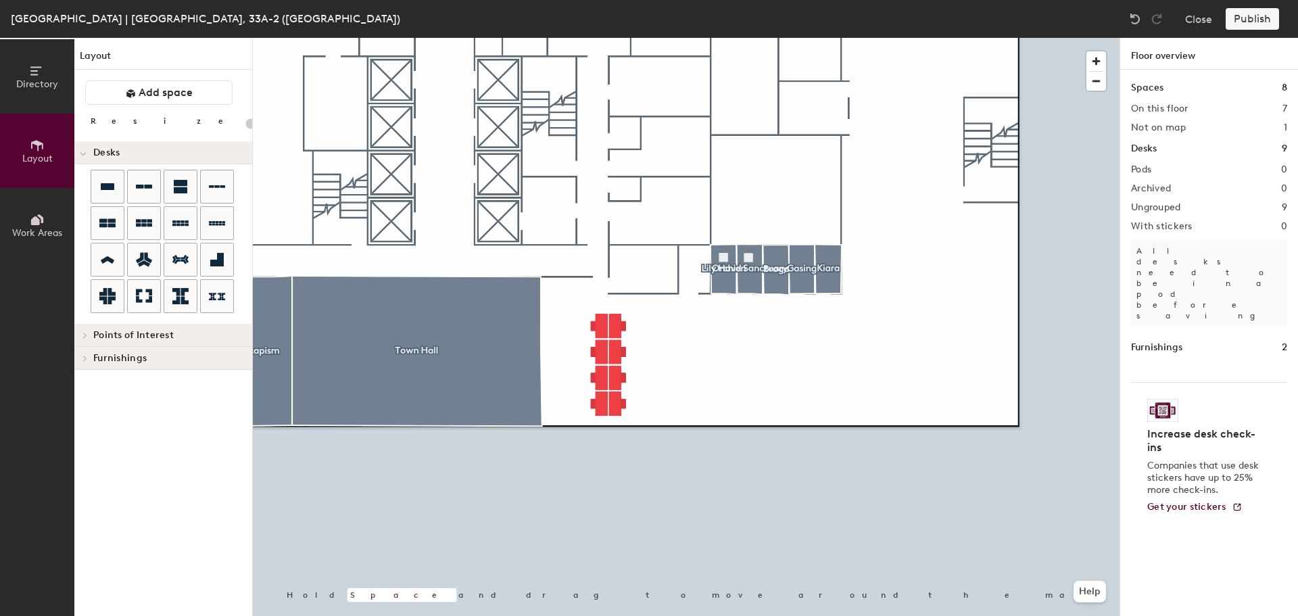
click at [135, 331] on span "Points of Interest" at bounding box center [133, 335] width 80 height 11
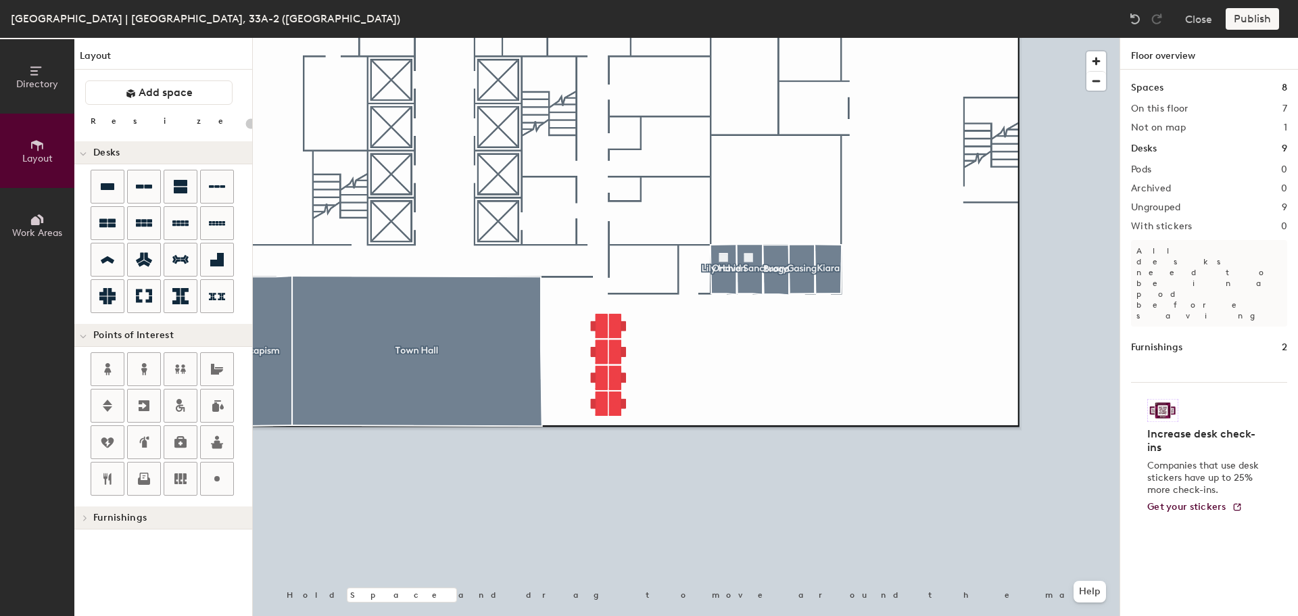
click at [95, 517] on span "Furnishings" at bounding box center [119, 517] width 53 height 11
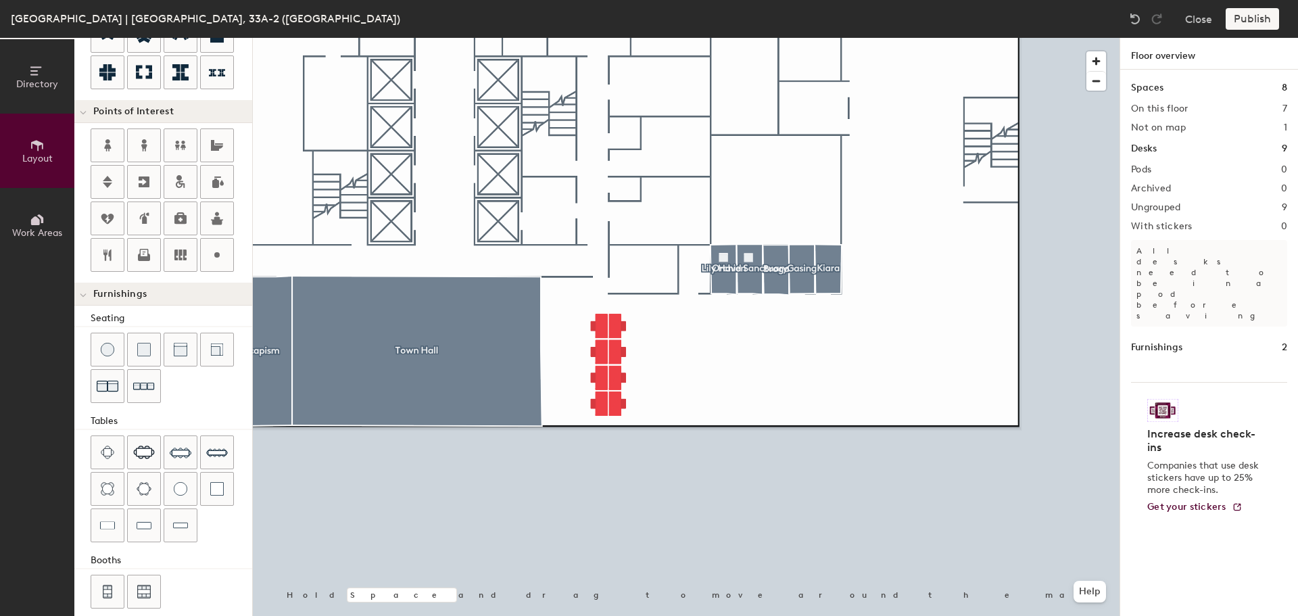
scroll to position [238, 0]
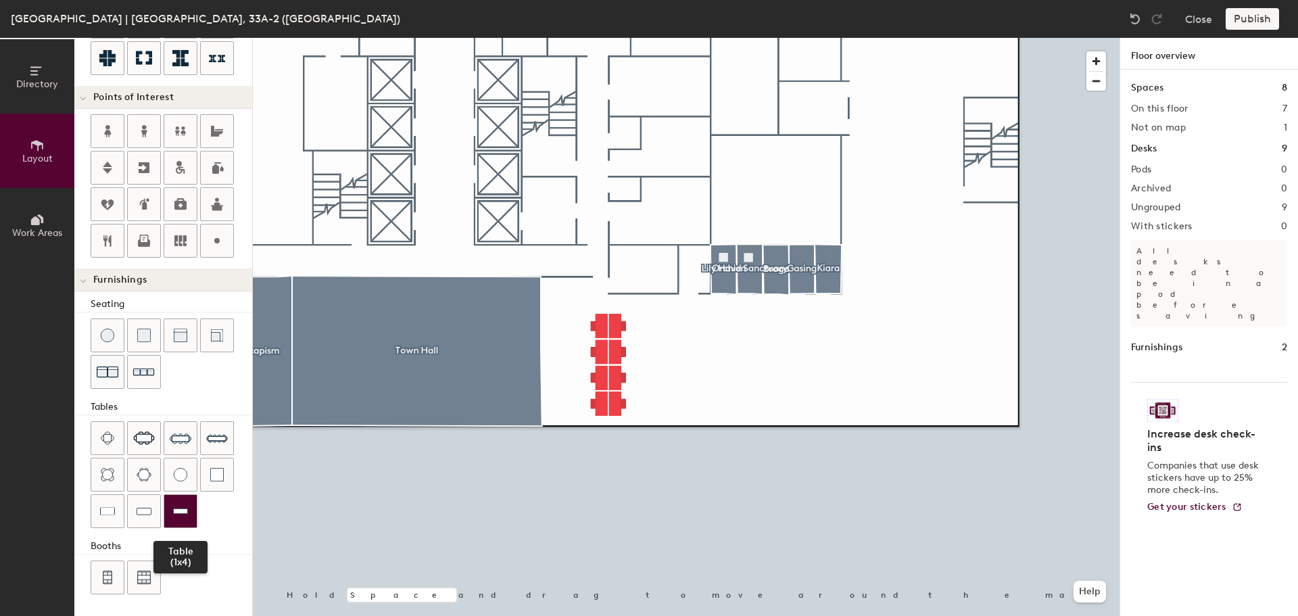
click at [174, 519] on div at bounding box center [180, 511] width 32 height 32
click at [617, 38] on div at bounding box center [686, 38] width 867 height 0
click at [671, 38] on div at bounding box center [686, 38] width 867 height 0
click at [176, 437] on img at bounding box center [181, 438] width 22 height 22
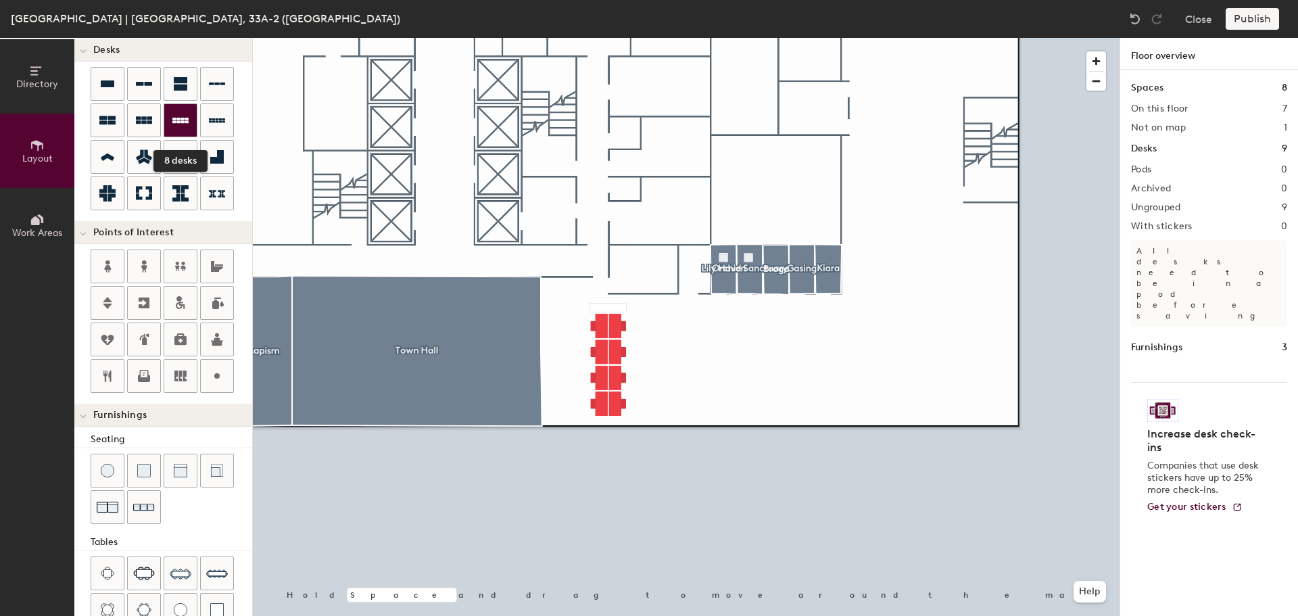
click at [182, 130] on div at bounding box center [180, 120] width 32 height 32
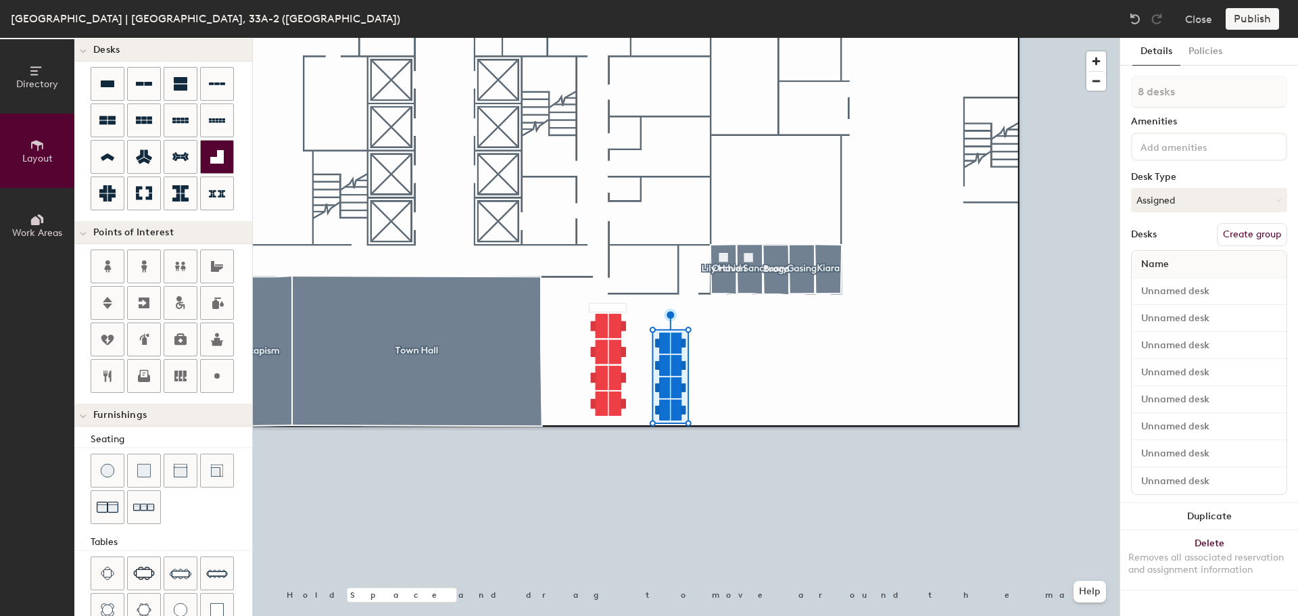
click at [704, 38] on div at bounding box center [686, 38] width 867 height 0
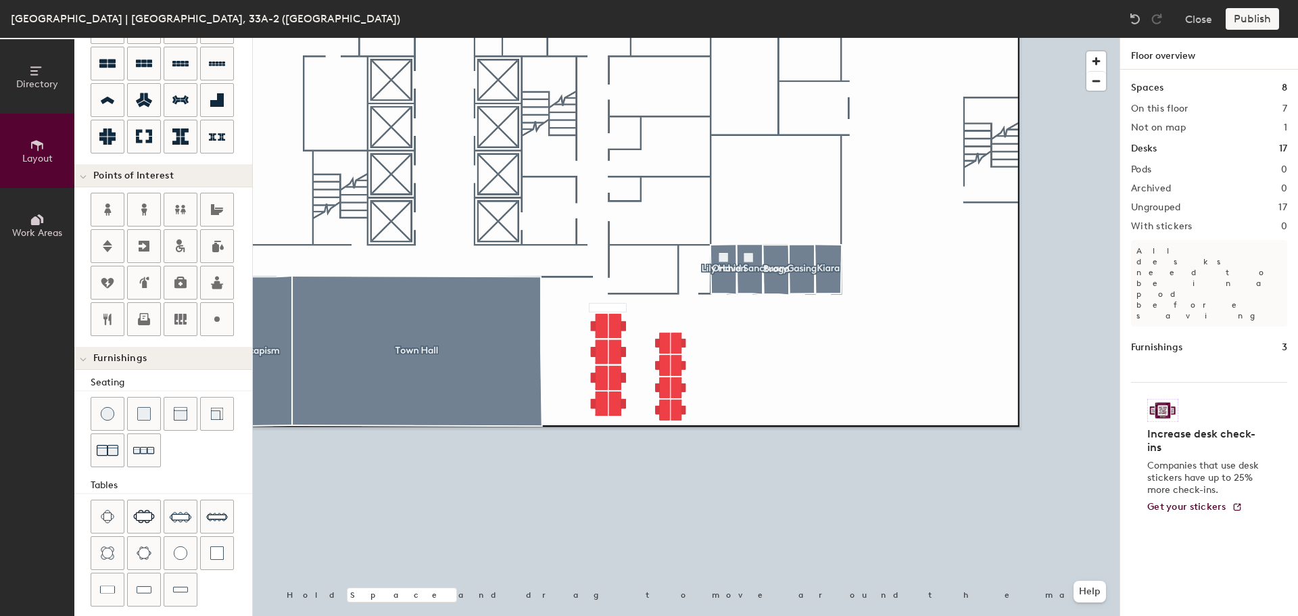
scroll to position [238, 0]
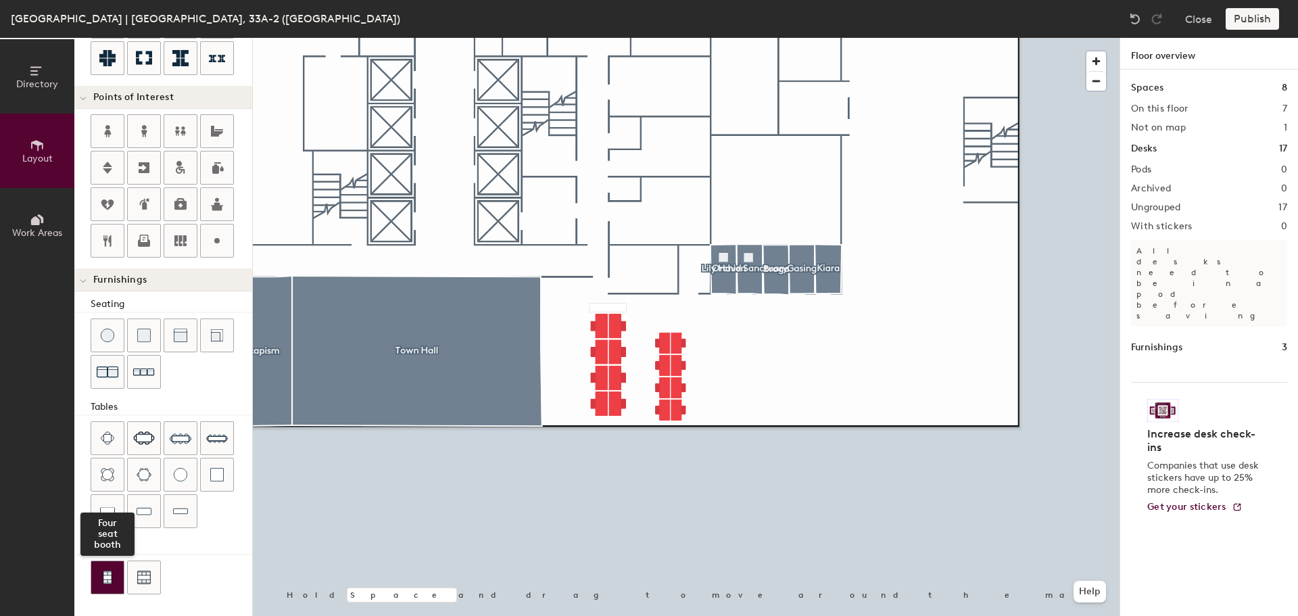
click at [116, 578] on div at bounding box center [107, 577] width 32 height 32
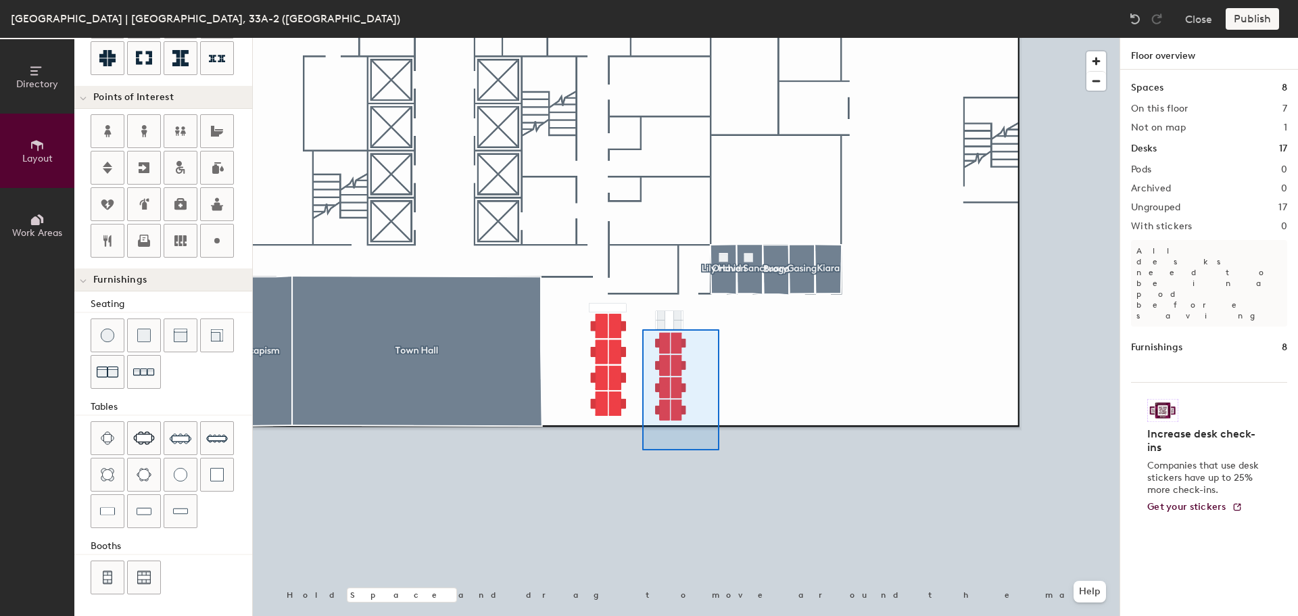
click at [642, 38] on div at bounding box center [686, 38] width 867 height 0
type input "120"
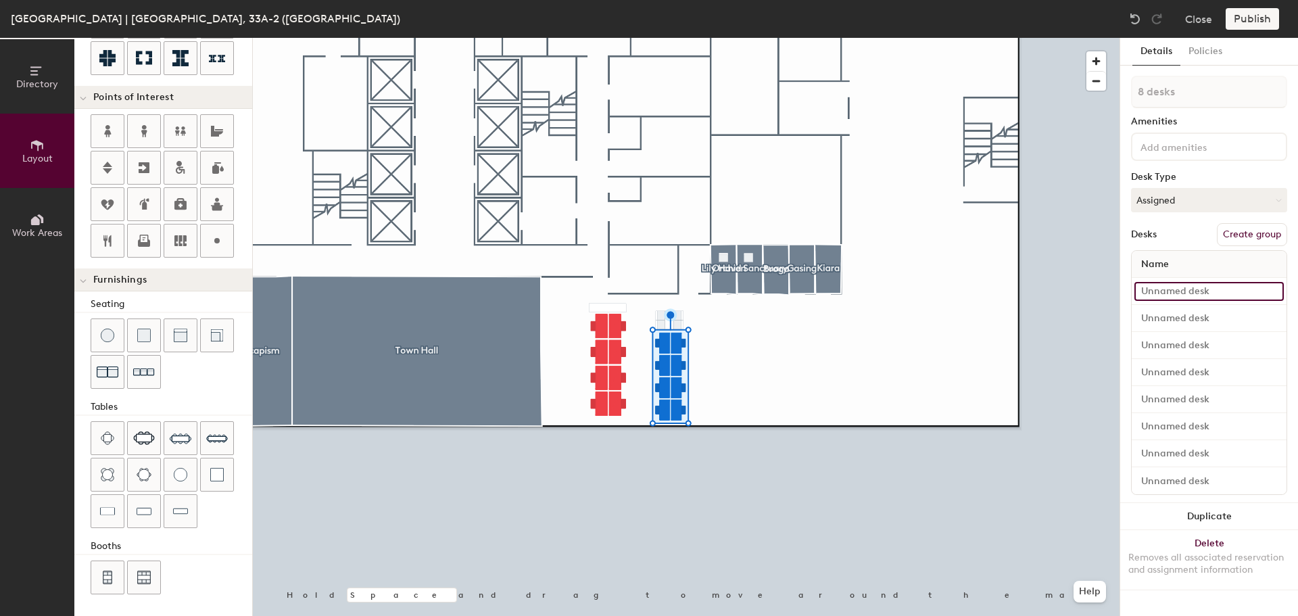
click at [1216, 291] on input at bounding box center [1208, 291] width 149 height 19
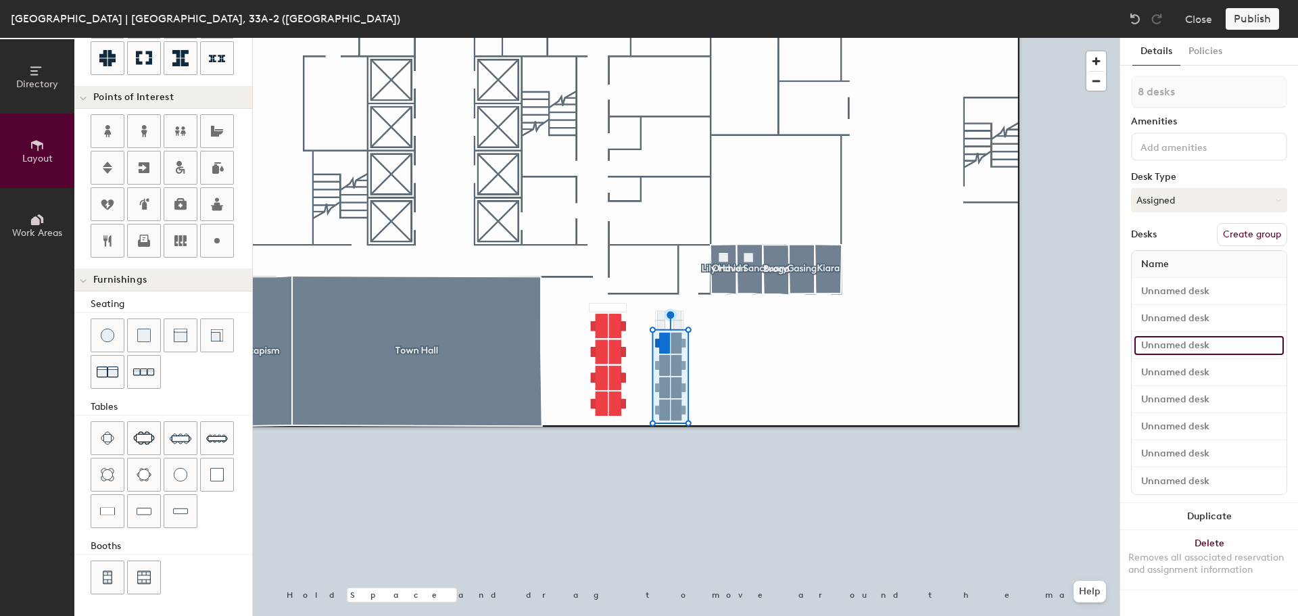
click at [1255, 350] on input at bounding box center [1208, 345] width 149 height 19
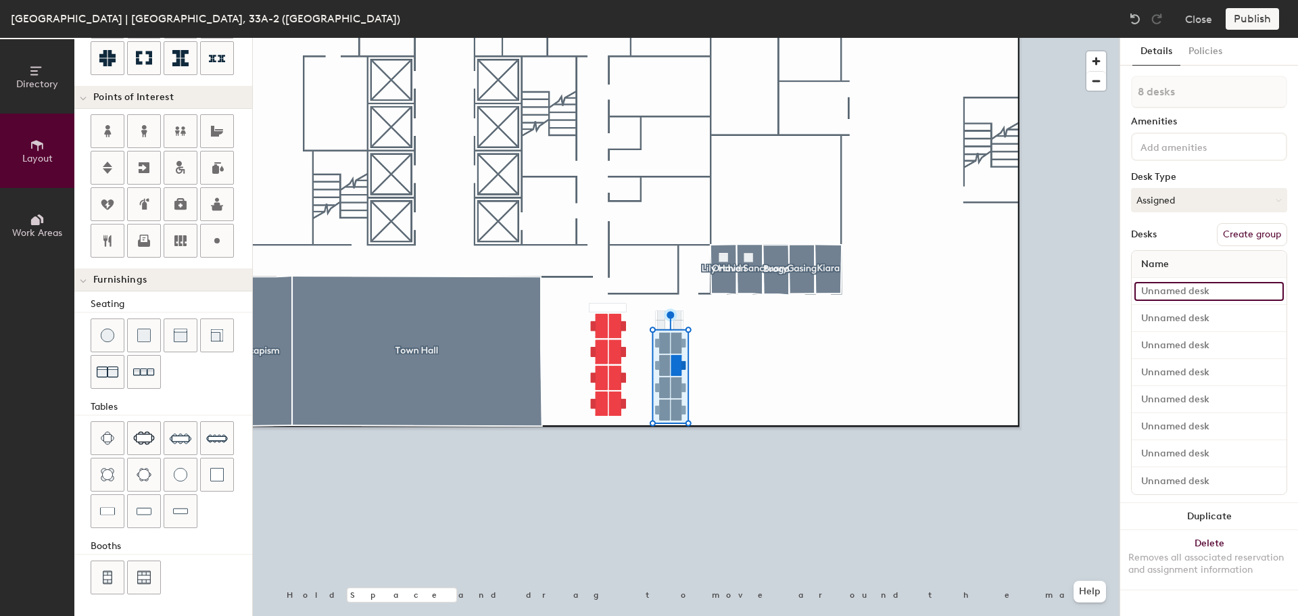
click at [1249, 284] on input at bounding box center [1208, 291] width 149 height 19
type input "HD 1"
click at [1255, 314] on input at bounding box center [1208, 318] width 149 height 19
type input "HD 2"
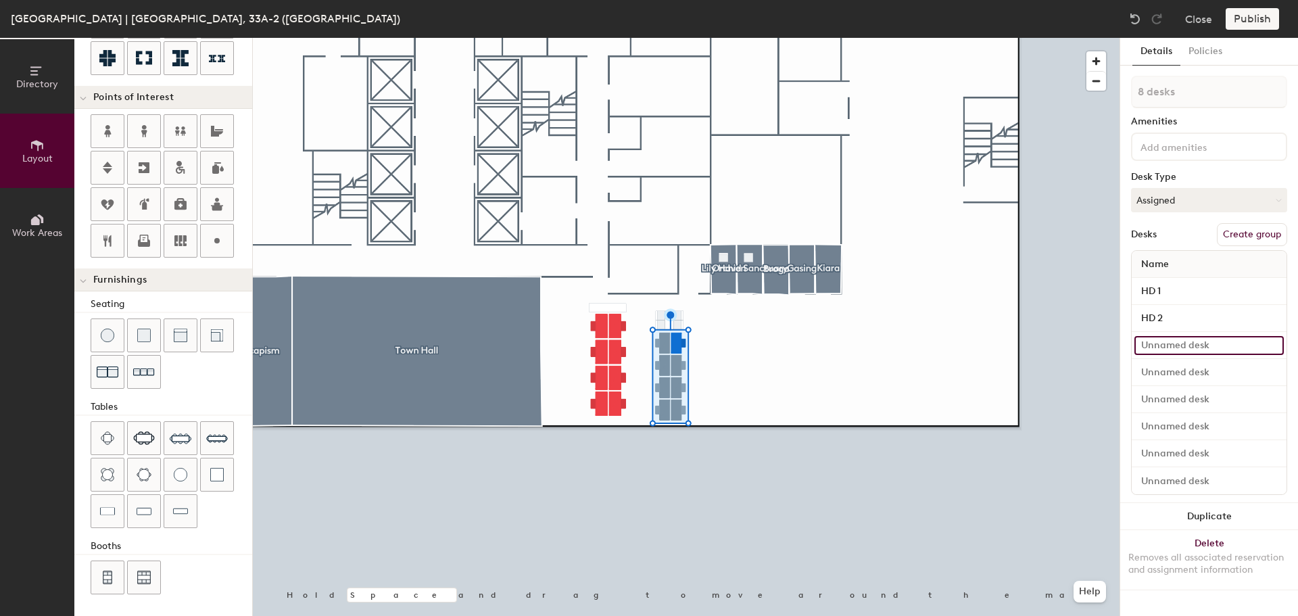
click at [1232, 352] on input at bounding box center [1208, 345] width 149 height 19
type input "HD 3"
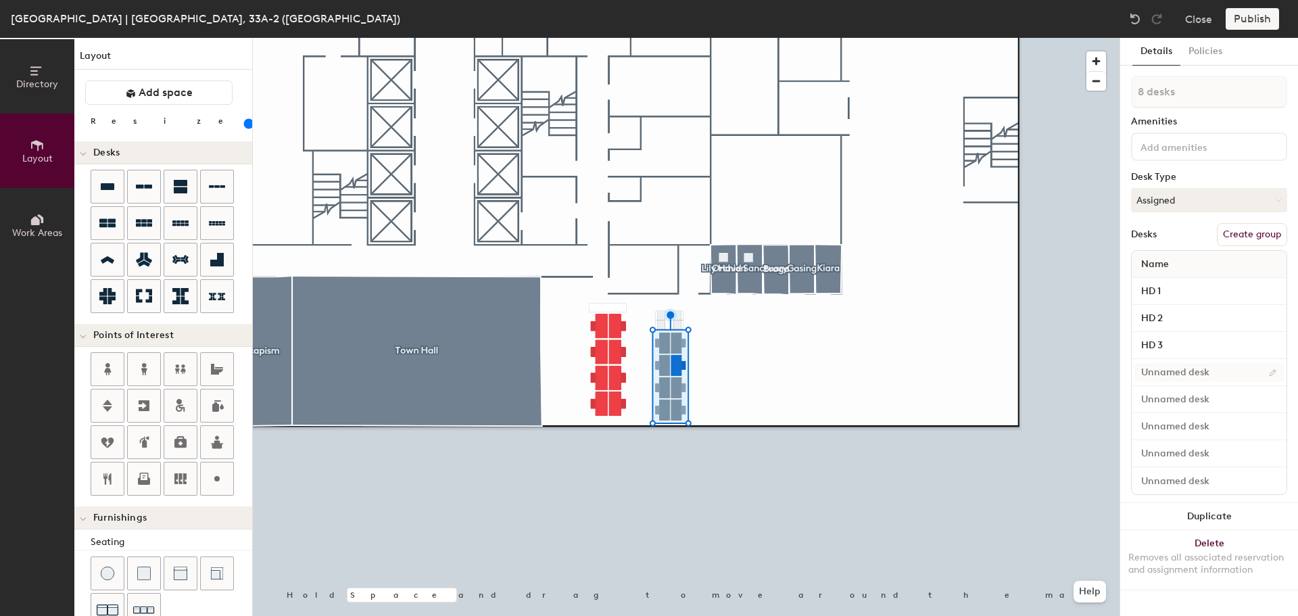
scroll to position [238, 0]
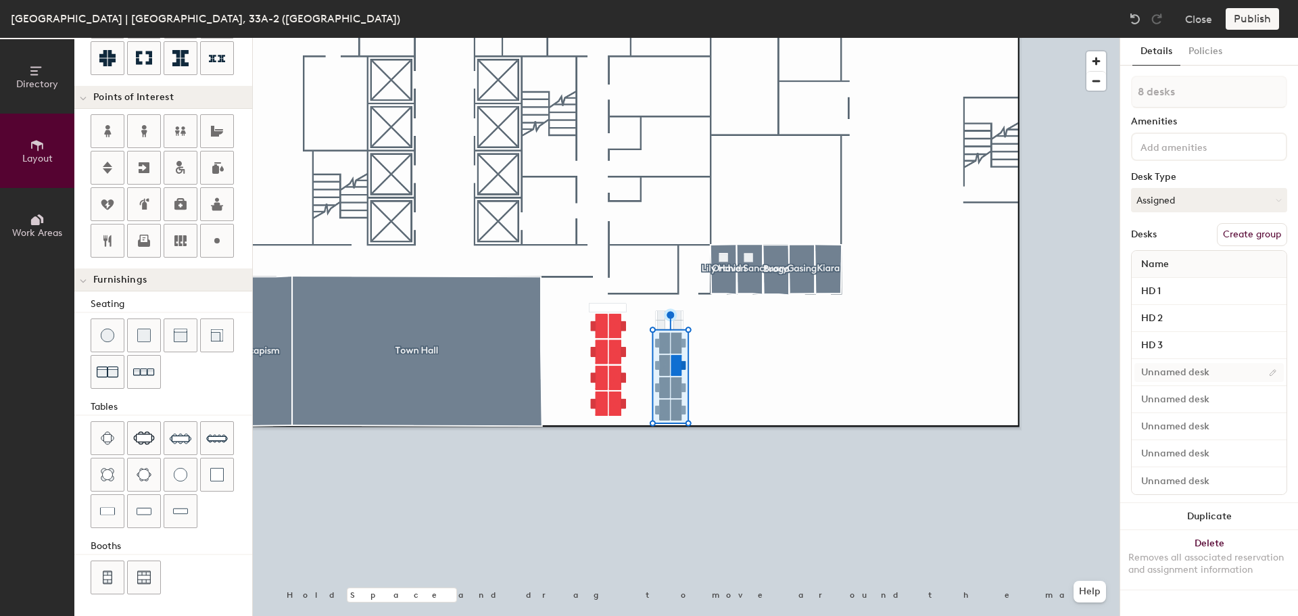
type input "HD 3"
click at [1216, 377] on input at bounding box center [1208, 372] width 149 height 19
type input "HD 4"
click at [1210, 393] on input at bounding box center [1208, 399] width 149 height 19
type input "HD 5"
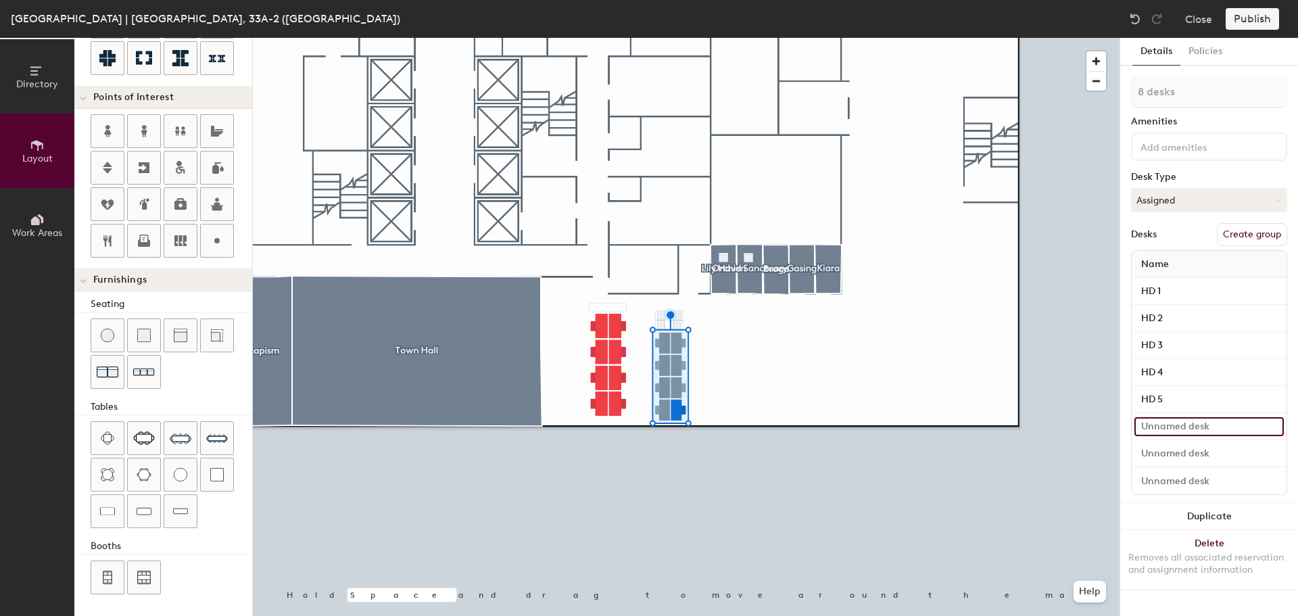
click at [1252, 427] on input at bounding box center [1208, 426] width 149 height 19
type input "HD 6"
click at [1235, 441] on div at bounding box center [1209, 453] width 155 height 27
click at [1230, 448] on input at bounding box center [1208, 453] width 149 height 19
type input "HD 7"
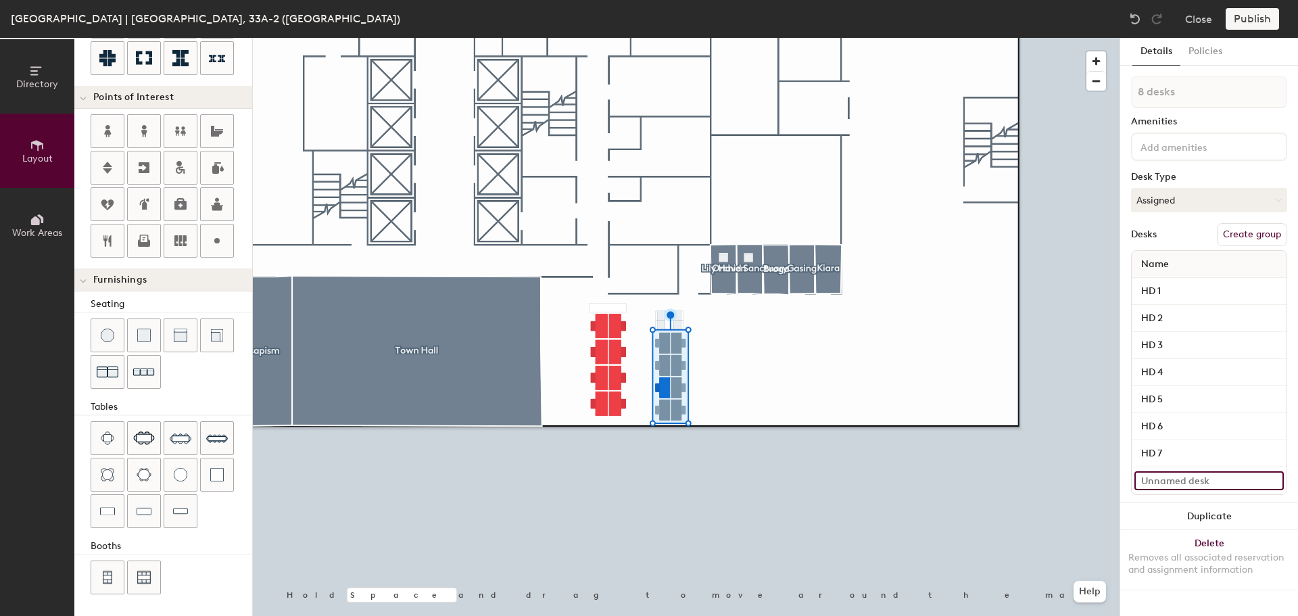
click at [1210, 481] on input at bounding box center [1208, 480] width 149 height 19
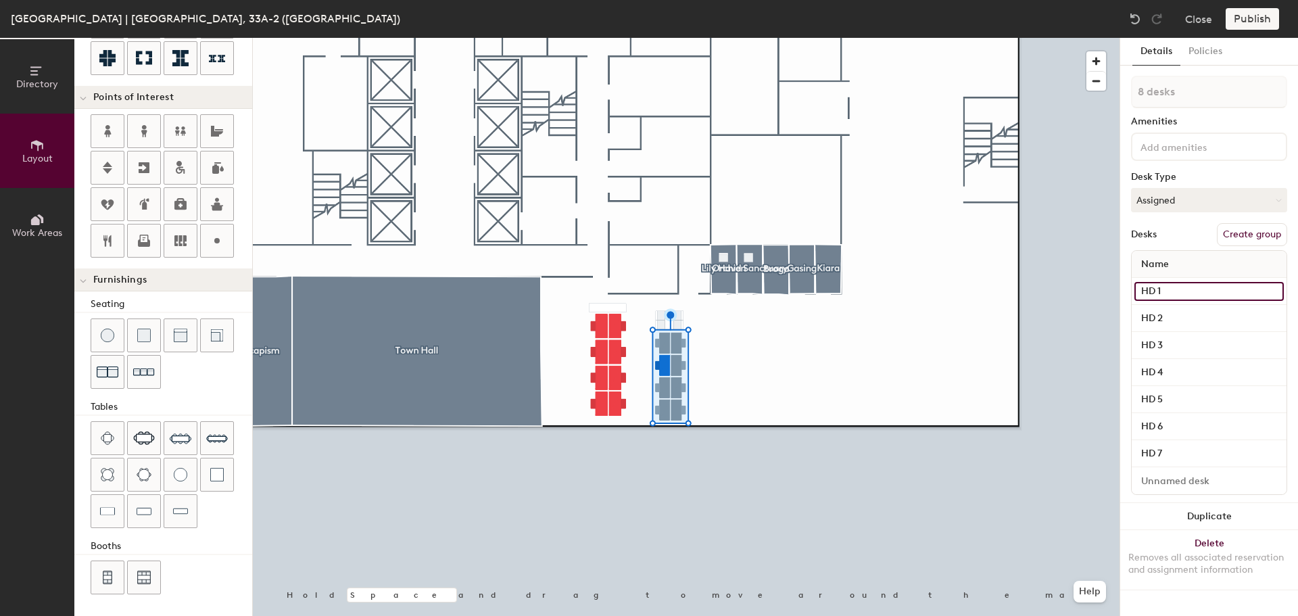
click at [1170, 284] on input "HD 1" at bounding box center [1208, 291] width 149 height 19
click at [1165, 318] on input "HD 2" at bounding box center [1208, 318] width 149 height 19
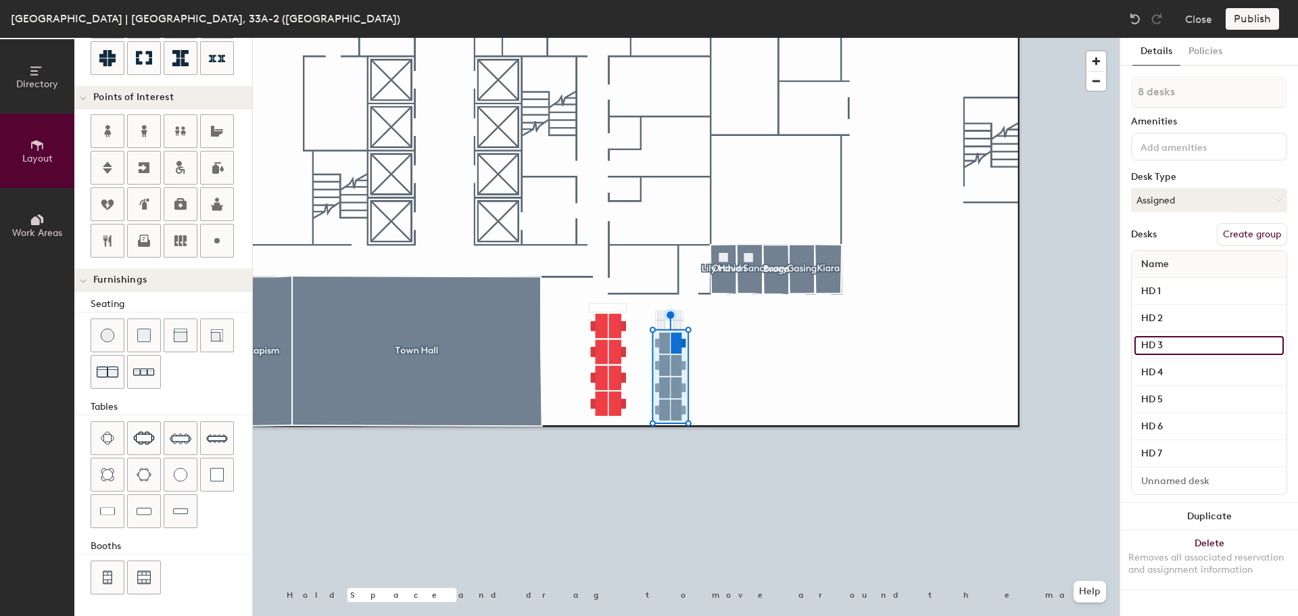
click at [1161, 341] on input "HD 3" at bounding box center [1208, 345] width 149 height 19
click at [1164, 370] on input "HD 4" at bounding box center [1208, 372] width 149 height 19
click at [1161, 402] on input "HD 5" at bounding box center [1208, 399] width 149 height 19
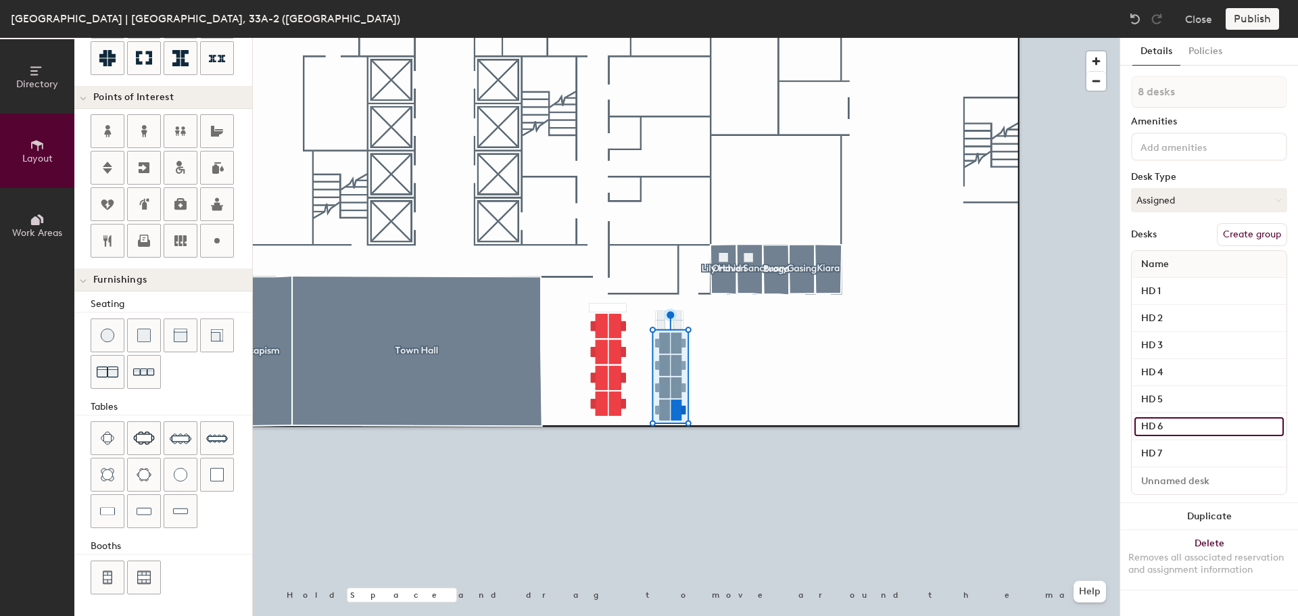
click at [1168, 433] on input "HD 6" at bounding box center [1208, 426] width 149 height 19
click at [1170, 452] on input "HD 7" at bounding box center [1208, 453] width 149 height 19
click at [1166, 474] on input at bounding box center [1208, 480] width 149 height 19
type input "HD 8"
click at [1266, 205] on button "Assigned" at bounding box center [1209, 200] width 156 height 24
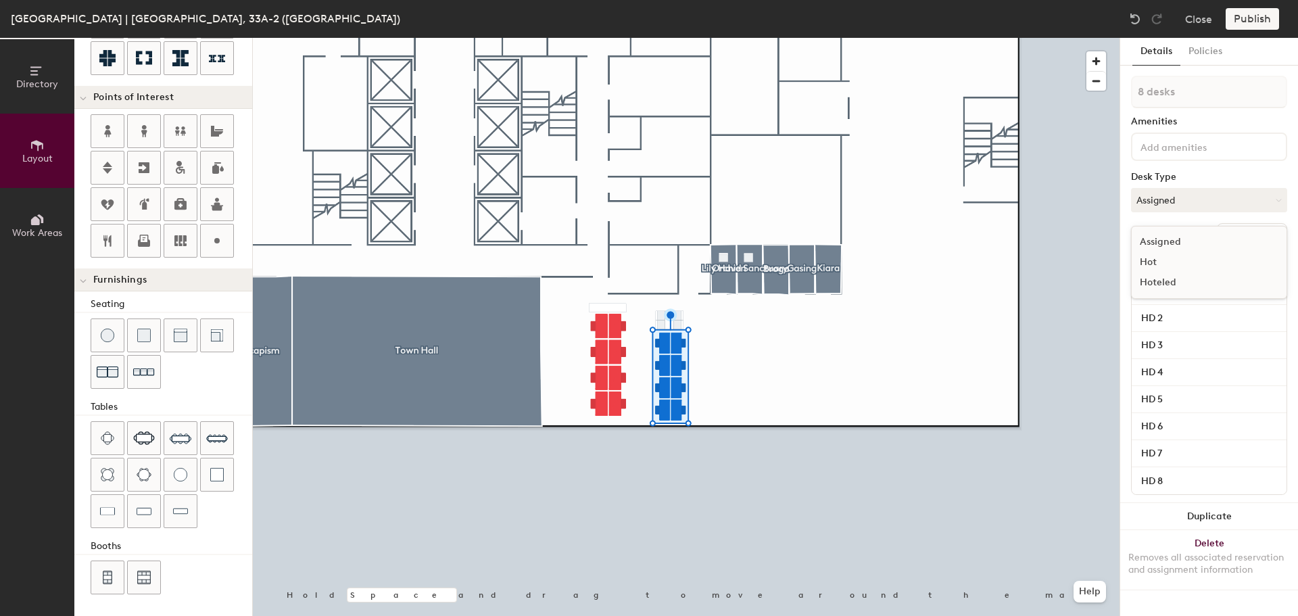
click at [1163, 259] on div "Hot" at bounding box center [1199, 262] width 135 height 20
click at [1239, 233] on button "Create group" at bounding box center [1252, 234] width 70 height 23
type input "P"
type input "HD"
click at [1216, 24] on div "Close Publish" at bounding box center [1205, 19] width 163 height 22
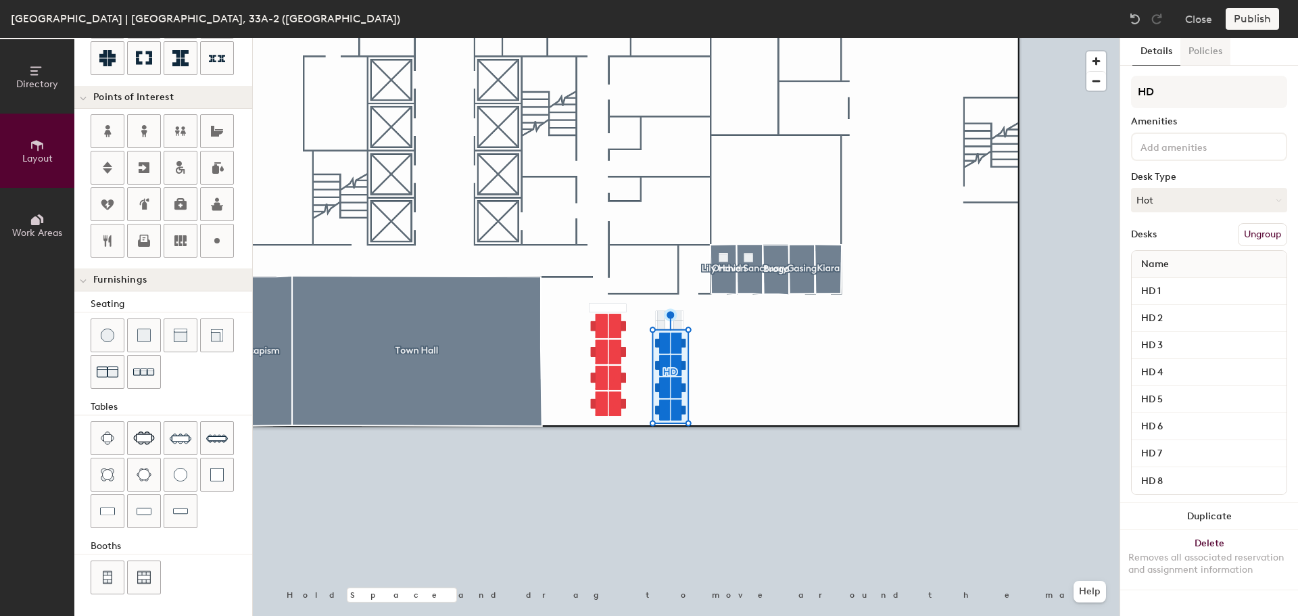
click at [1214, 48] on button "Policies" at bounding box center [1205, 52] width 50 height 28
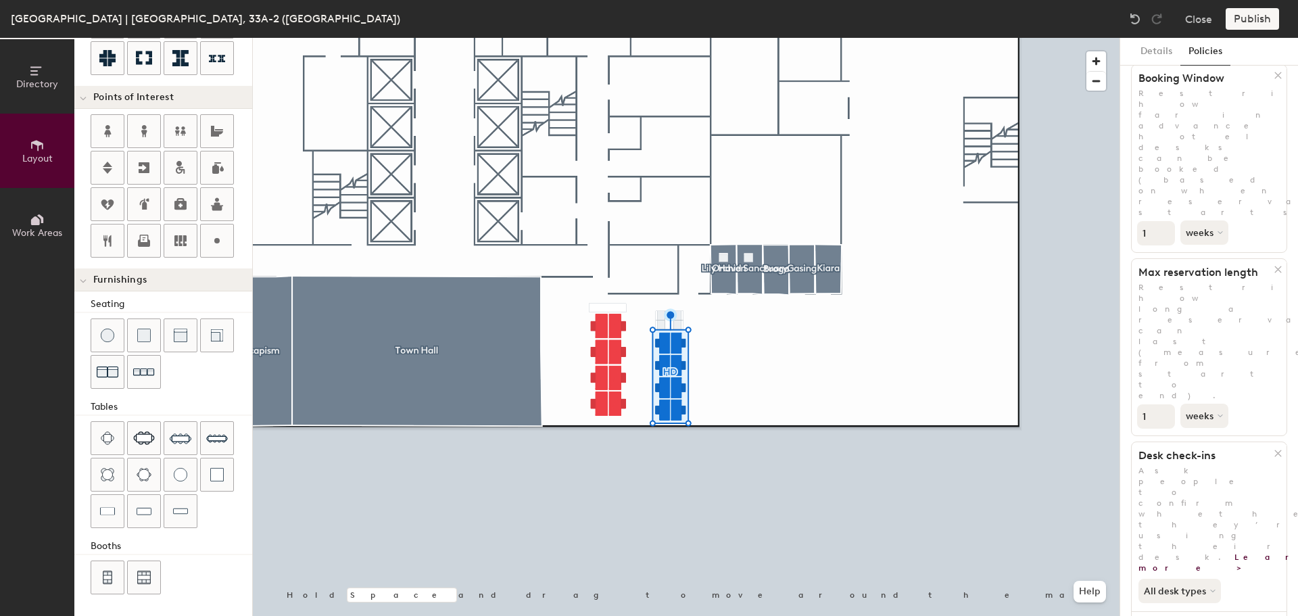
scroll to position [0, 0]
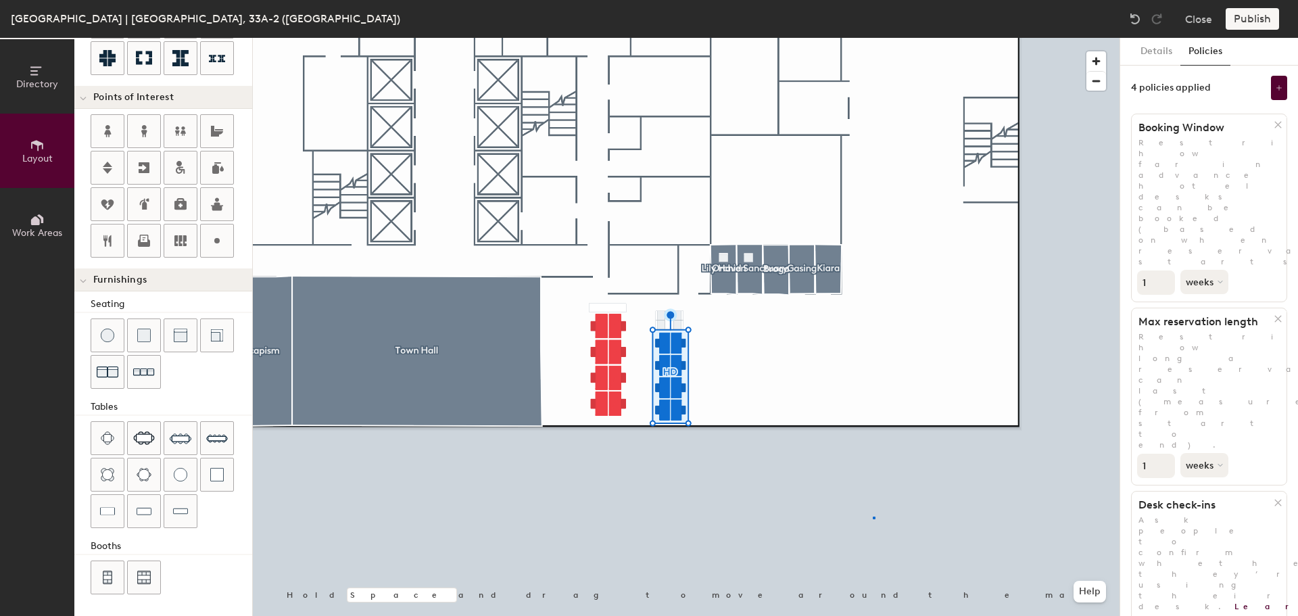
click at [873, 38] on div at bounding box center [686, 38] width 867 height 0
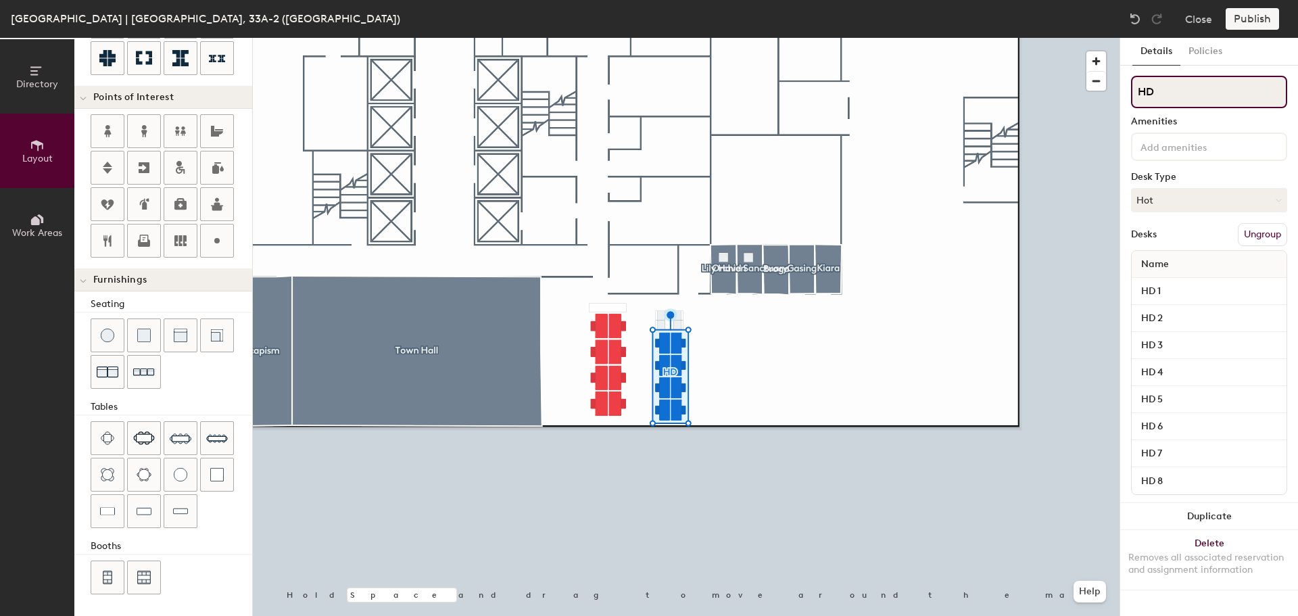
click at [1172, 90] on input "HD" at bounding box center [1209, 92] width 156 height 32
click at [1180, 153] on input at bounding box center [1199, 146] width 122 height 16
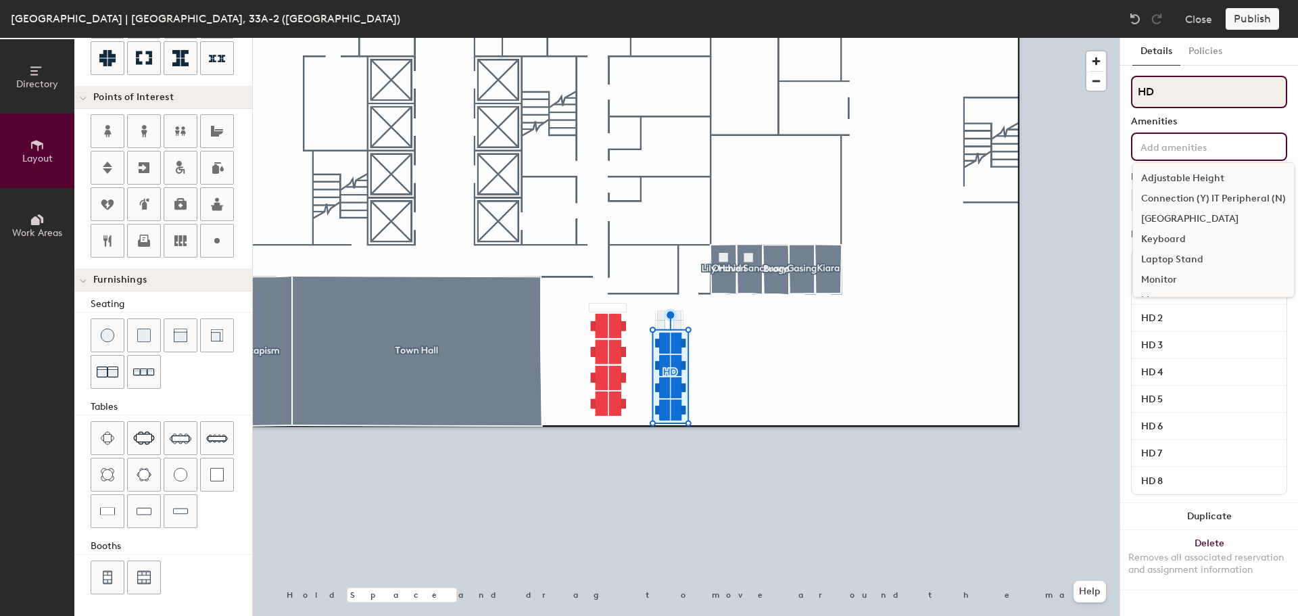
click at [1162, 78] on input "HD" at bounding box center [1209, 92] width 156 height 32
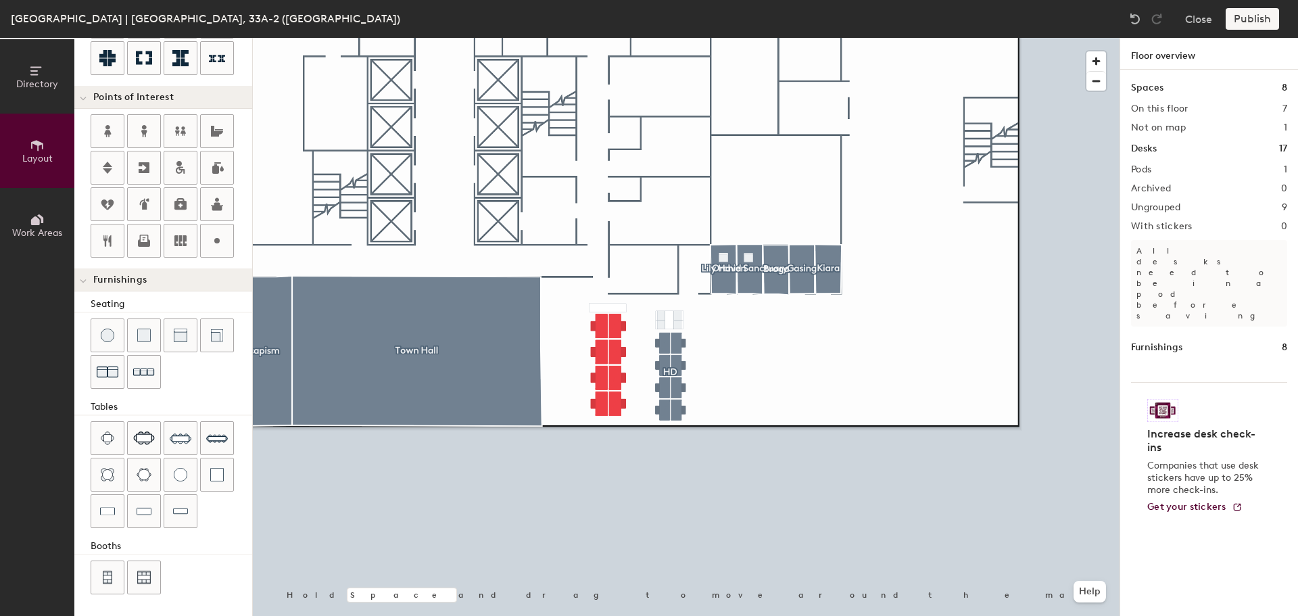
type input "20"
click at [51, 84] on span "Directory" at bounding box center [37, 83] width 42 height 11
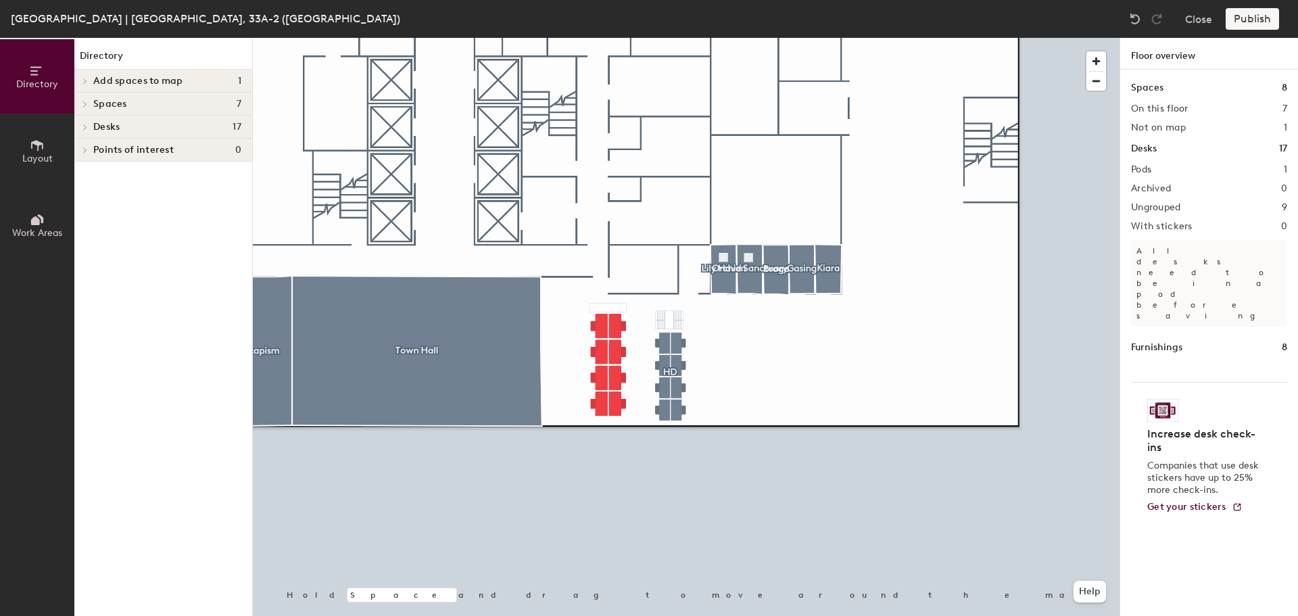
click at [206, 130] on h4 "Desks 17" at bounding box center [167, 127] width 148 height 11
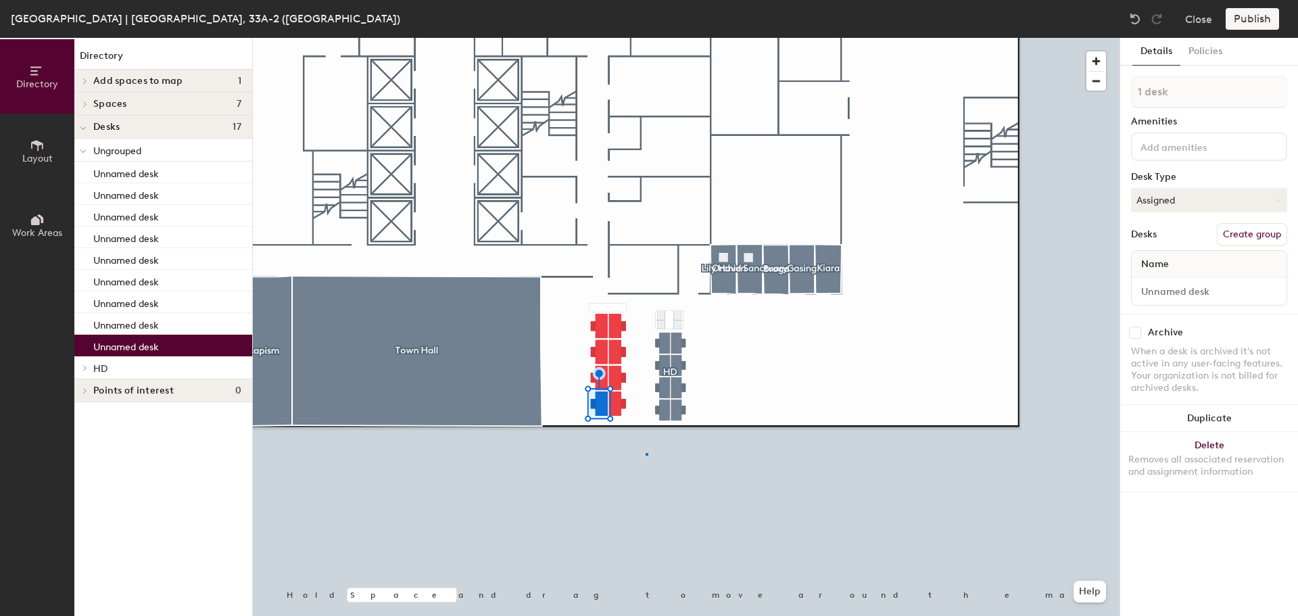
click at [647, 38] on div at bounding box center [686, 38] width 867 height 0
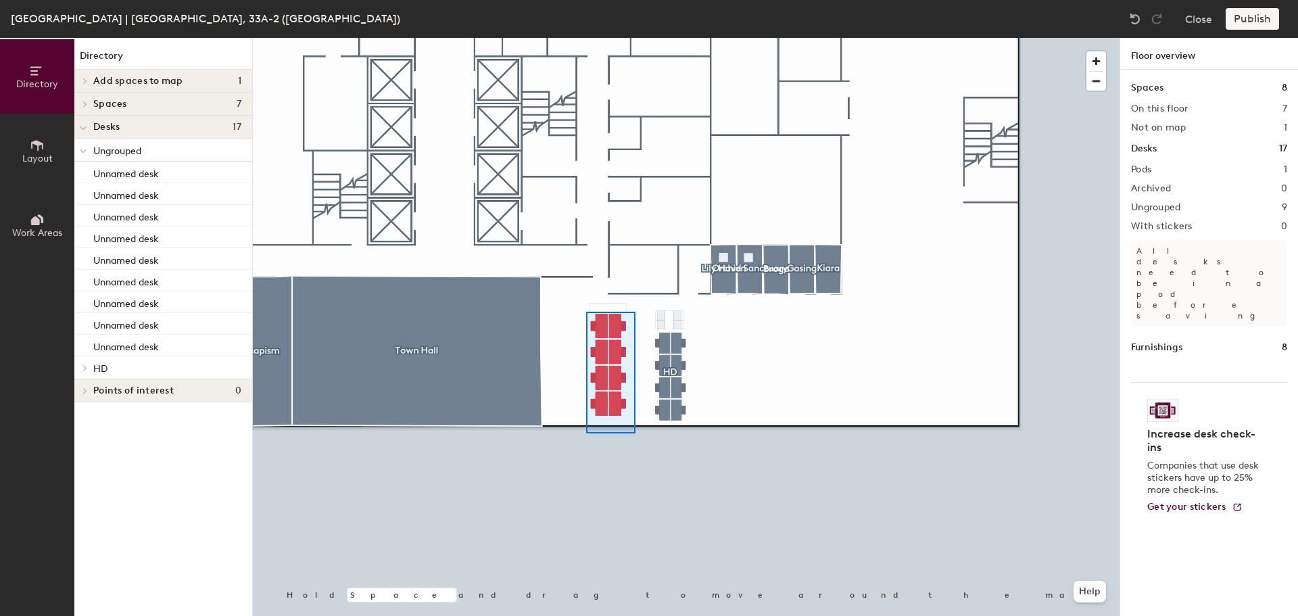
click at [586, 38] on div at bounding box center [686, 38] width 867 height 0
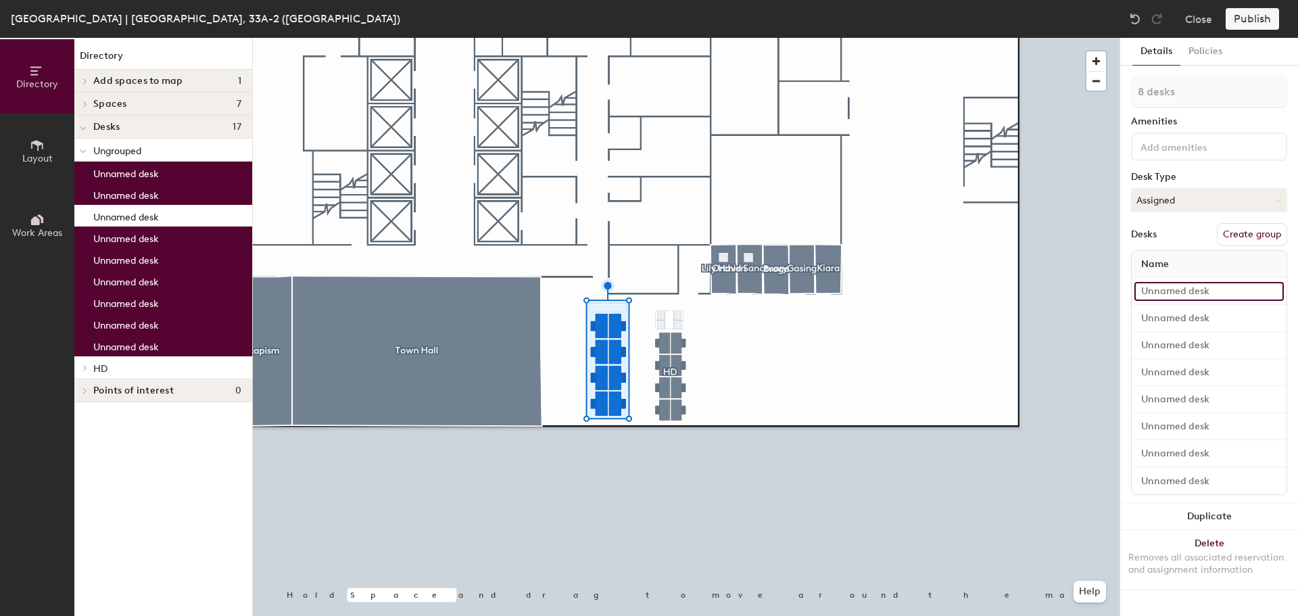
click at [1217, 293] on input at bounding box center [1208, 291] width 149 height 19
type input "WD 1"
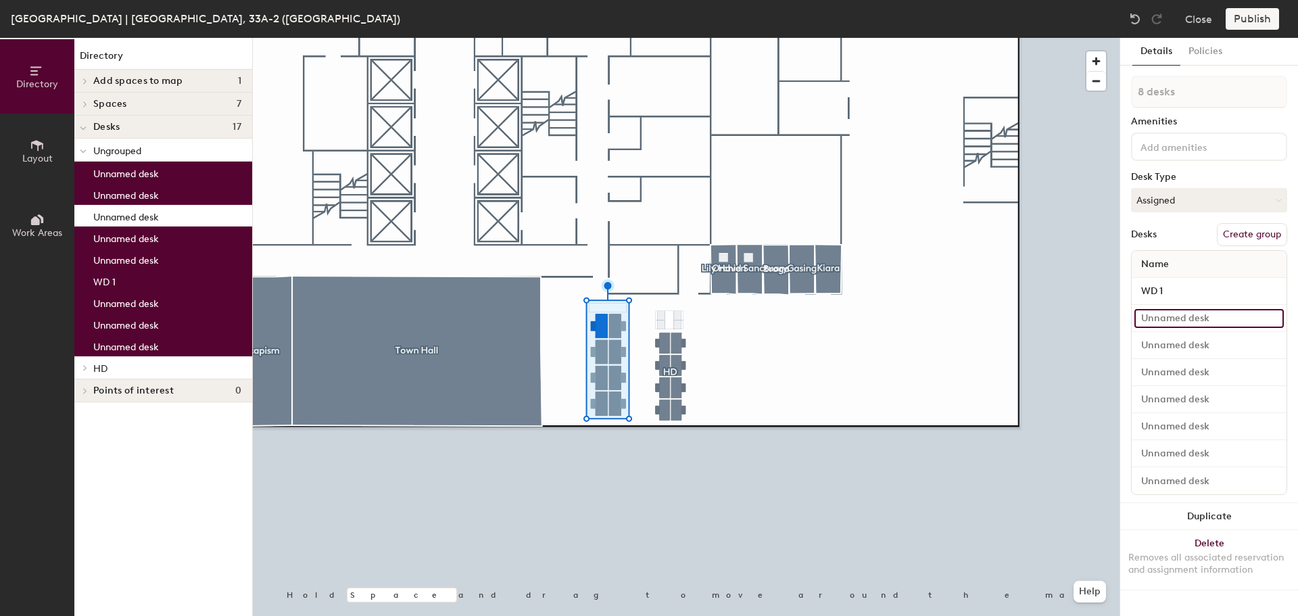
click at [1183, 318] on input at bounding box center [1208, 318] width 149 height 19
type input "1 desk"
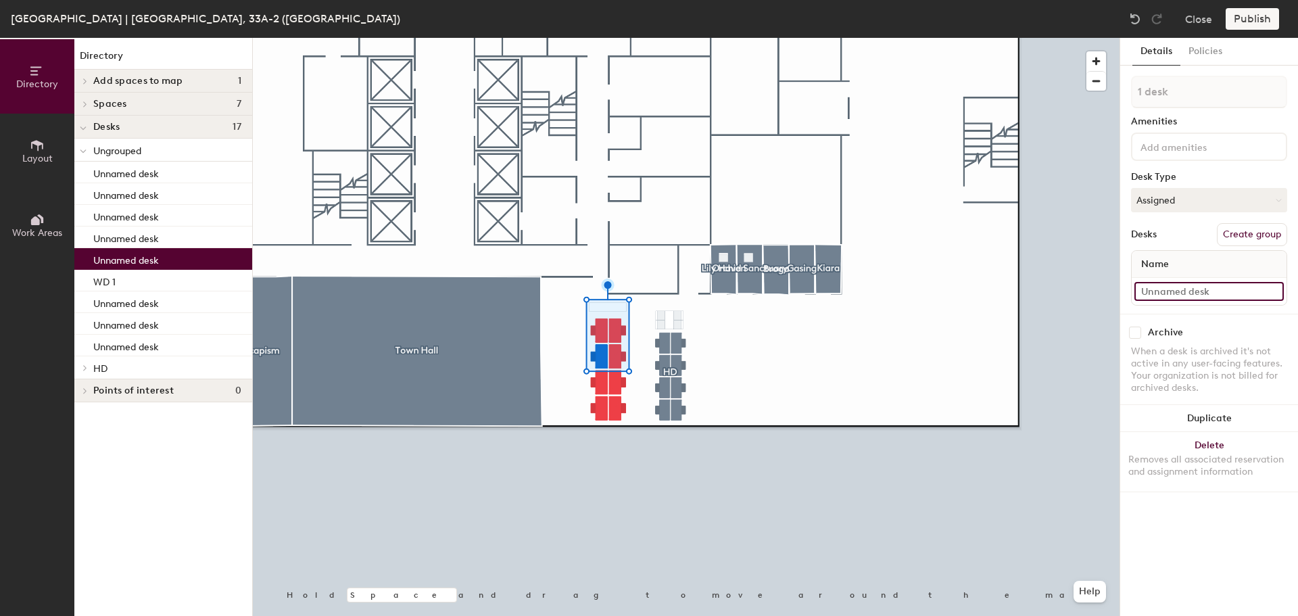
click at [1184, 288] on input at bounding box center [1208, 291] width 149 height 19
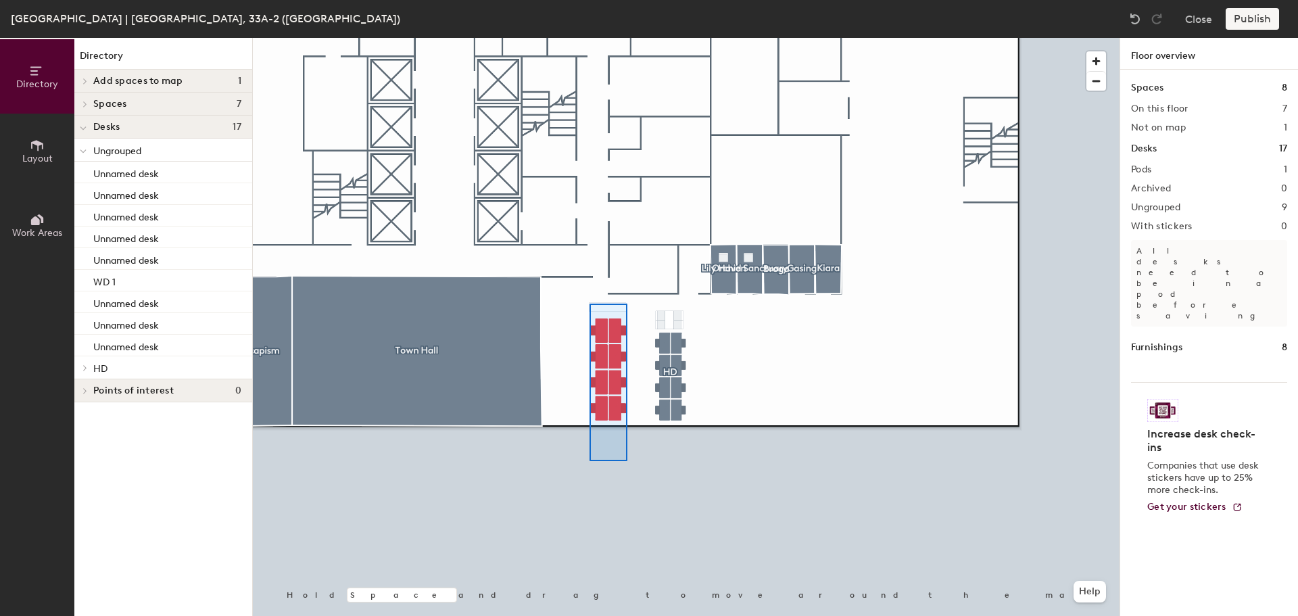
click at [590, 38] on div at bounding box center [686, 38] width 867 height 0
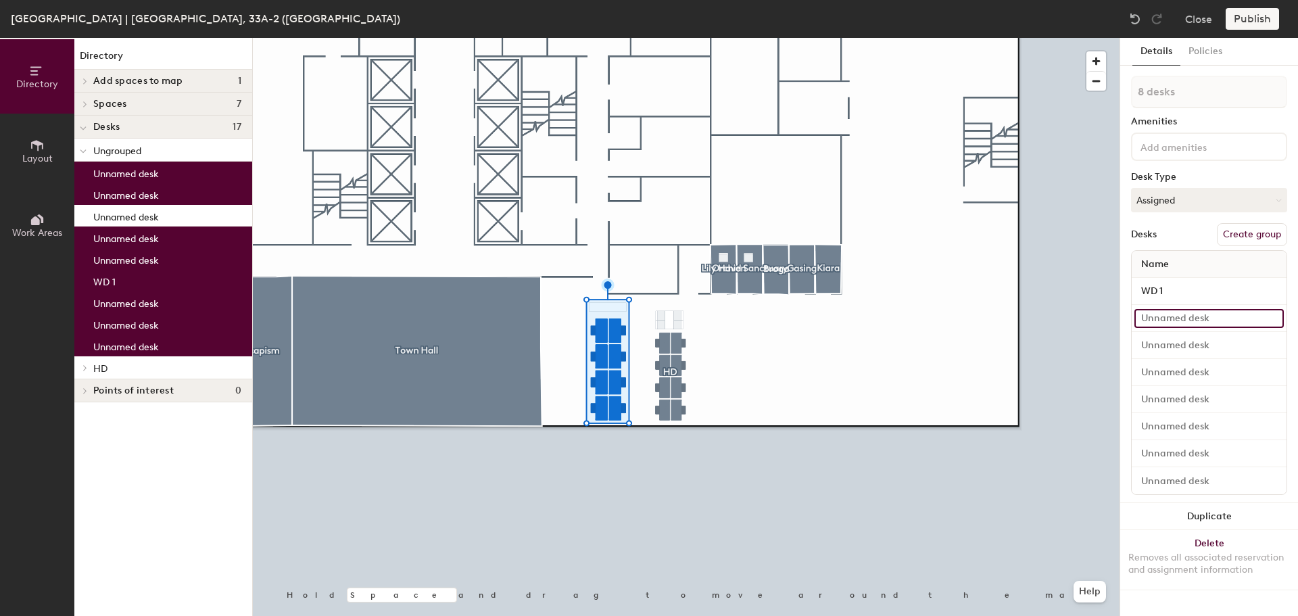
click at [1153, 318] on input at bounding box center [1208, 318] width 149 height 19
type input "WD 8"
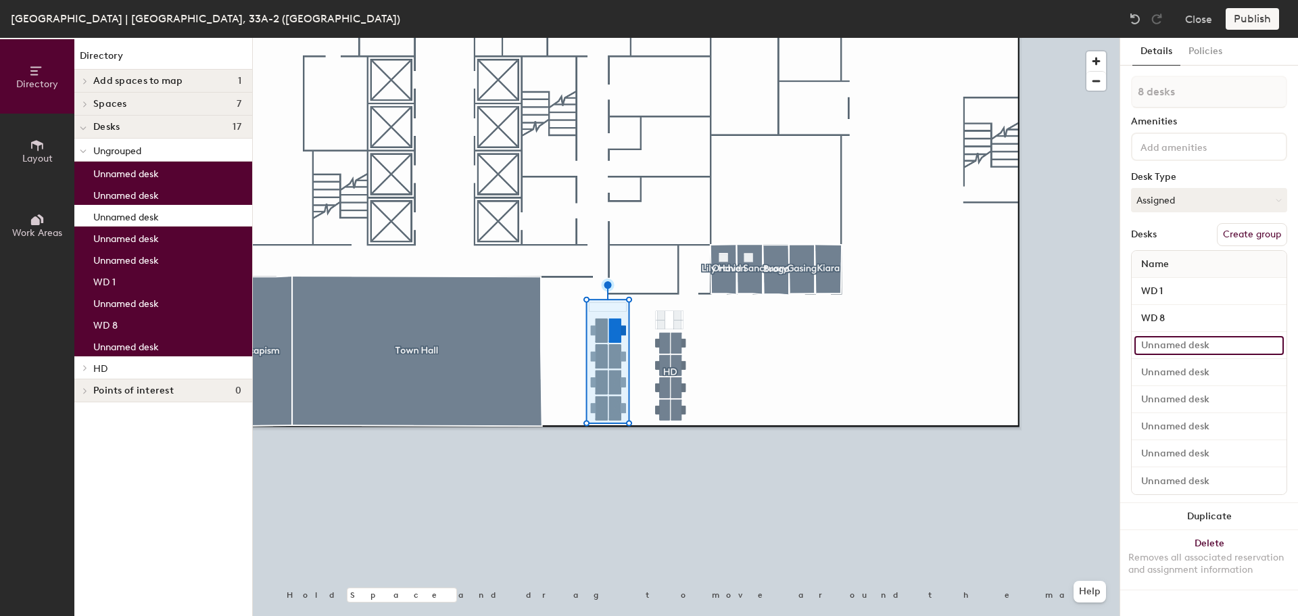
click at [1151, 342] on input at bounding box center [1208, 345] width 149 height 19
type input "WD 7"
click at [1161, 370] on input at bounding box center [1208, 372] width 149 height 19
type input "WD 6"
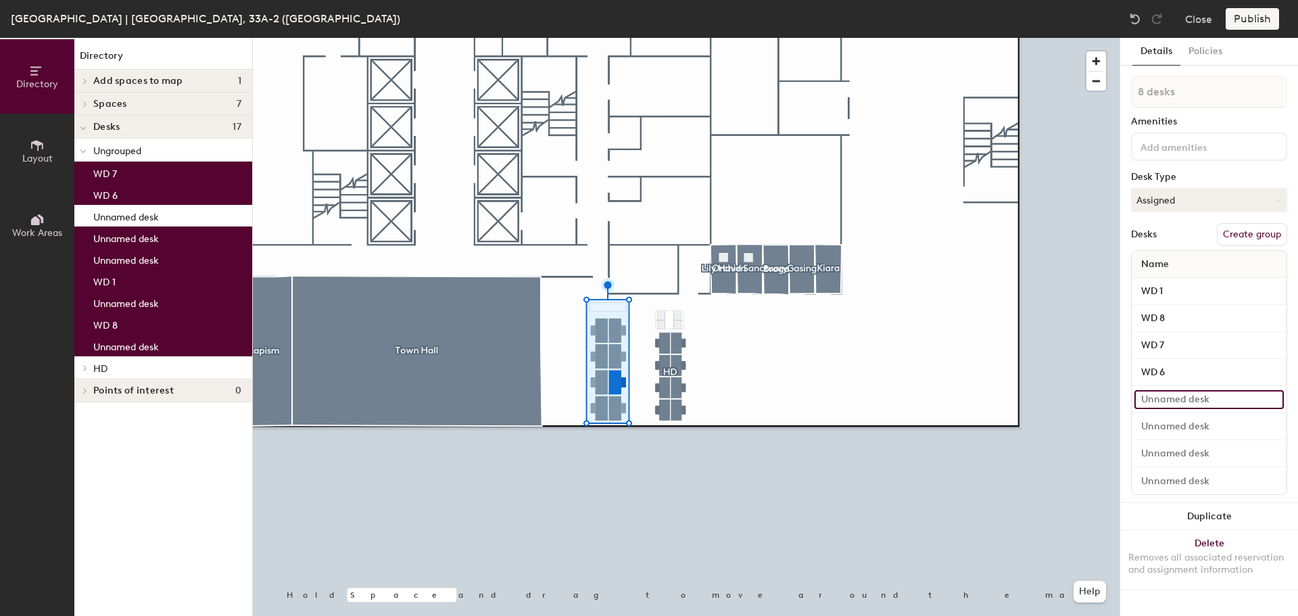
click at [1161, 394] on input at bounding box center [1208, 399] width 149 height 19
type input "WD 5"
click at [1166, 427] on input at bounding box center [1208, 426] width 149 height 19
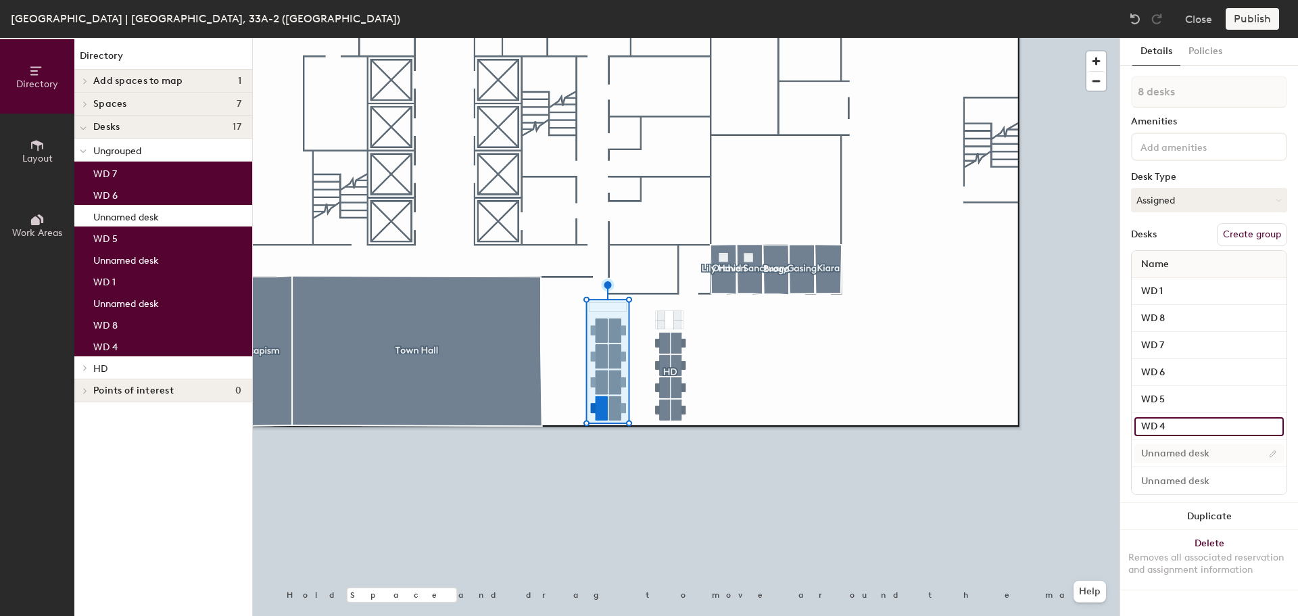
type input "WD 4"
click at [1174, 447] on input at bounding box center [1208, 453] width 149 height 19
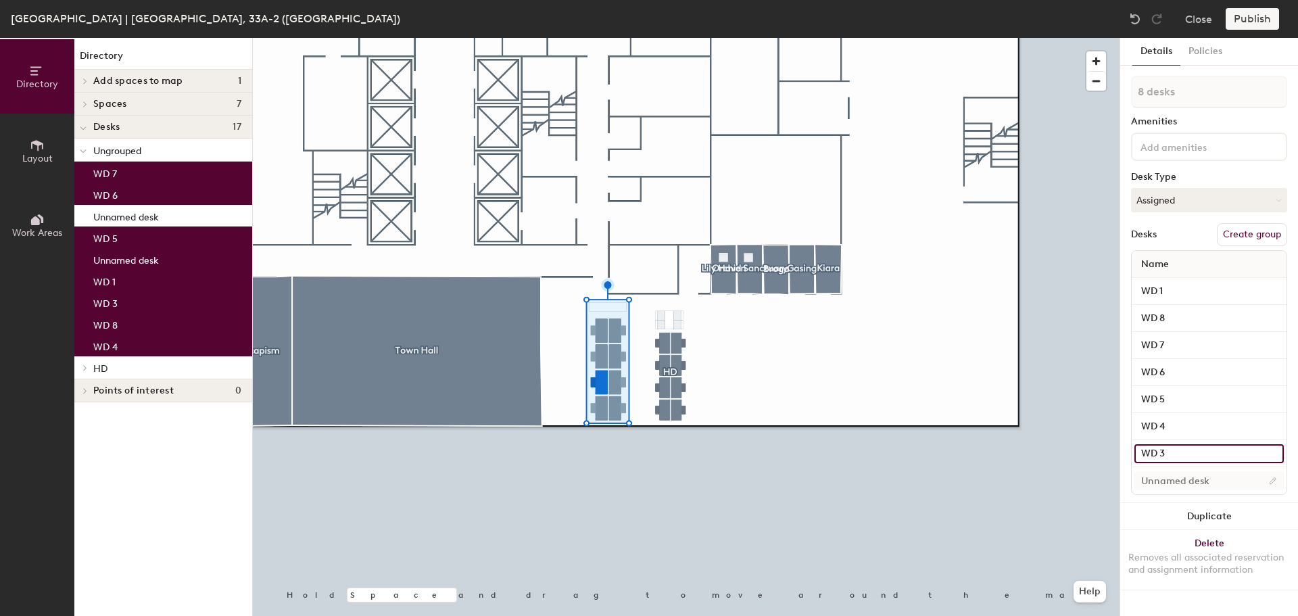
type input "WD 3"
click at [1189, 483] on input at bounding box center [1208, 480] width 149 height 19
type input "WD 2"
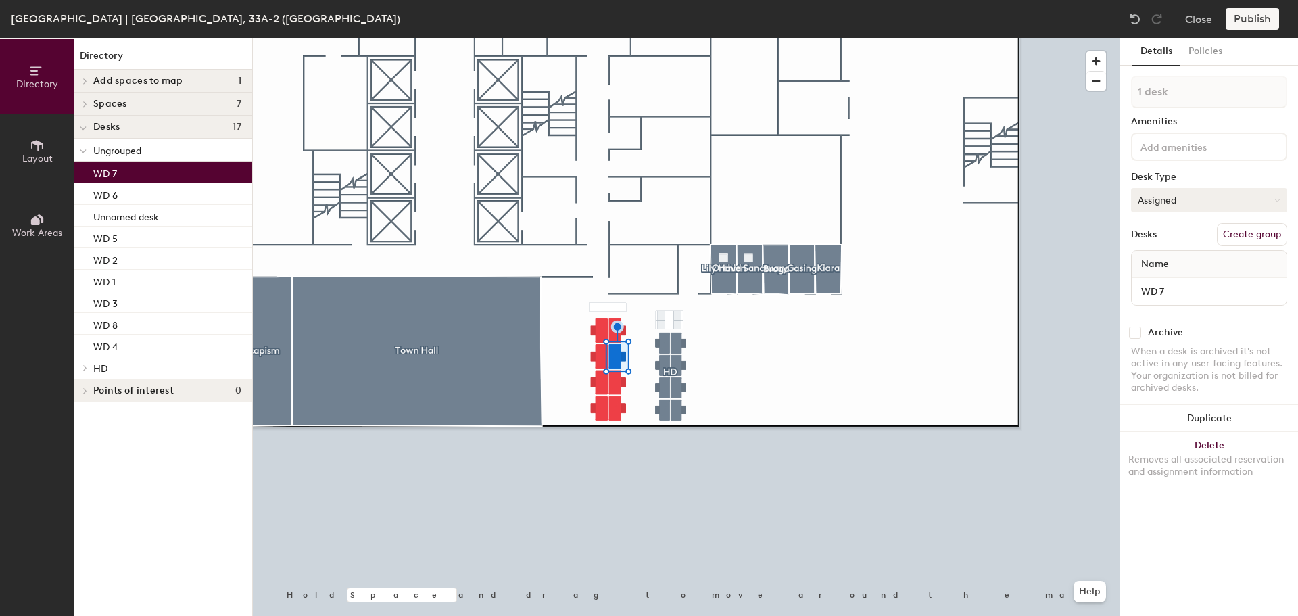
click at [1177, 193] on button "Assigned" at bounding box center [1209, 200] width 156 height 24
click at [1166, 285] on div "Hoteled" at bounding box center [1199, 282] width 135 height 20
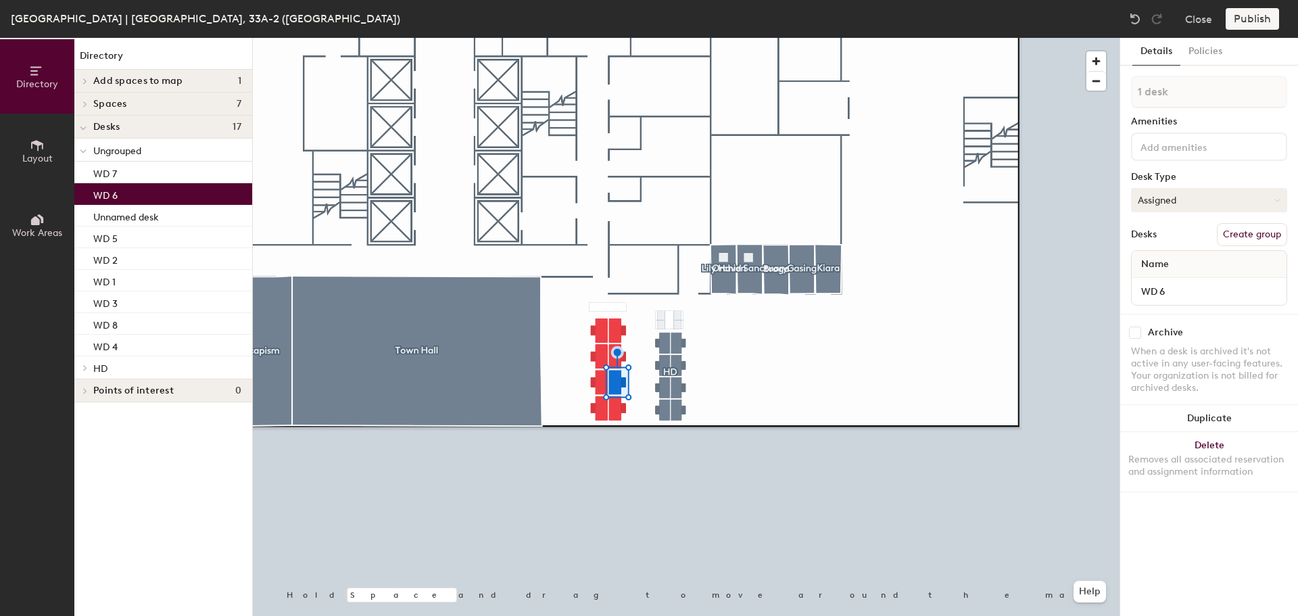
click at [1166, 206] on button "Assigned" at bounding box center [1209, 200] width 156 height 24
click at [1164, 282] on div "Hoteled" at bounding box center [1199, 282] width 135 height 20
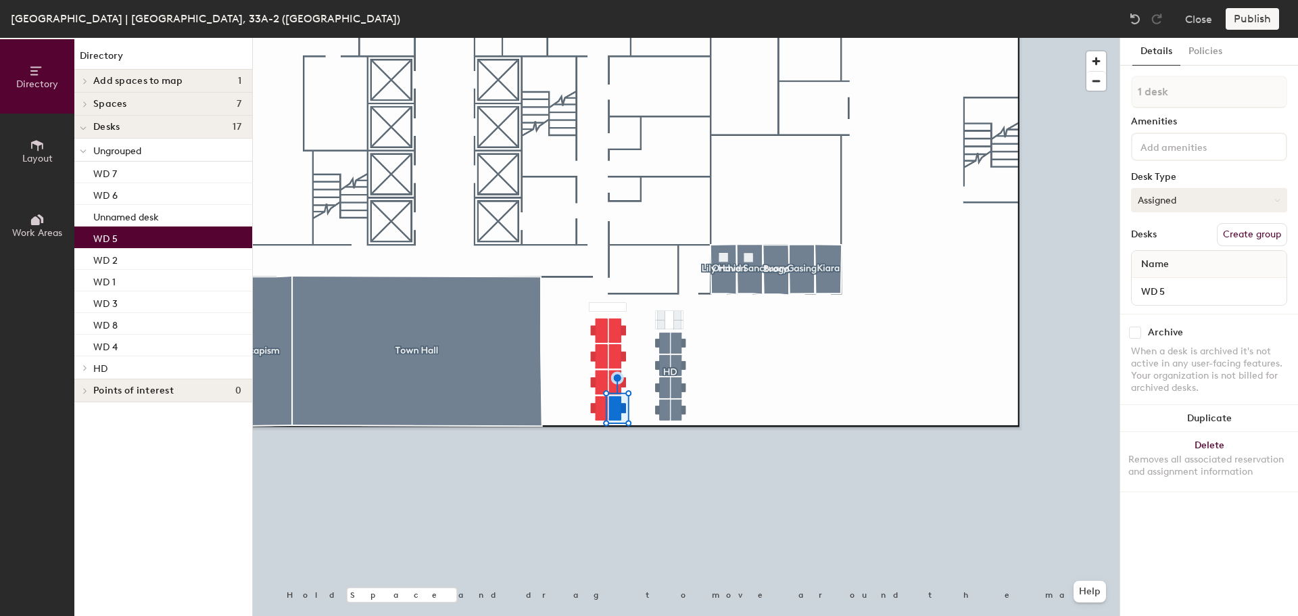
click at [1168, 197] on button "Assigned" at bounding box center [1209, 200] width 156 height 24
click at [1168, 281] on div "Hoteled" at bounding box center [1199, 282] width 135 height 20
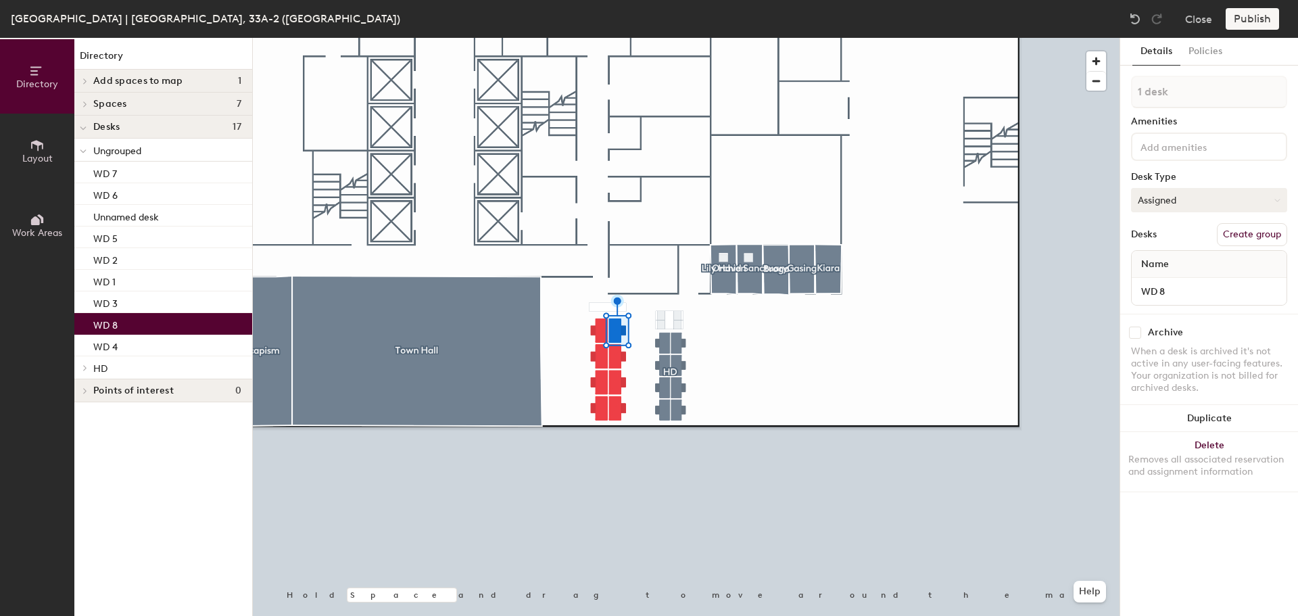
click at [1184, 203] on button "Assigned" at bounding box center [1209, 200] width 156 height 24
click at [1171, 281] on div "Hoteled" at bounding box center [1199, 282] width 135 height 20
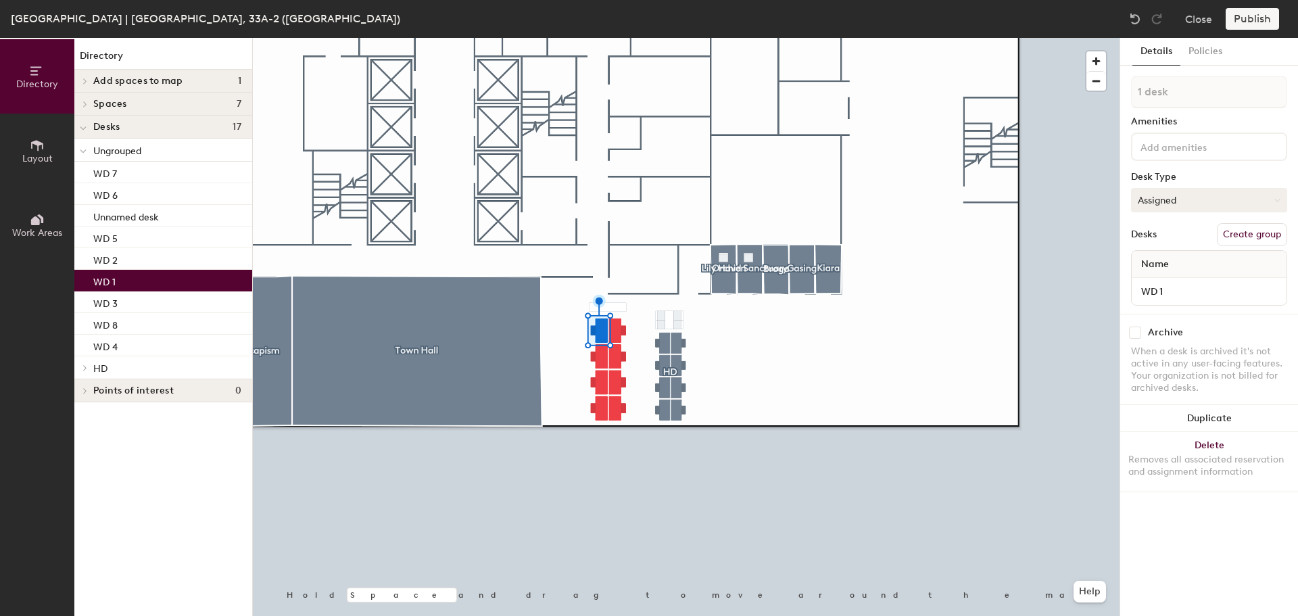
click at [1199, 198] on button "Assigned" at bounding box center [1209, 200] width 156 height 24
click at [1168, 281] on div "Hoteled" at bounding box center [1199, 282] width 135 height 20
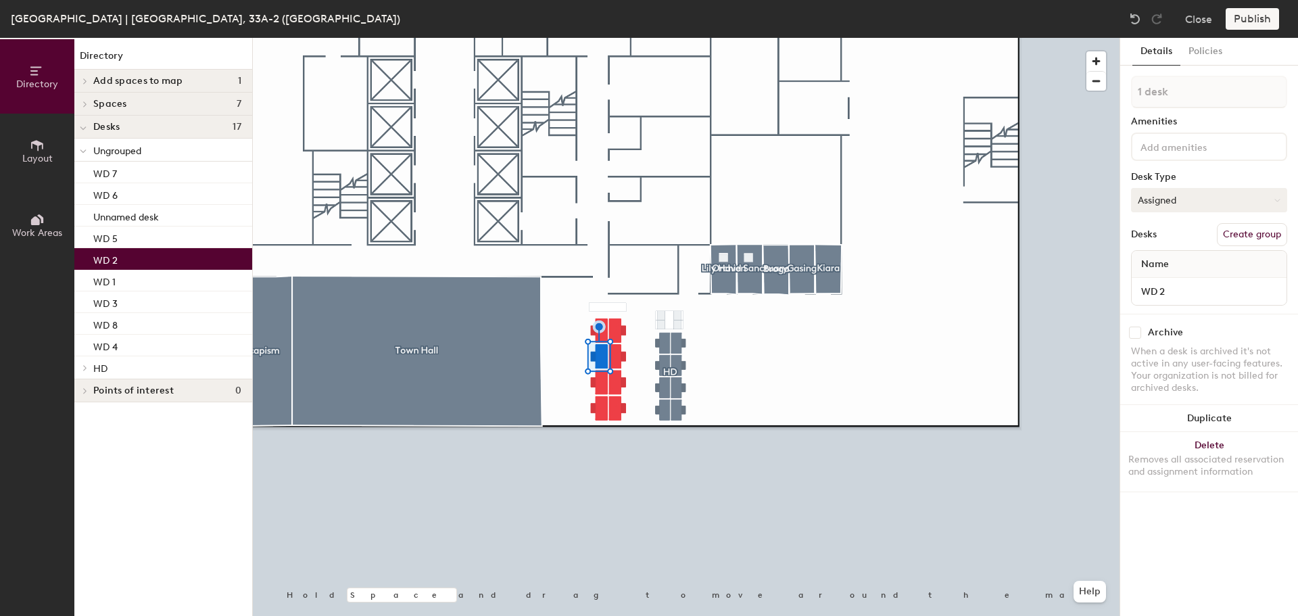
click at [1158, 201] on button "Assigned" at bounding box center [1209, 200] width 156 height 24
click at [1170, 280] on div "Hoteled" at bounding box center [1199, 282] width 135 height 20
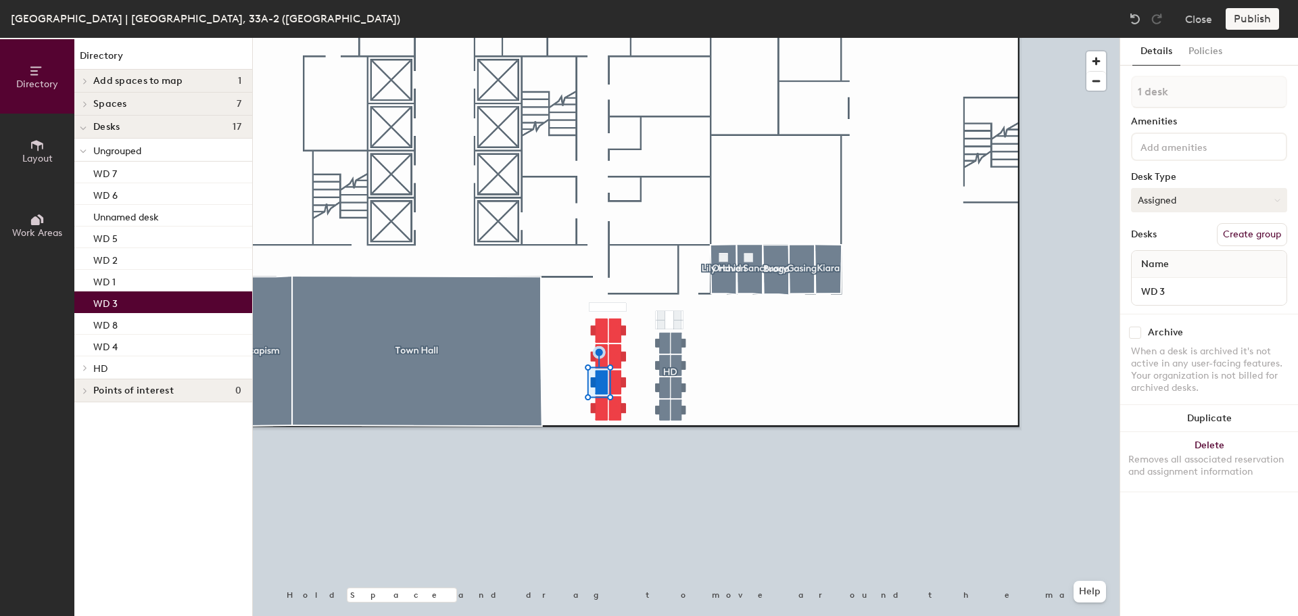
click at [1161, 208] on button "Assigned" at bounding box center [1209, 200] width 156 height 24
click at [1158, 280] on div "Hoteled" at bounding box center [1199, 282] width 135 height 20
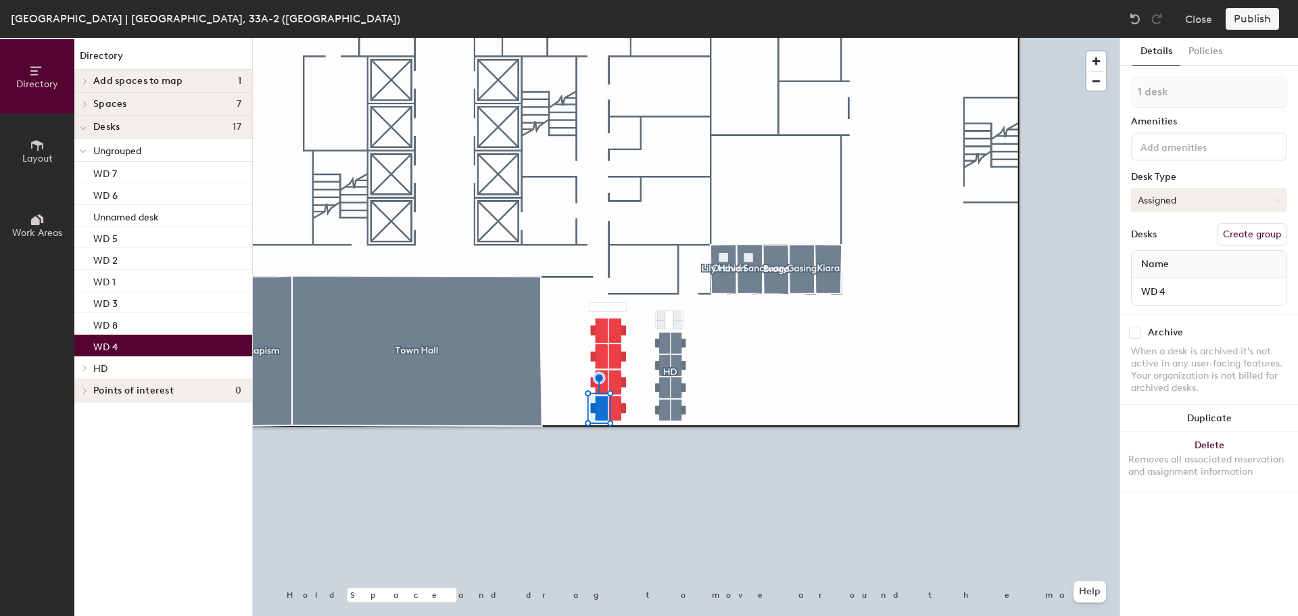
click at [1166, 196] on button "Assigned" at bounding box center [1209, 200] width 156 height 24
click at [1176, 280] on div "Hoteled" at bounding box center [1199, 282] width 135 height 20
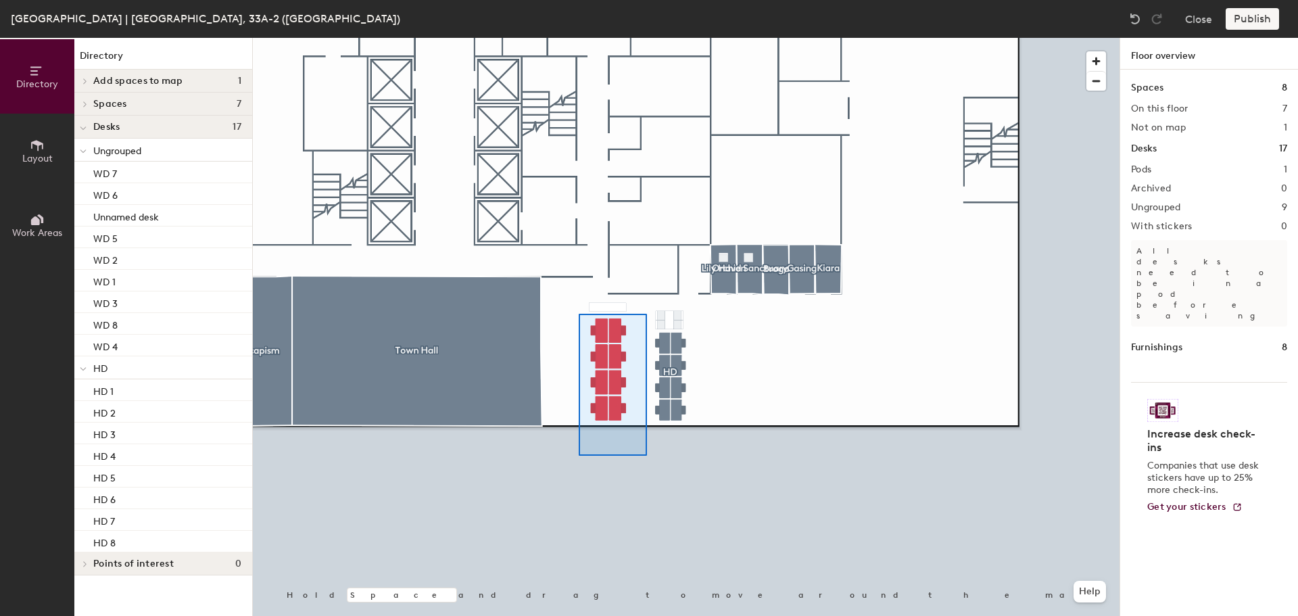
click at [579, 38] on div at bounding box center [686, 38] width 867 height 0
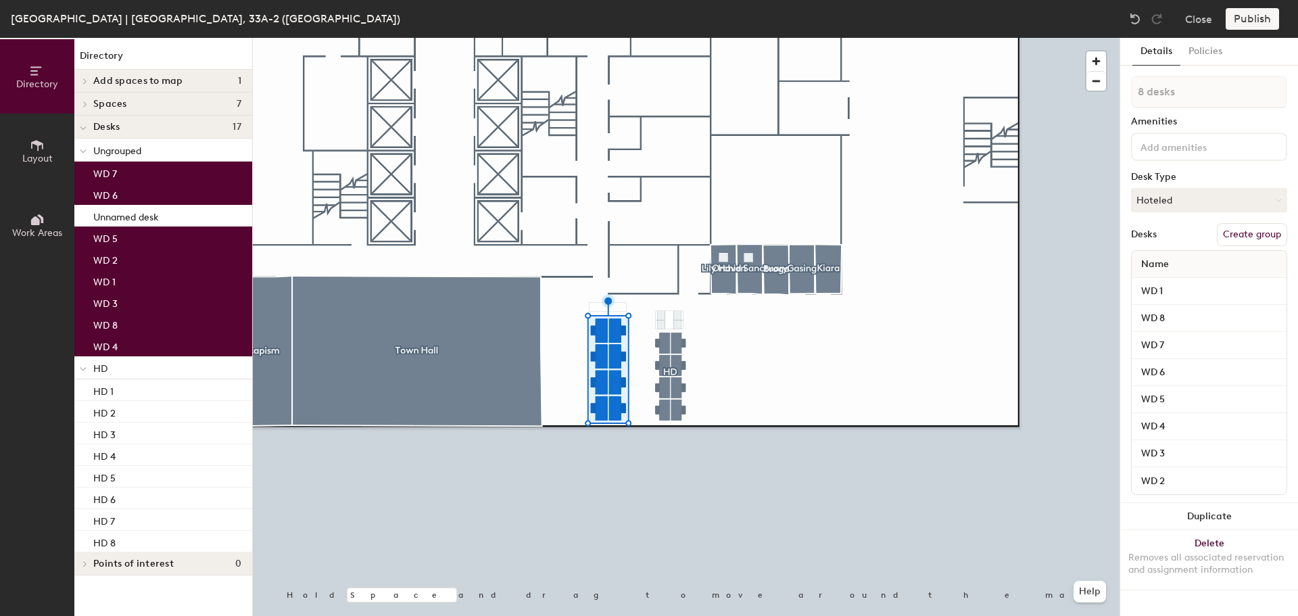
click at [646, 38] on div at bounding box center [686, 38] width 867 height 0
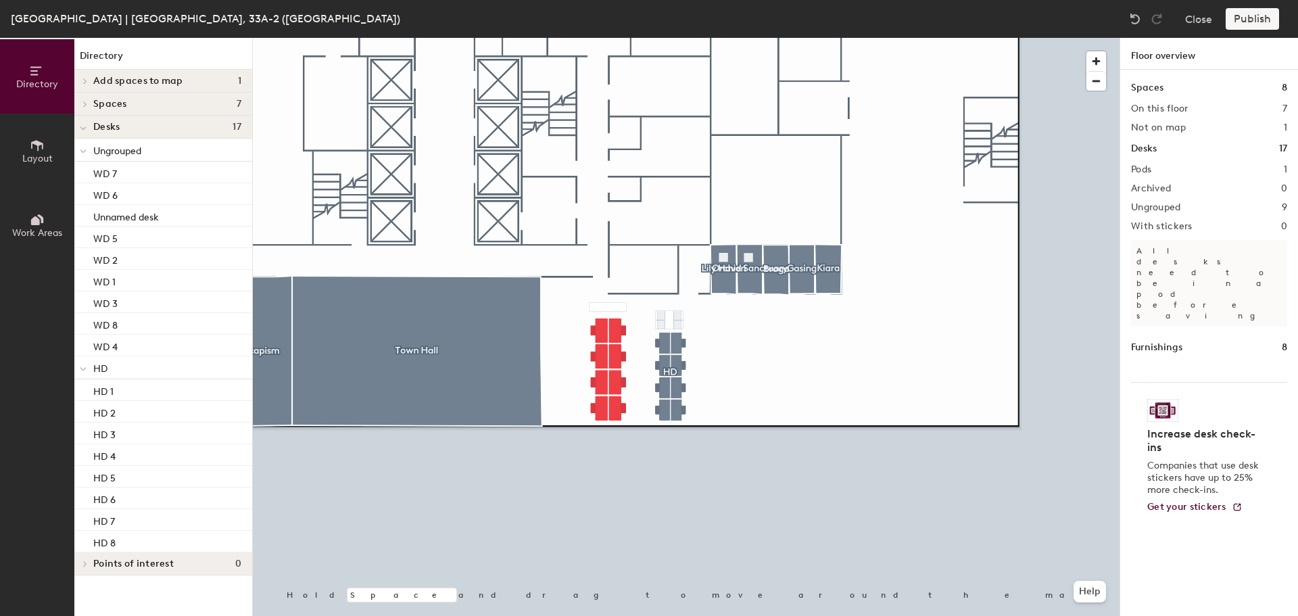
click at [1270, 18] on div "Publish" at bounding box center [1257, 19] width 62 height 22
click at [1258, 21] on div "Publish" at bounding box center [1257, 19] width 62 height 22
click at [1266, 21] on div "Publish" at bounding box center [1257, 19] width 62 height 22
click at [118, 129] on span "Desks" at bounding box center [106, 127] width 26 height 11
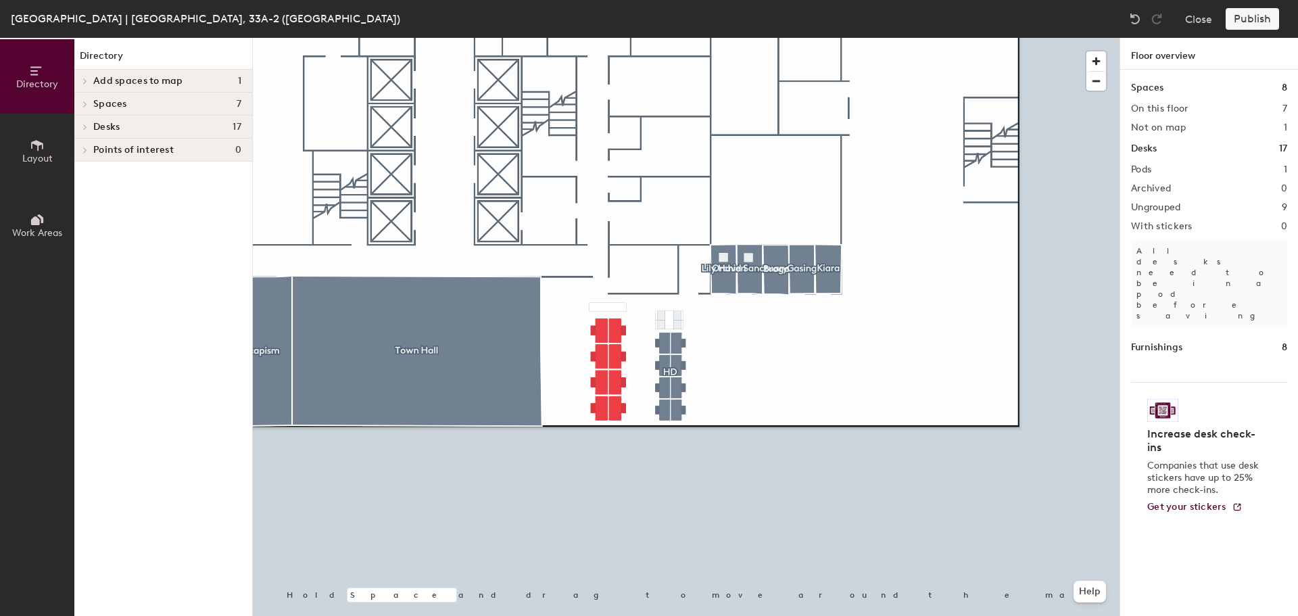
click at [118, 129] on span "Desks" at bounding box center [106, 127] width 26 height 11
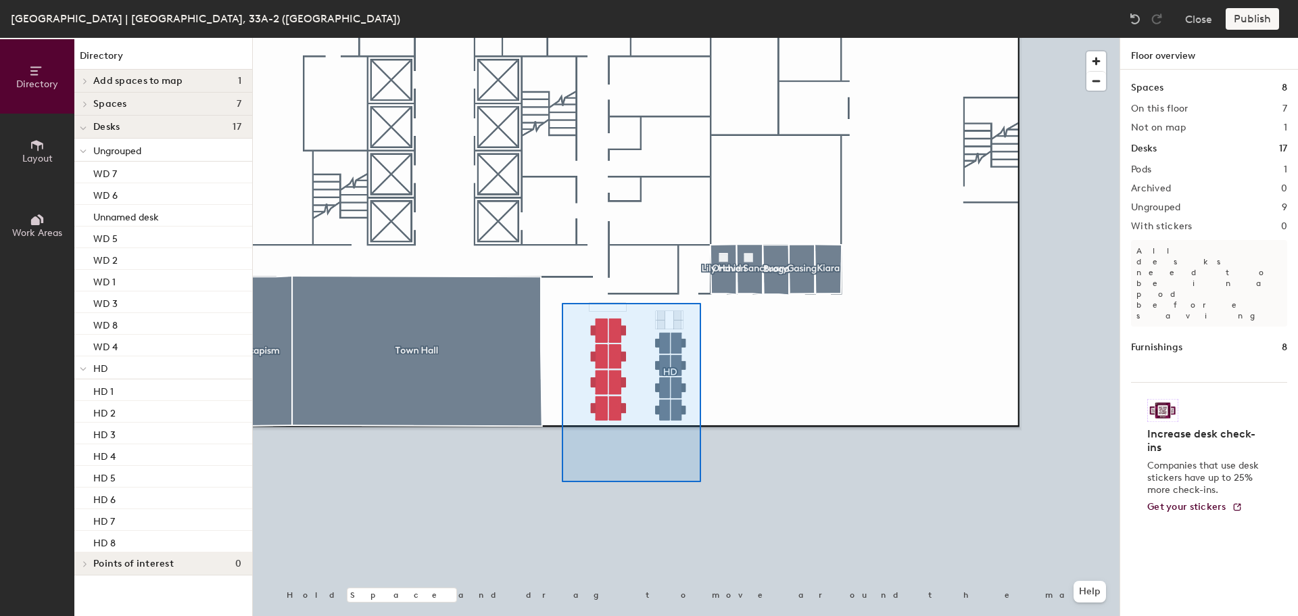
click at [562, 38] on div at bounding box center [686, 38] width 867 height 0
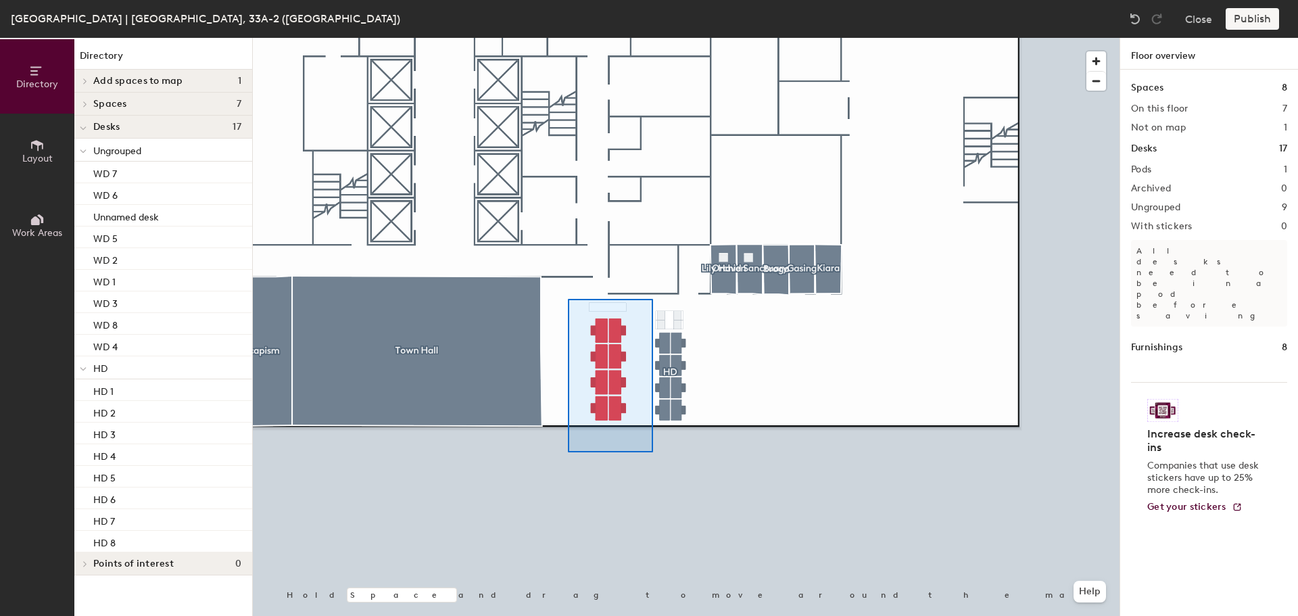
click at [568, 38] on div at bounding box center [686, 38] width 867 height 0
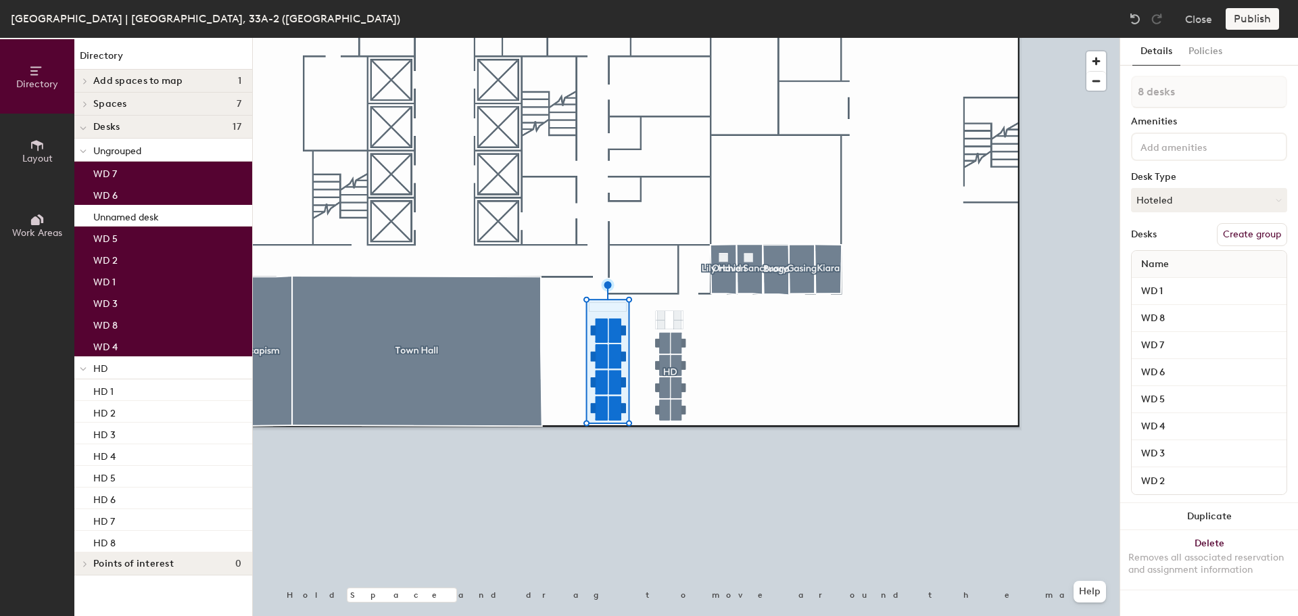
click at [1259, 22] on div "Publish" at bounding box center [1257, 19] width 62 height 22
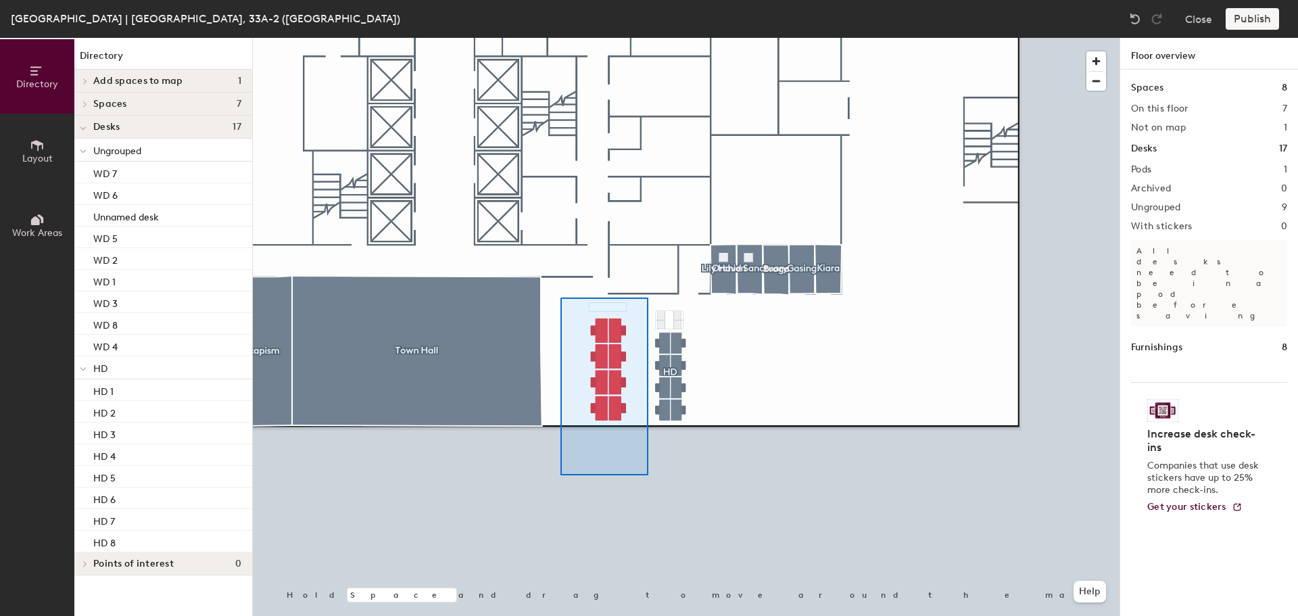
click at [560, 38] on div at bounding box center [686, 38] width 867 height 0
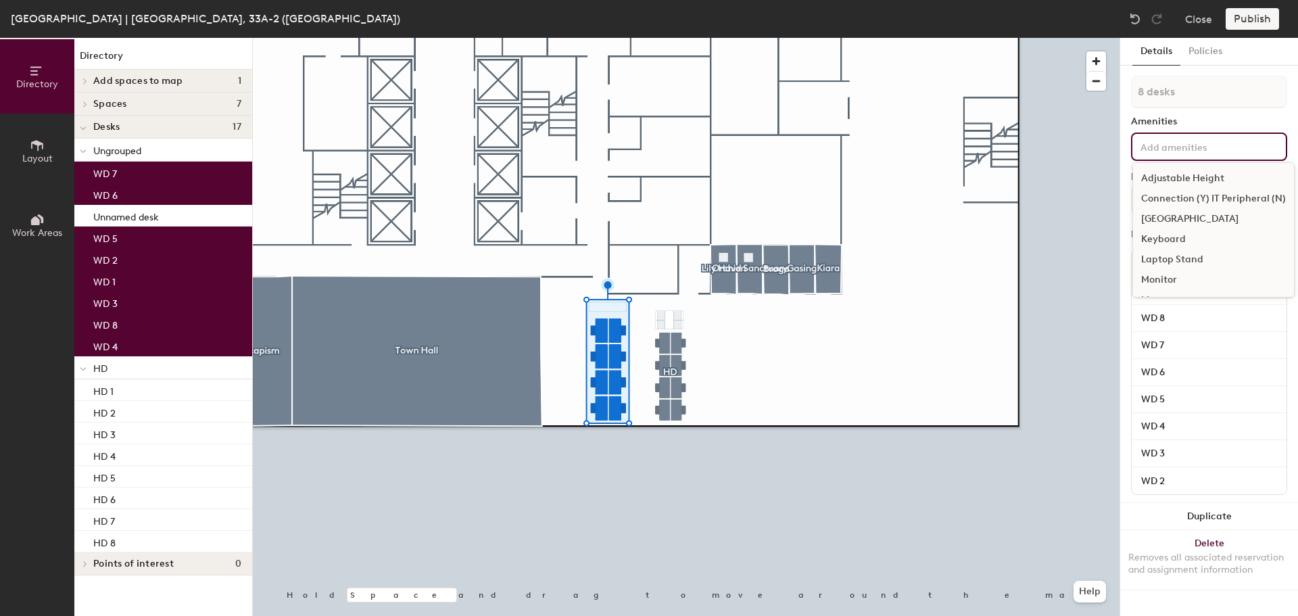
click at [1216, 146] on input at bounding box center [1199, 146] width 122 height 16
click at [1175, 278] on div "Monitor" at bounding box center [1213, 280] width 161 height 20
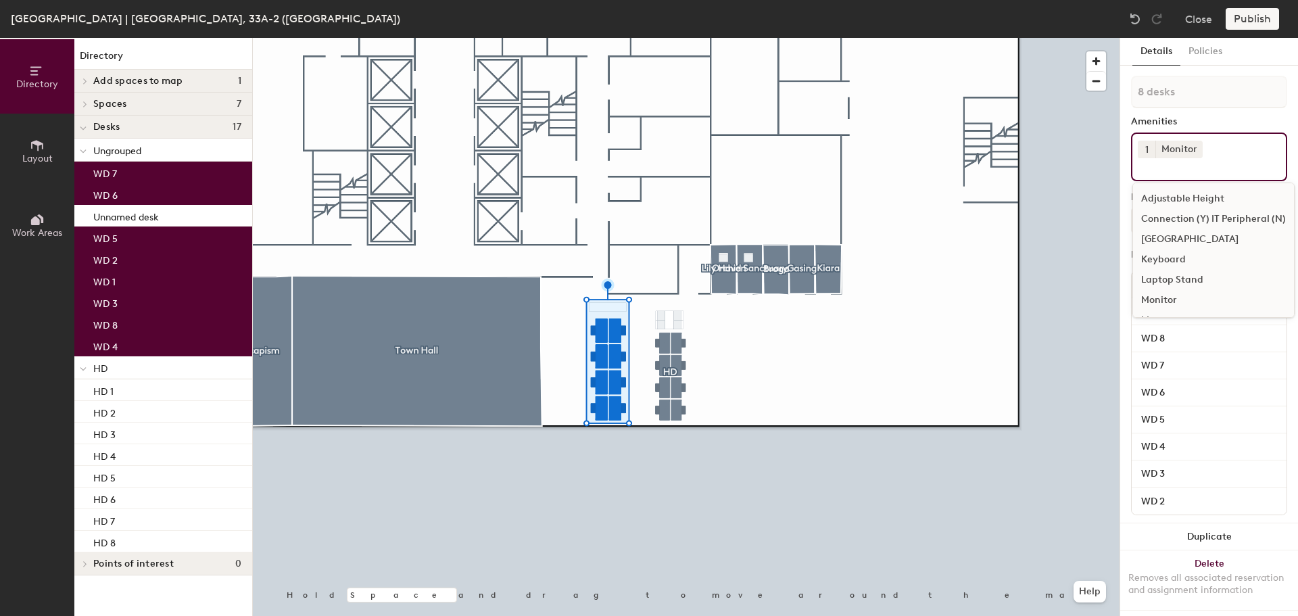
click at [1151, 147] on button "1" at bounding box center [1147, 150] width 18 height 18
click at [1148, 169] on div "2" at bounding box center [1147, 167] width 18 height 18
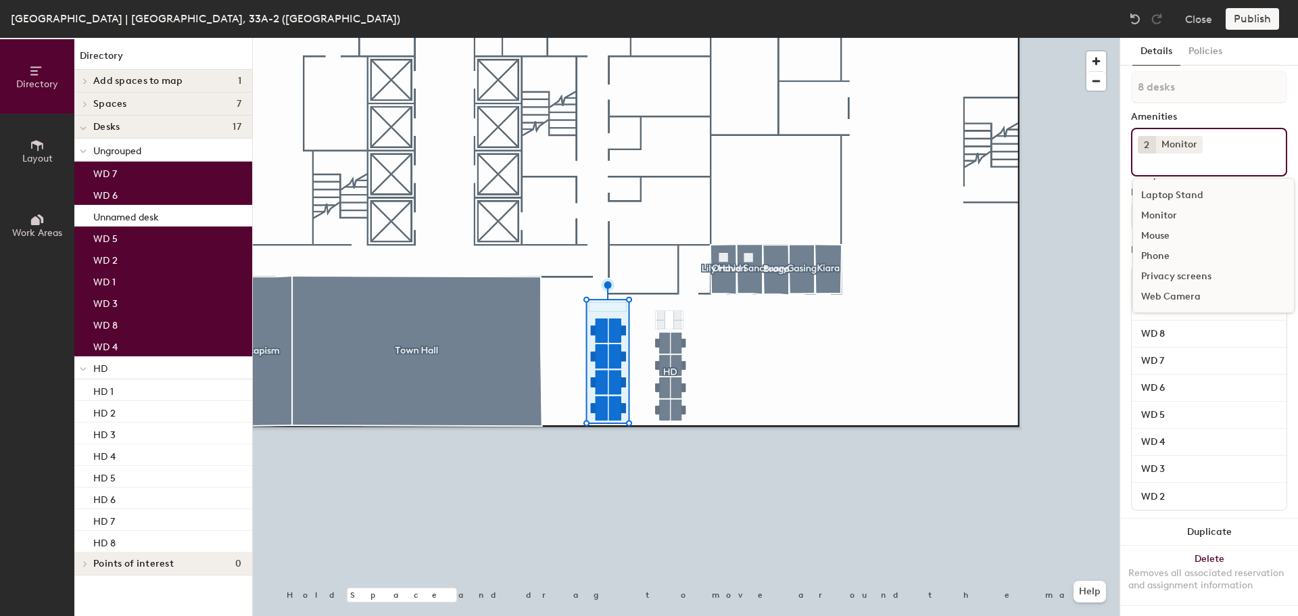
scroll to position [27, 0]
click at [1188, 287] on div "Web Camera" at bounding box center [1213, 297] width 161 height 20
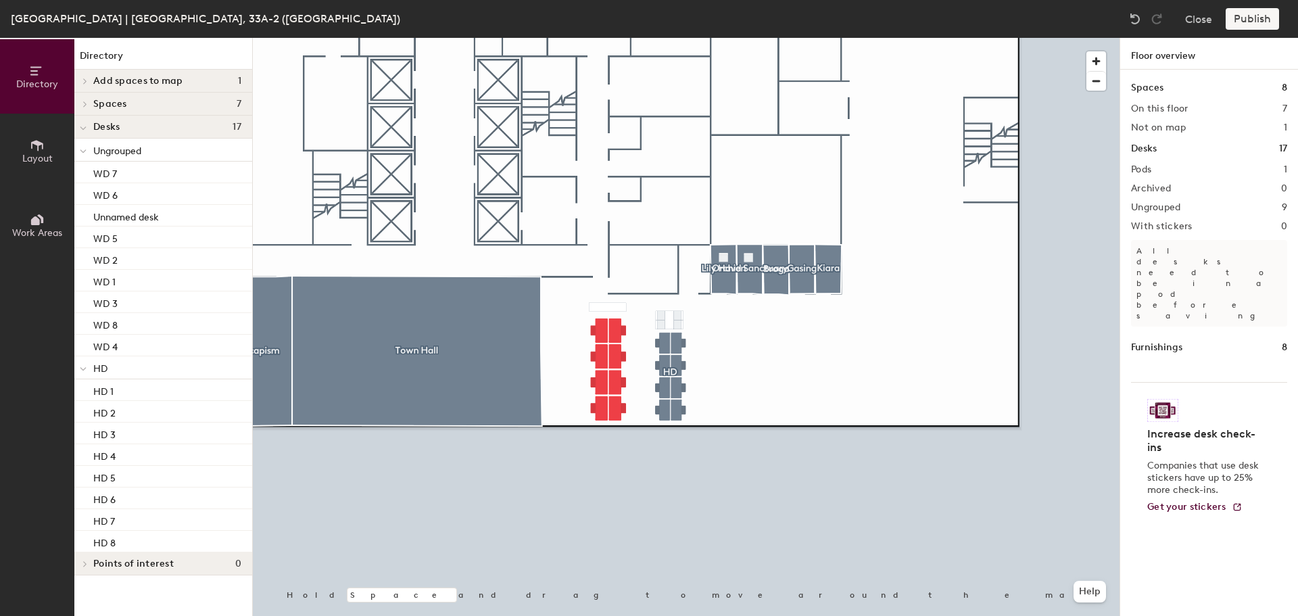
click at [1251, 19] on div "Publish" at bounding box center [1257, 19] width 62 height 22
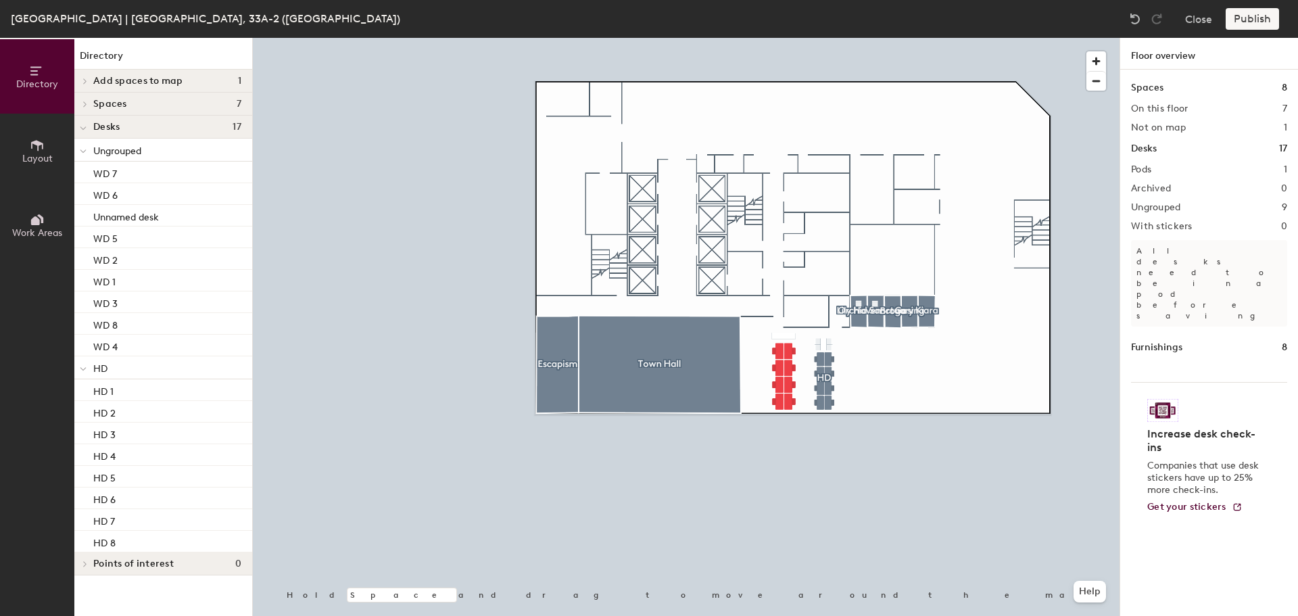
click at [1214, 258] on p "All desks need to be in a pod before saving" at bounding box center [1209, 283] width 156 height 87
click at [1247, 11] on div "Publish" at bounding box center [1257, 19] width 62 height 22
click at [990, 38] on div at bounding box center [686, 38] width 867 height 0
click at [752, 38] on div at bounding box center [686, 38] width 867 height 0
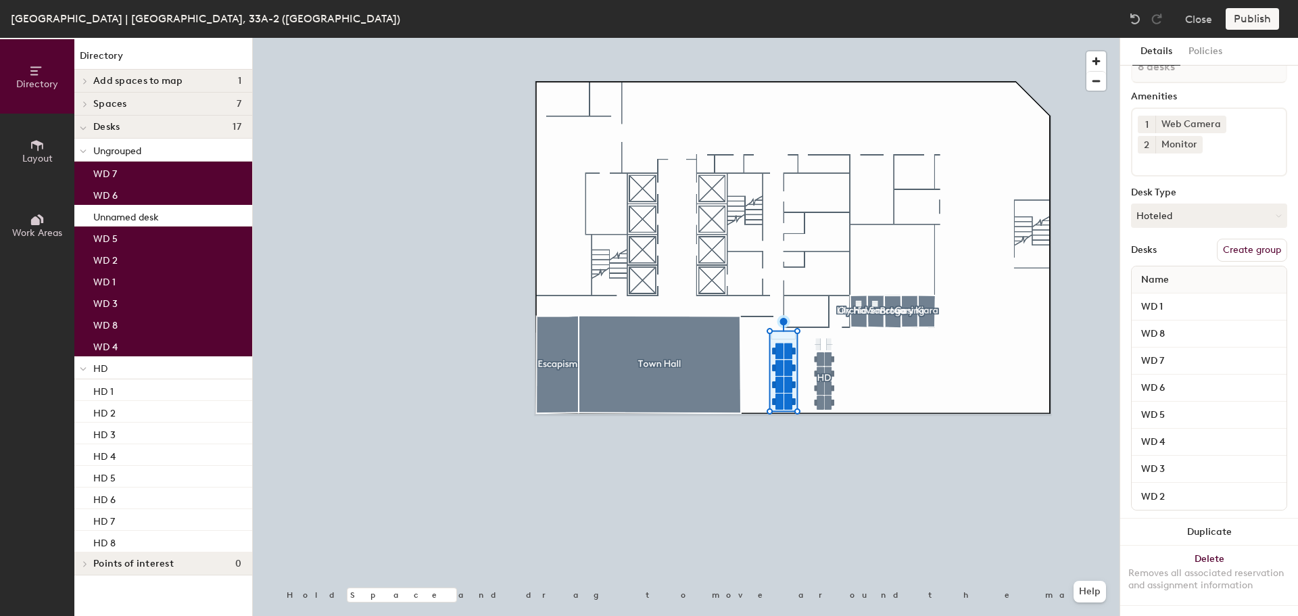
scroll to position [0, 0]
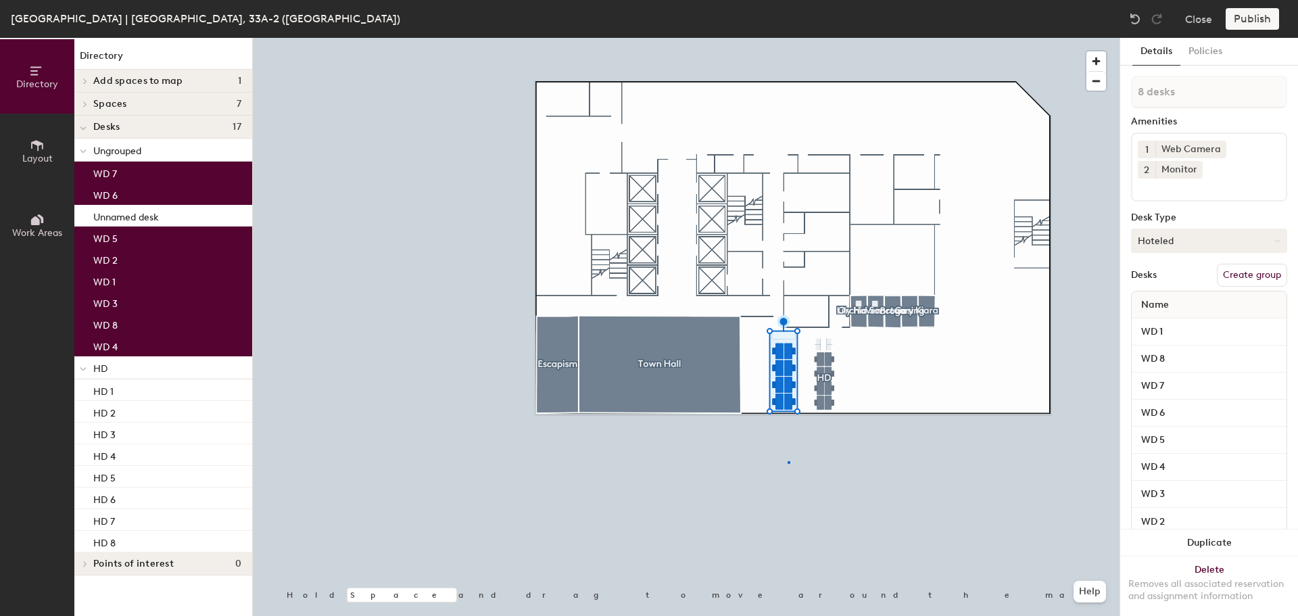
click at [788, 38] on div at bounding box center [686, 38] width 867 height 0
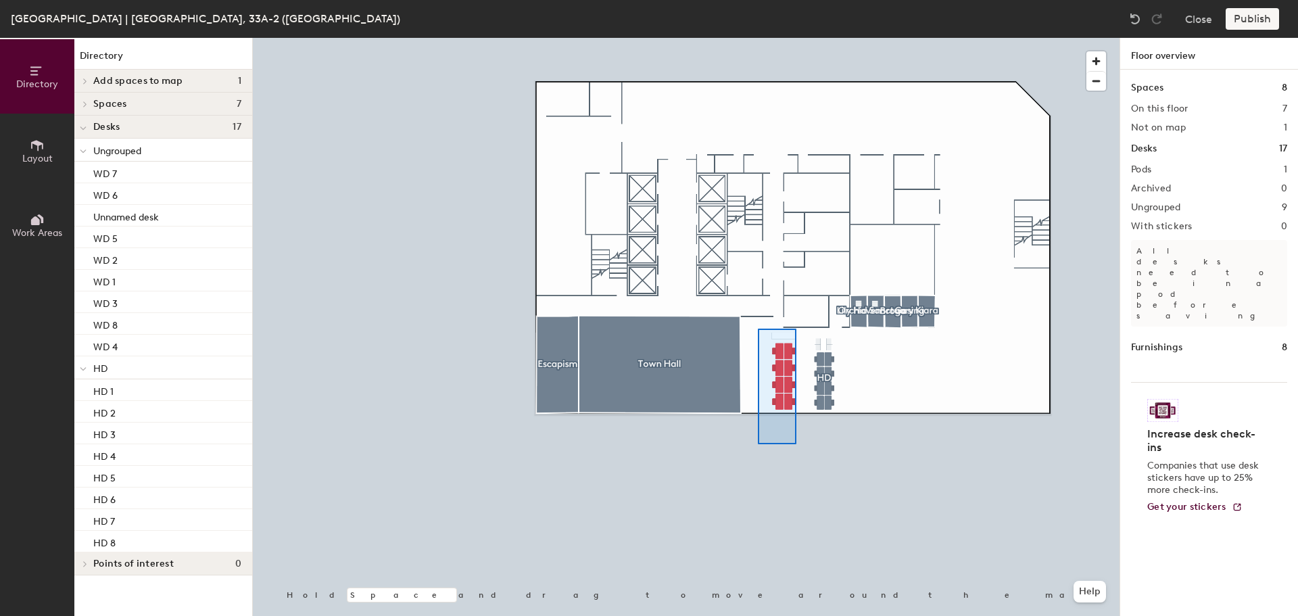
click at [764, 38] on div at bounding box center [686, 38] width 867 height 0
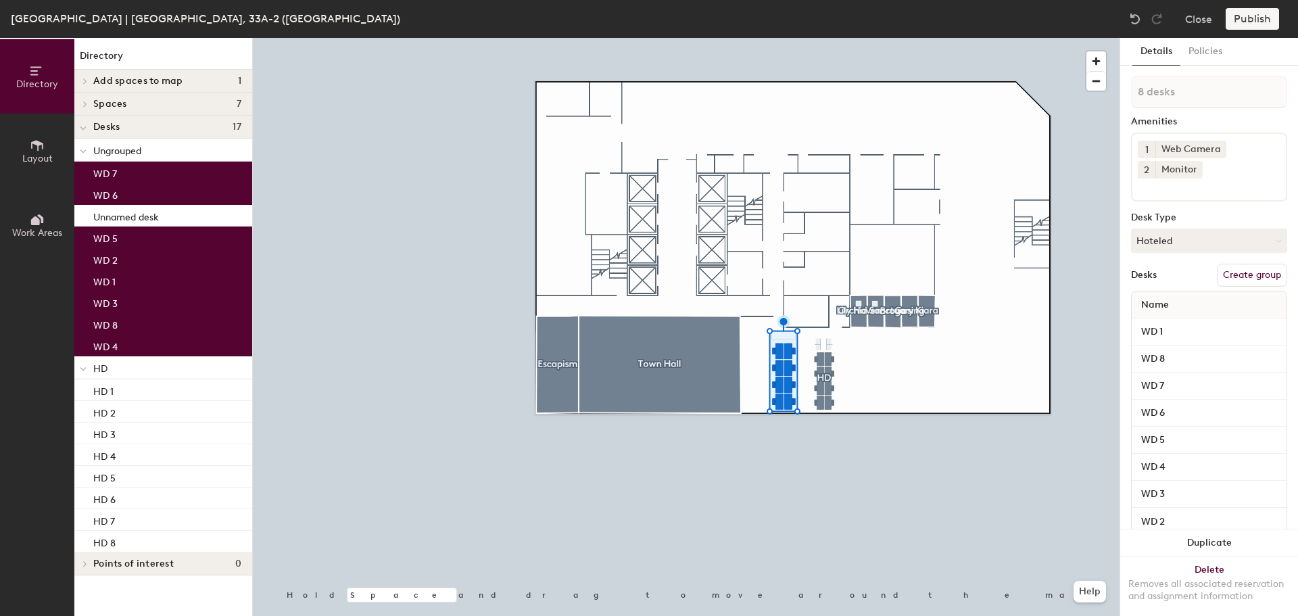
click at [1255, 279] on button "Create group" at bounding box center [1252, 275] width 70 height 23
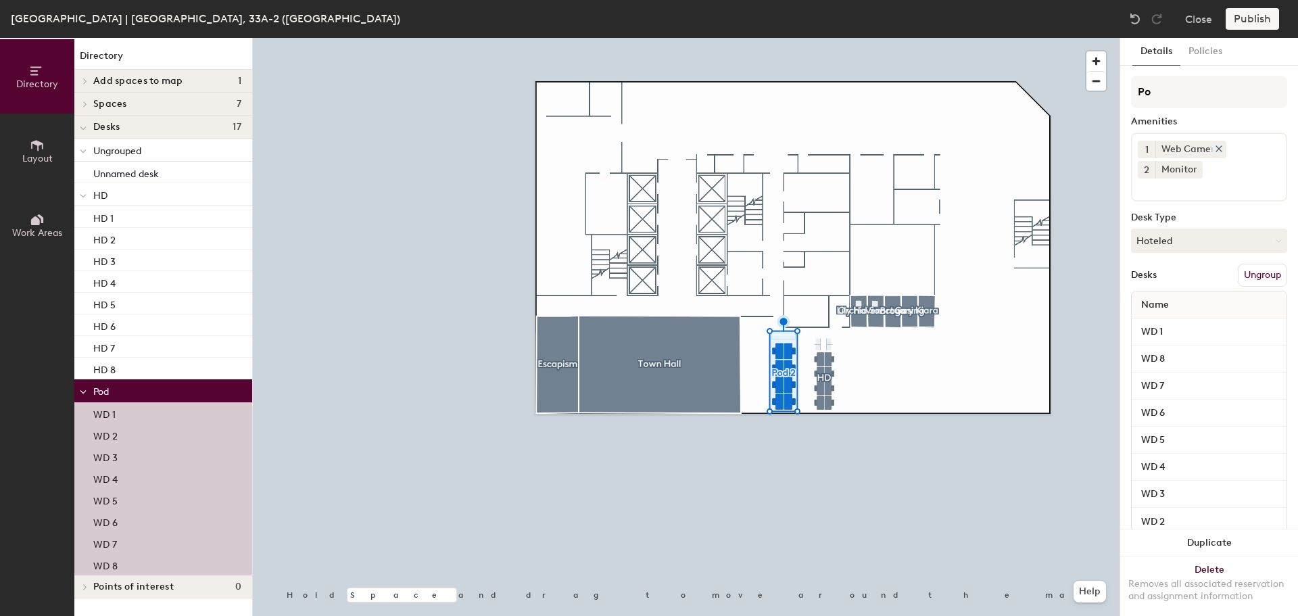
type input "P"
type input "WD"
click at [1080, 38] on div at bounding box center [686, 38] width 867 height 0
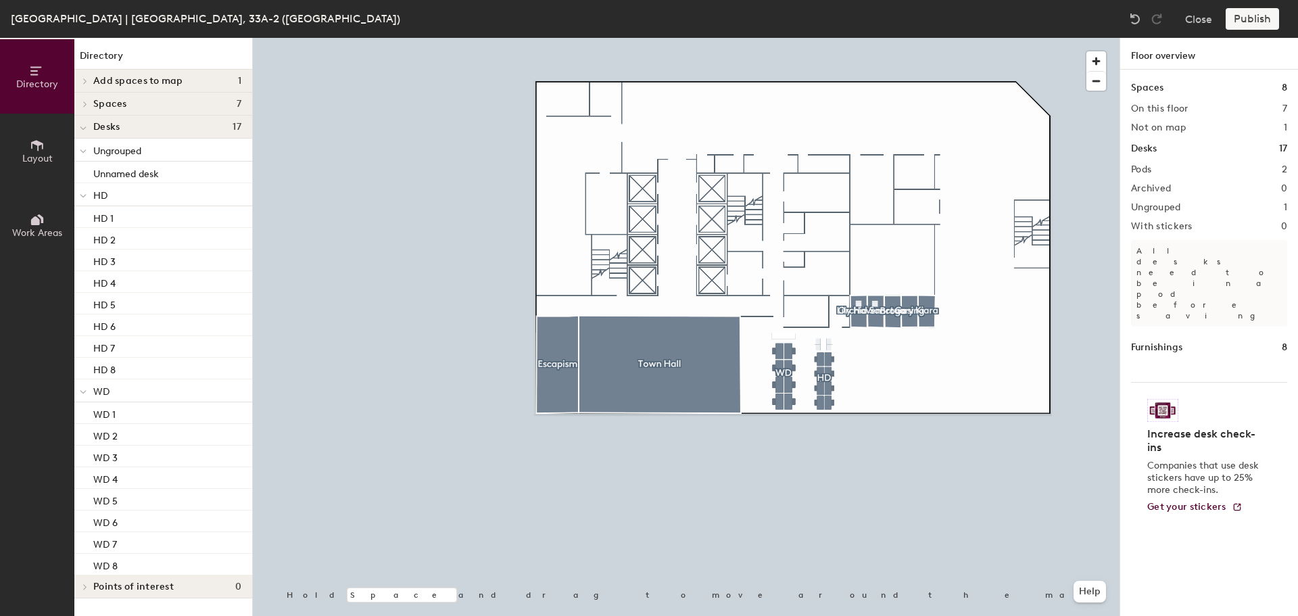
click at [1257, 24] on div "Publish" at bounding box center [1257, 19] width 62 height 22
click at [1262, 19] on div "Publish" at bounding box center [1257, 19] width 62 height 22
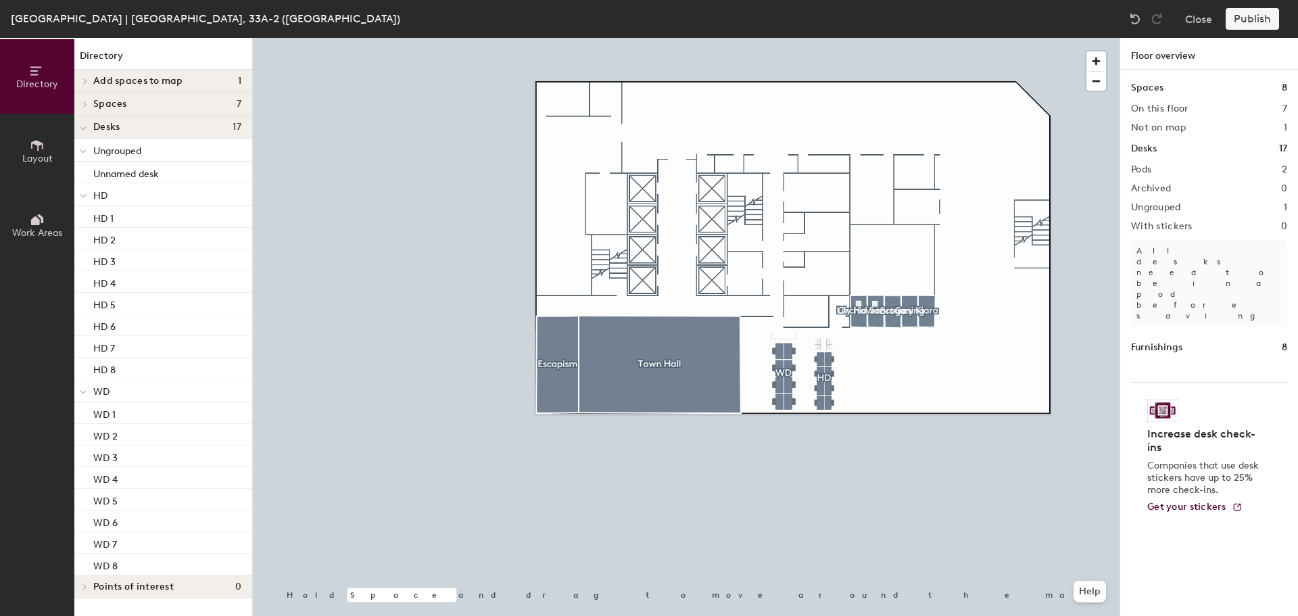
click at [1262, 19] on div "Publish" at bounding box center [1257, 19] width 62 height 22
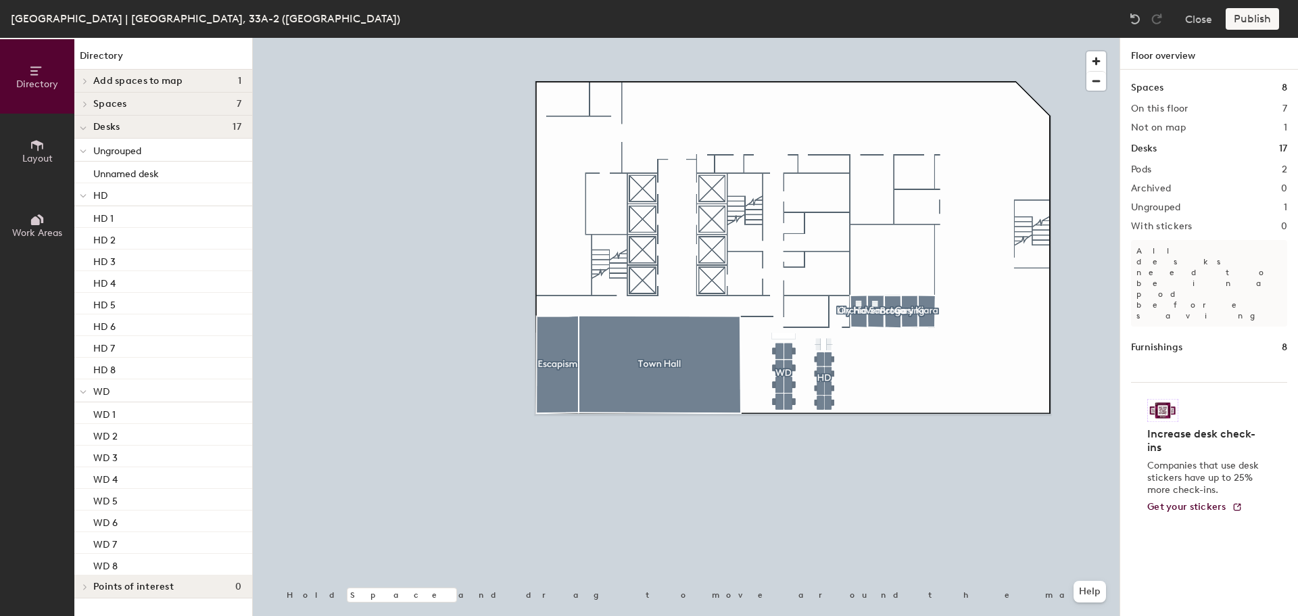
click at [1262, 19] on div "Publish" at bounding box center [1257, 19] width 62 height 22
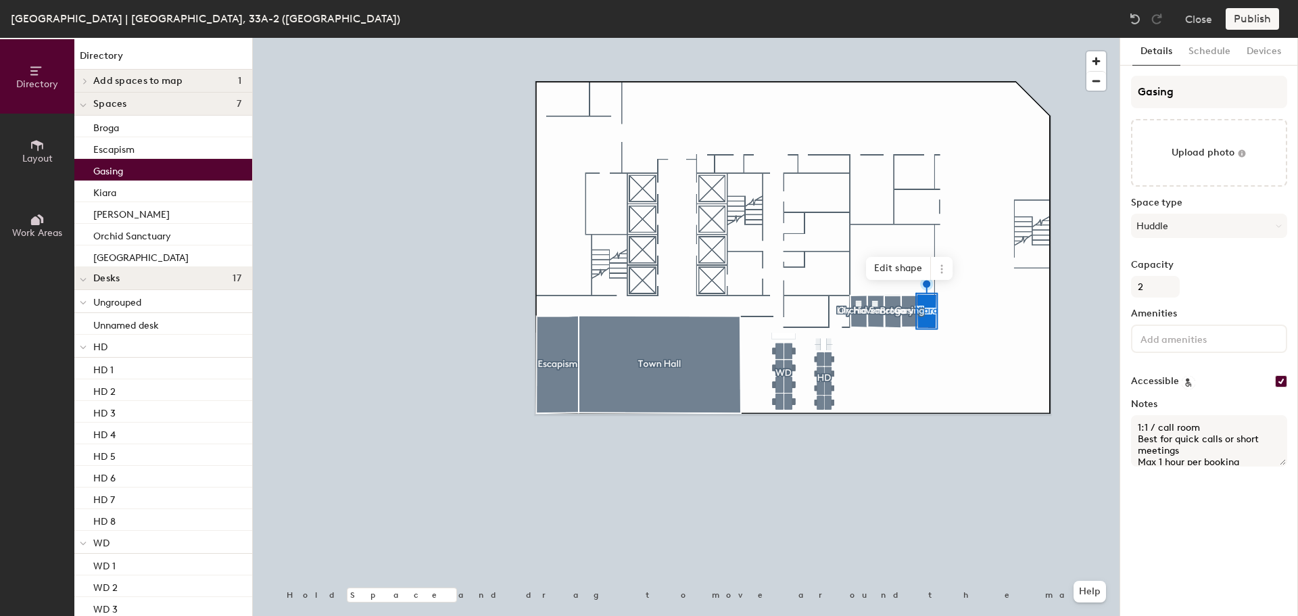
click at [944, 38] on div at bounding box center [686, 38] width 867 height 0
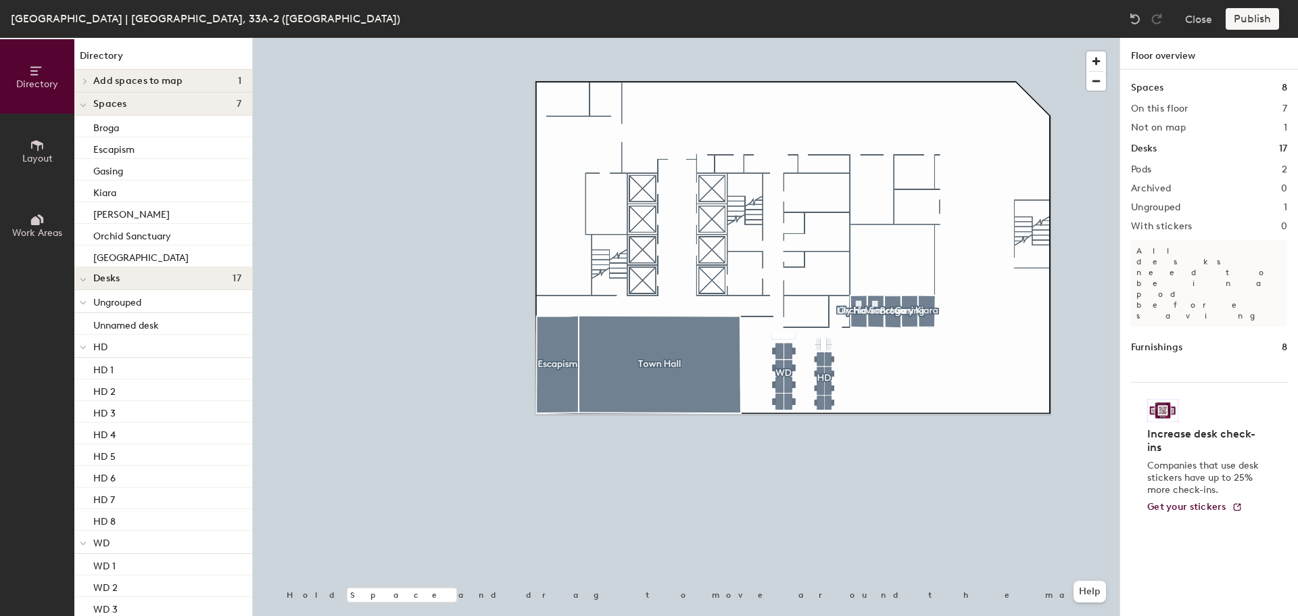
click at [115, 82] on span "Add spaces to map" at bounding box center [138, 81] width 90 height 11
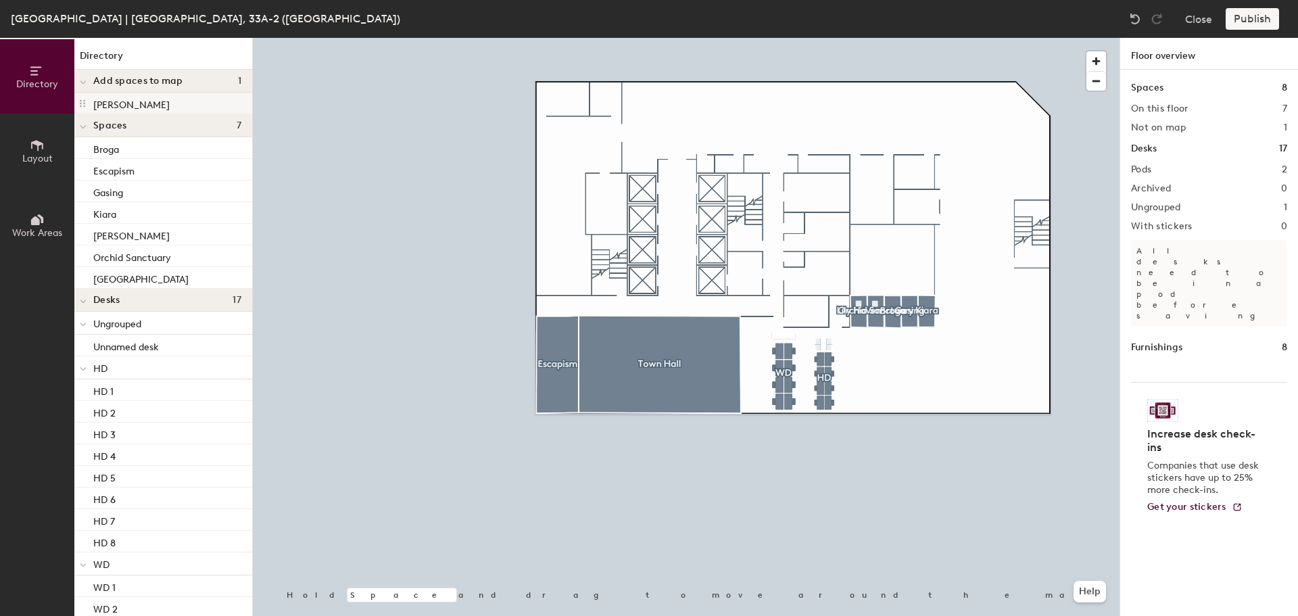
click at [84, 107] on icon at bounding box center [82, 103] width 5 height 7
click at [102, 102] on p "LILY HAVEN" at bounding box center [131, 103] width 76 height 16
click at [456, 38] on div at bounding box center [686, 38] width 867 height 0
click at [199, 102] on div "LILY HAVEN" at bounding box center [163, 104] width 178 height 22
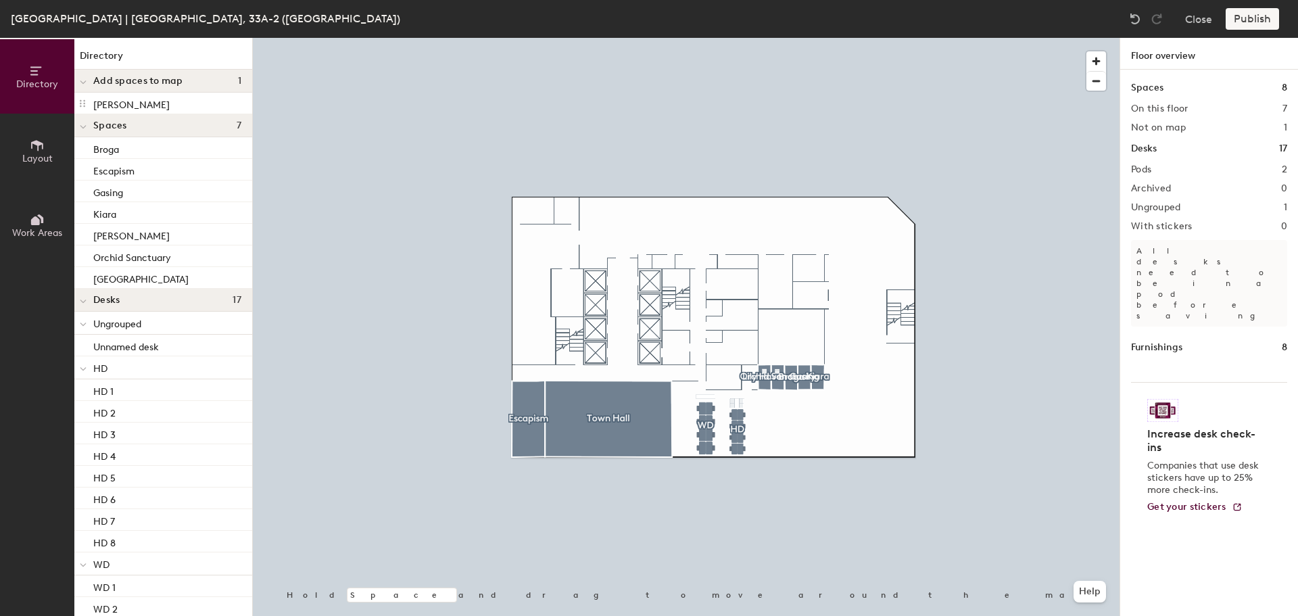
click at [1246, 17] on div "Publish" at bounding box center [1257, 19] width 62 height 22
click at [1246, 16] on div "Publish" at bounding box center [1257, 19] width 62 height 22
click at [1191, 247] on p "All desks need to be in a pod before saving" at bounding box center [1209, 283] width 156 height 87
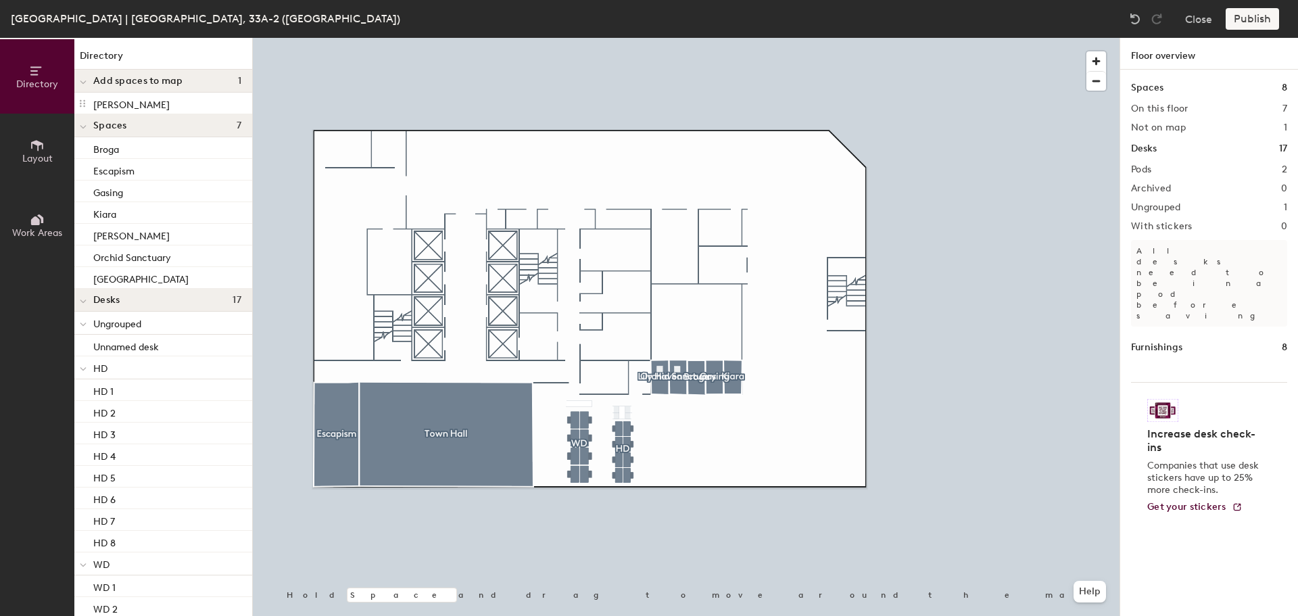
click at [877, 38] on div at bounding box center [686, 38] width 867 height 0
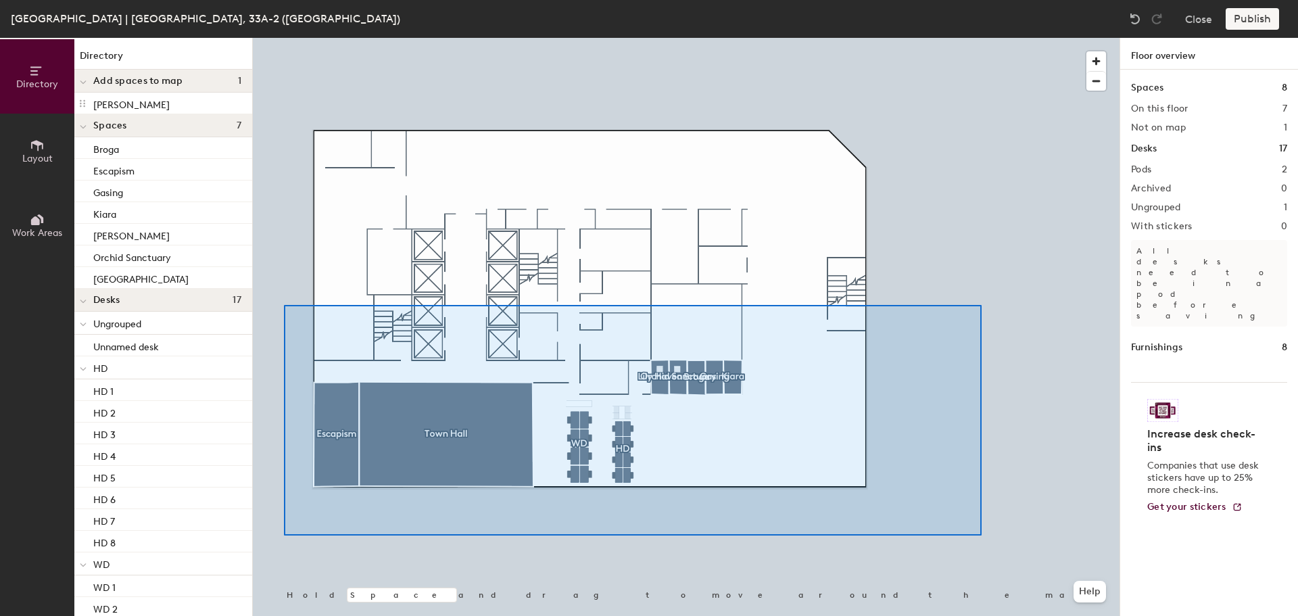
click at [283, 38] on div at bounding box center [686, 38] width 867 height 0
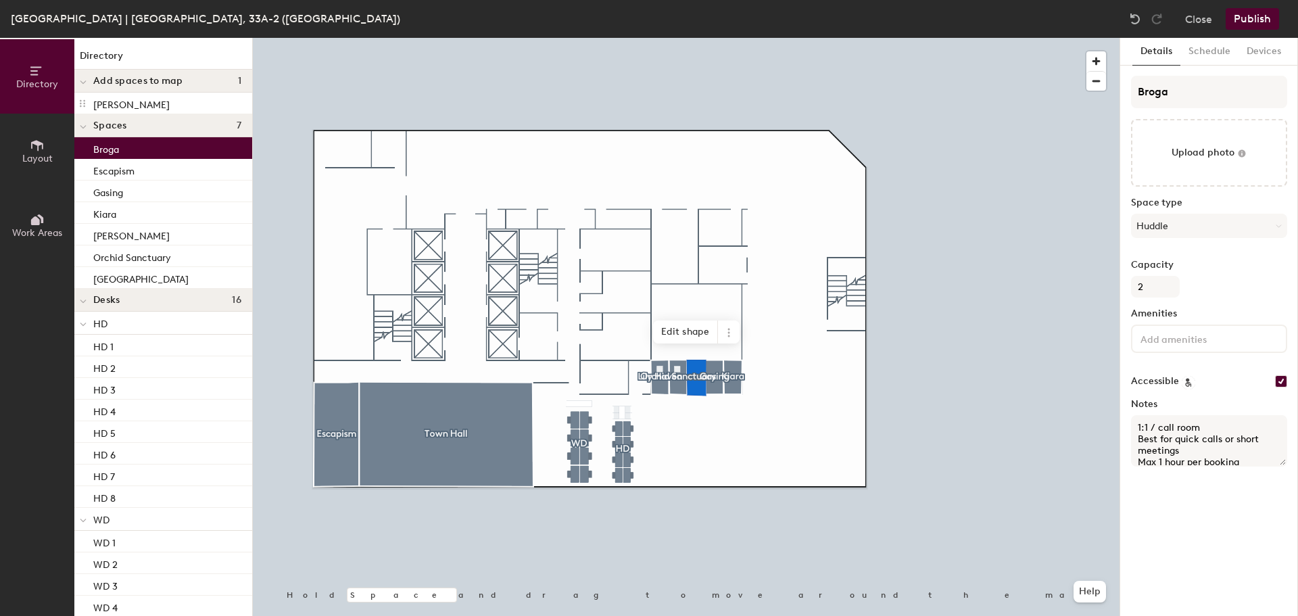
click at [953, 38] on div at bounding box center [686, 38] width 867 height 0
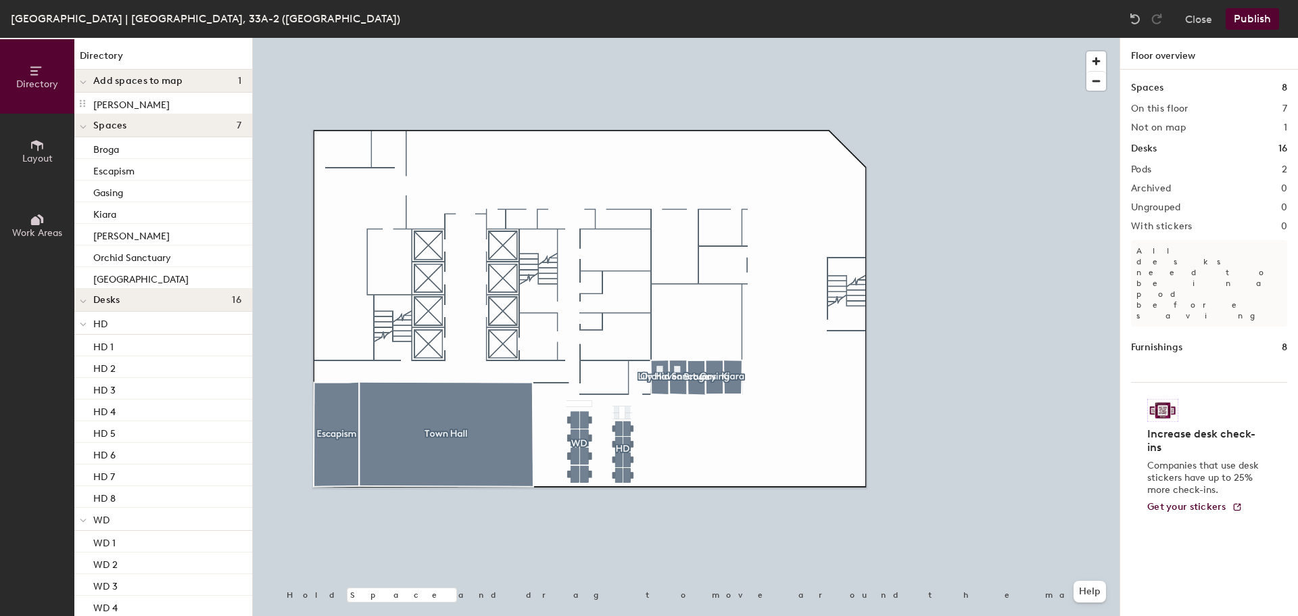
click at [1260, 22] on button "Publish" at bounding box center [1252, 19] width 53 height 22
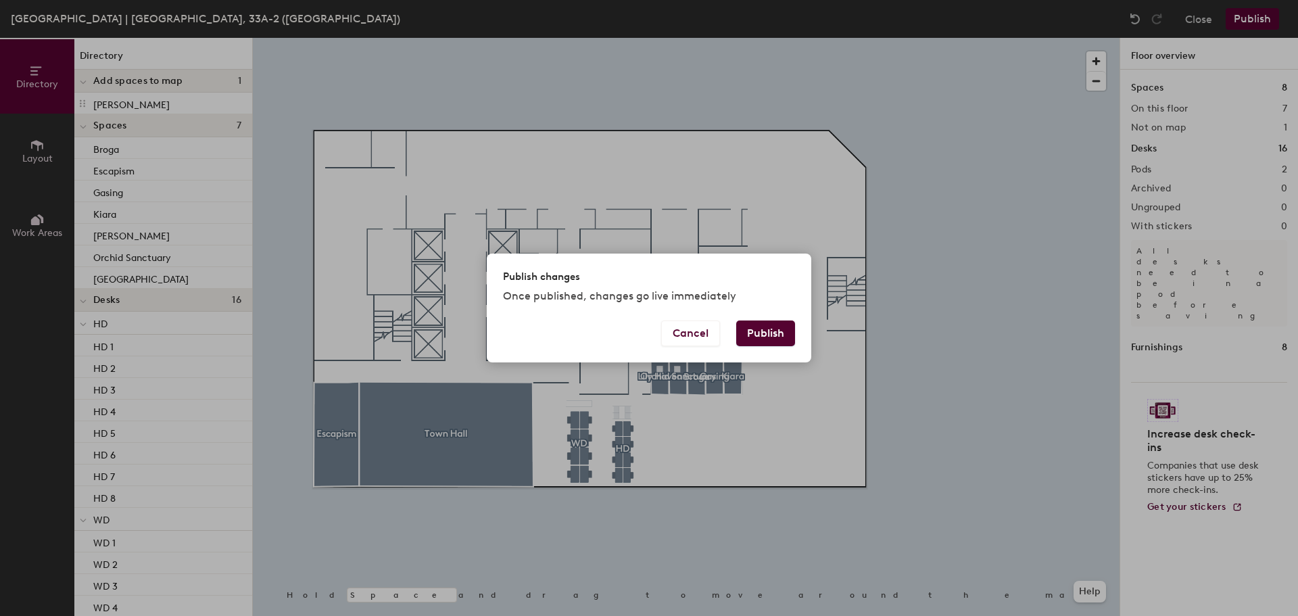
click at [781, 329] on button "Publish" at bounding box center [765, 333] width 59 height 26
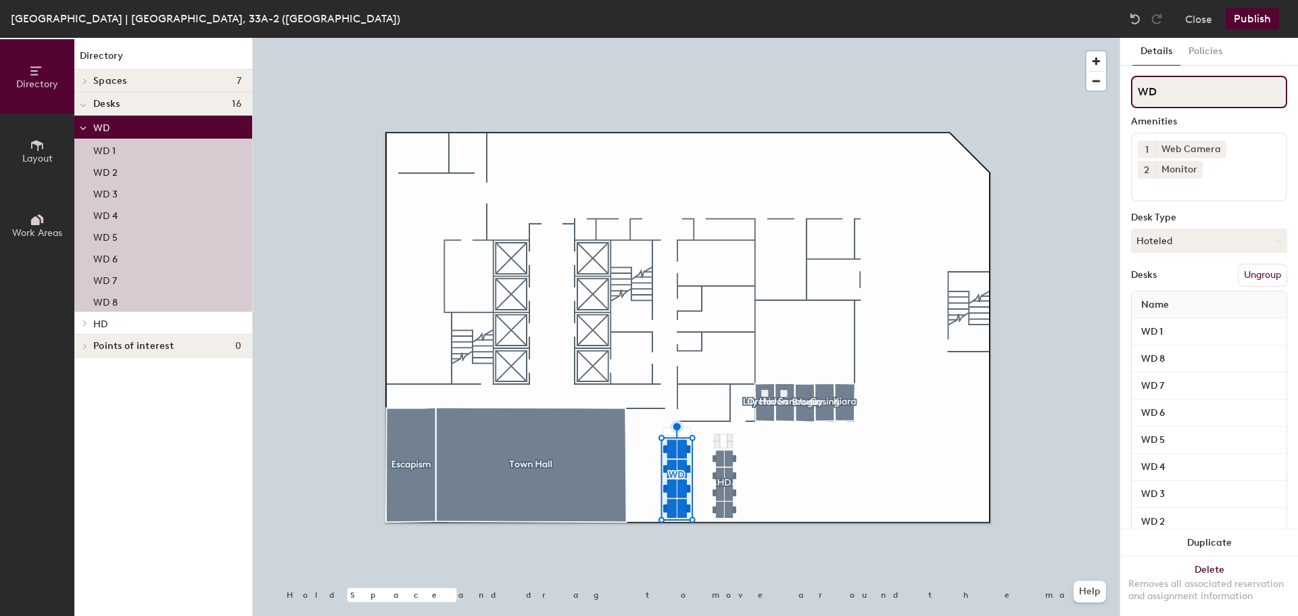
click at [1182, 97] on input "WD" at bounding box center [1209, 92] width 156 height 32
click at [1201, 52] on button "Policies" at bounding box center [1205, 52] width 50 height 28
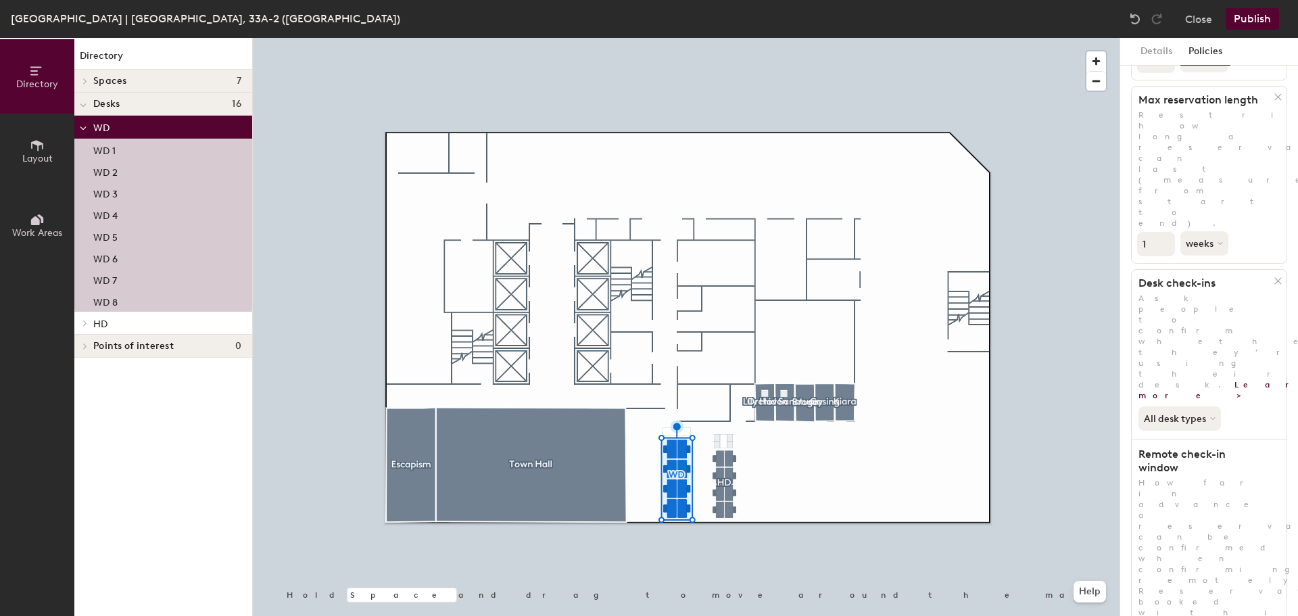
scroll to position [241, 0]
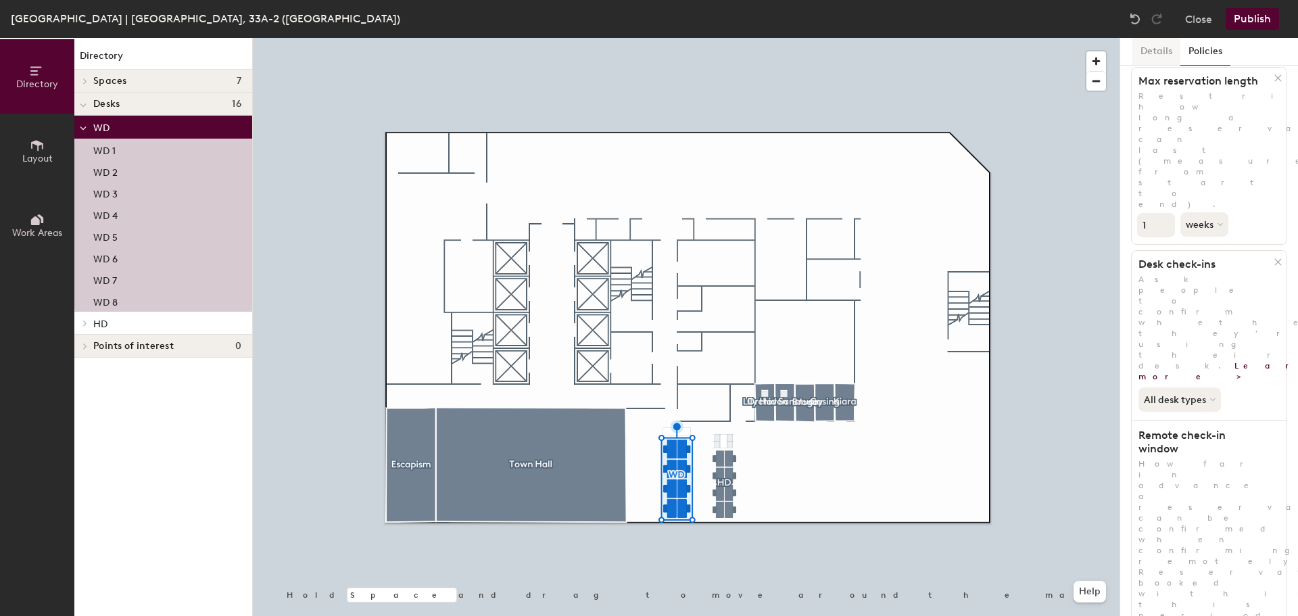
click at [1163, 53] on button "Details" at bounding box center [1156, 52] width 48 height 28
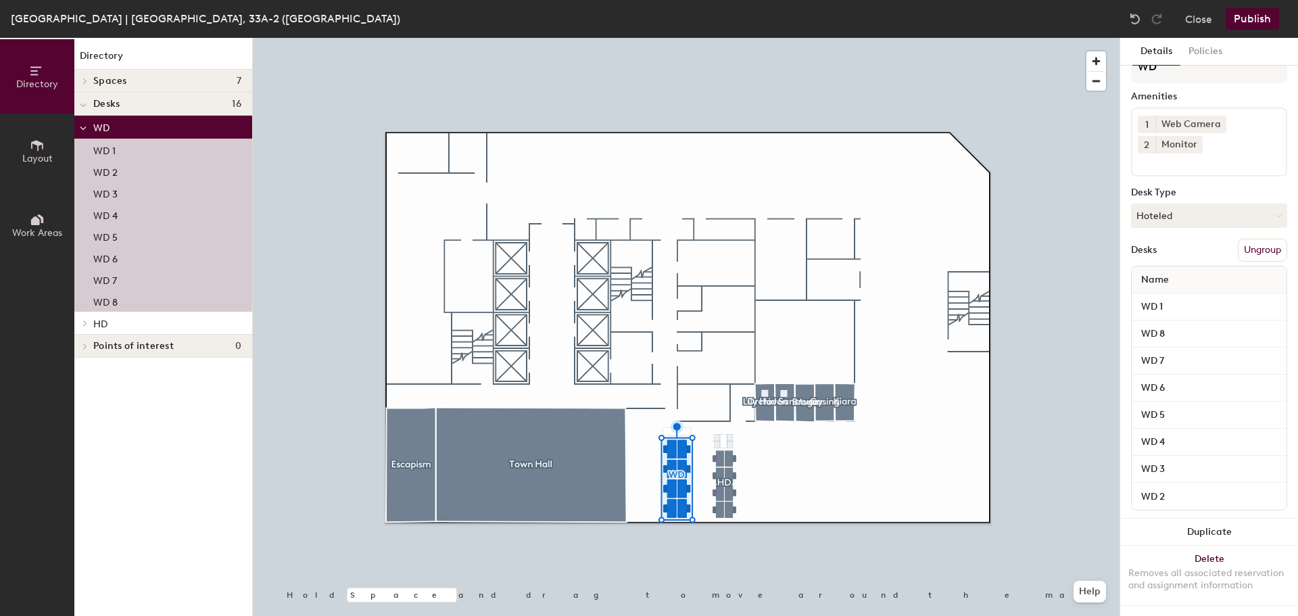
scroll to position [37, 0]
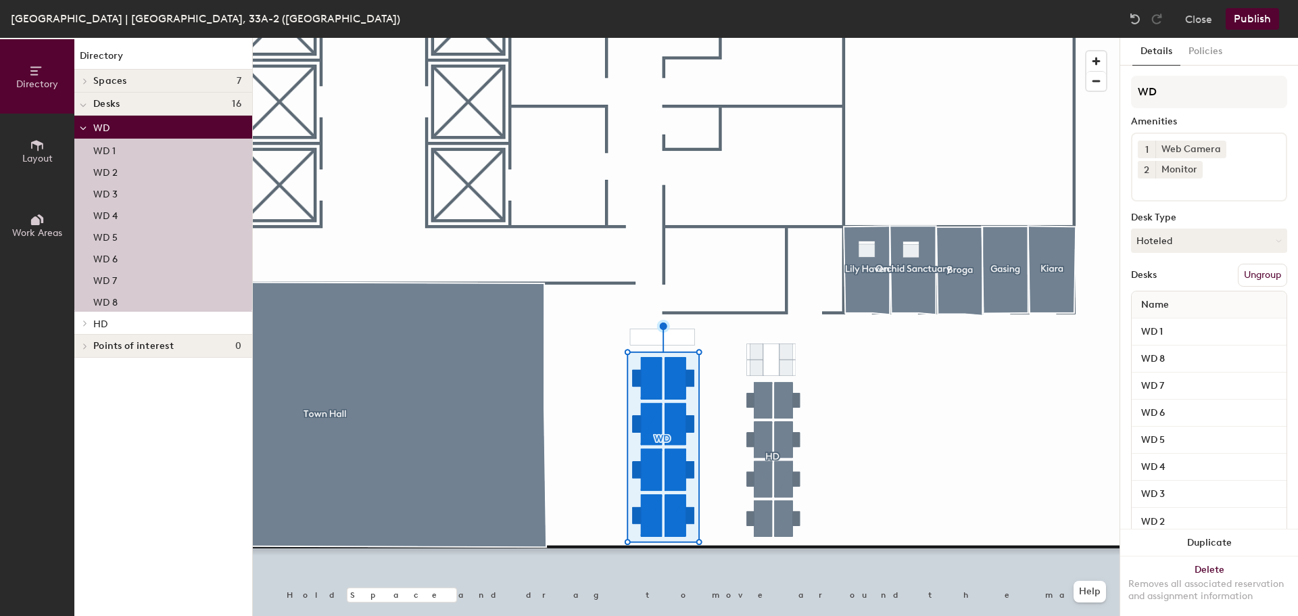
click at [1249, 277] on button "Ungroup" at bounding box center [1262, 275] width 49 height 23
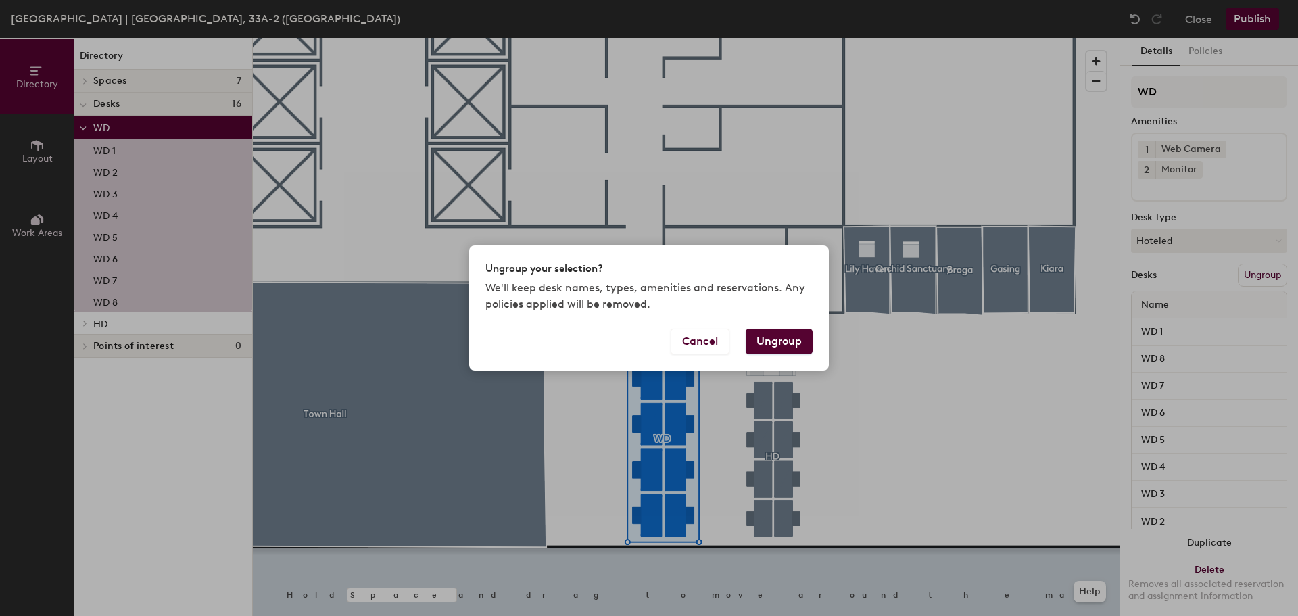
click at [793, 341] on button "Ungroup" at bounding box center [779, 342] width 67 height 26
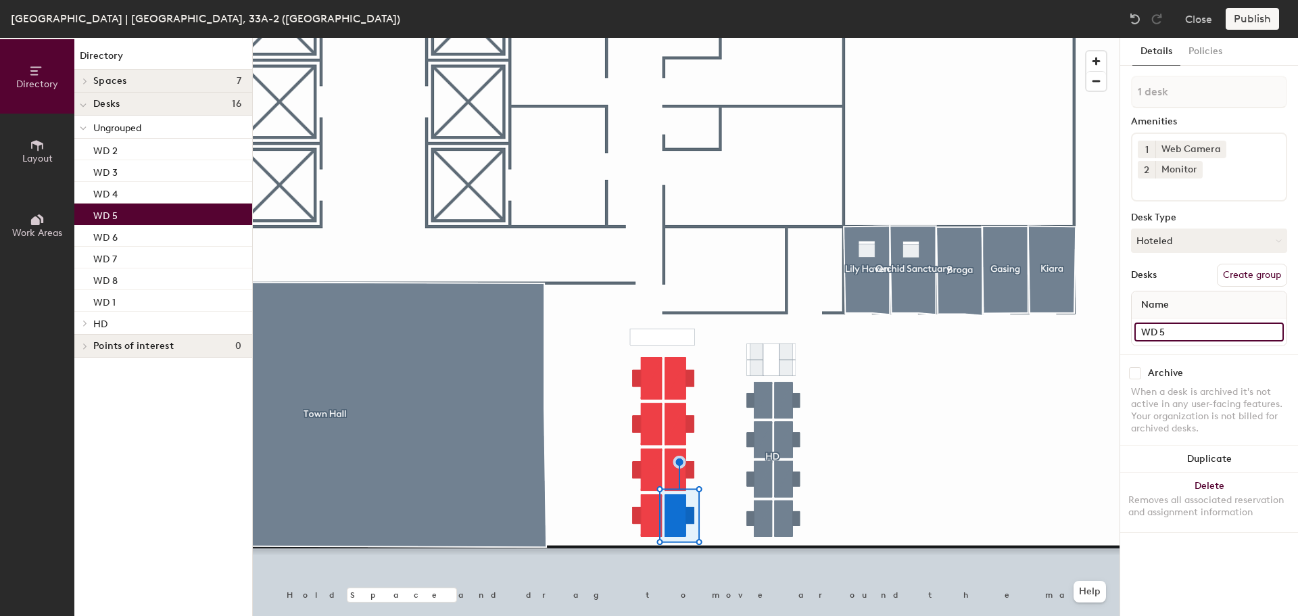
click at [1193, 331] on input "WD 5" at bounding box center [1208, 331] width 149 height 19
click at [921, 38] on div at bounding box center [686, 38] width 867 height 0
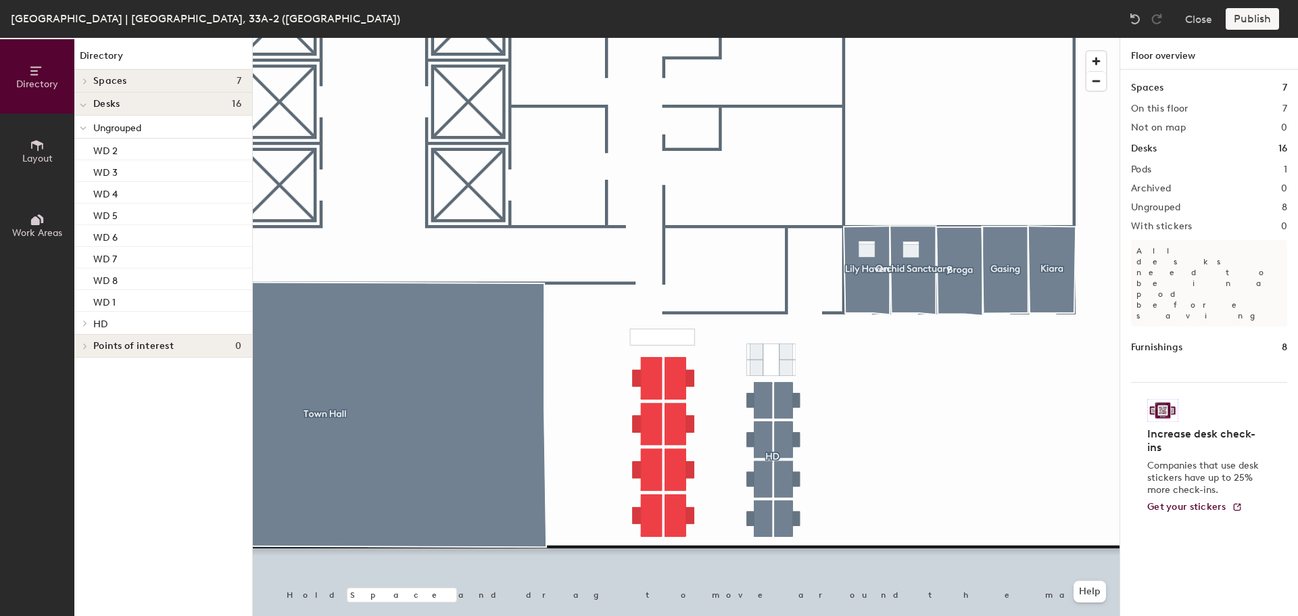
click at [1163, 206] on h2 "Ungrouped" at bounding box center [1156, 207] width 50 height 11
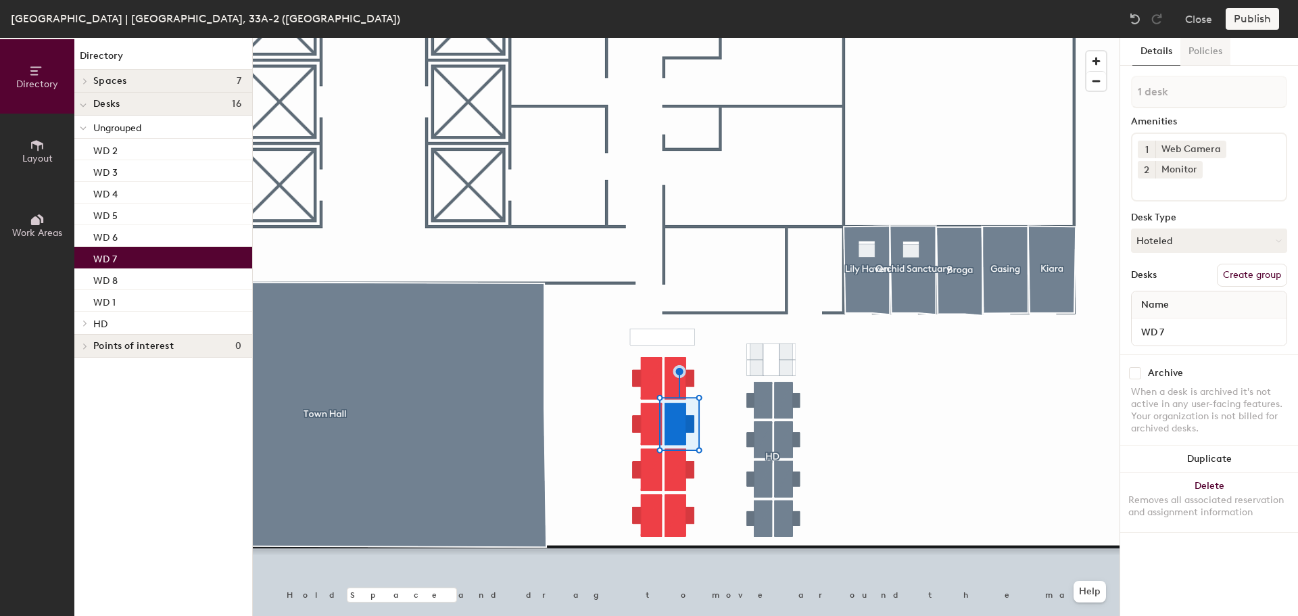
click at [1204, 53] on button "Policies" at bounding box center [1205, 52] width 50 height 28
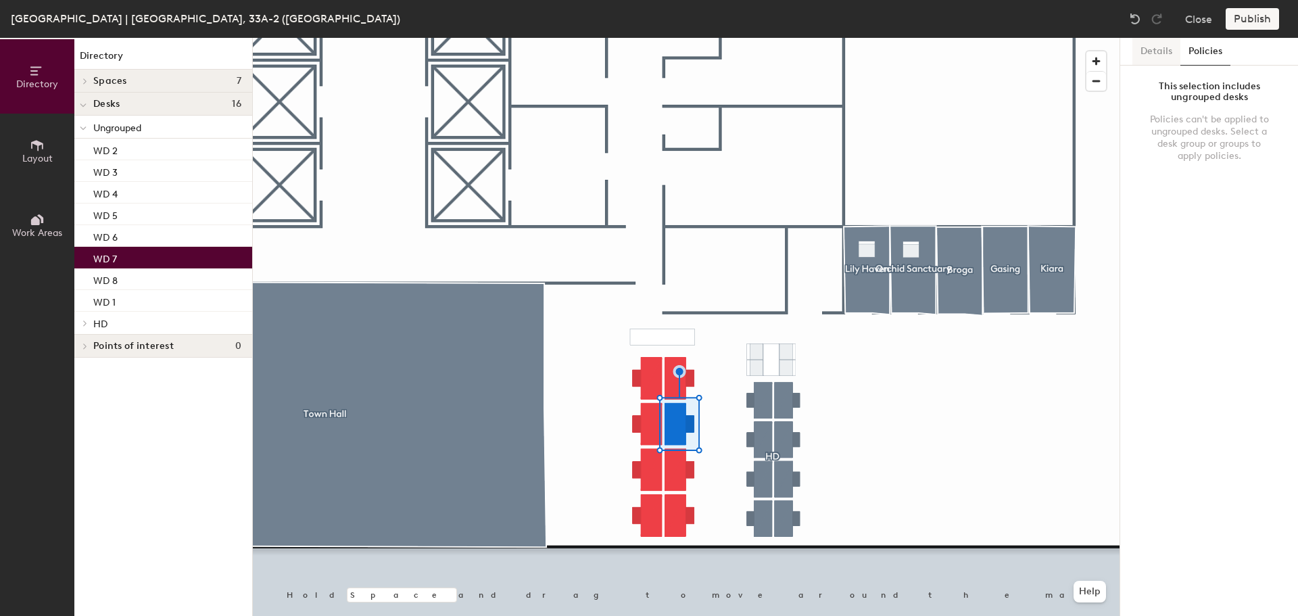
click at [1165, 61] on button "Details" at bounding box center [1156, 52] width 48 height 28
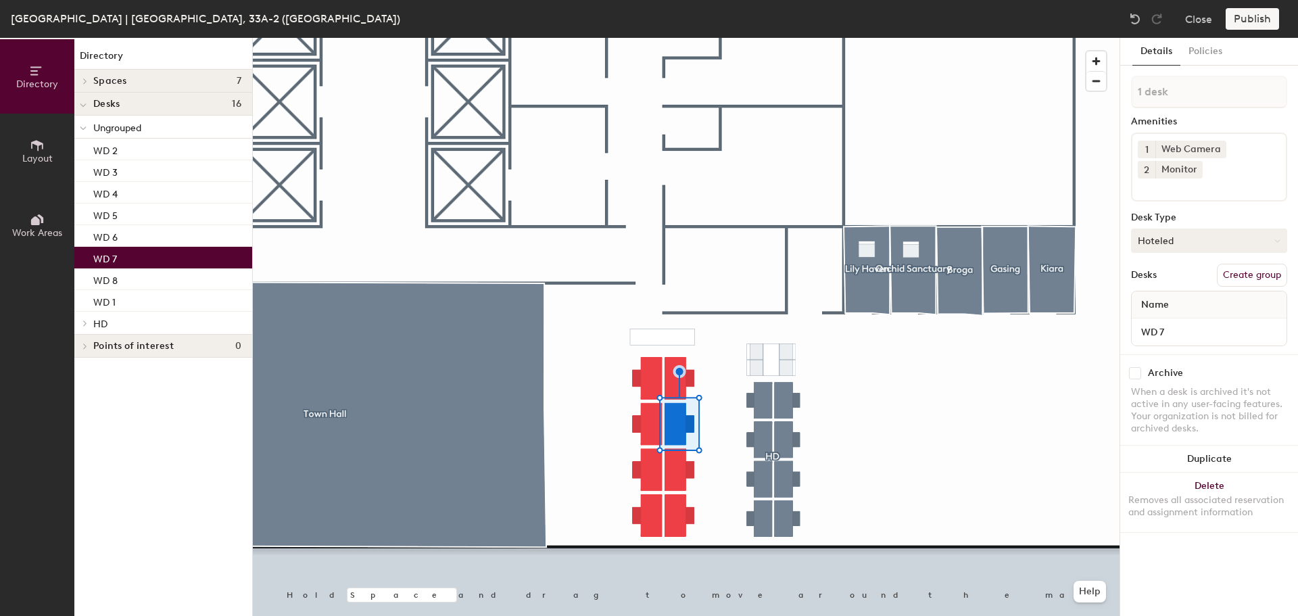
click at [1198, 241] on button "Hoteled" at bounding box center [1209, 241] width 156 height 24
click at [1184, 299] on div "Hot" at bounding box center [1199, 303] width 135 height 20
click at [1223, 56] on button "Policies" at bounding box center [1205, 52] width 50 height 28
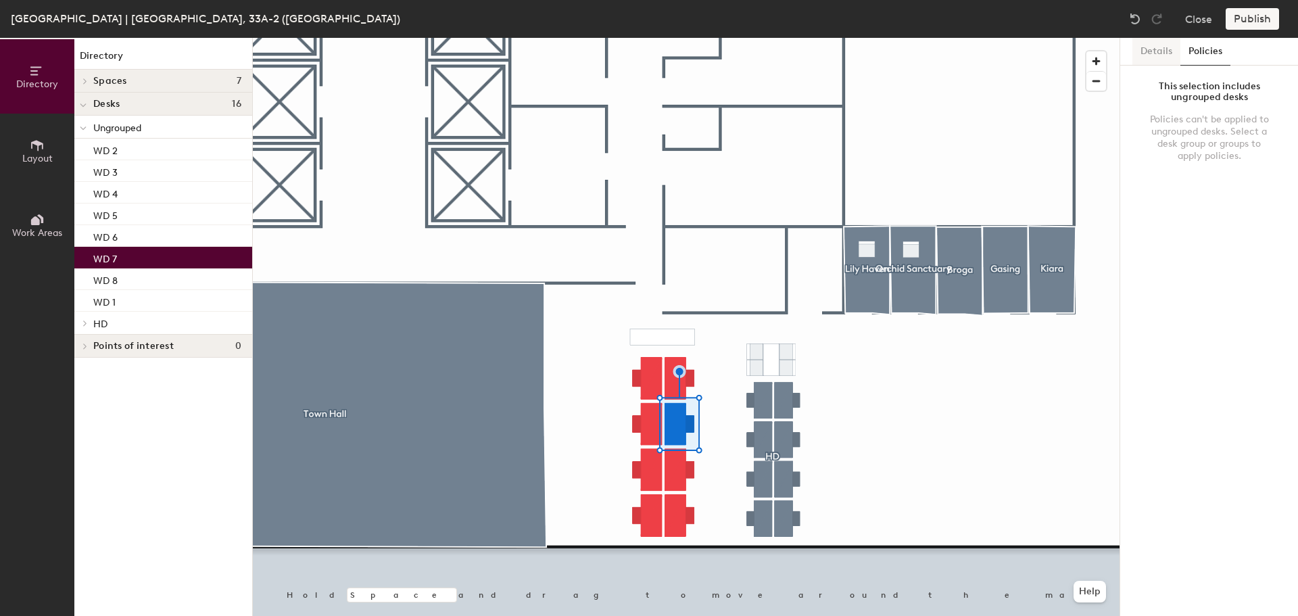
click at [1164, 61] on button "Details" at bounding box center [1156, 52] width 48 height 28
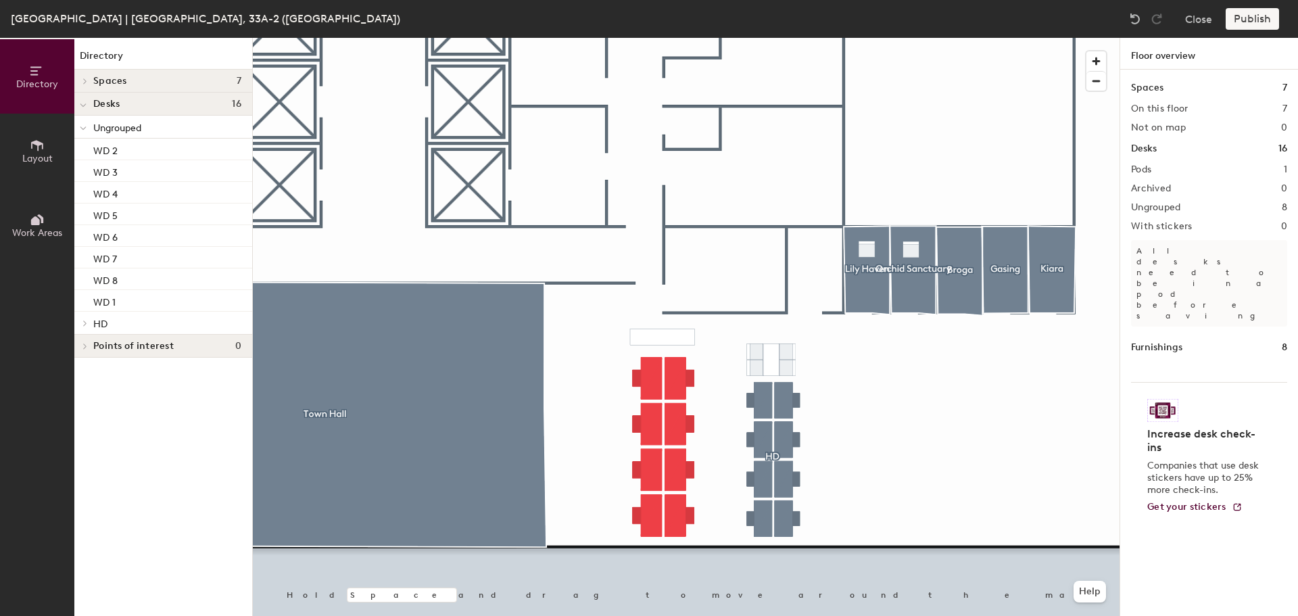
click at [1235, 19] on div "Publish" at bounding box center [1257, 19] width 62 height 22
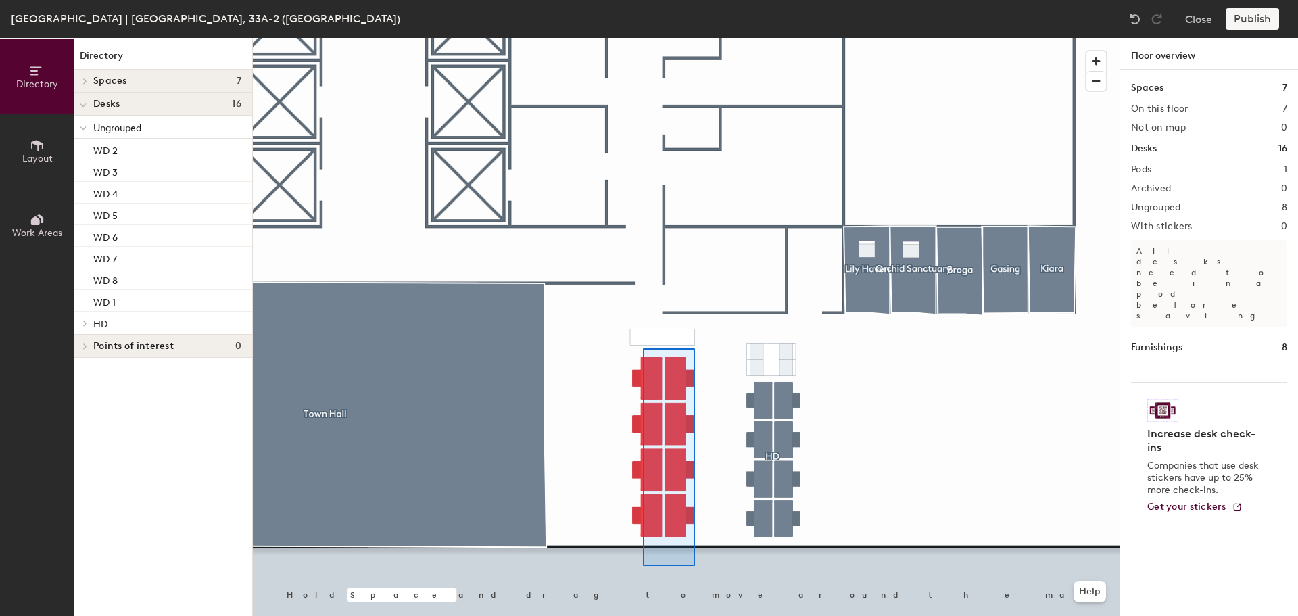
click at [631, 38] on div at bounding box center [686, 38] width 867 height 0
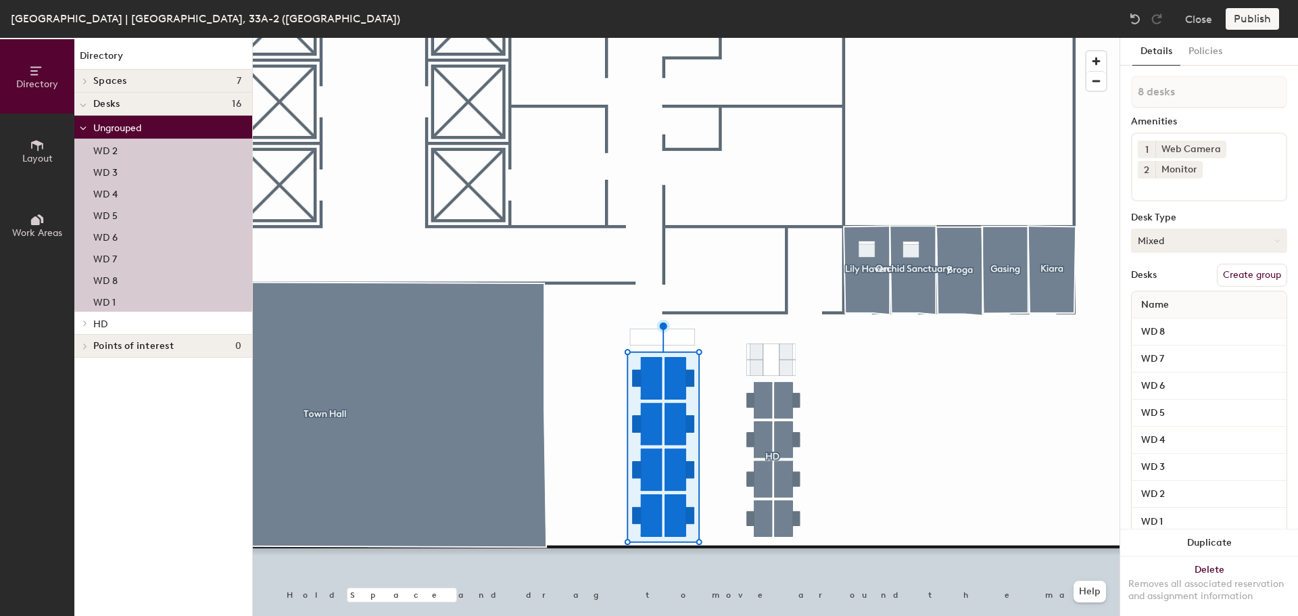
click at [1229, 234] on button "Mixed" at bounding box center [1209, 241] width 156 height 24
click at [1176, 322] on div "Hoteled" at bounding box center [1199, 323] width 135 height 20
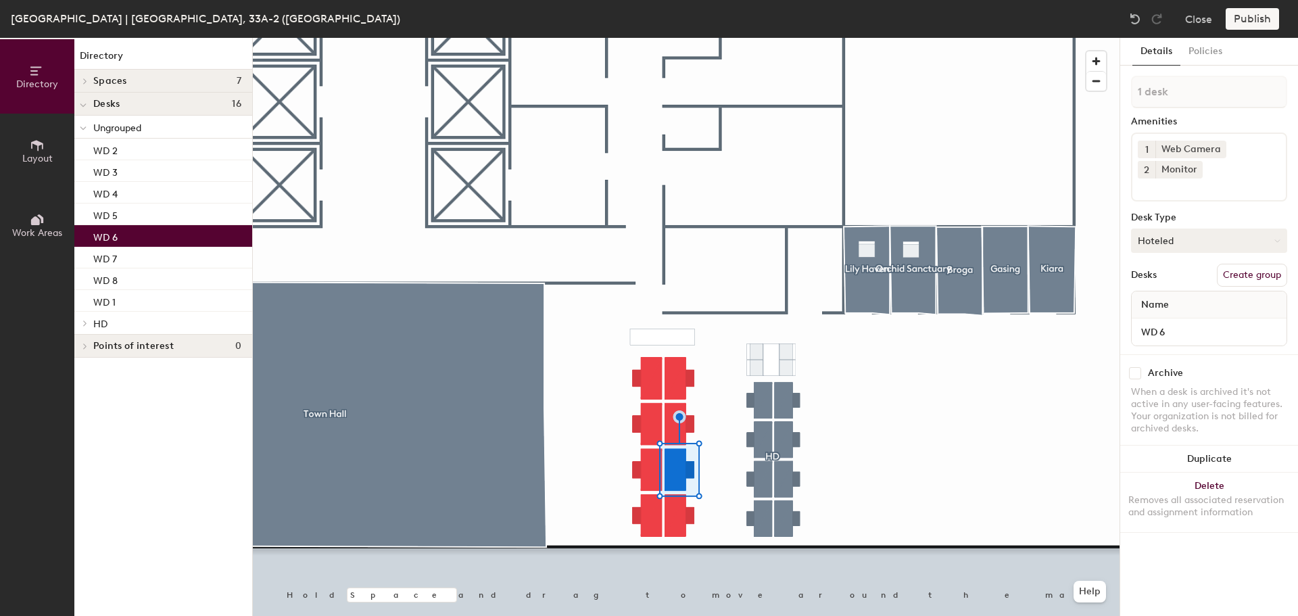
click at [1276, 240] on icon at bounding box center [1277, 241] width 6 height 6
click at [991, 38] on div at bounding box center [686, 38] width 867 height 0
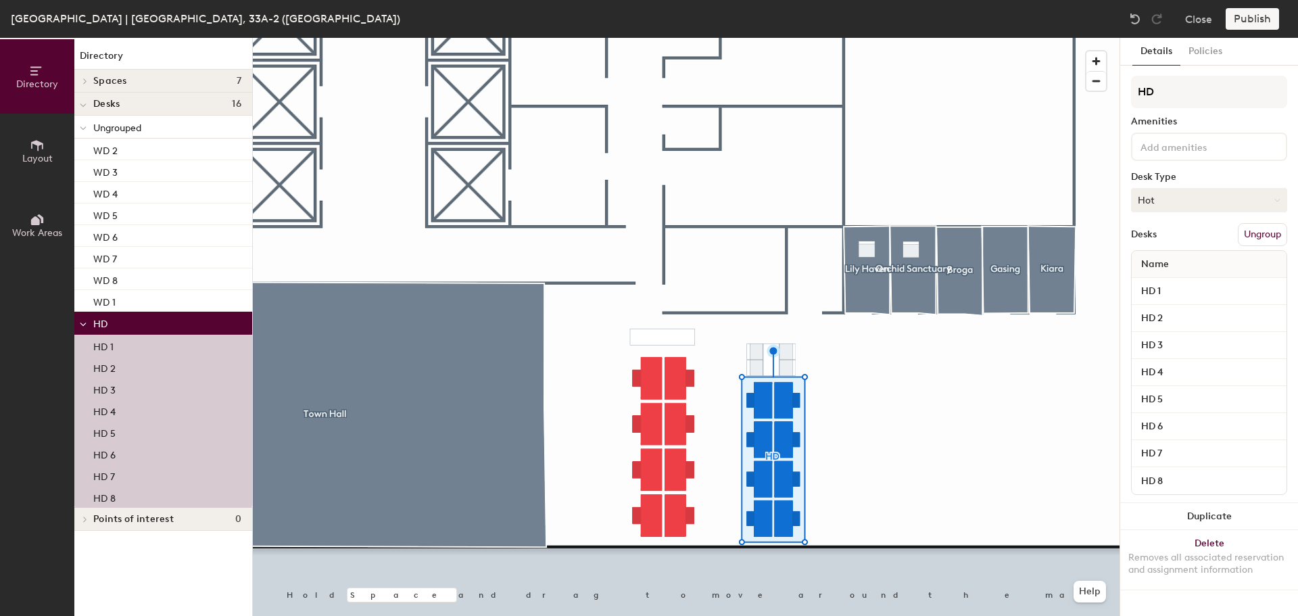
click at [1149, 203] on button "Hot" at bounding box center [1209, 200] width 156 height 24
click at [1157, 264] on div "Hot" at bounding box center [1199, 262] width 135 height 20
click at [972, 38] on div at bounding box center [686, 38] width 867 height 0
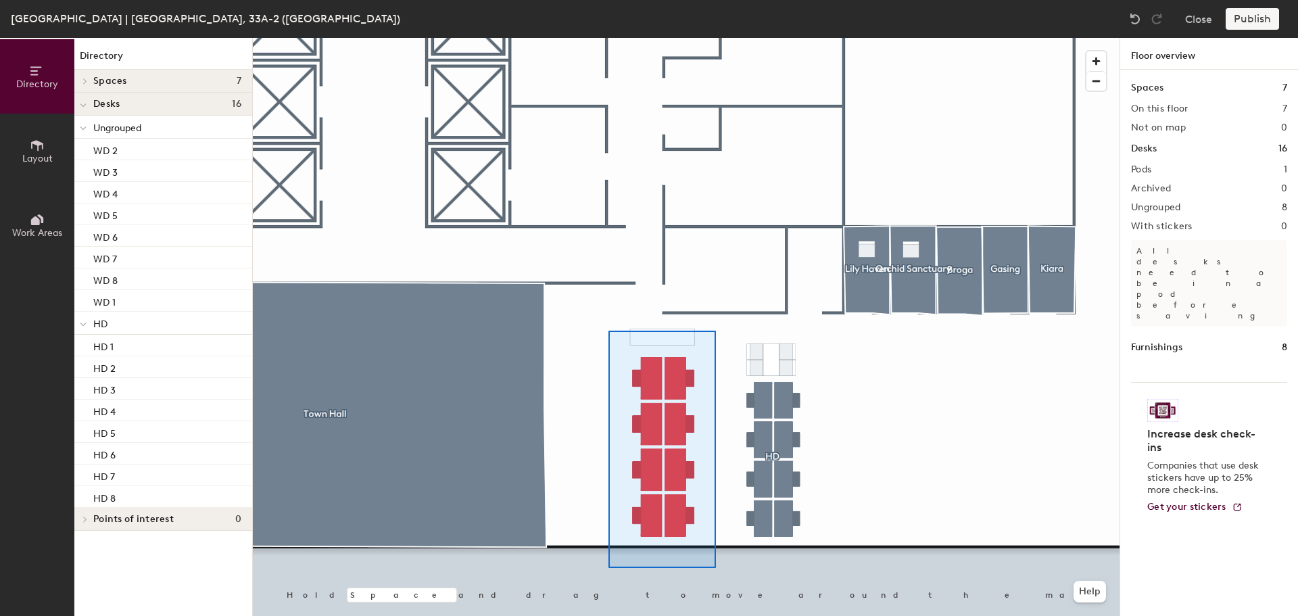
click at [608, 38] on div at bounding box center [686, 38] width 867 height 0
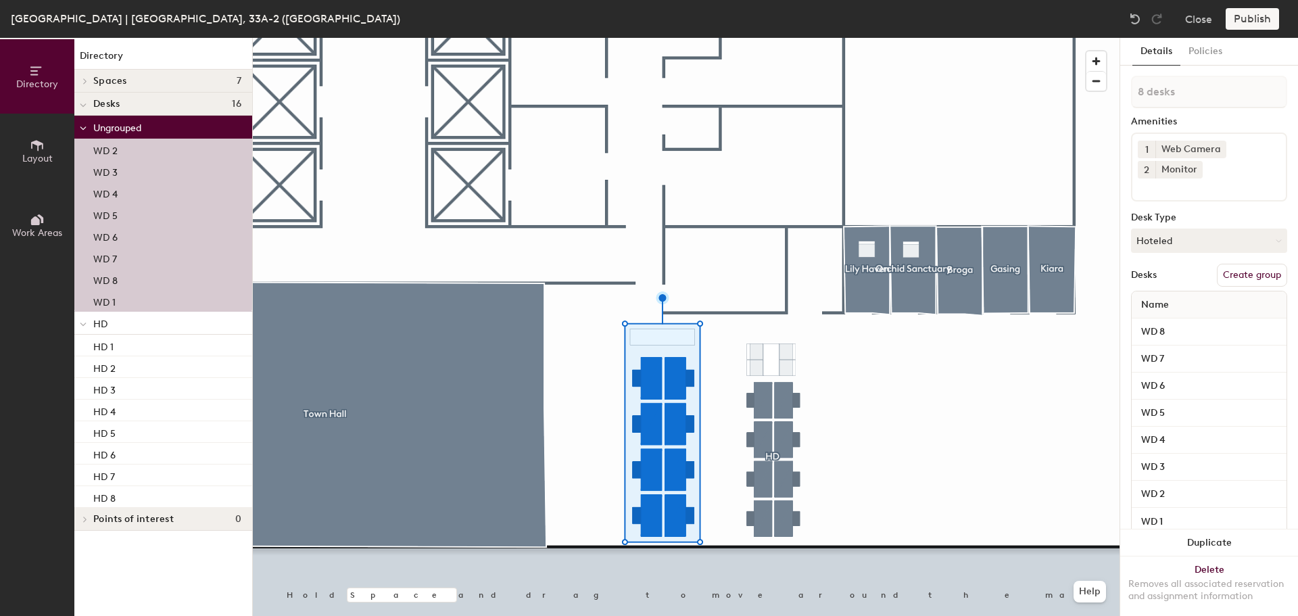
drag, startPoint x: 129, startPoint y: 126, endPoint x: 117, endPoint y: 128, distance: 12.3
click at [117, 128] on span "Ungrouped" at bounding box center [117, 127] width 48 height 11
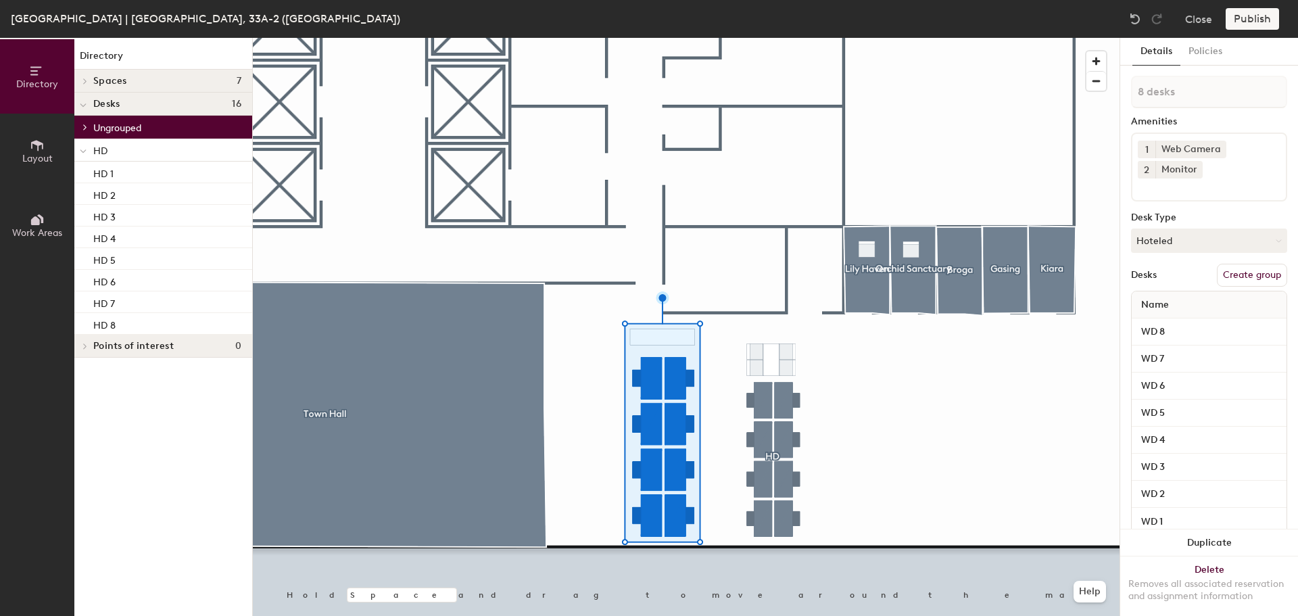
click at [89, 130] on div at bounding box center [83, 127] width 18 height 22
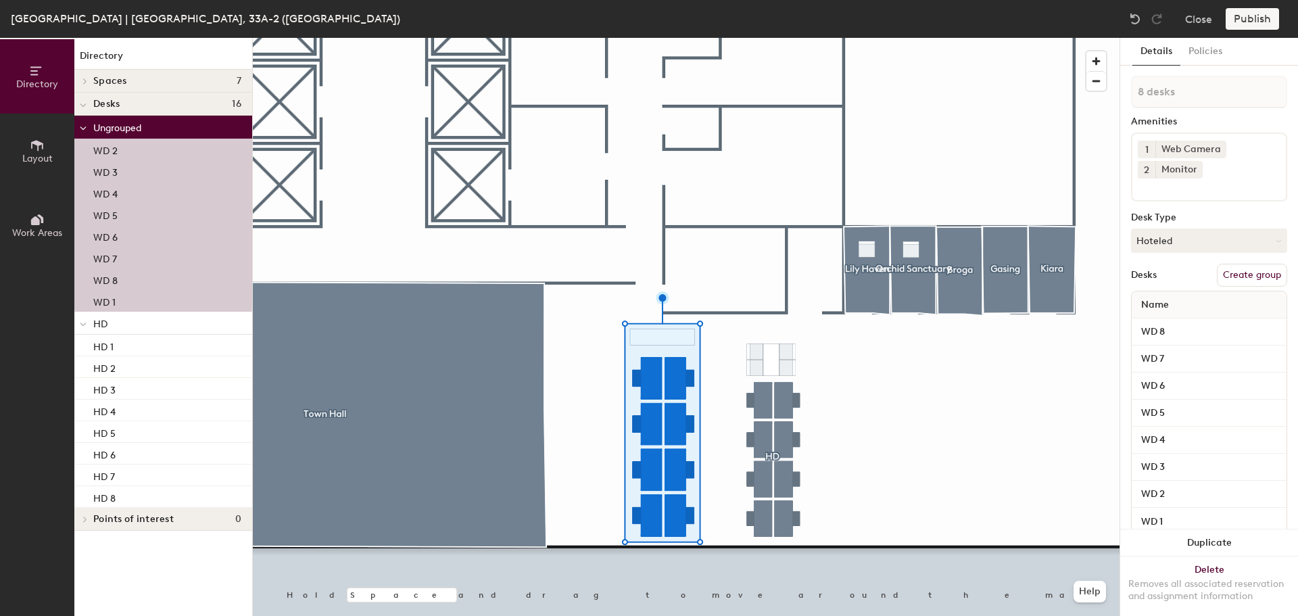
click at [89, 130] on div at bounding box center [83, 127] width 18 height 22
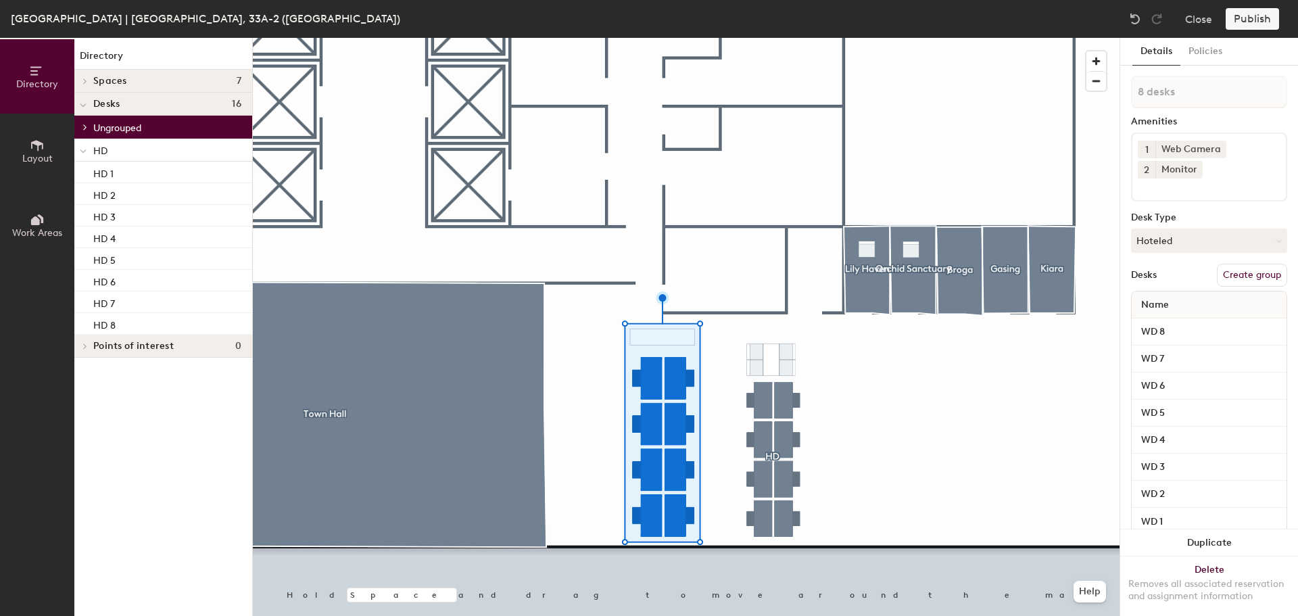
click at [116, 124] on span "Ungrouped" at bounding box center [117, 127] width 48 height 11
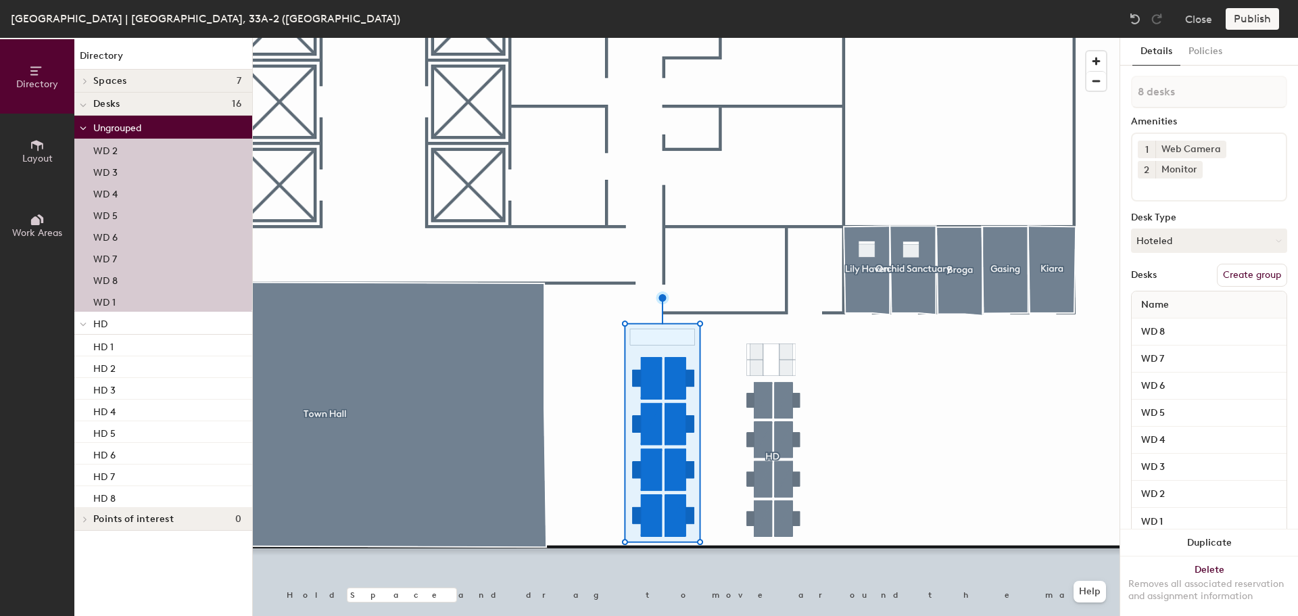
click at [1235, 274] on button "Create group" at bounding box center [1252, 275] width 70 height 23
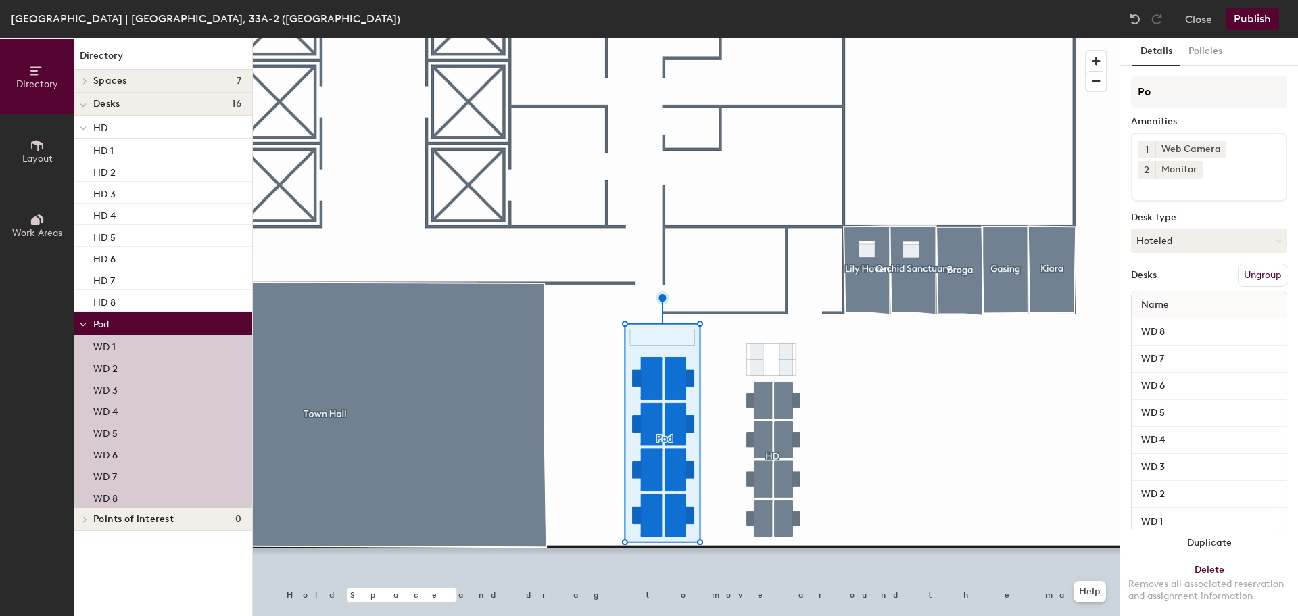
type input "P"
type input "WD 1"
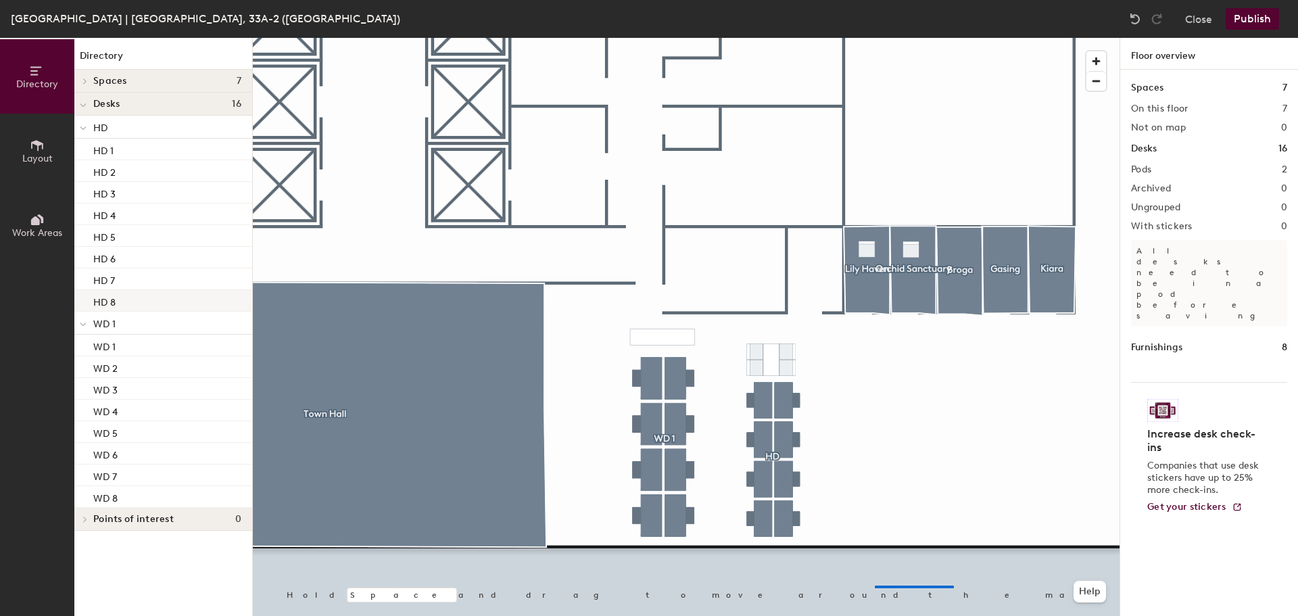
click at [834, 38] on div at bounding box center [686, 38] width 867 height 0
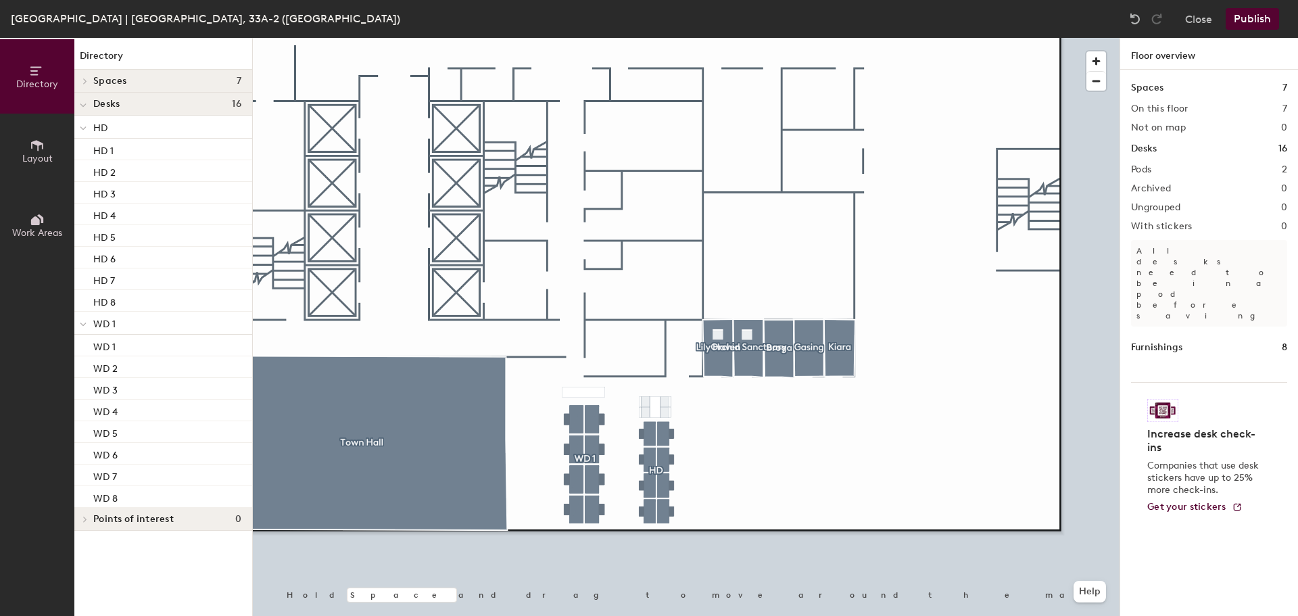
click at [31, 152] on icon at bounding box center [37, 145] width 15 height 15
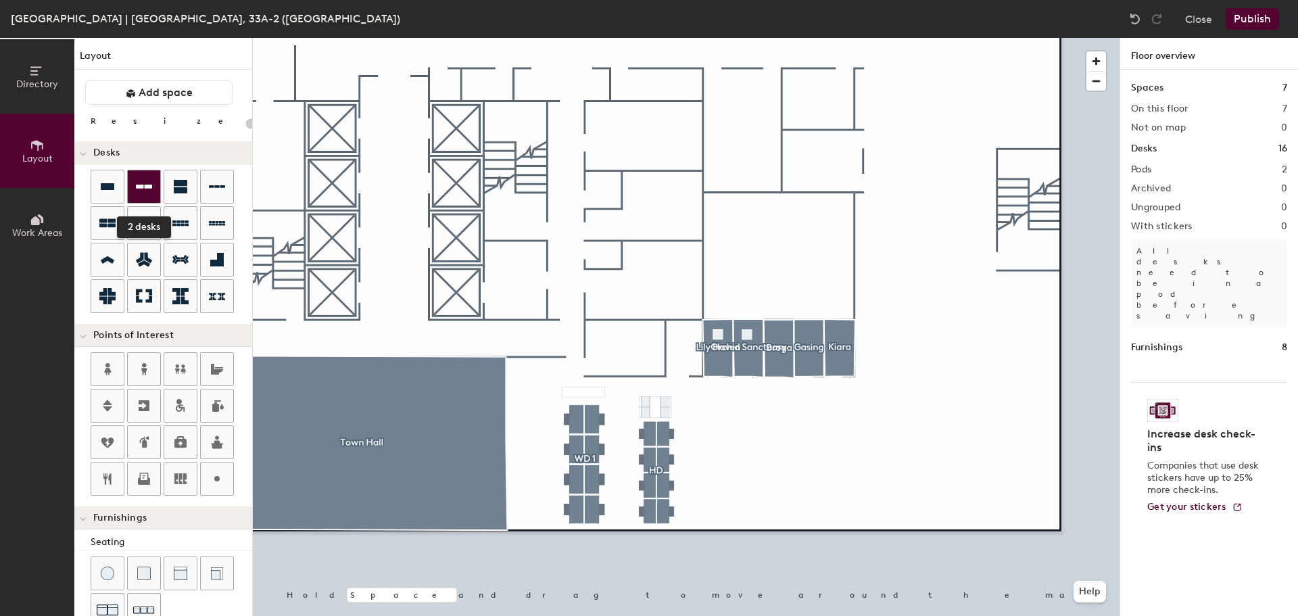
click at [157, 191] on div at bounding box center [144, 186] width 32 height 32
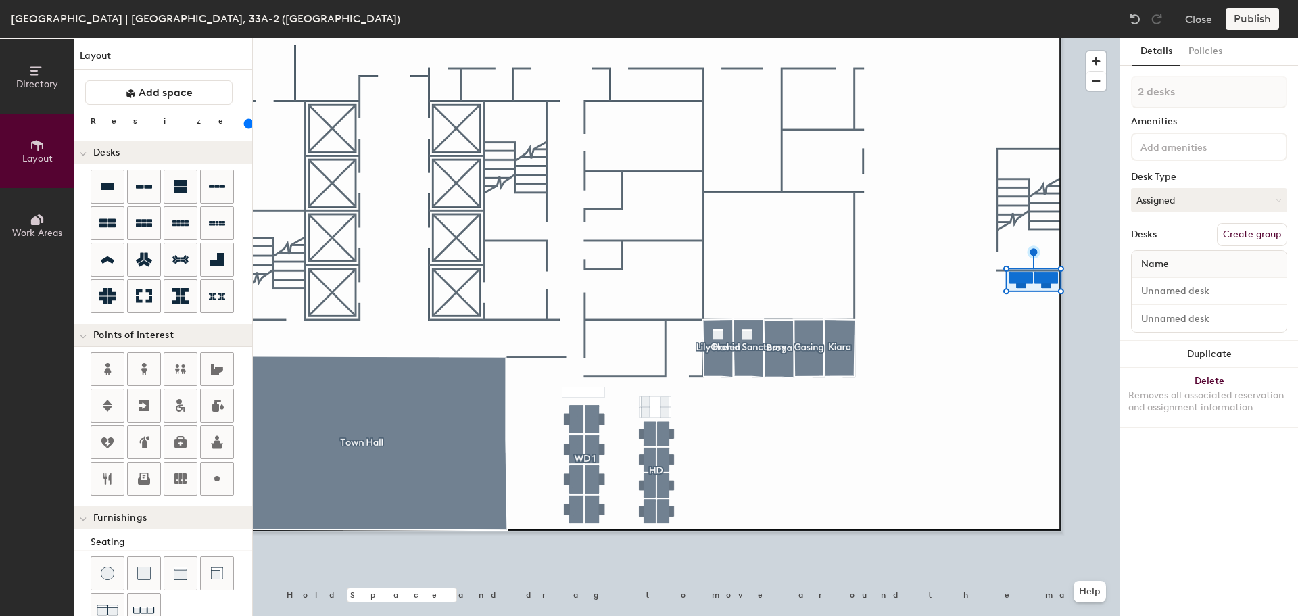
type input "140"
type input "1 desk"
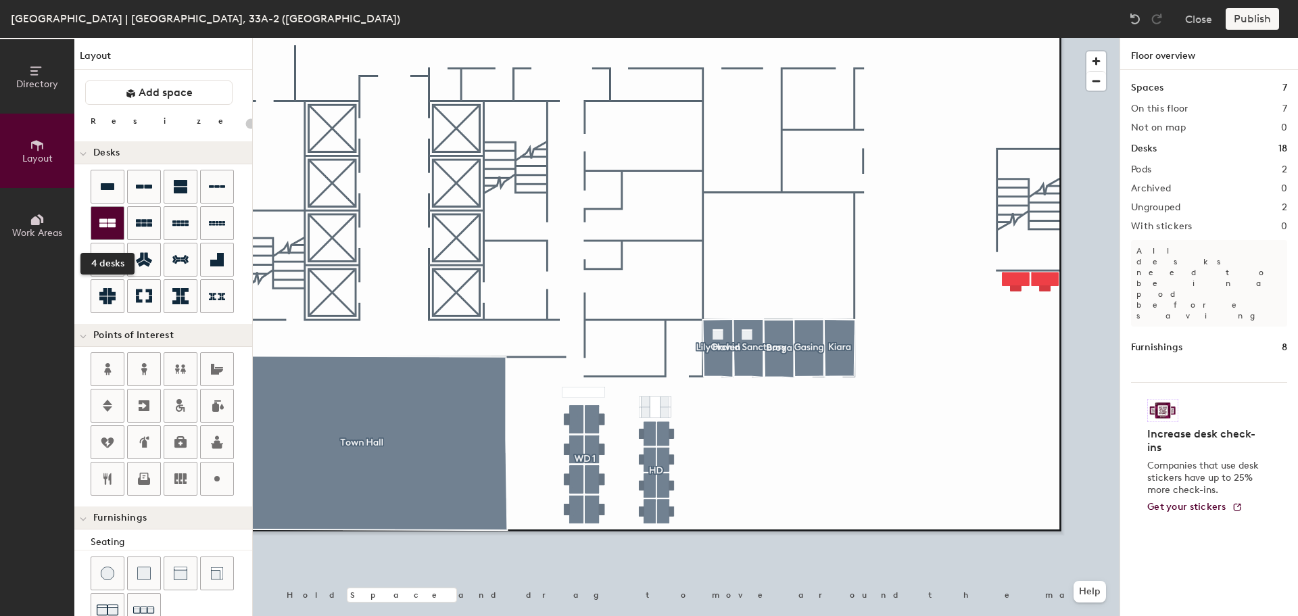
click at [120, 222] on div at bounding box center [107, 223] width 32 height 32
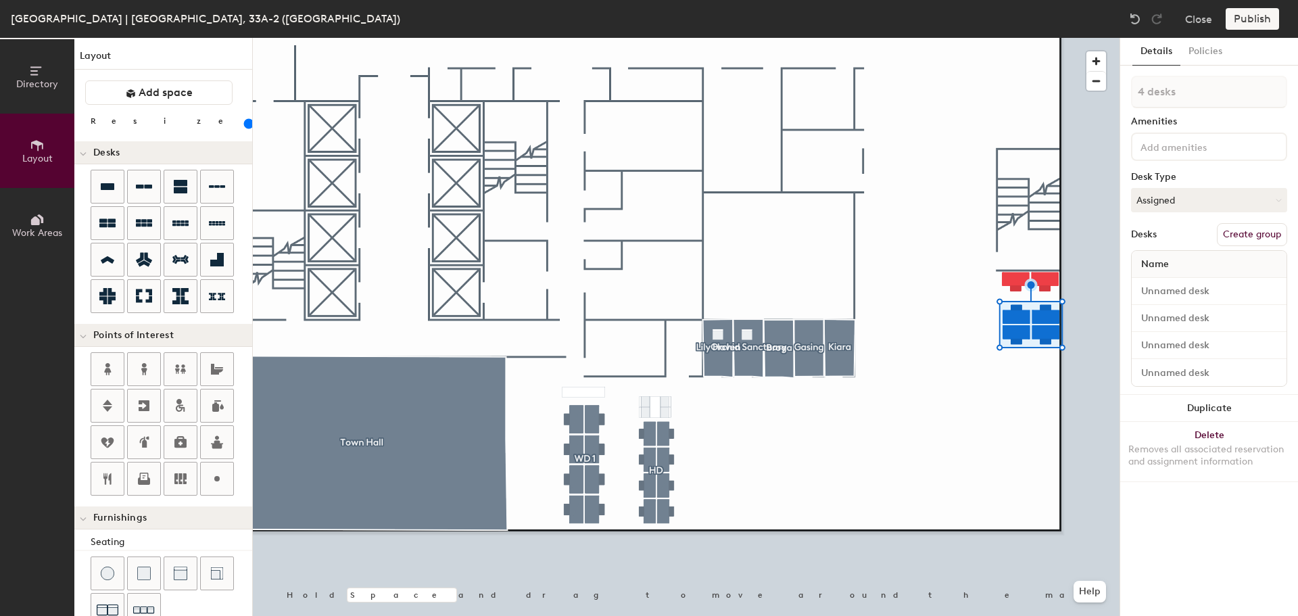
click at [1084, 38] on div at bounding box center [686, 38] width 867 height 0
click at [1095, 38] on div at bounding box center [686, 38] width 867 height 0
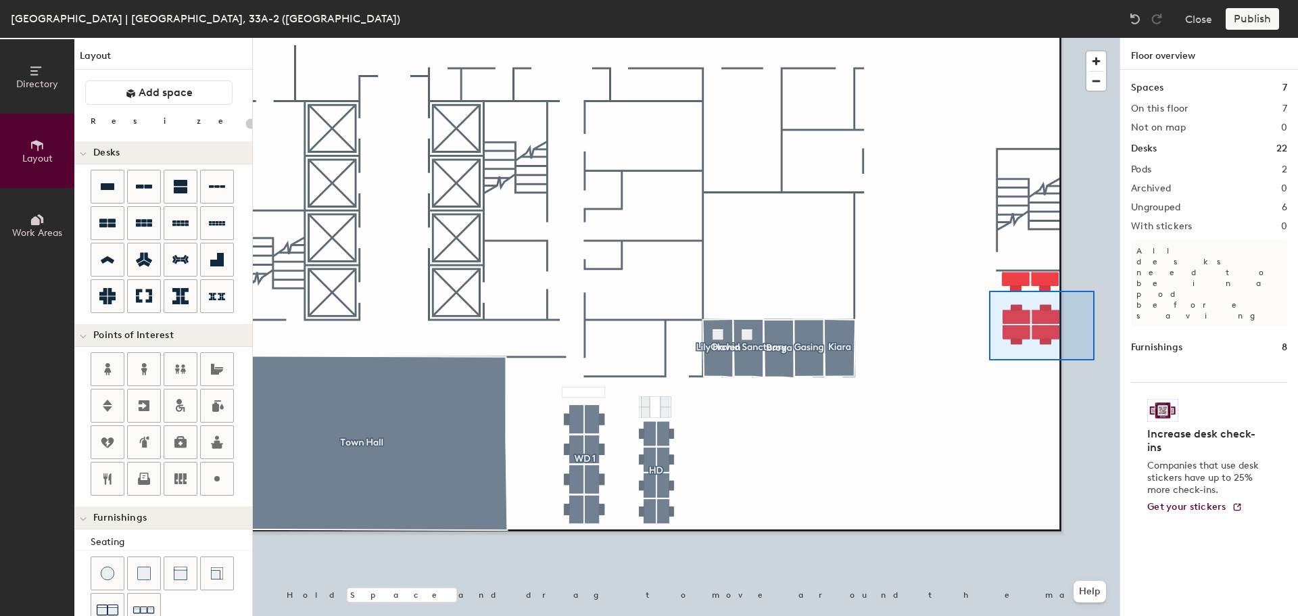
click at [989, 38] on div at bounding box center [686, 38] width 867 height 0
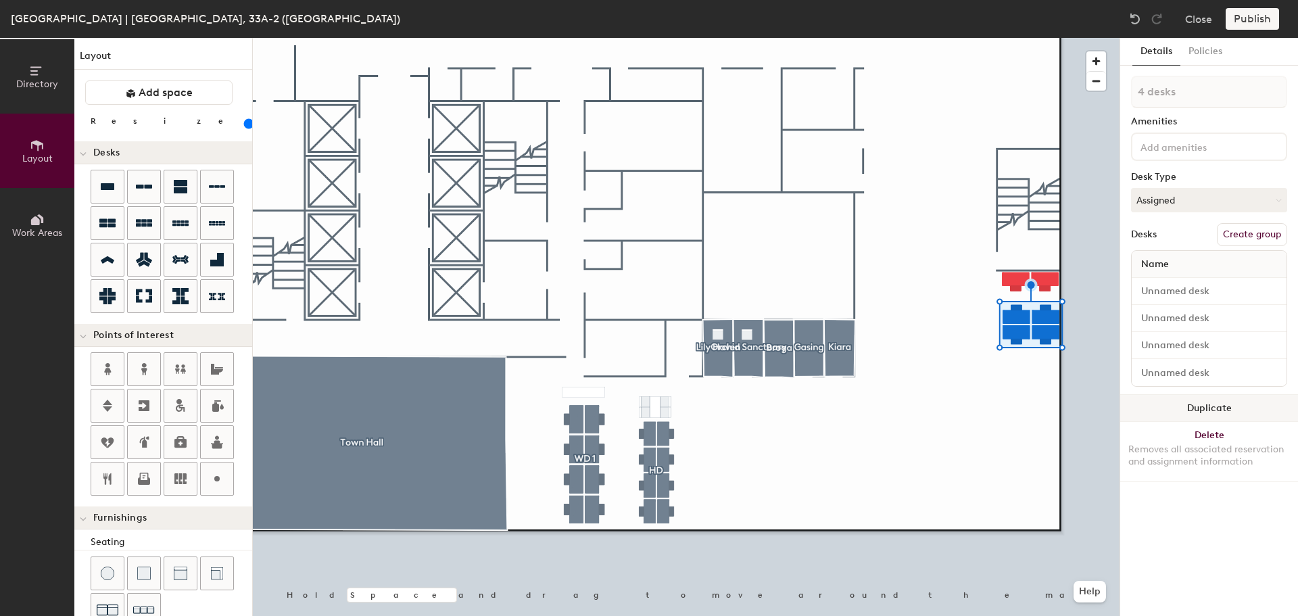
click at [1223, 408] on button "Duplicate" at bounding box center [1209, 408] width 178 height 27
click at [1173, 406] on button "Duplicate" at bounding box center [1209, 408] width 178 height 27
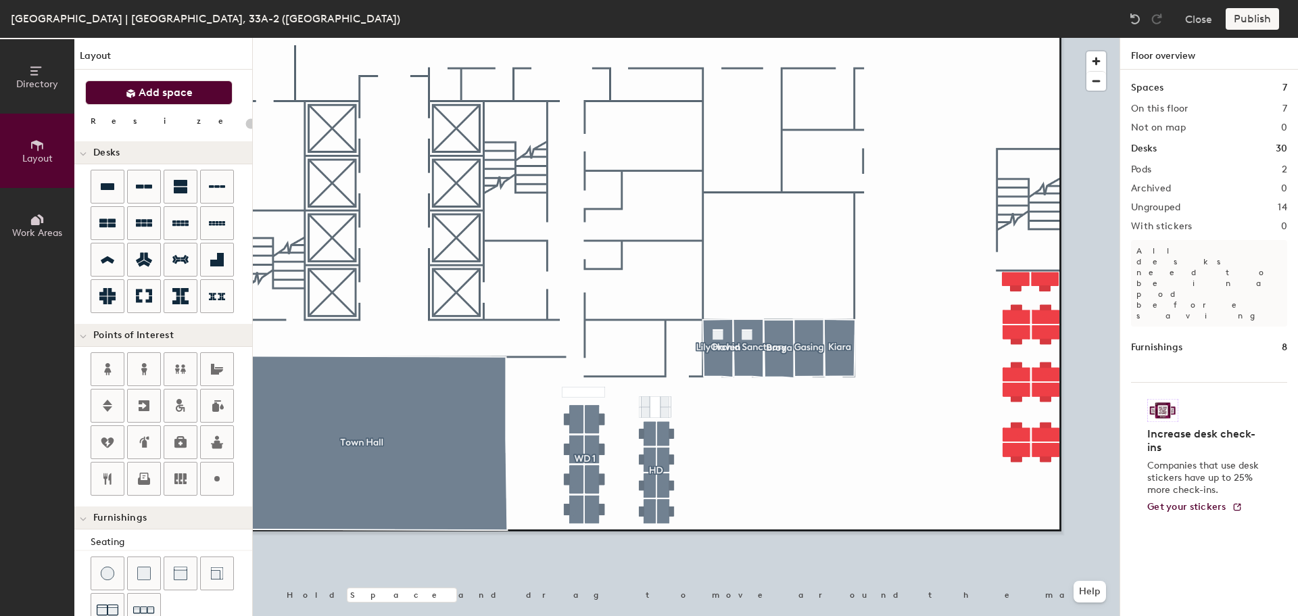
click at [118, 90] on button "Add space" at bounding box center [158, 92] width 147 height 24
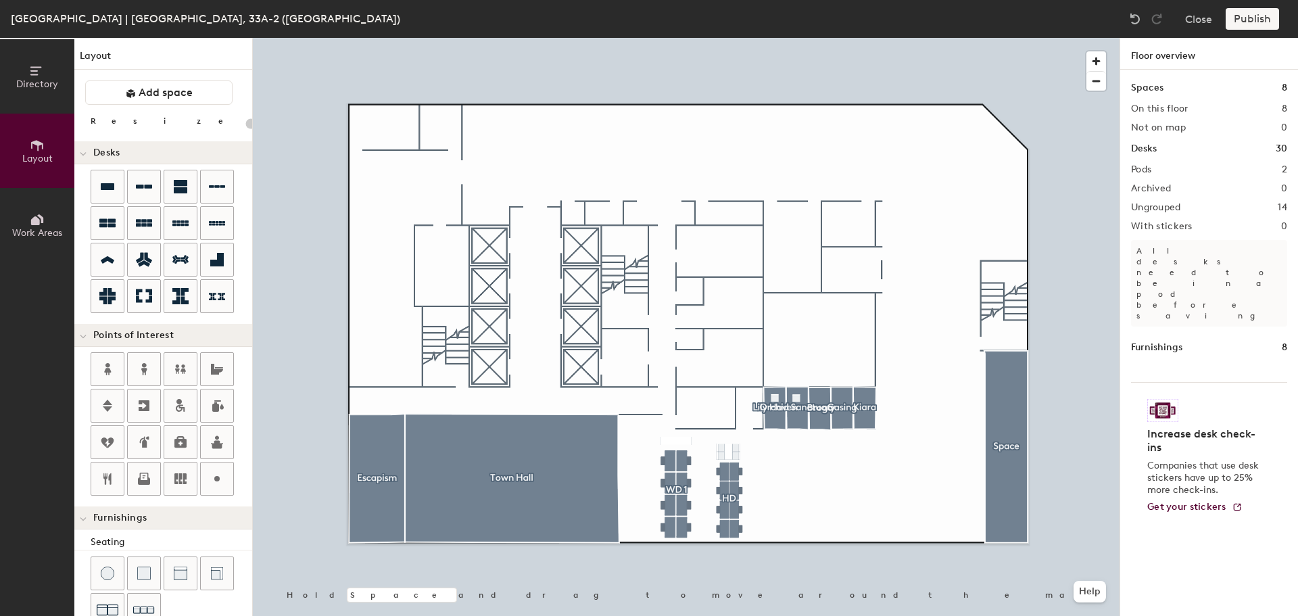
click at [1010, 38] on div at bounding box center [686, 38] width 867 height 0
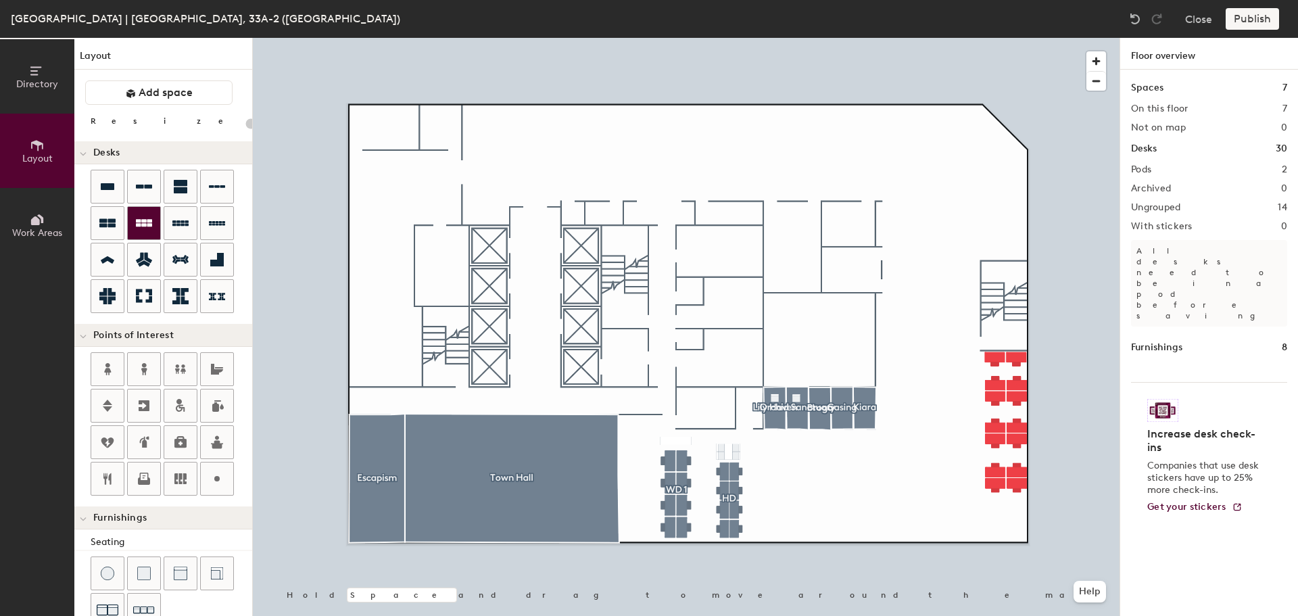
click at [132, 225] on div at bounding box center [144, 223] width 32 height 32
type input "140"
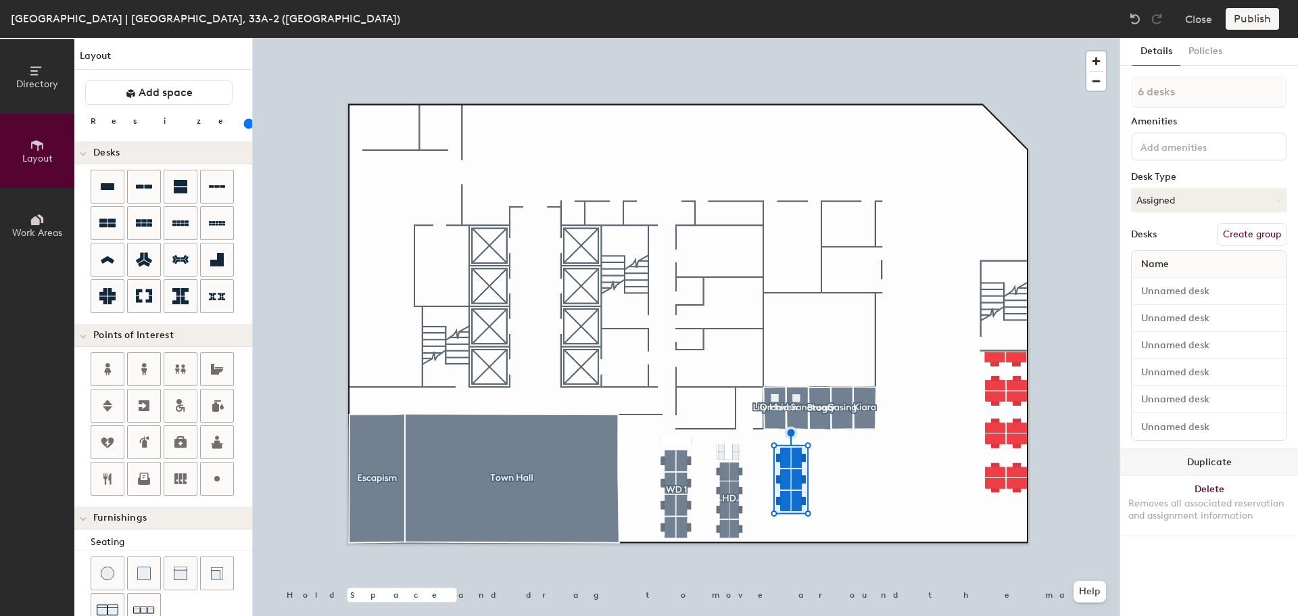
click at [1220, 460] on button "Duplicate" at bounding box center [1209, 462] width 178 height 27
click at [1169, 458] on button "Duplicate" at bounding box center [1209, 462] width 178 height 27
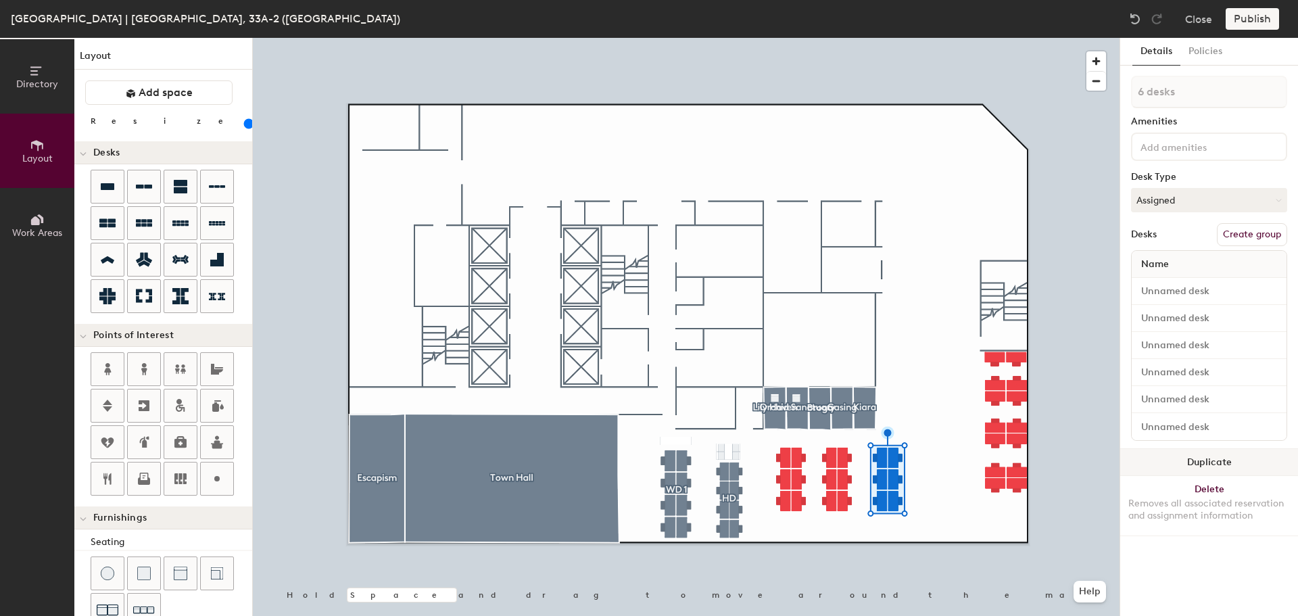
click at [1164, 461] on button "Duplicate" at bounding box center [1209, 462] width 178 height 27
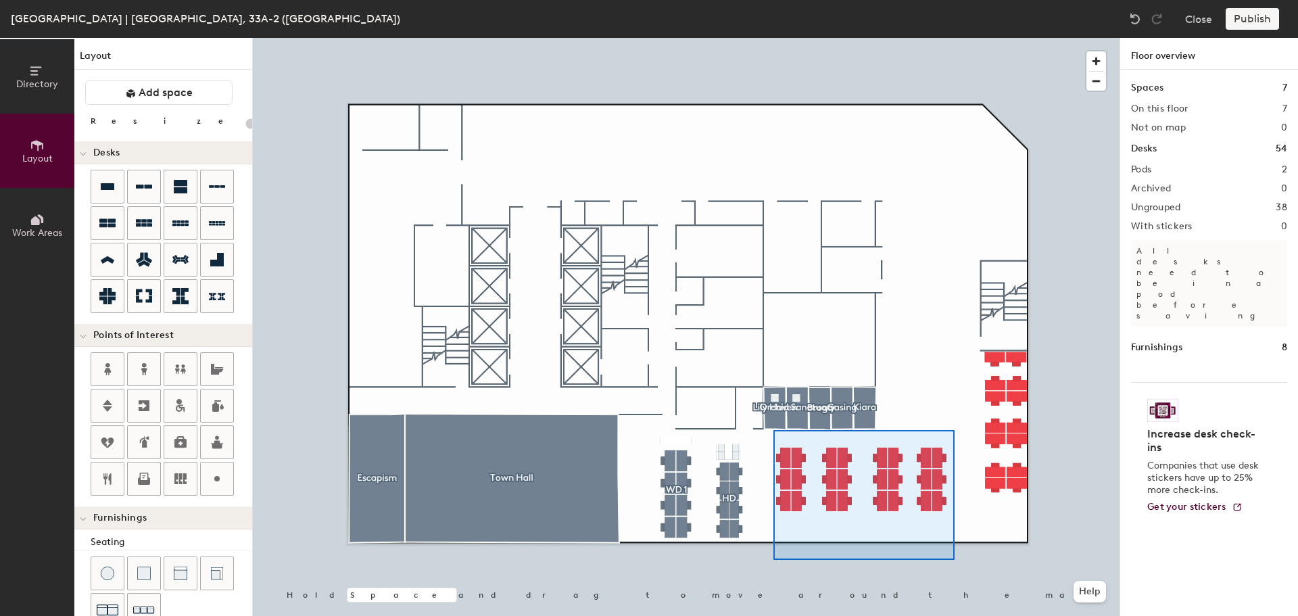
click at [773, 38] on div at bounding box center [686, 38] width 867 height 0
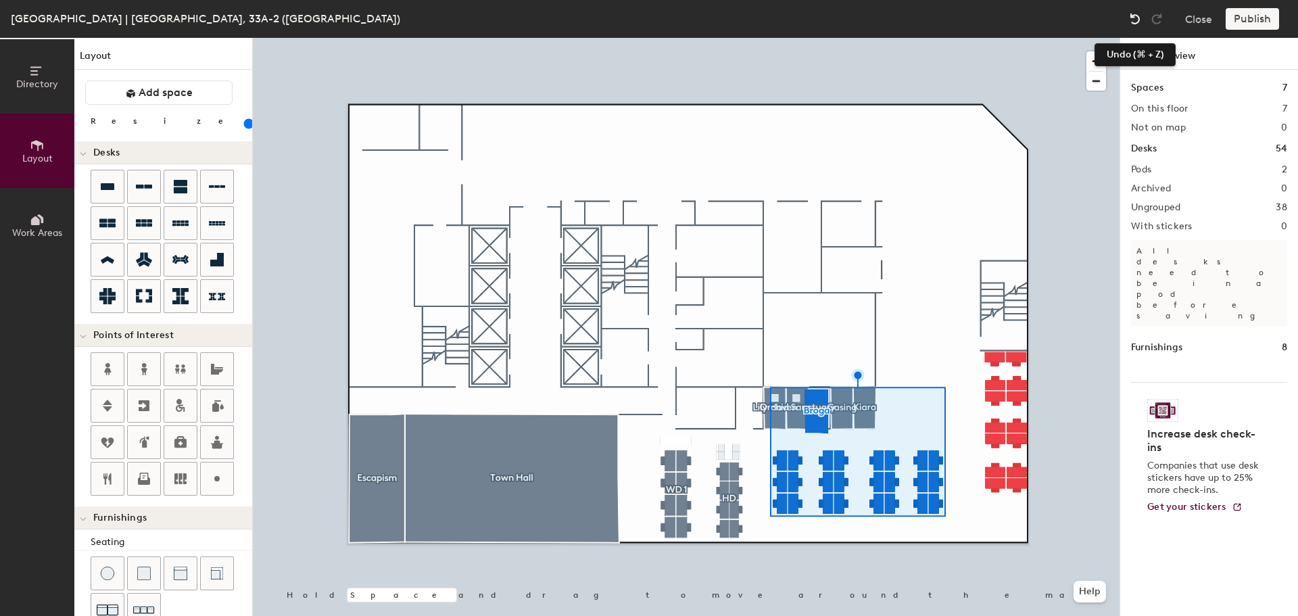
click at [1138, 20] on img at bounding box center [1135, 19] width 14 height 14
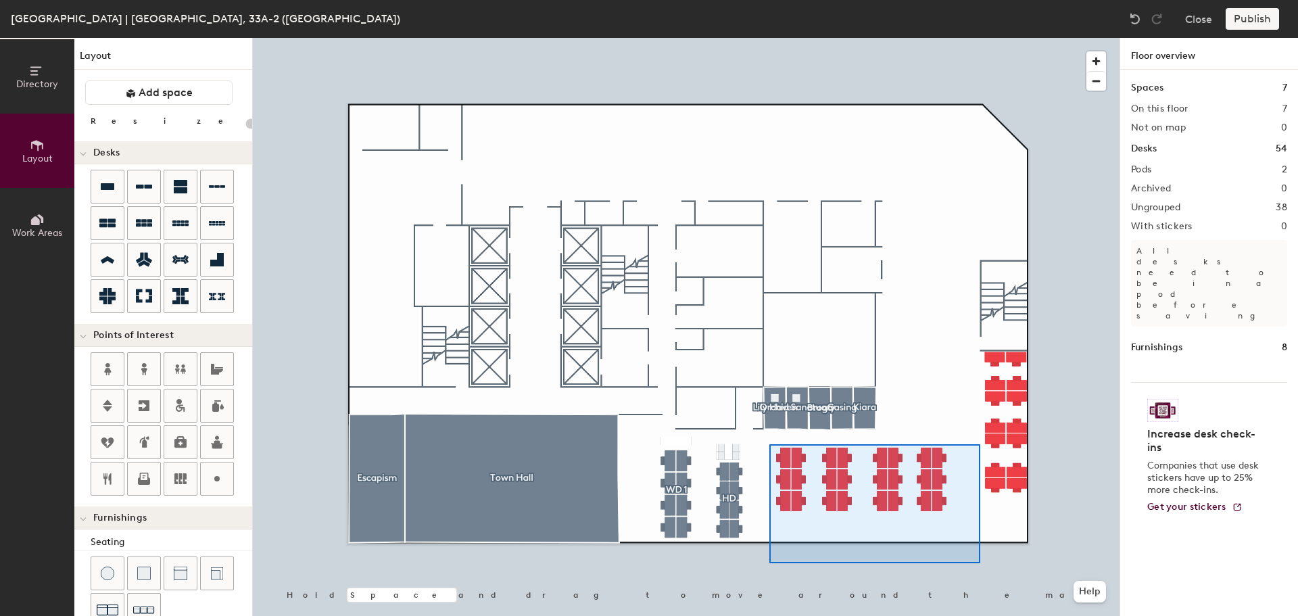
click at [769, 38] on div at bounding box center [686, 38] width 867 height 0
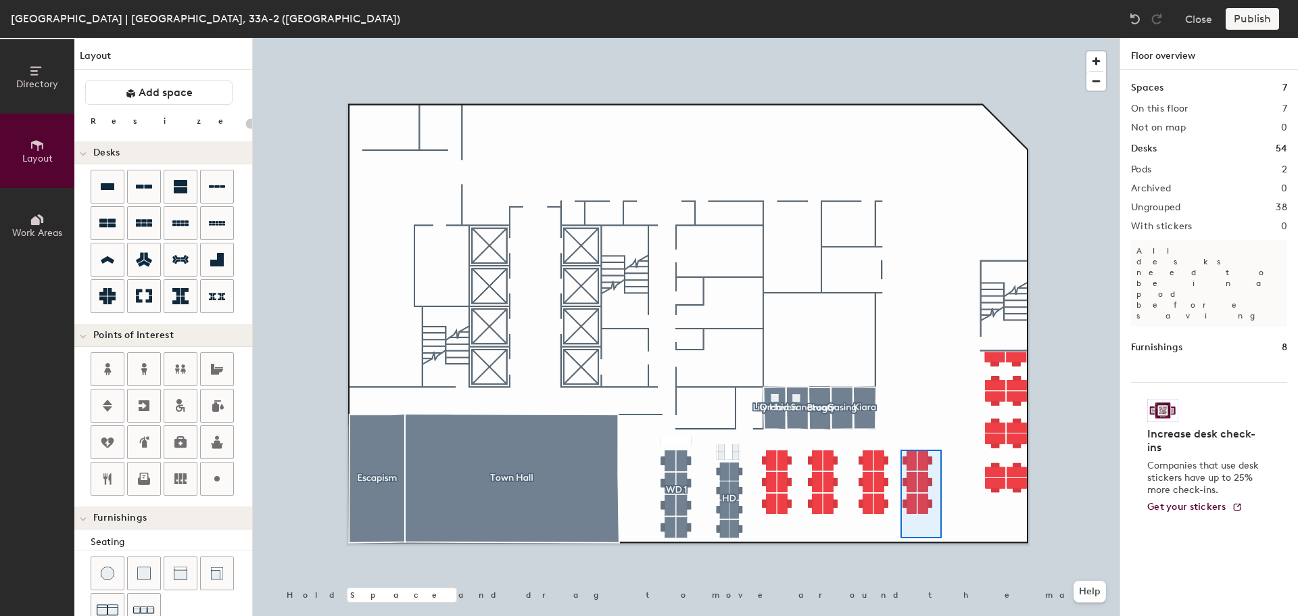
click at [899, 38] on div at bounding box center [686, 38] width 867 height 0
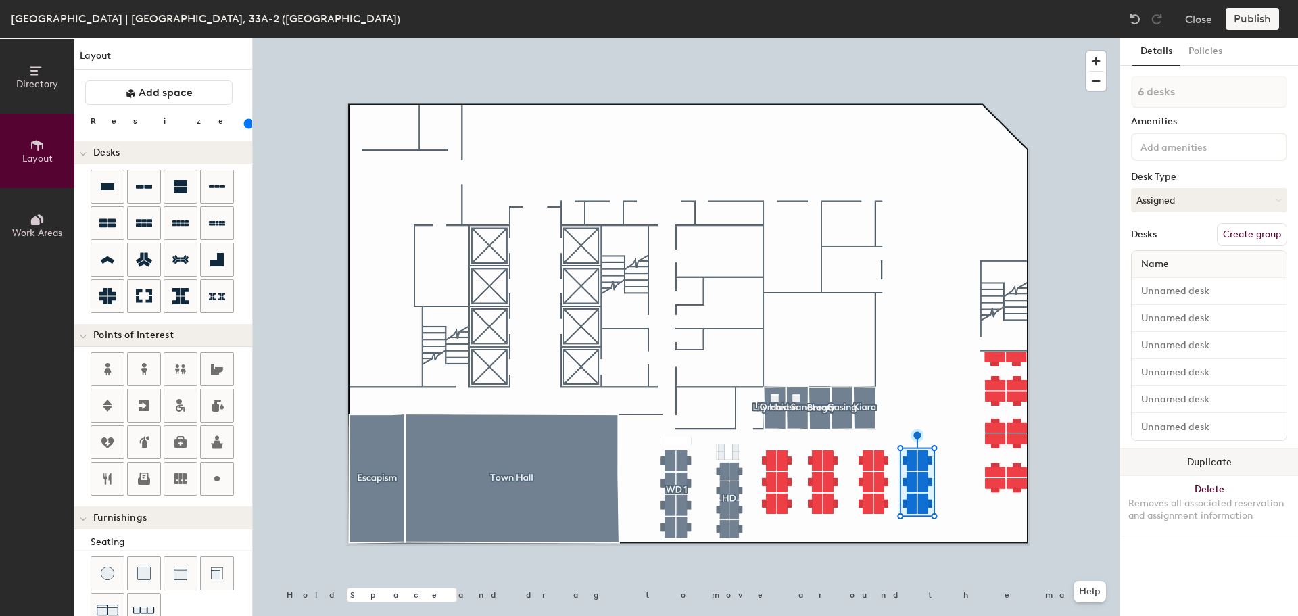
click at [1152, 459] on button "Duplicate" at bounding box center [1209, 462] width 178 height 27
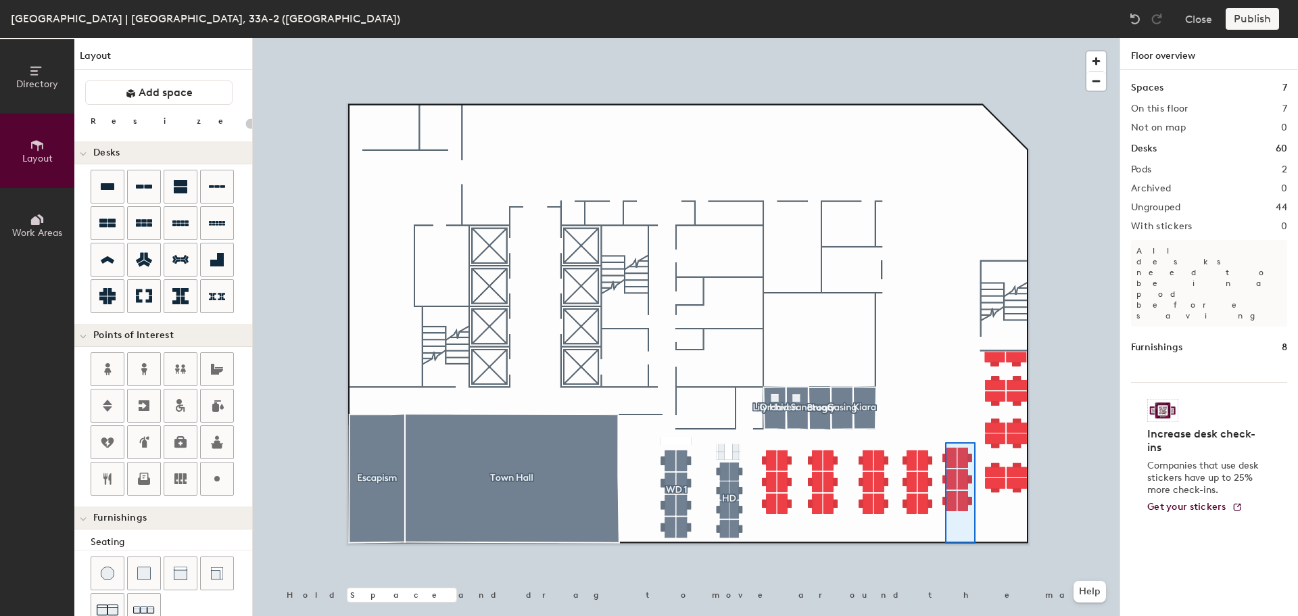
click at [945, 38] on div at bounding box center [686, 38] width 867 height 0
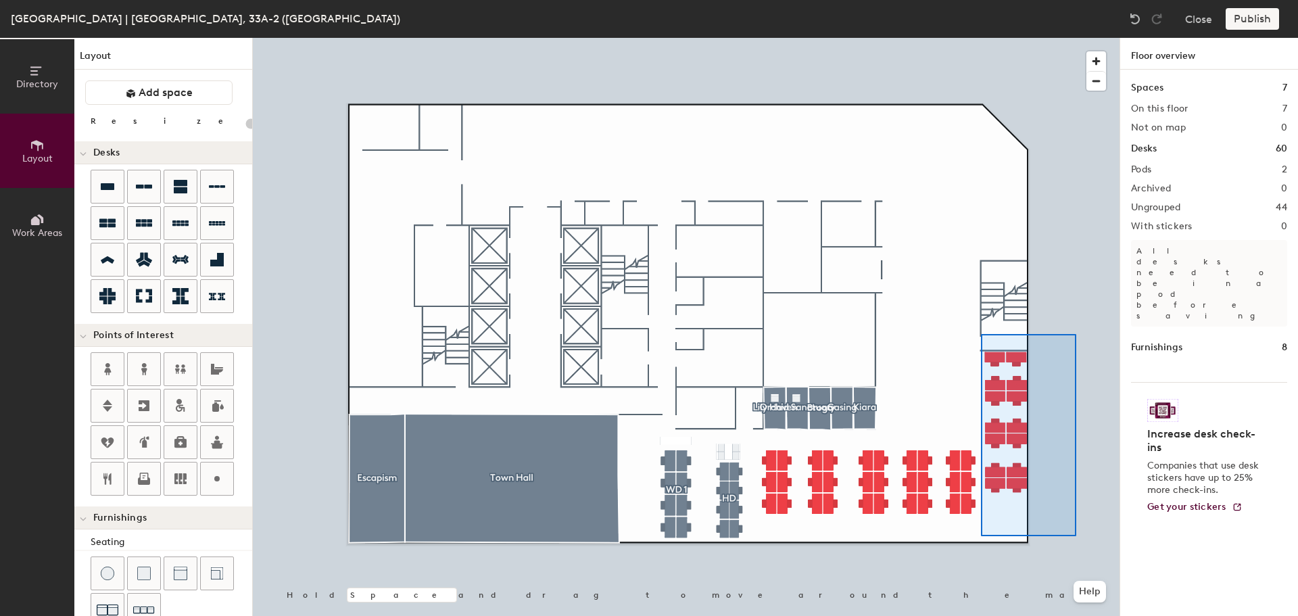
type input "140"
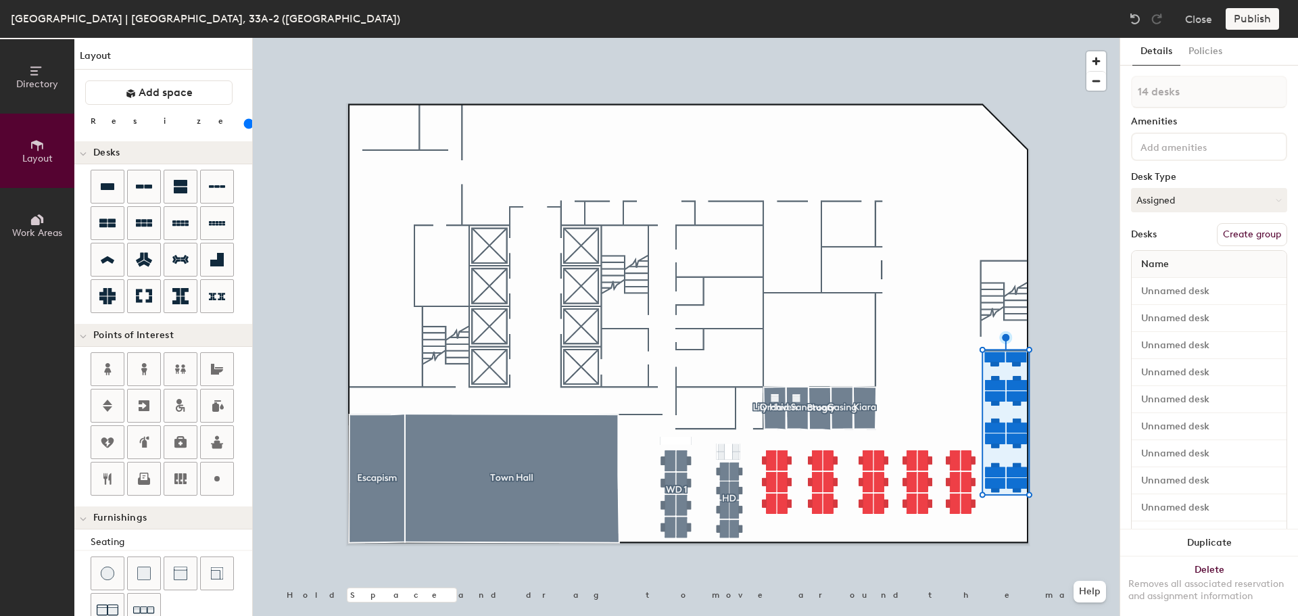
click at [1249, 233] on button "Create group" at bounding box center [1252, 234] width 70 height 23
type input "P"
type input "HR & FINANCE"
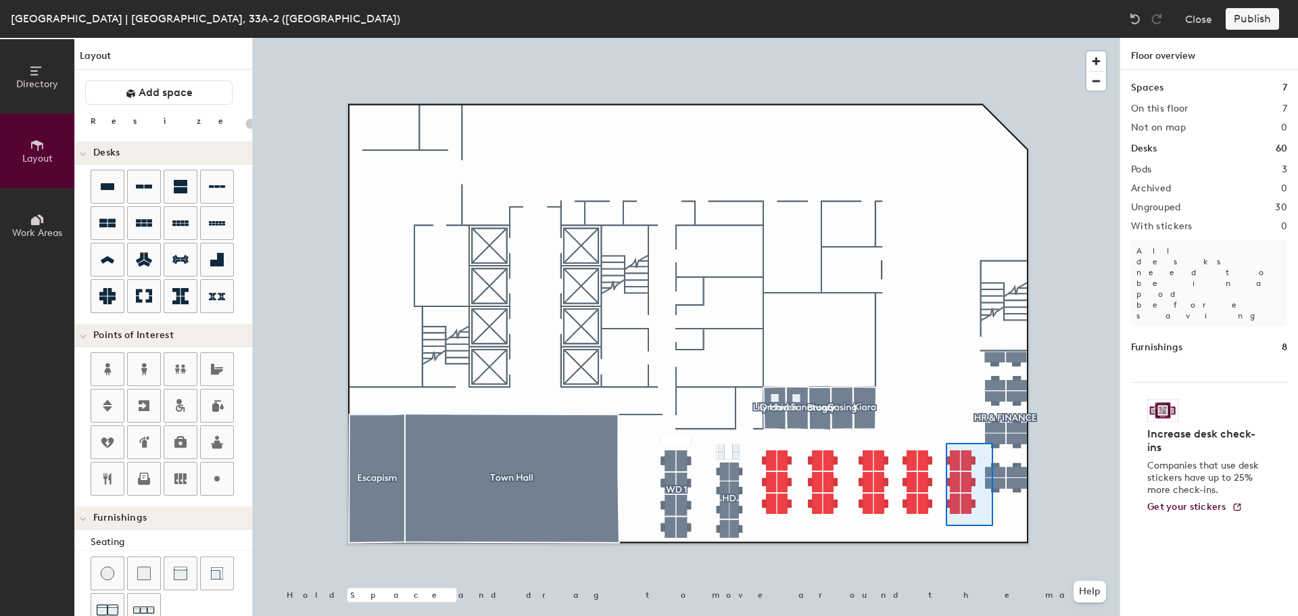
click at [946, 38] on div at bounding box center [686, 38] width 867 height 0
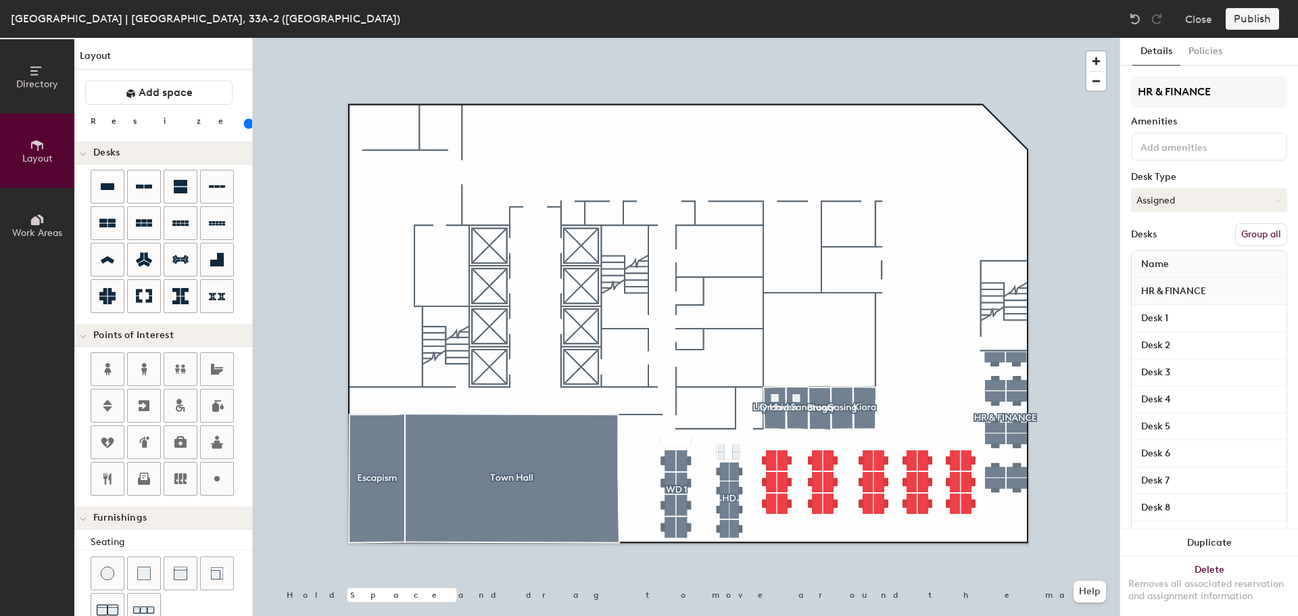
click at [1016, 38] on div at bounding box center [686, 38] width 867 height 0
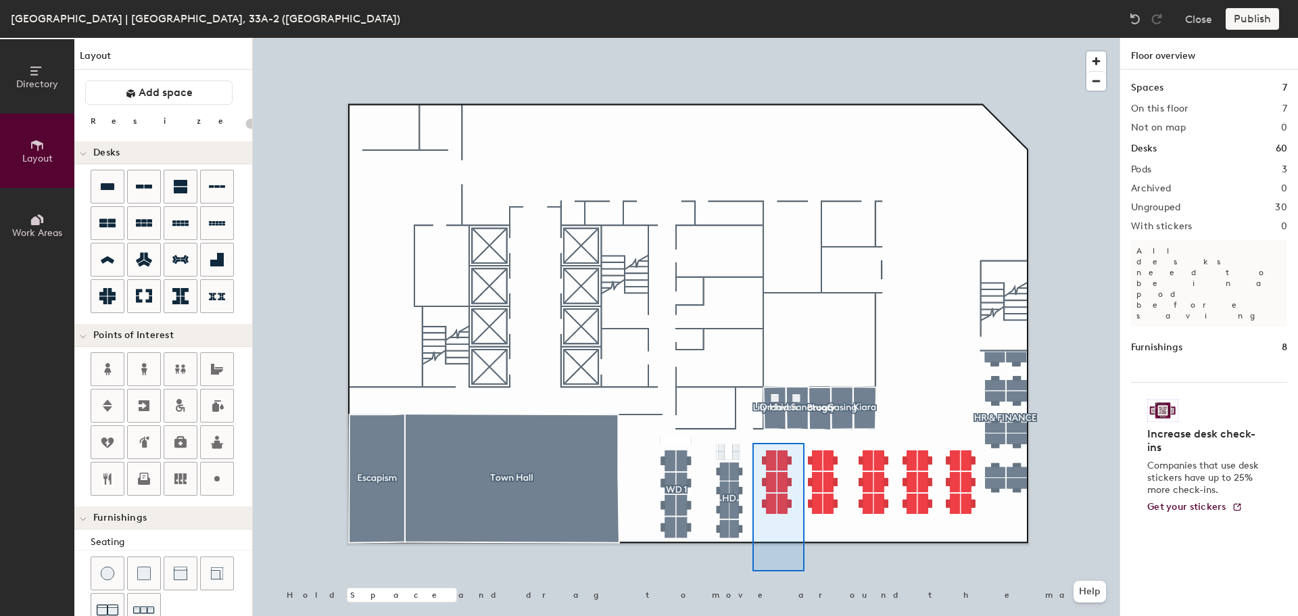
click at [752, 38] on div at bounding box center [686, 38] width 867 height 0
type input "140"
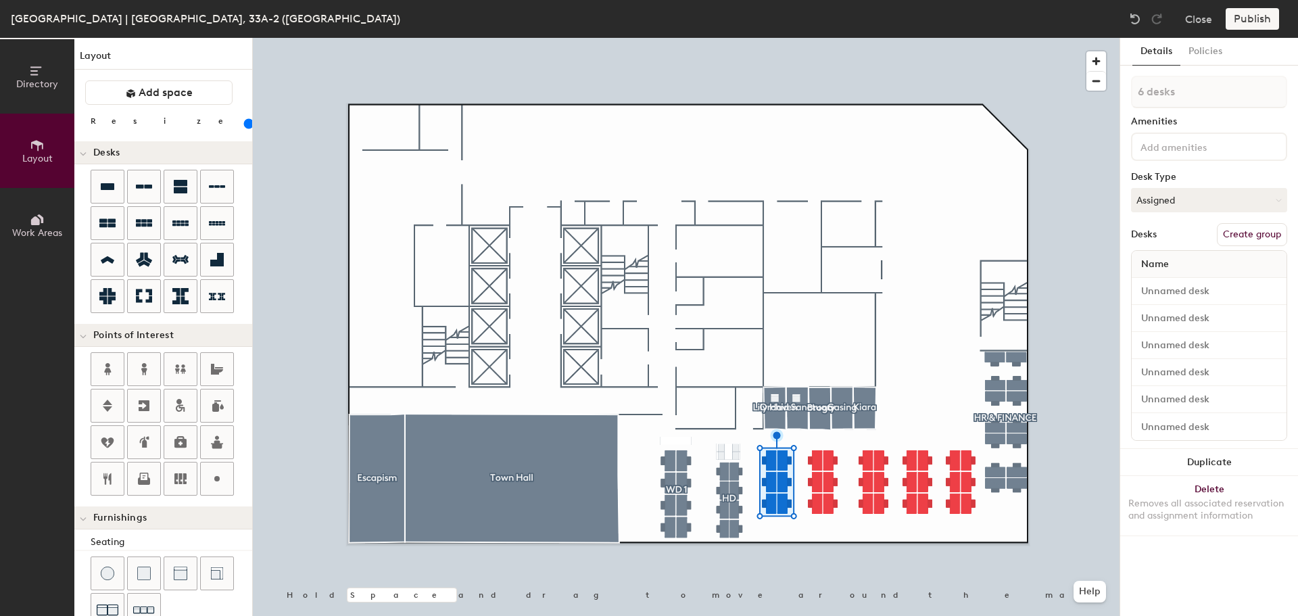
click at [1242, 236] on button "Create group" at bounding box center [1252, 234] width 70 height 23
type input "P"
type input "WD 2"
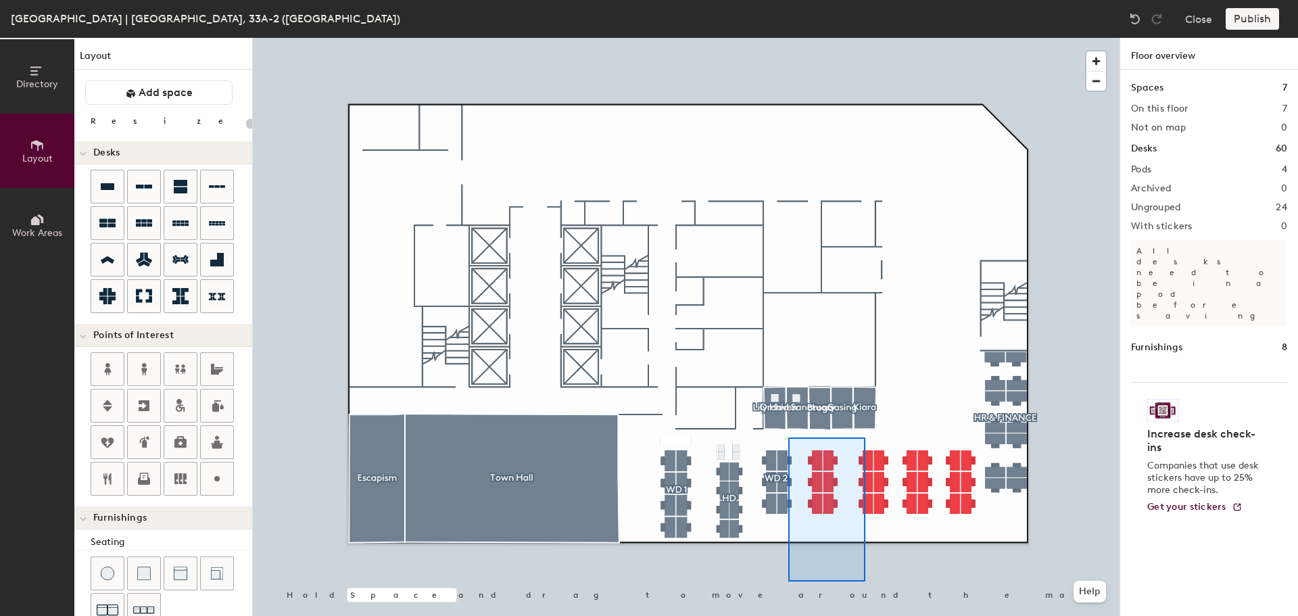
click at [788, 38] on div at bounding box center [686, 38] width 867 height 0
click at [803, 38] on div at bounding box center [686, 38] width 867 height 0
type input "140"
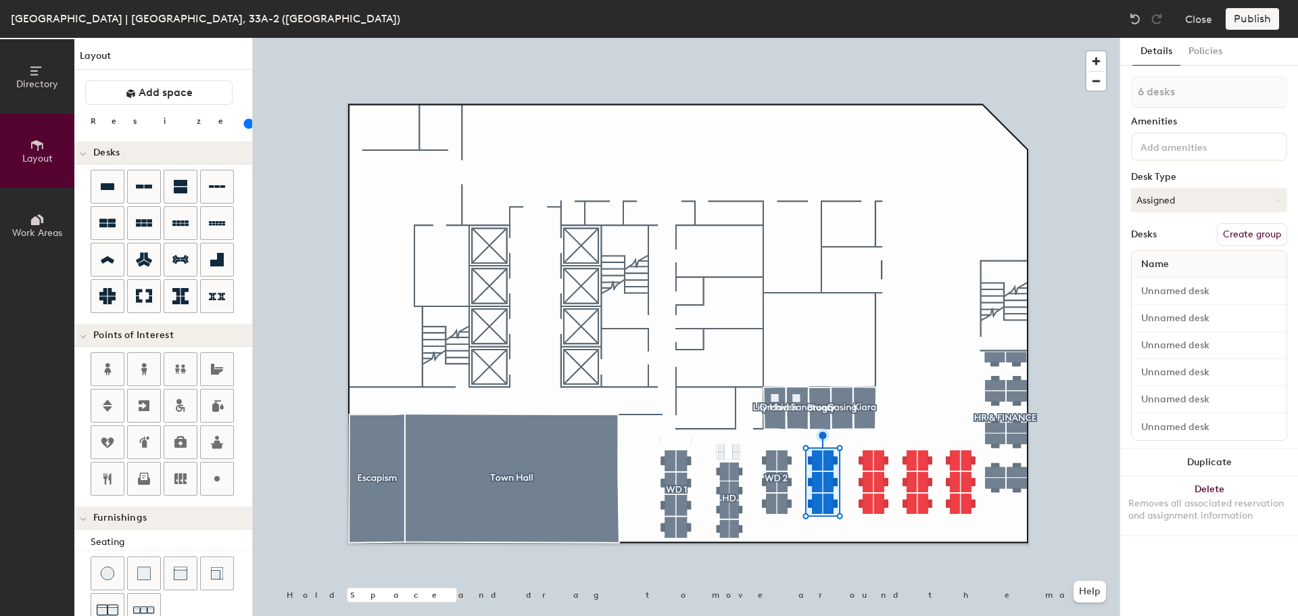
click at [1239, 233] on button "Create group" at bounding box center [1252, 234] width 70 height 23
type input "P"
type input "WD 3"
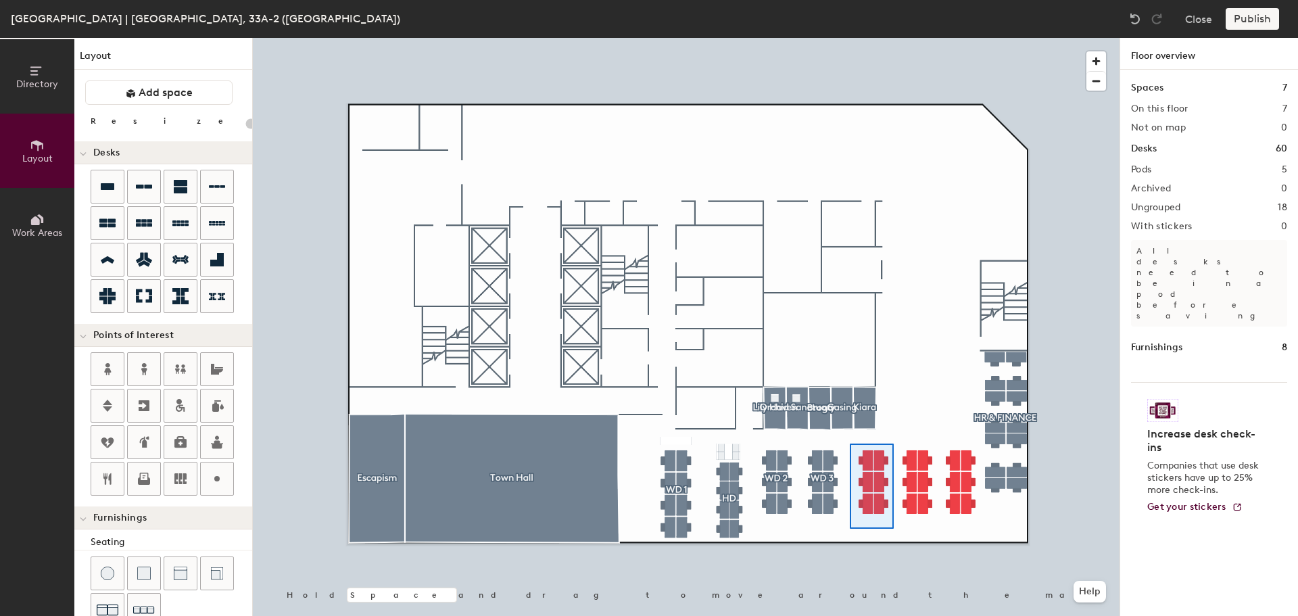
click at [850, 38] on div at bounding box center [686, 38] width 867 height 0
type input "140"
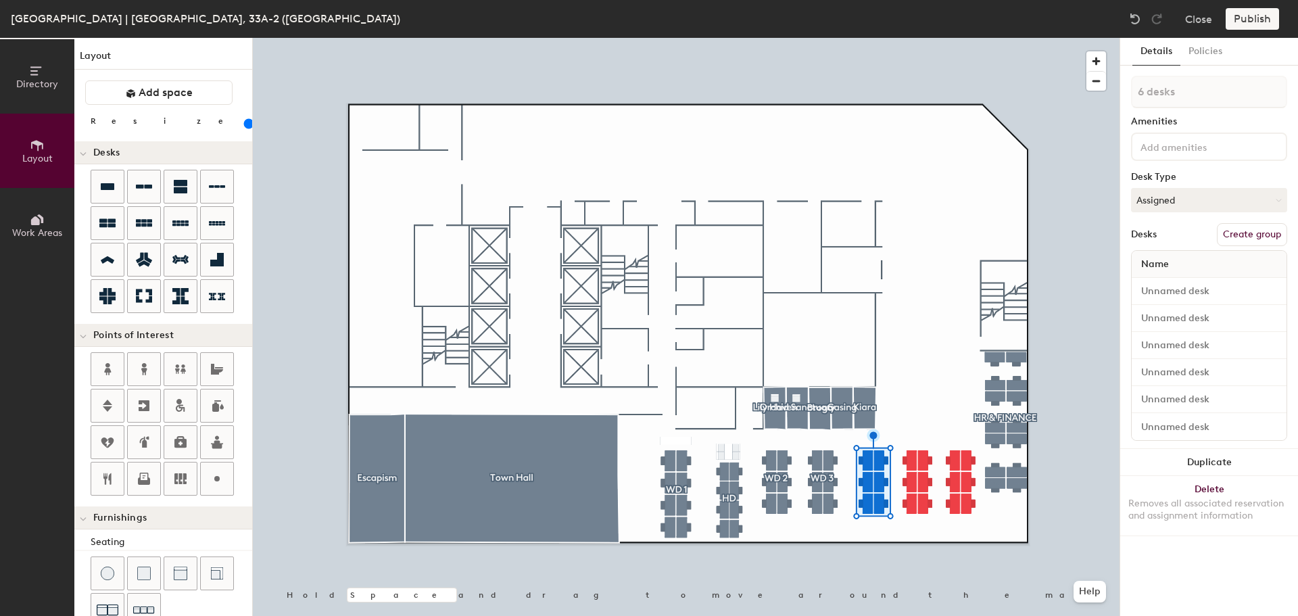
click at [1241, 239] on button "Create group" at bounding box center [1252, 234] width 70 height 23
type input "P"
type input "WD 4"
click at [1075, 38] on div at bounding box center [686, 38] width 867 height 0
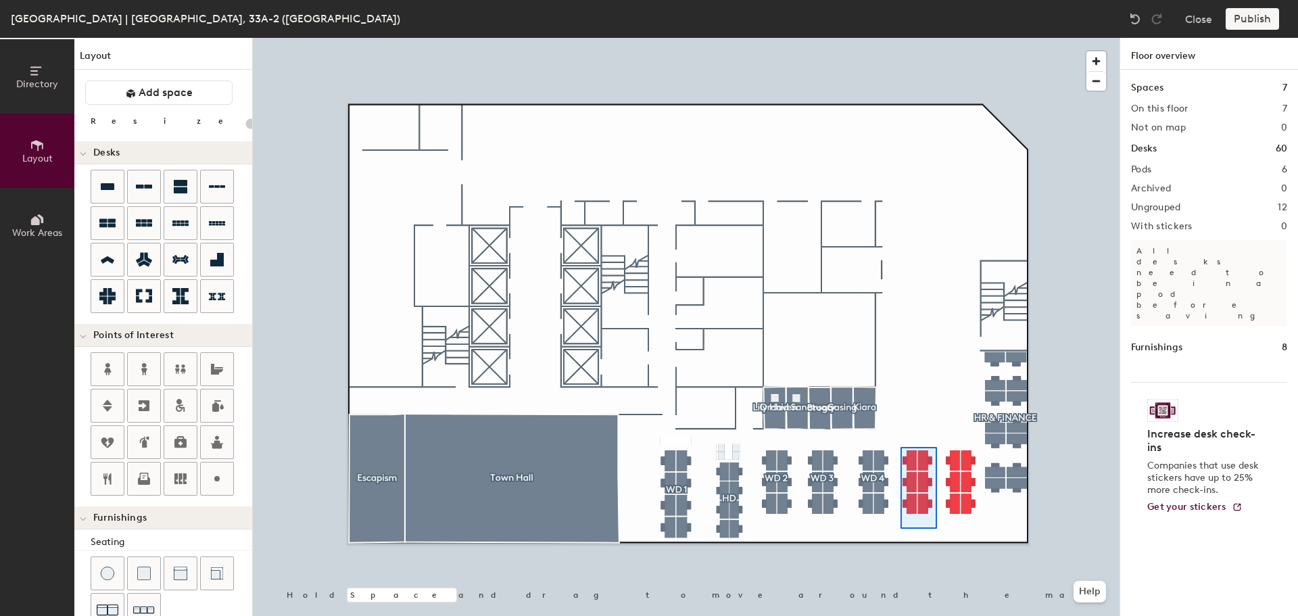
click at [900, 38] on div at bounding box center [686, 38] width 867 height 0
type input "140"
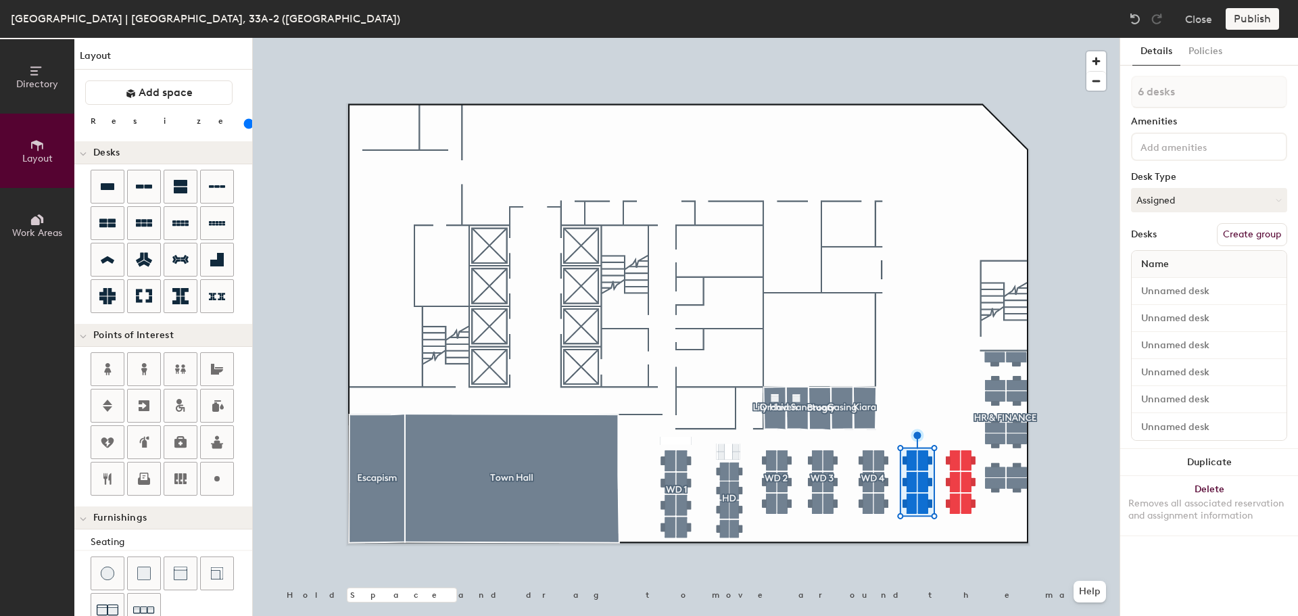
click at [1224, 233] on button "Create group" at bounding box center [1252, 234] width 70 height 23
type input "P"
type input "WD 5"
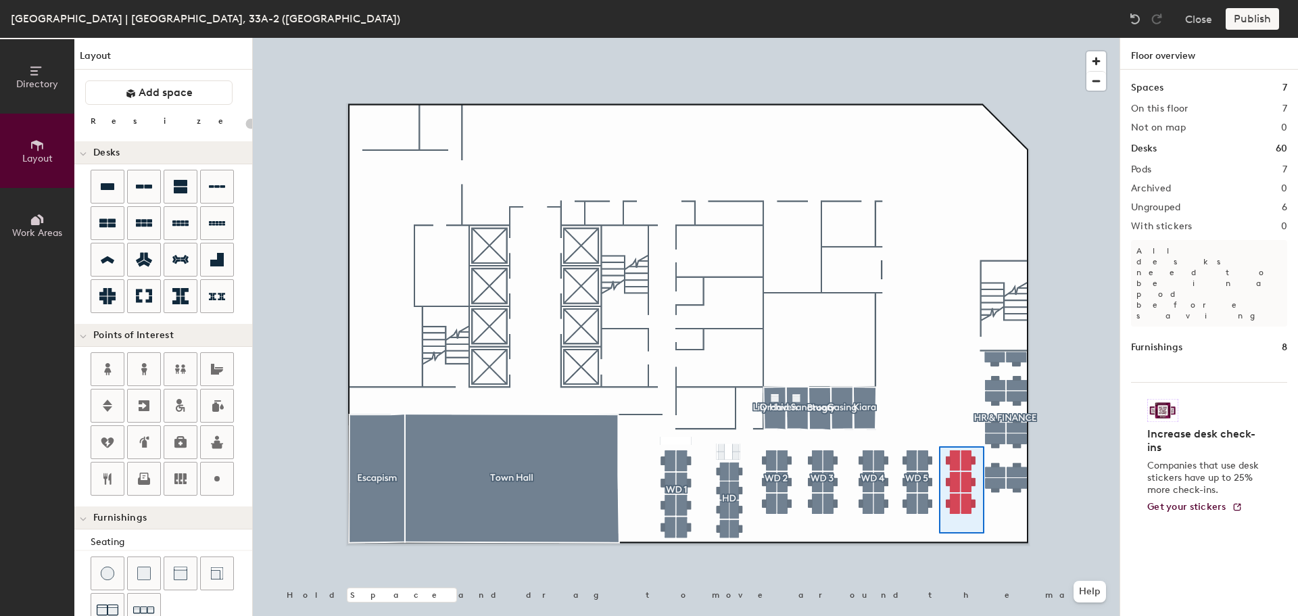
click at [938, 38] on div at bounding box center [686, 38] width 867 height 0
type input "140"
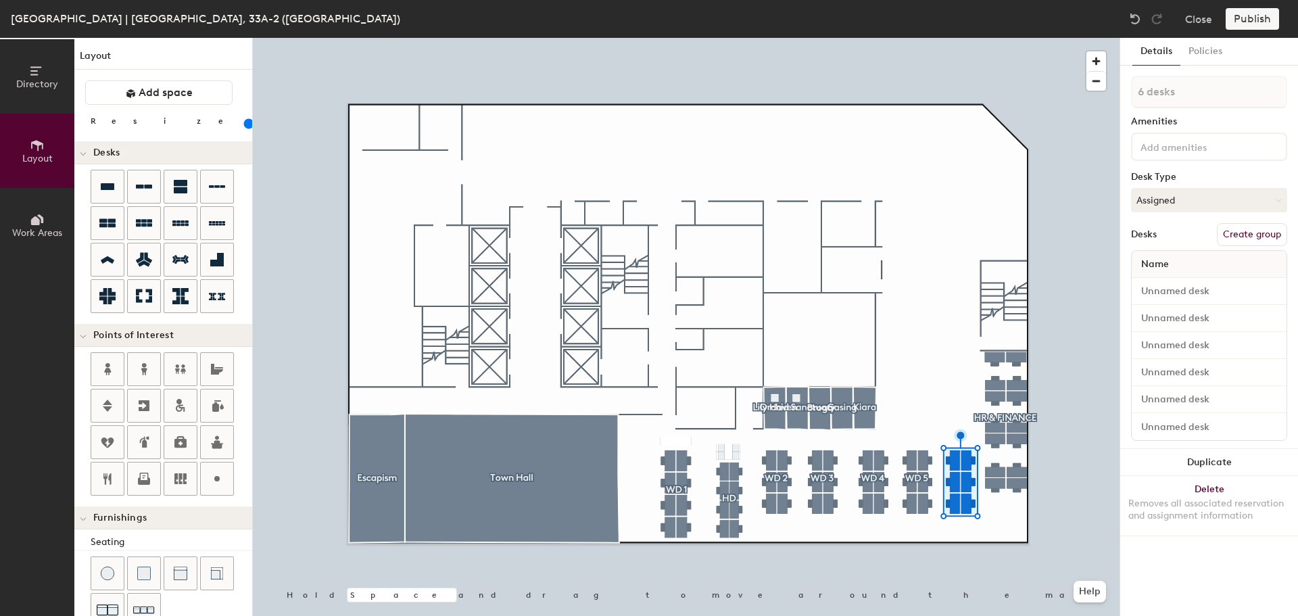
click at [1228, 230] on button "Create group" at bounding box center [1252, 234] width 70 height 23
type input "P"
type input "WD 6"
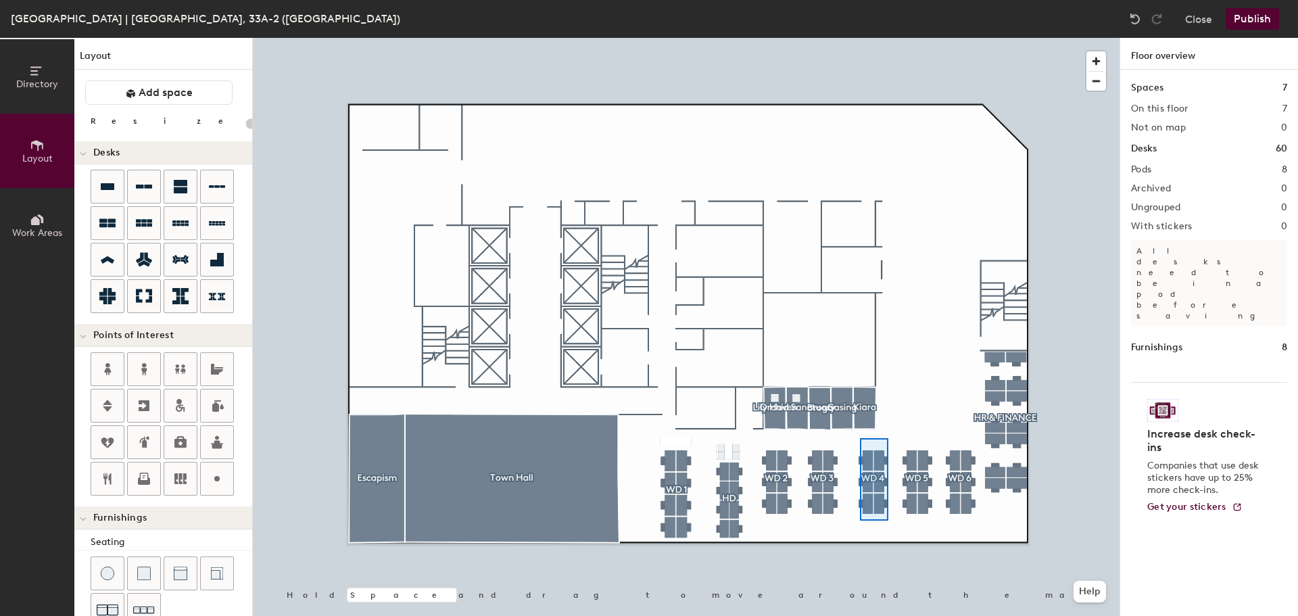
click at [860, 38] on div at bounding box center [686, 38] width 867 height 0
type input "140"
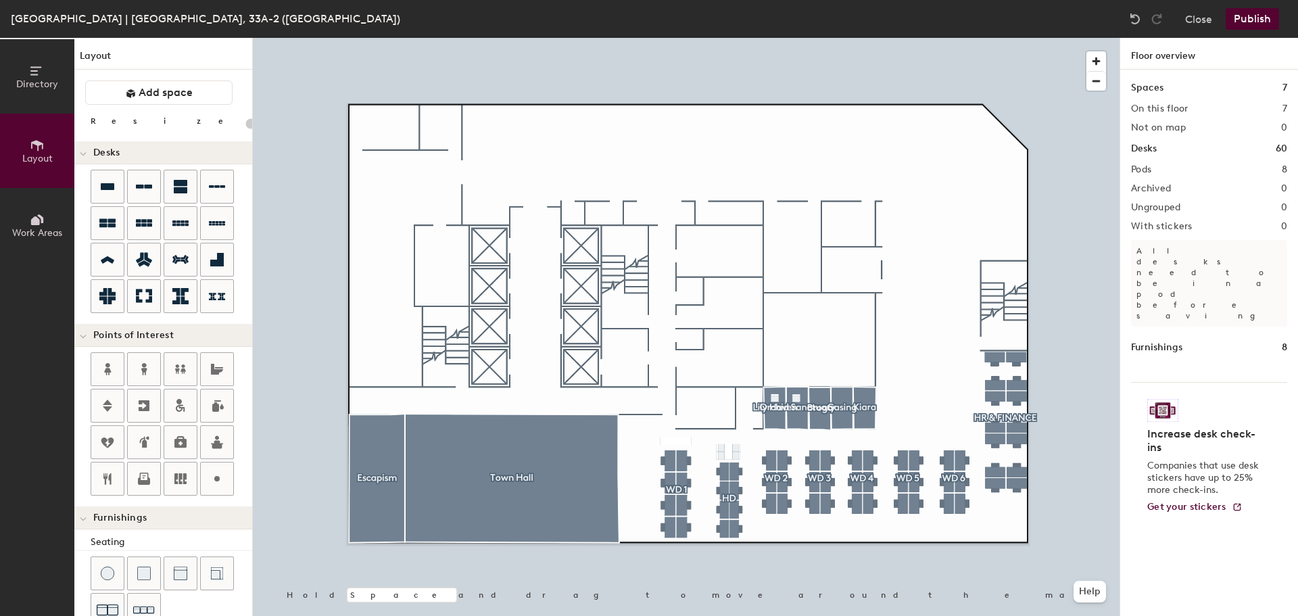
click at [1256, 16] on button "Publish" at bounding box center [1252, 19] width 53 height 22
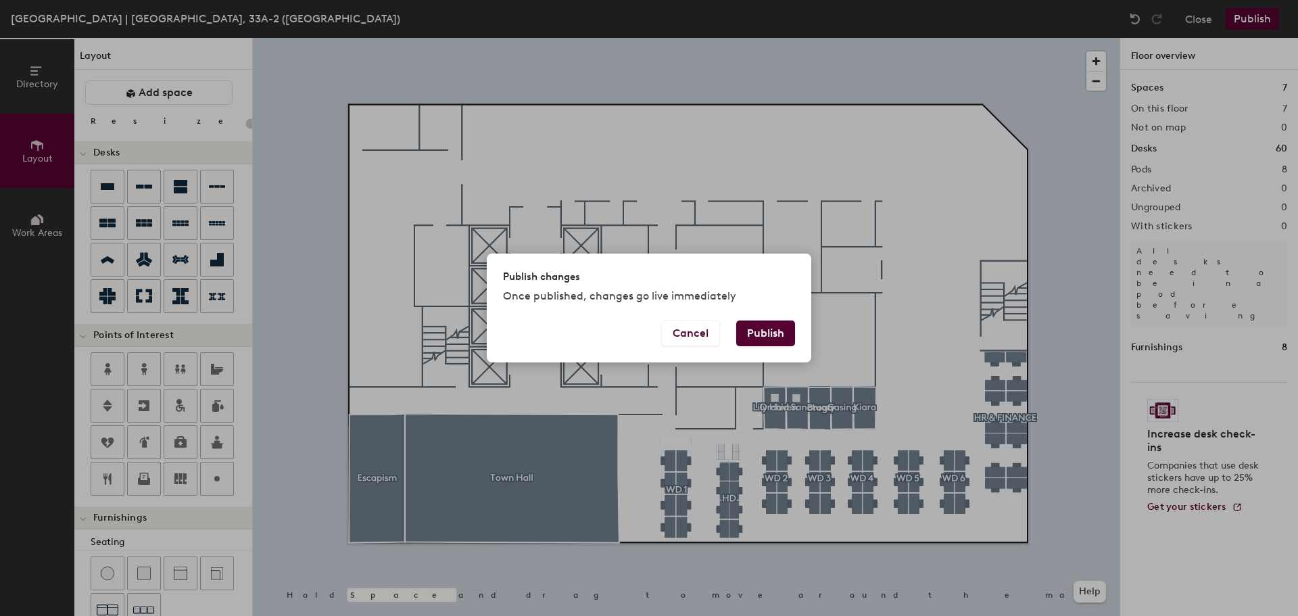
click at [765, 335] on button "Publish" at bounding box center [765, 333] width 59 height 26
type input "20"
